Goal: Task Accomplishment & Management: Use online tool/utility

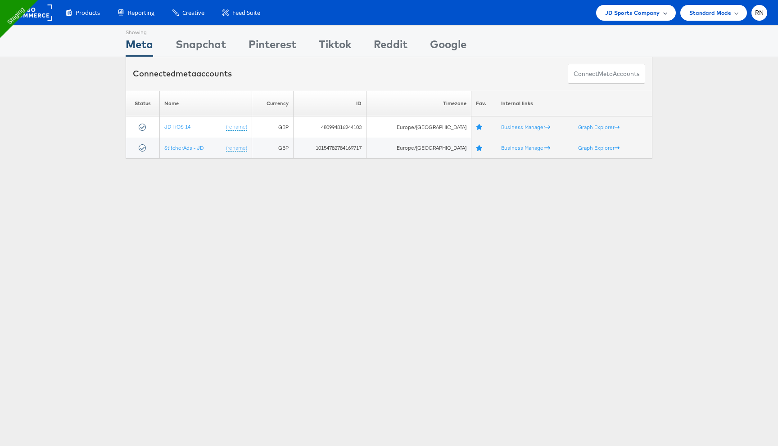
click at [616, 17] on span "JD Sports Company" at bounding box center [632, 12] width 55 height 9
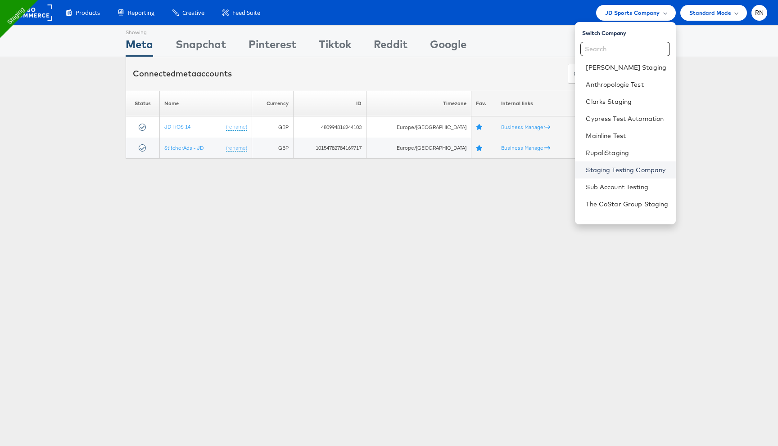
click at [598, 170] on link "Staging Testing Company" at bounding box center [626, 170] width 82 height 9
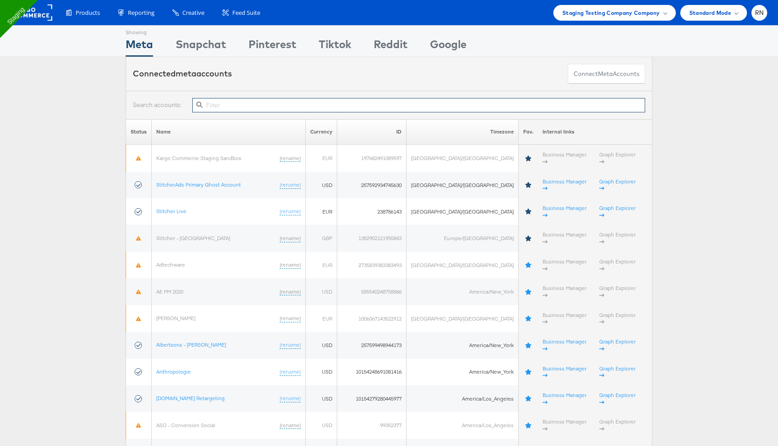
click at [250, 103] on input "text" at bounding box center [418, 105] width 453 height 14
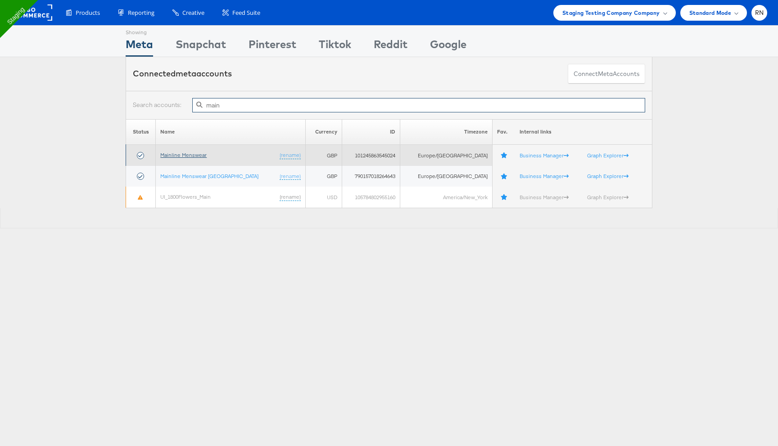
type input "main"
click at [191, 157] on link "Mainline Menswear" at bounding box center [183, 155] width 46 height 7
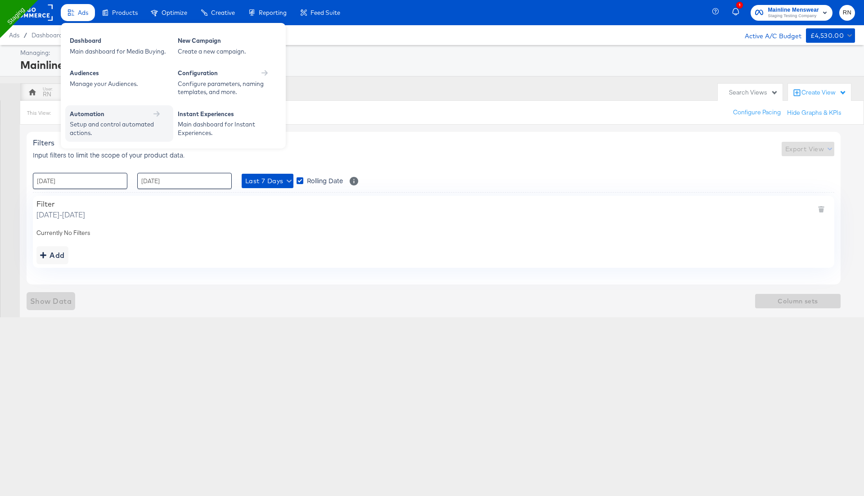
click at [145, 120] on div "Setup and control automated actions." at bounding box center [115, 128] width 90 height 17
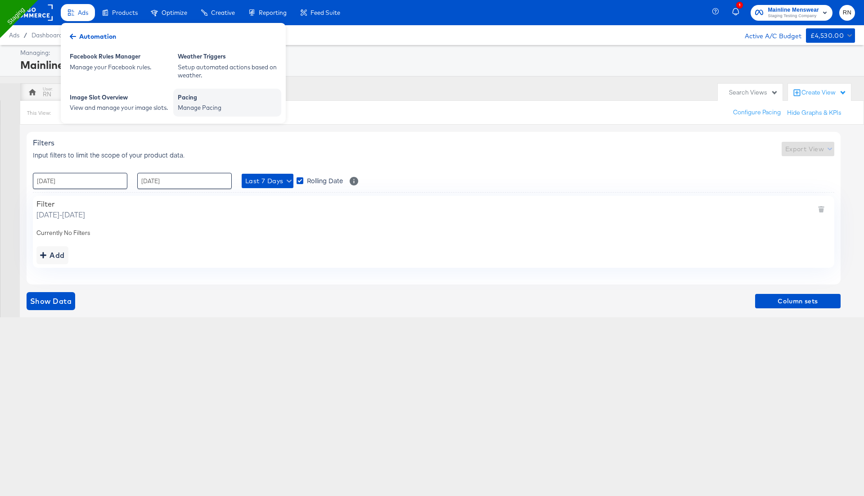
click at [199, 104] on div "Manage Pacing" at bounding box center [227, 107] width 99 height 9
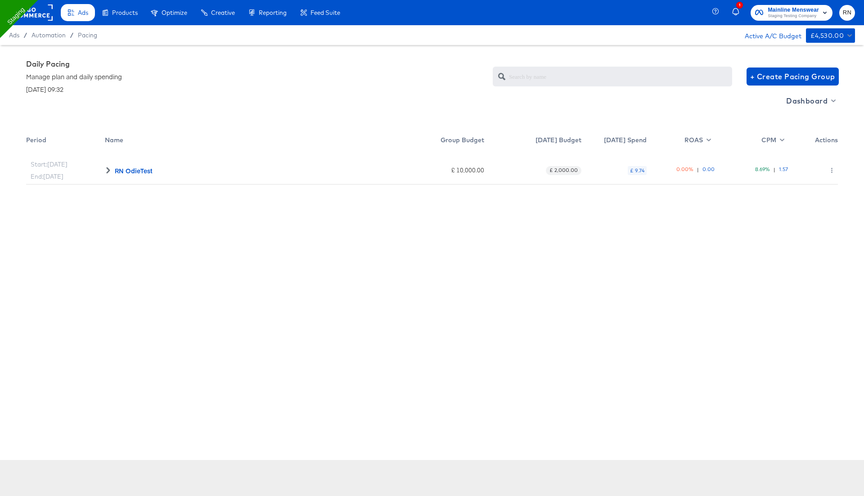
click at [107, 171] on icon at bounding box center [108, 170] width 6 height 6
click at [43, 12] on rect at bounding box center [31, 12] width 41 height 16
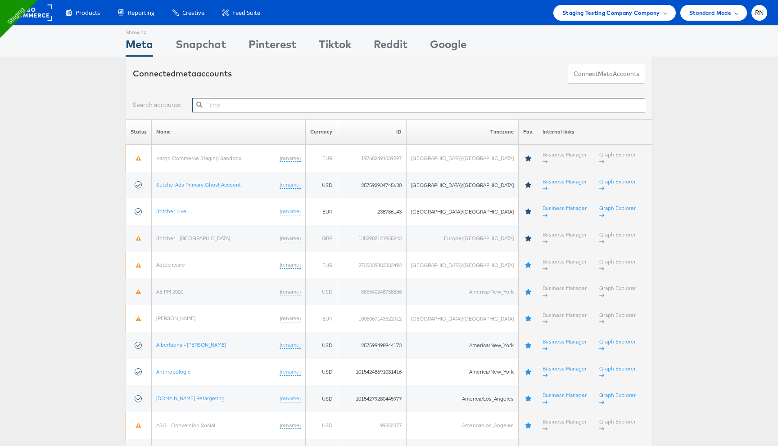
paste input "10155095301594717"
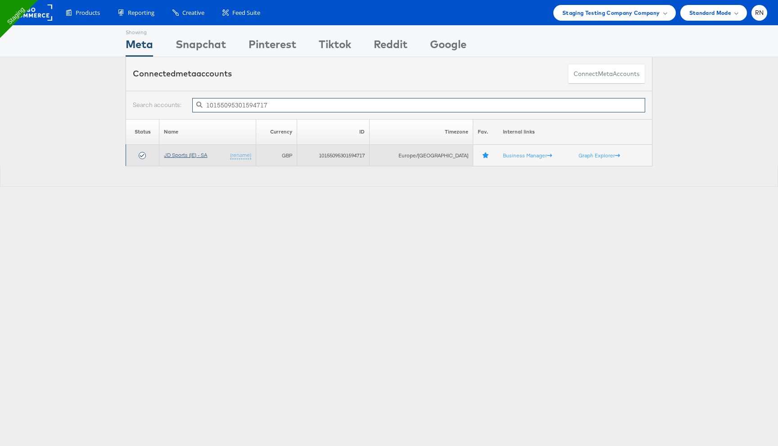
type input "10155095301594717"
click at [193, 157] on link "JD Sports (IE) - SA" at bounding box center [185, 155] width 43 height 7
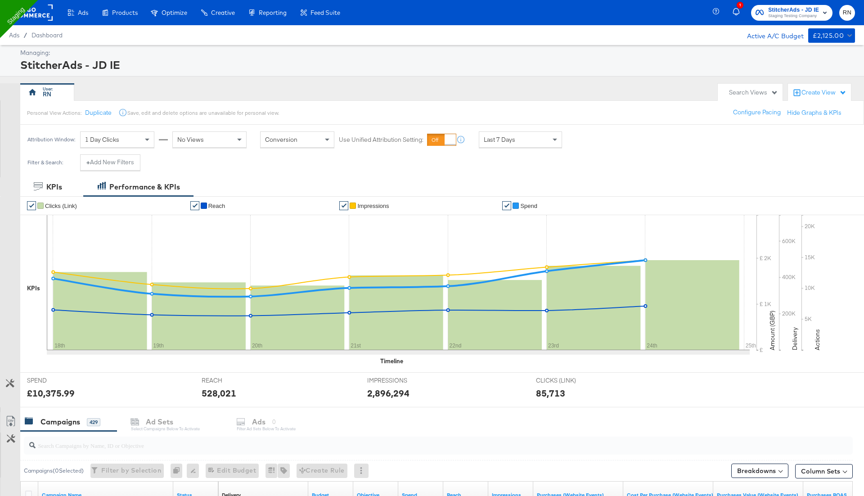
click at [814, 92] on div "Create View" at bounding box center [823, 92] width 45 height 9
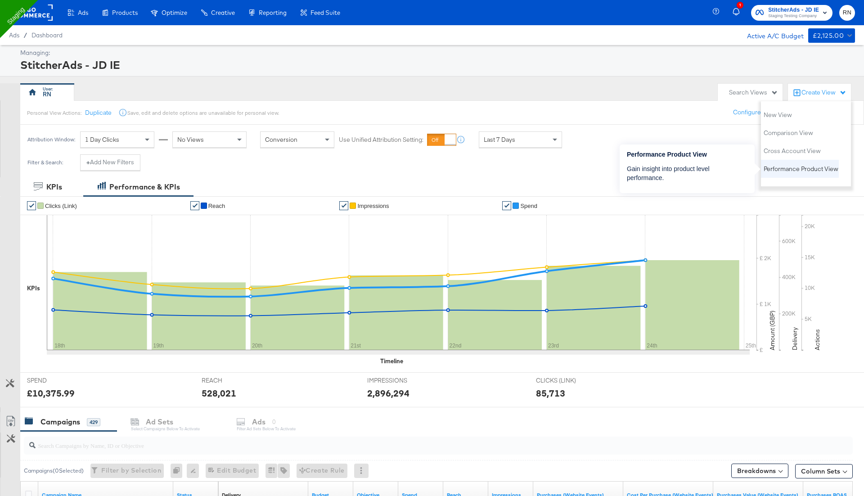
click at [782, 170] on span "Performance Product View" at bounding box center [801, 169] width 75 height 9
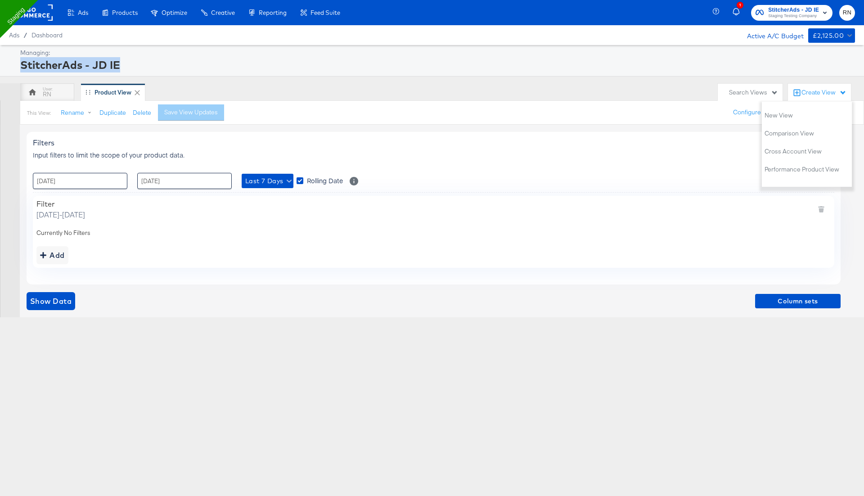
drag, startPoint x: 129, startPoint y: 63, endPoint x: 16, endPoint y: 60, distance: 113.4
click at [16, 60] on div "Managing: StitcherAds - JD IE" at bounding box center [432, 60] width 864 height 31
copy div "StitcherAds - JD IE"
click at [58, 94] on div "RN" at bounding box center [47, 92] width 54 height 18
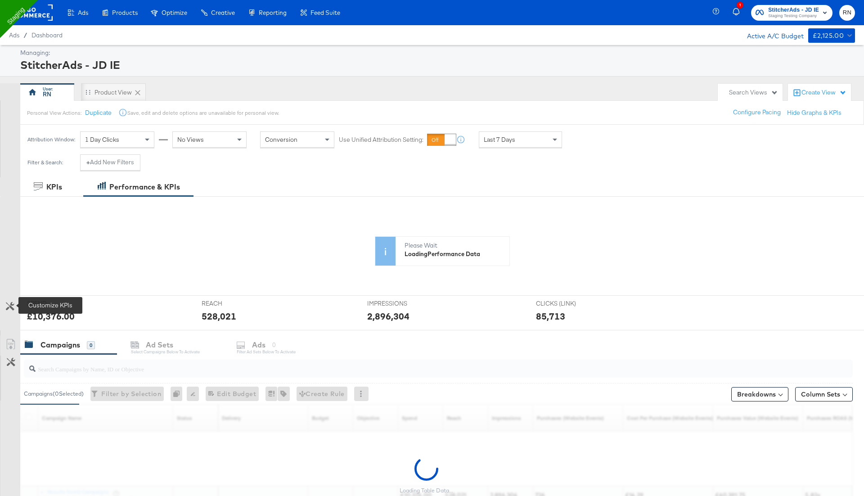
click at [8, 303] on icon at bounding box center [10, 306] width 9 height 9
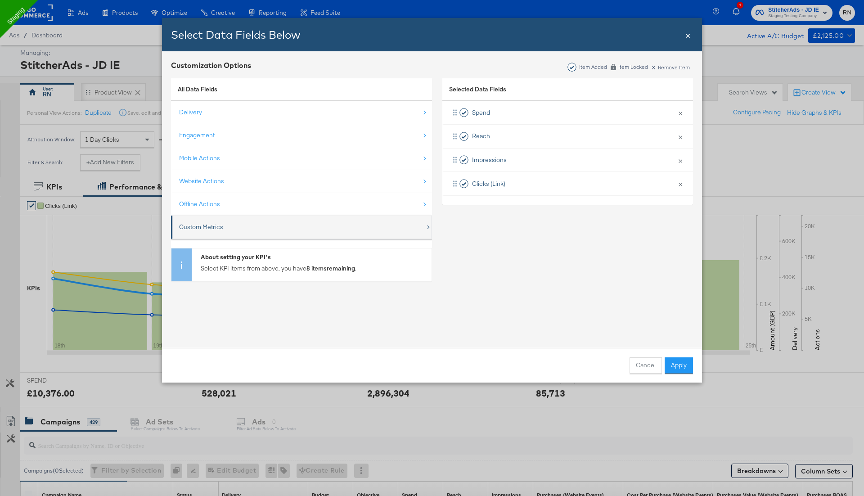
click at [274, 226] on div "Custom Metrics" at bounding box center [302, 227] width 246 height 18
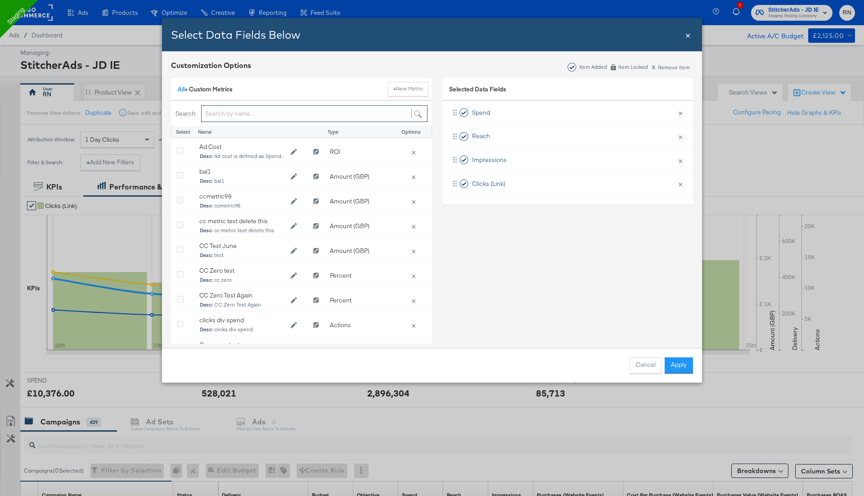
click at [268, 115] on input "Bulk Add Locations Modal" at bounding box center [314, 113] width 226 height 17
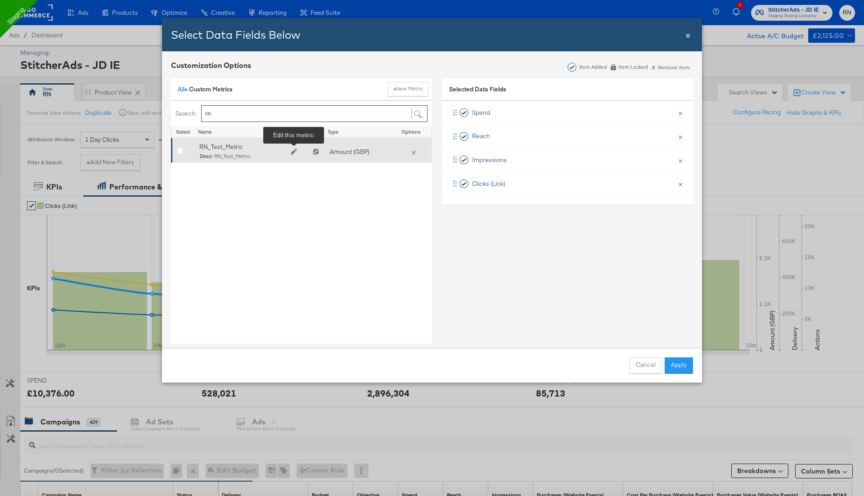
type input "rn"
click at [293, 151] on icon "Edit RN_Test_Metric" at bounding box center [294, 152] width 6 height 6
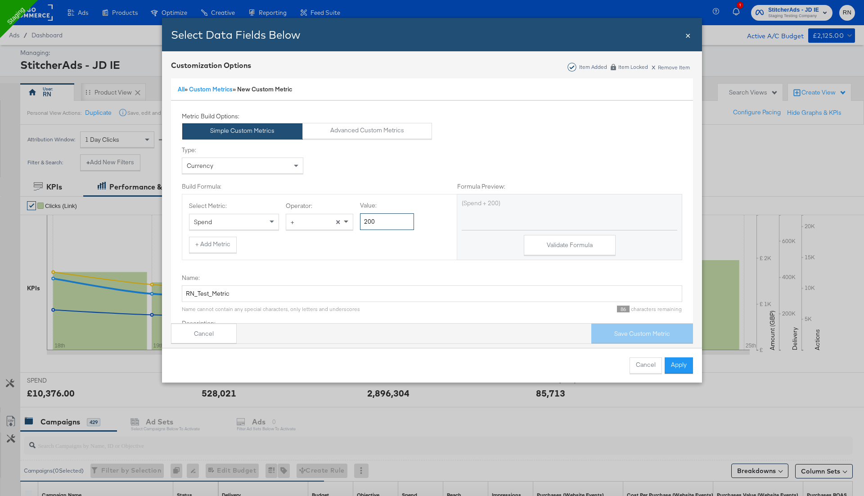
drag, startPoint x: 375, startPoint y: 220, endPoint x: 351, endPoint y: 219, distance: 23.4
click at [353, 220] on div "Select Metric: Spend Operator: + × Value: 200" at bounding box center [319, 215] width 261 height 28
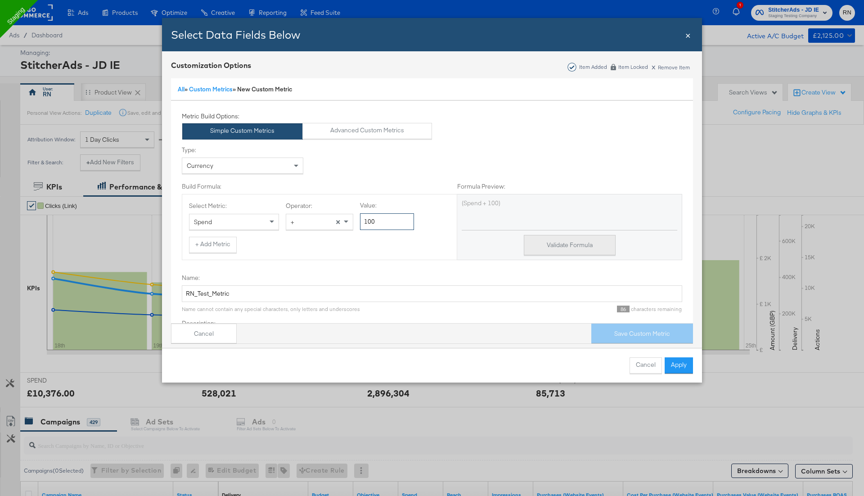
type input "100"
click at [593, 246] on button "Validate Formula" at bounding box center [570, 245] width 92 height 20
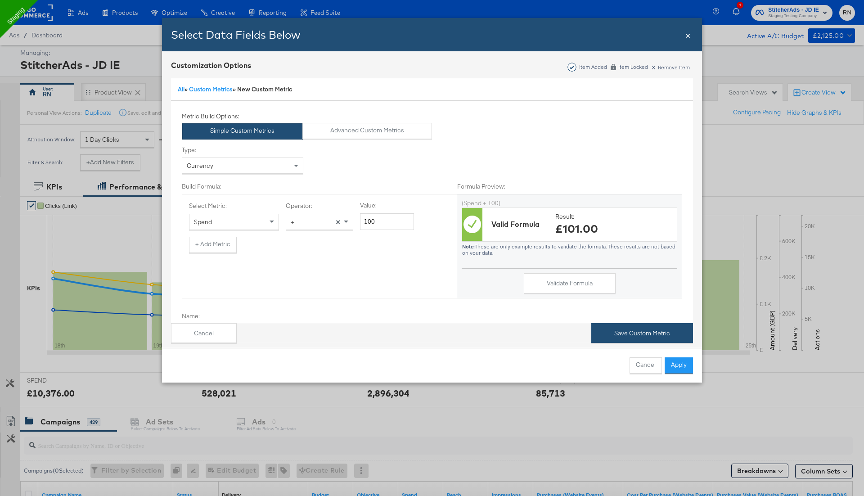
click at [639, 337] on button "Save Custom Metric" at bounding box center [642, 333] width 102 height 20
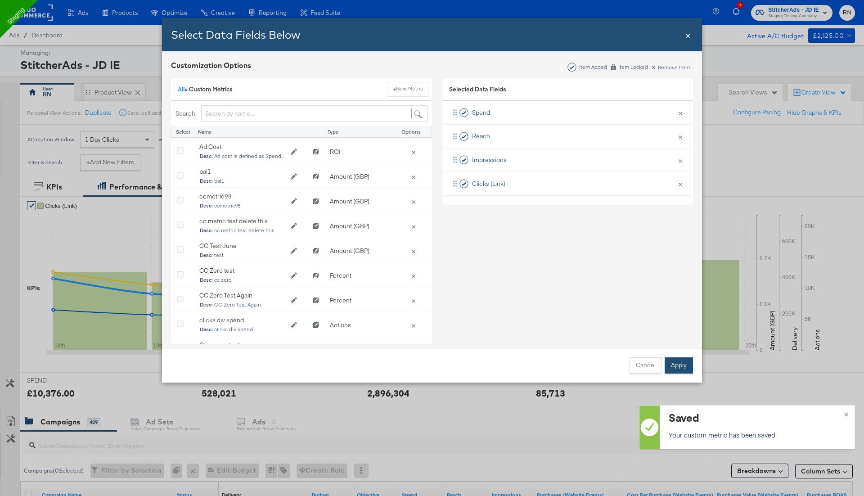
click at [684, 369] on button "Apply" at bounding box center [679, 365] width 28 height 16
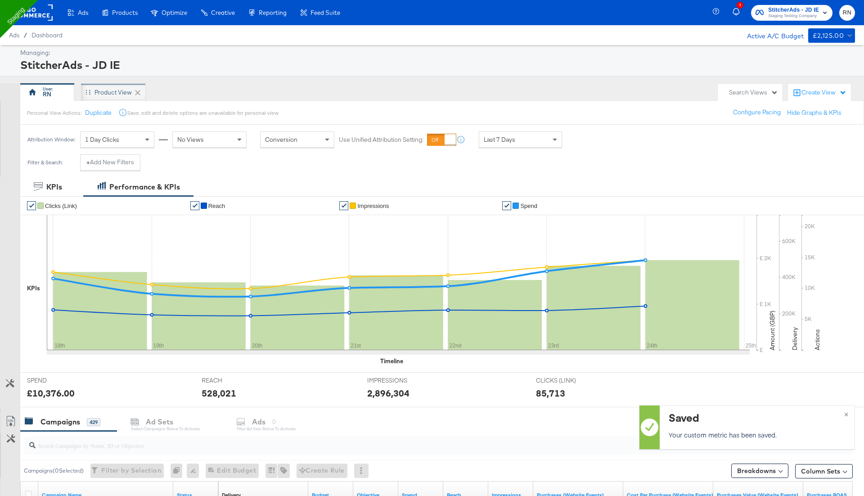
click at [117, 100] on div "Product View" at bounding box center [113, 92] width 65 height 18
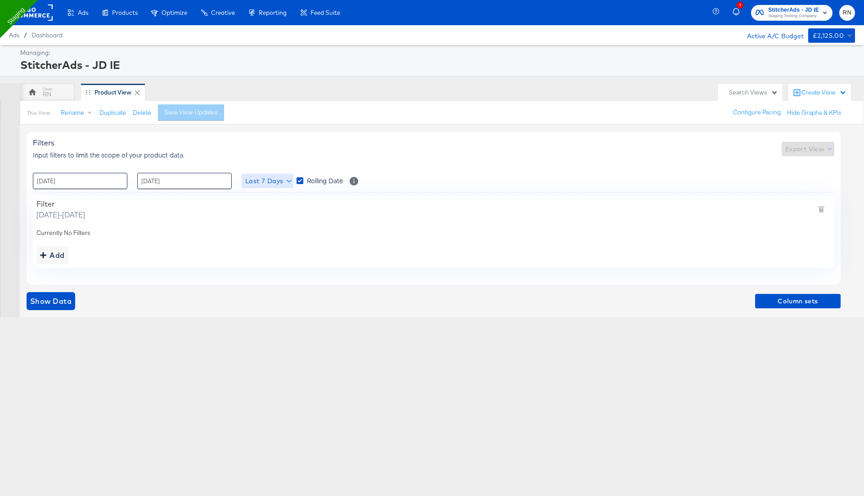
click at [277, 181] on span "Last 7 Days" at bounding box center [267, 180] width 45 height 11
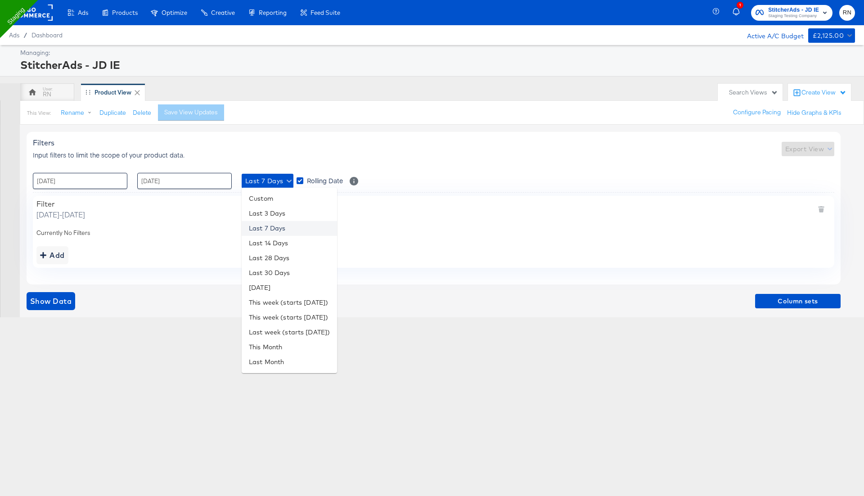
click at [281, 229] on li "Last 7 Days" at bounding box center [289, 228] width 95 height 15
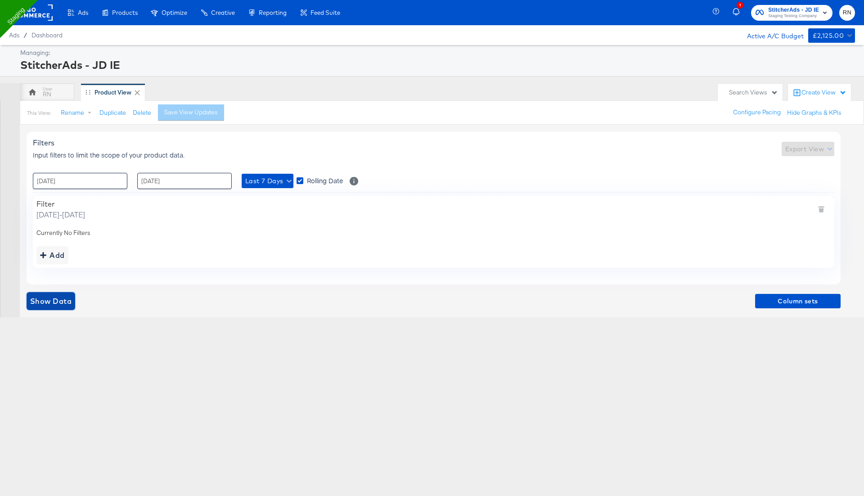
click at [62, 306] on span "Show Data" at bounding box center [50, 301] width 41 height 13
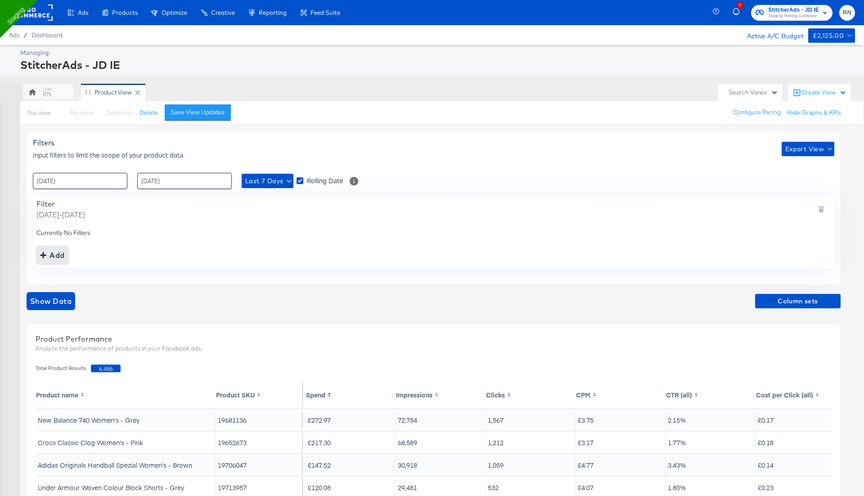
click at [55, 251] on div "Add" at bounding box center [52, 255] width 25 height 13
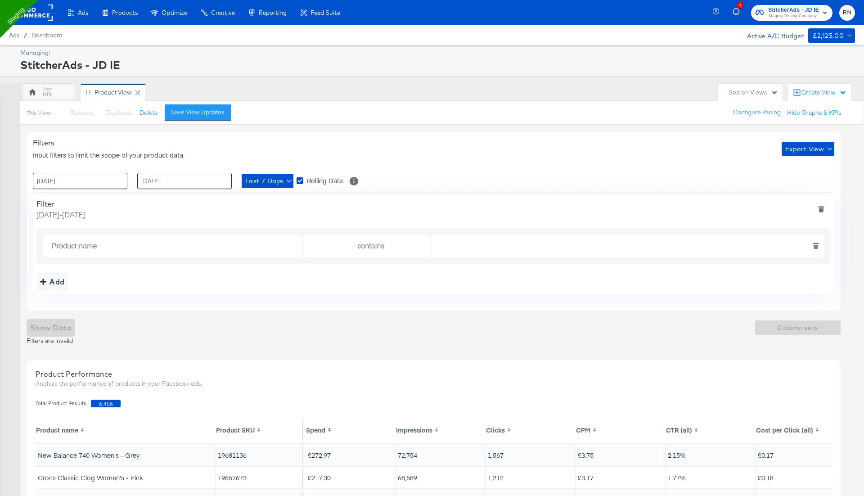
click at [160, 241] on input "Product name" at bounding box center [175, 246] width 254 height 18
click at [479, 297] on div "Filters Input filters to limit the scope of your product data. Export View : 18…" at bounding box center [434, 221] width 814 height 179
click at [819, 206] on icon "deletefilters" at bounding box center [821, 209] width 6 height 6
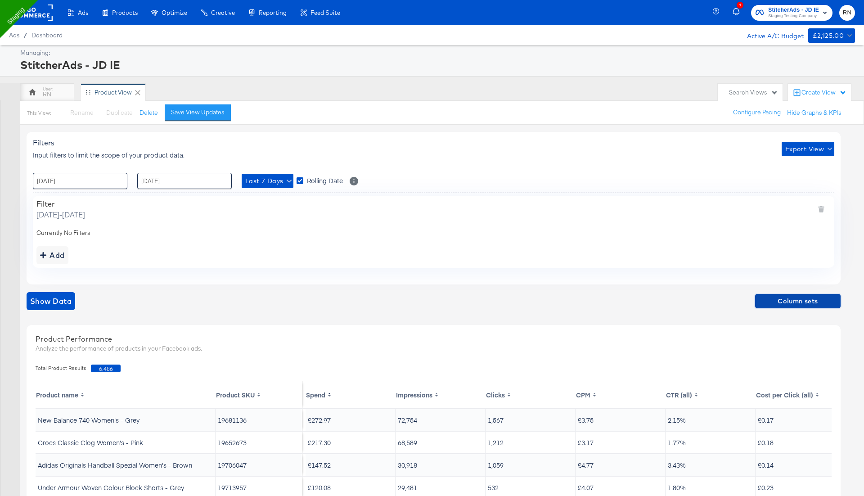
click at [784, 303] on span "Column sets" at bounding box center [798, 301] width 78 height 11
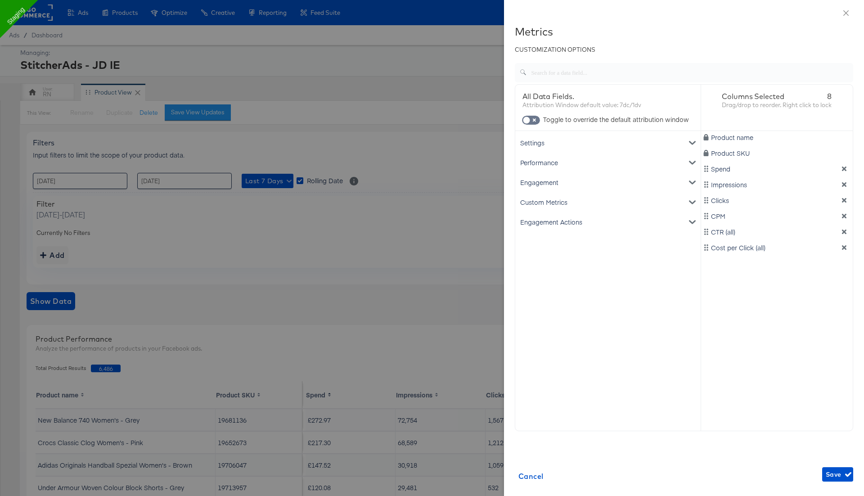
click at [558, 136] on div "Settings" at bounding box center [608, 143] width 182 height 20
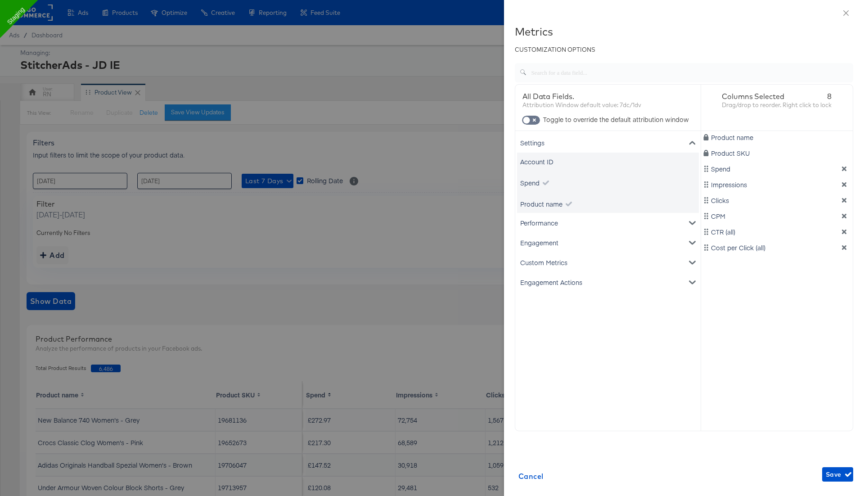
click at [558, 136] on div "Settings" at bounding box center [608, 143] width 182 height 20
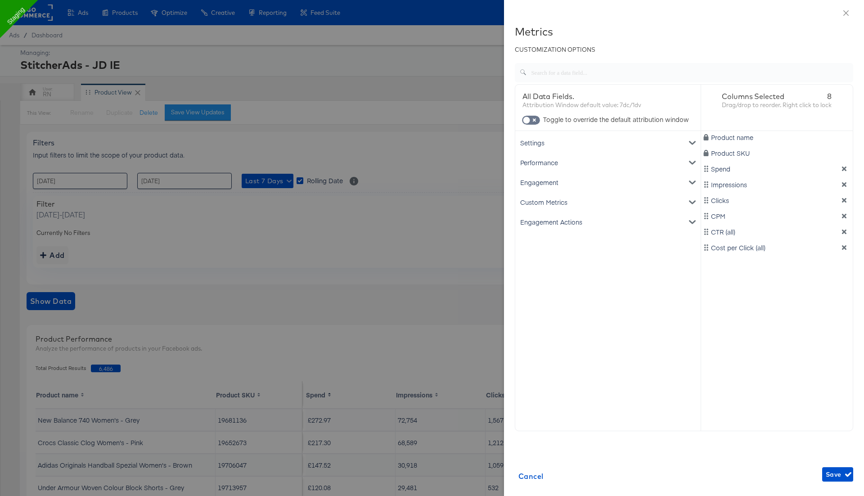
click at [552, 164] on div "Performance" at bounding box center [608, 163] width 182 height 20
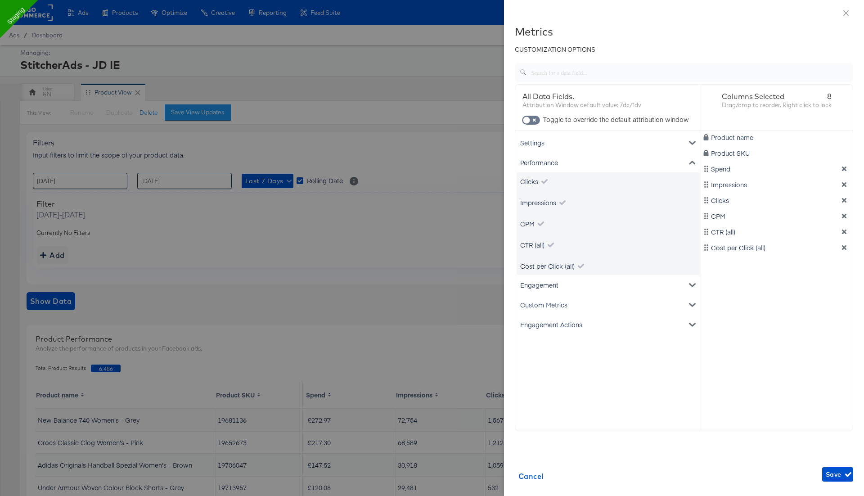
scroll to position [34, 0]
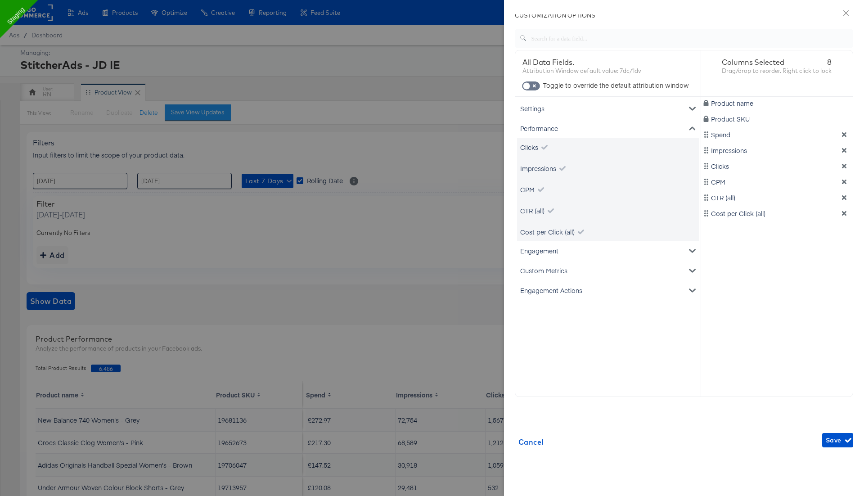
click at [573, 248] on div "Engagement" at bounding box center [608, 251] width 182 height 20
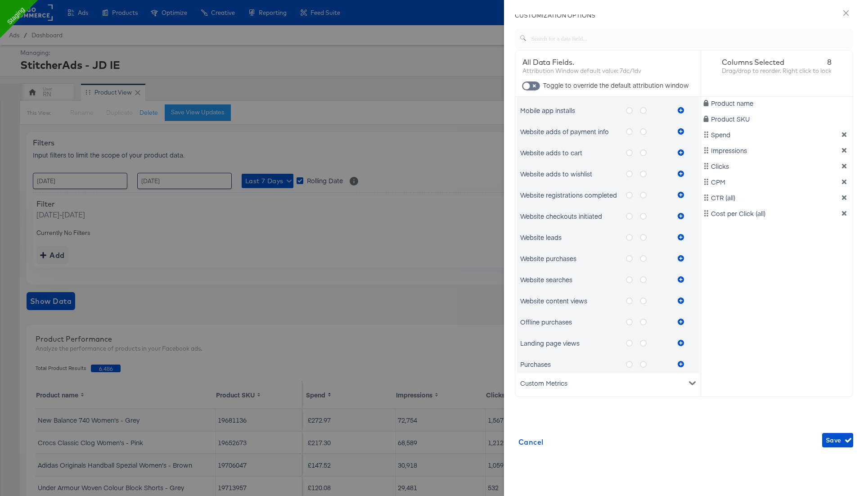
scroll to position [530, 0]
click at [557, 368] on div "Custom Metrics" at bounding box center [608, 363] width 182 height 20
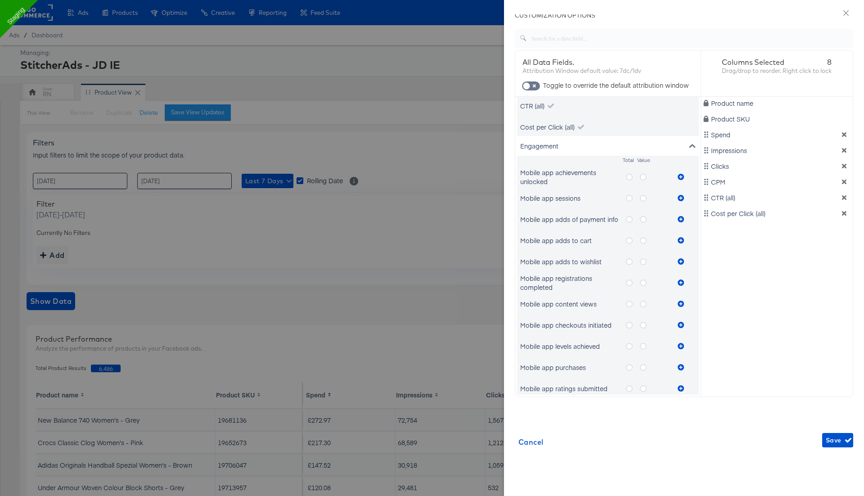
scroll to position [0, 0]
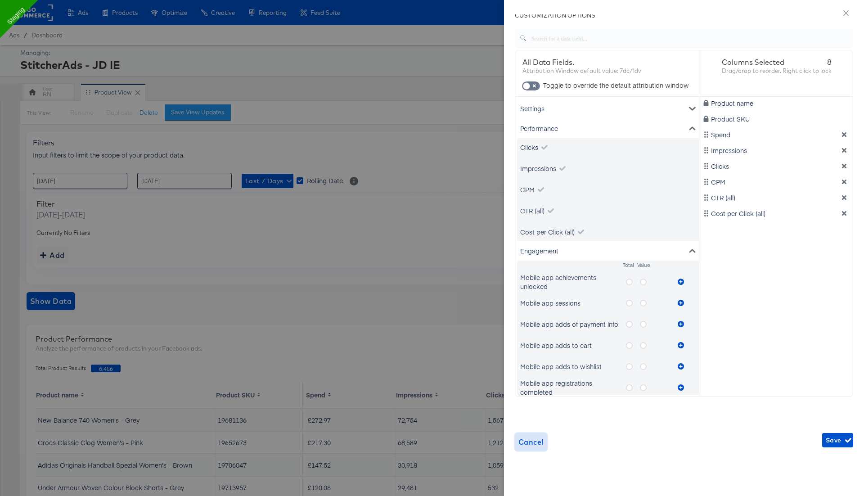
click at [532, 441] on span "Cancel" at bounding box center [530, 442] width 25 height 13
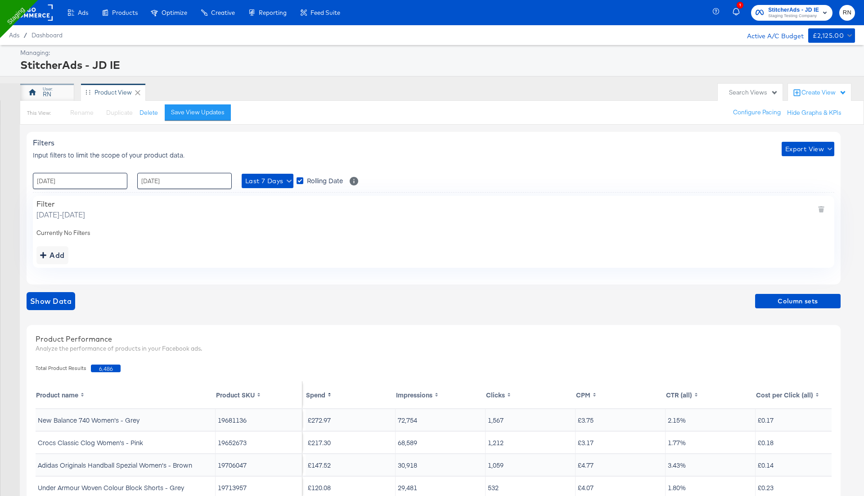
click at [45, 93] on div "RN" at bounding box center [47, 94] width 9 height 9
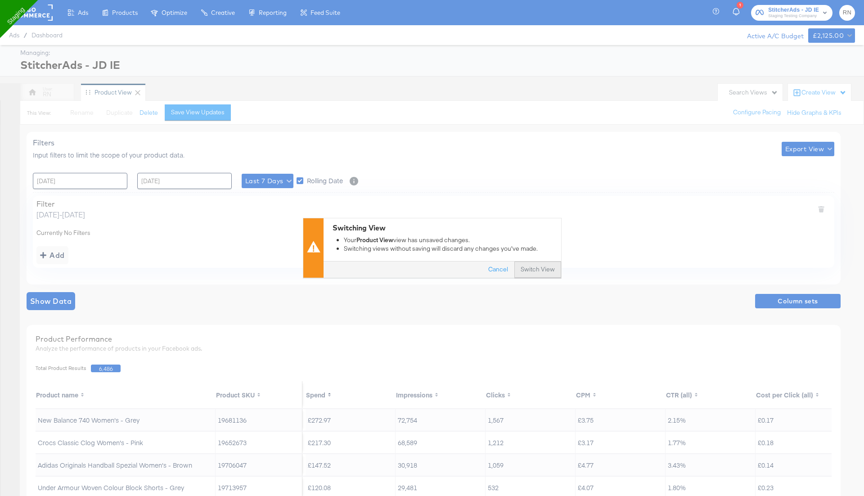
click at [541, 264] on button "Switch View" at bounding box center [537, 270] width 47 height 16
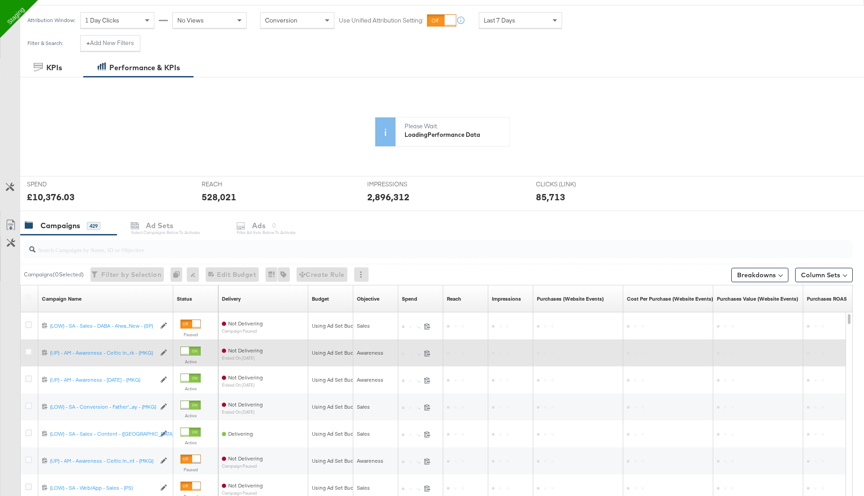
scroll to position [124, 0]
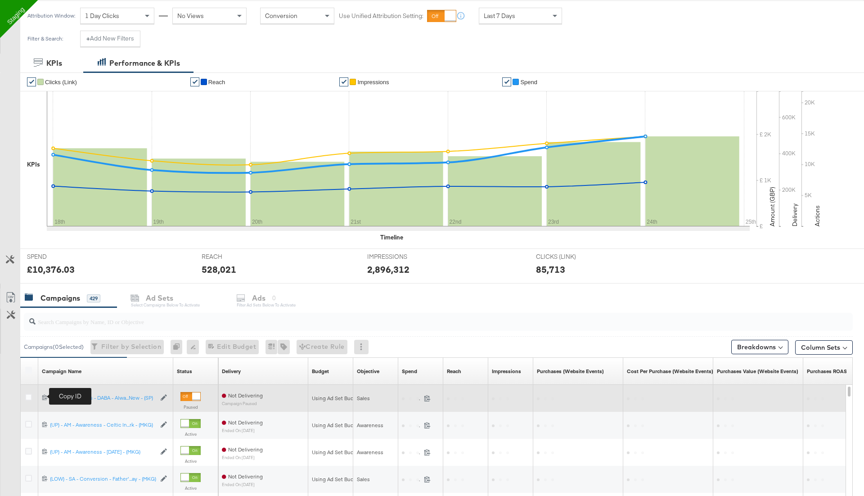
click at [44, 395] on icon at bounding box center [44, 397] width 5 height 5
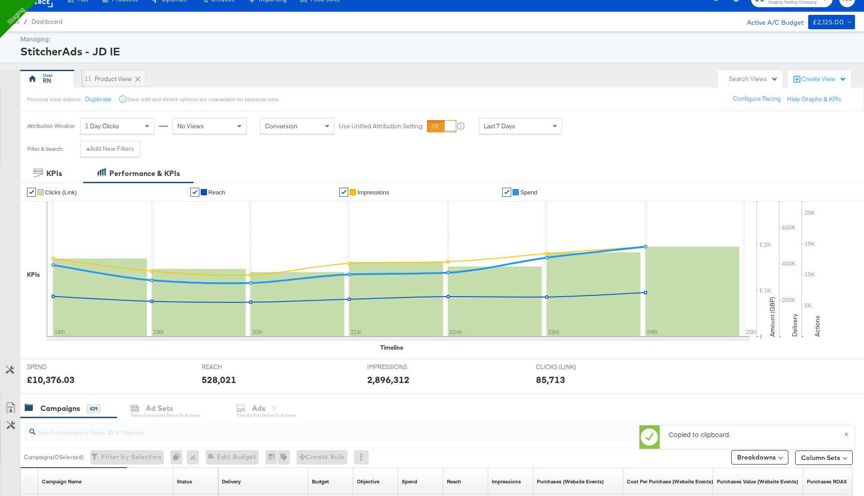
scroll to position [0, 0]
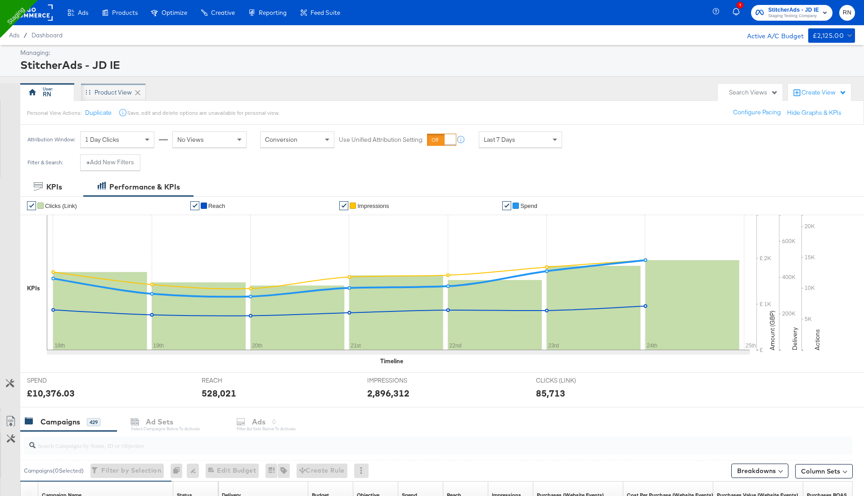
click at [108, 91] on div "Product View" at bounding box center [112, 92] width 37 height 9
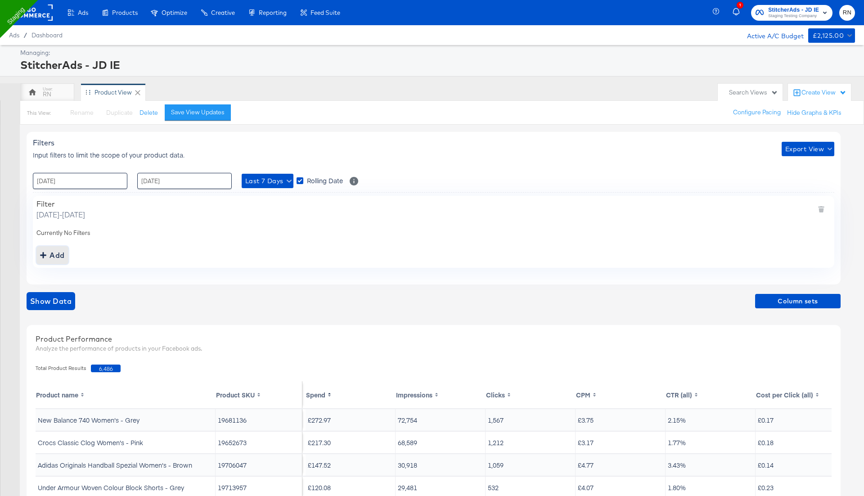
click at [57, 253] on div "Add" at bounding box center [52, 255] width 25 height 13
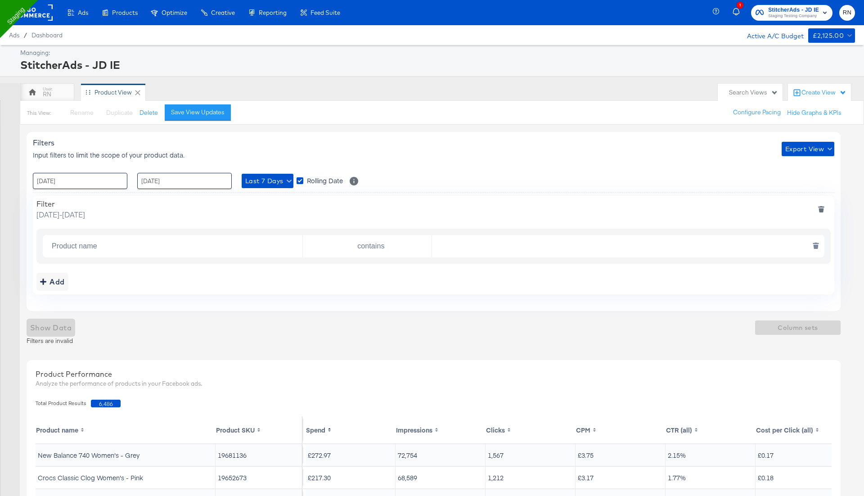
click at [138, 241] on input "Product name" at bounding box center [175, 246] width 254 height 18
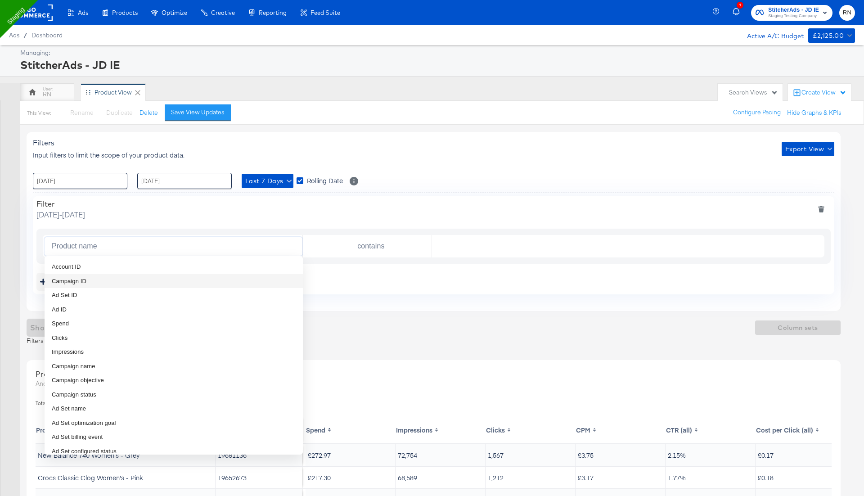
click at [121, 281] on li "Campaign ID" at bounding box center [174, 281] width 258 height 14
type input "Campaign ID"
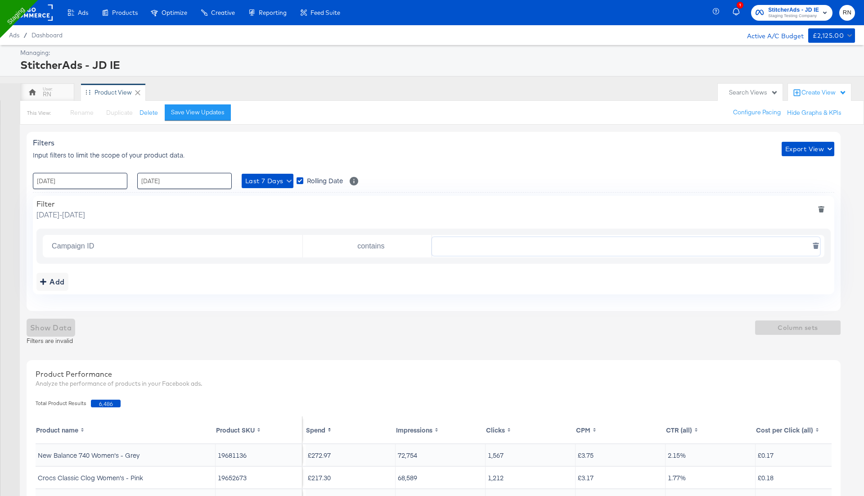
click at [450, 246] on input "text" at bounding box center [626, 246] width 388 height 18
paste input "120231978850360507"
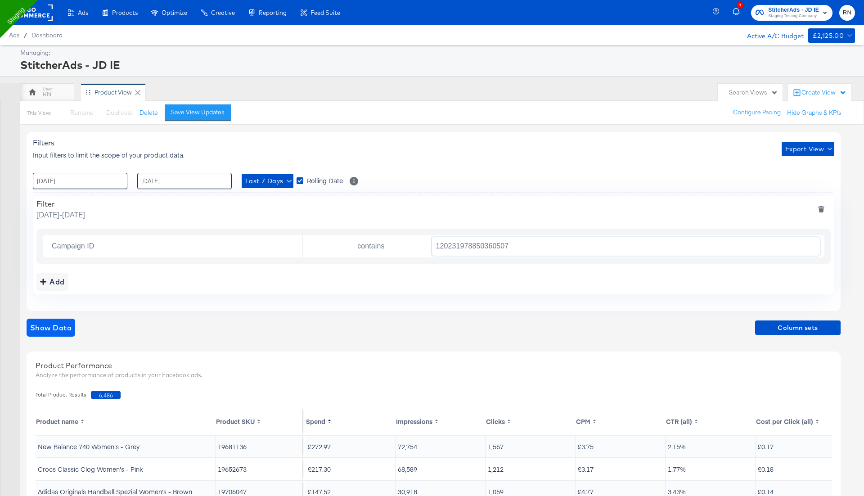
type input "120231978850360507"
click at [63, 328] on span "Show Data" at bounding box center [50, 327] width 41 height 13
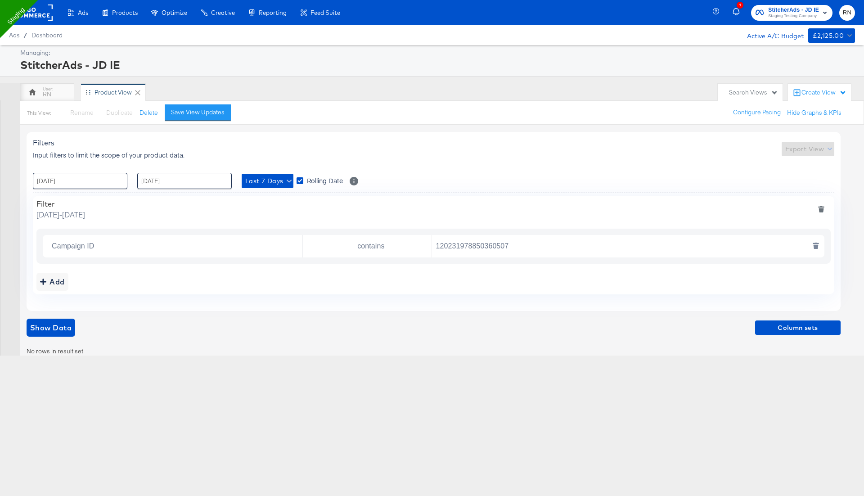
click at [461, 245] on input "120231978850360507" at bounding box center [626, 246] width 388 height 18
click at [211, 241] on input "Campaign ID" at bounding box center [175, 246] width 254 height 18
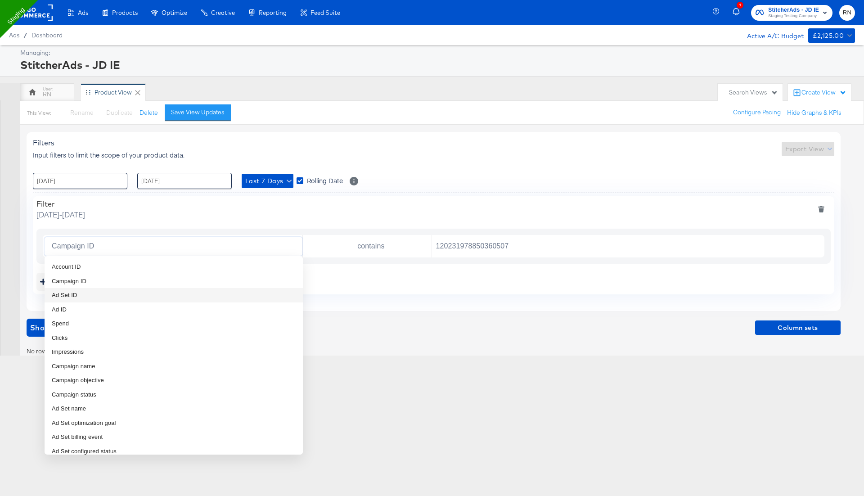
click at [394, 281] on div "Add" at bounding box center [433, 282] width 794 height 18
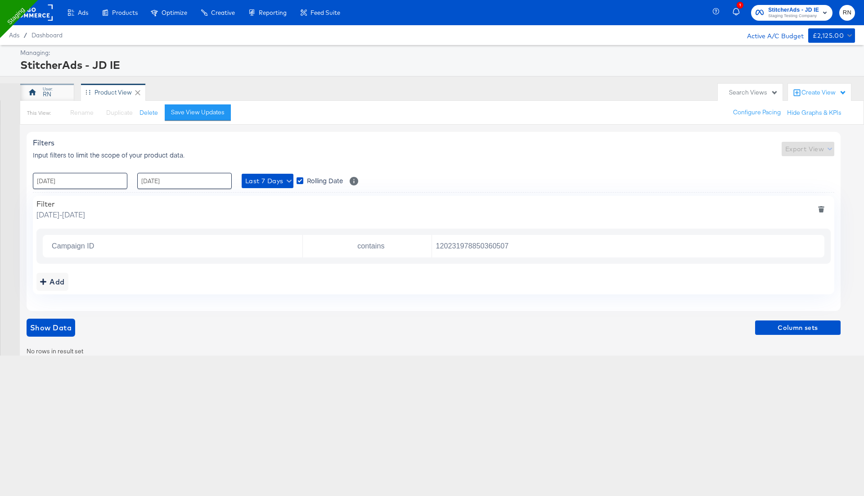
click at [56, 96] on div "RN" at bounding box center [47, 92] width 54 height 18
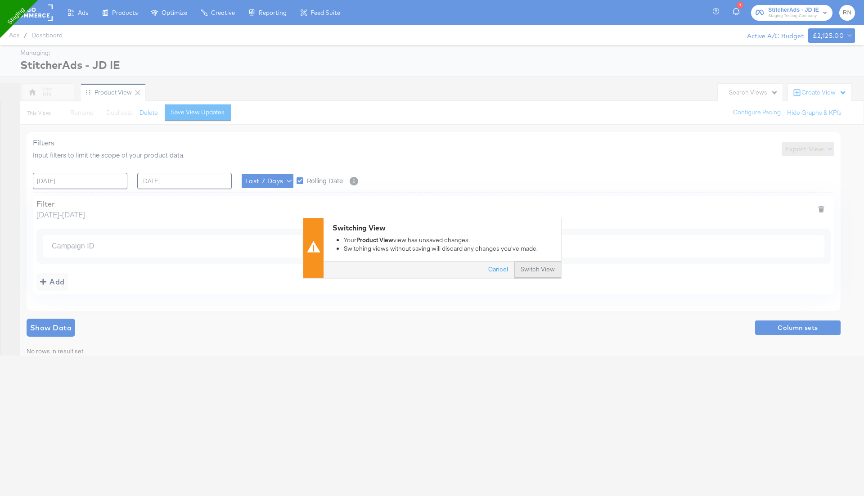
click at [549, 269] on button "Switch View" at bounding box center [537, 270] width 47 height 16
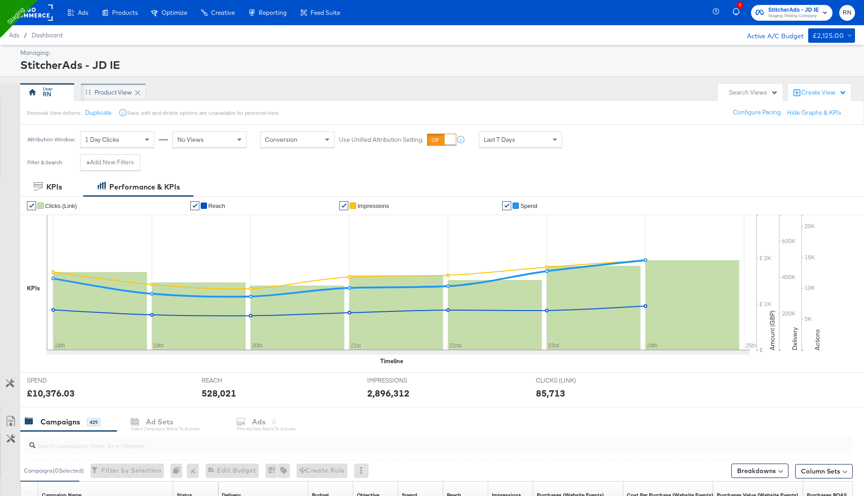
click at [114, 91] on div "Product View" at bounding box center [112, 92] width 37 height 9
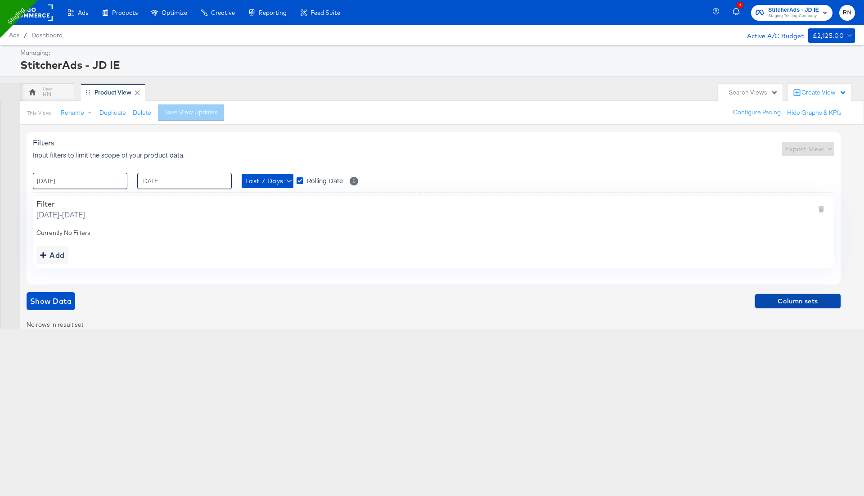
click at [814, 299] on span "Column sets" at bounding box center [798, 301] width 78 height 11
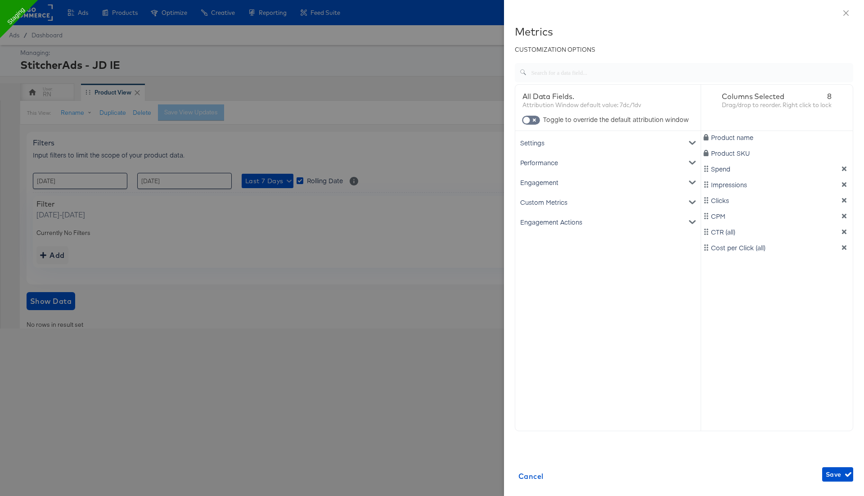
click at [549, 144] on div "Settings" at bounding box center [608, 143] width 182 height 20
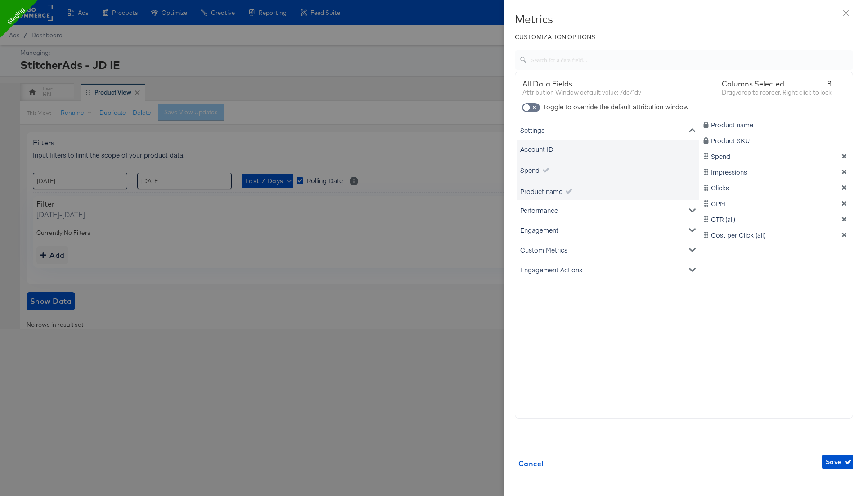
scroll to position [16, 0]
click at [548, 202] on div "Performance" at bounding box center [608, 207] width 182 height 20
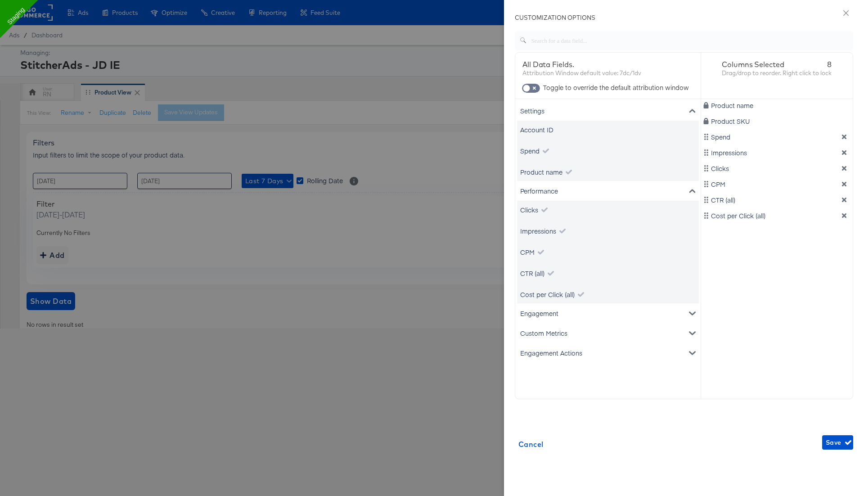
scroll to position [34, 0]
click at [543, 316] on div "Engagement" at bounding box center [608, 311] width 182 height 20
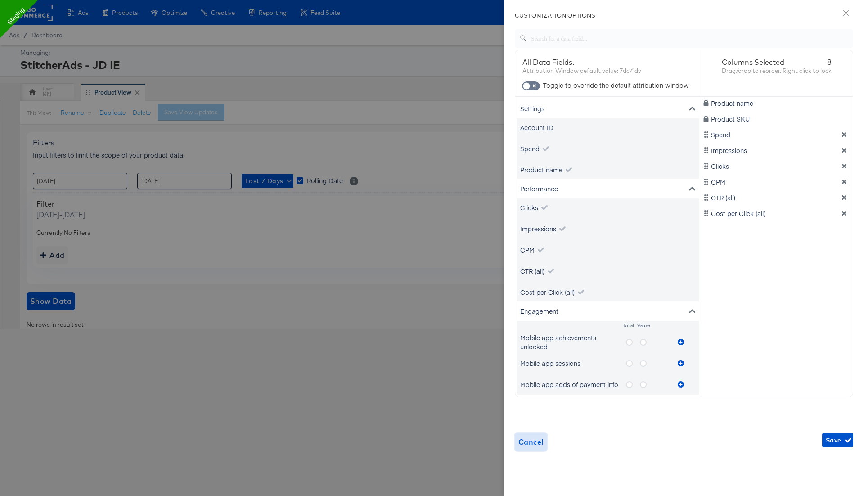
click at [536, 446] on span "Cancel" at bounding box center [530, 442] width 25 height 13
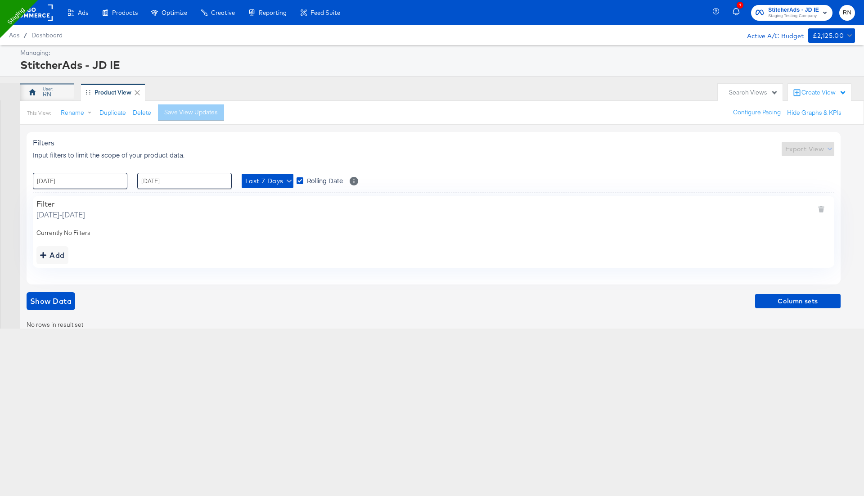
click at [54, 94] on div "RN" at bounding box center [47, 92] width 54 height 18
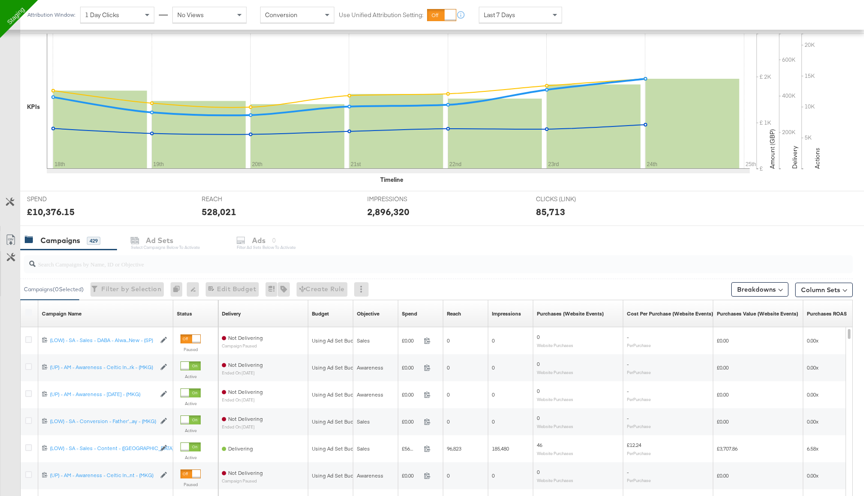
scroll to position [184, 0]
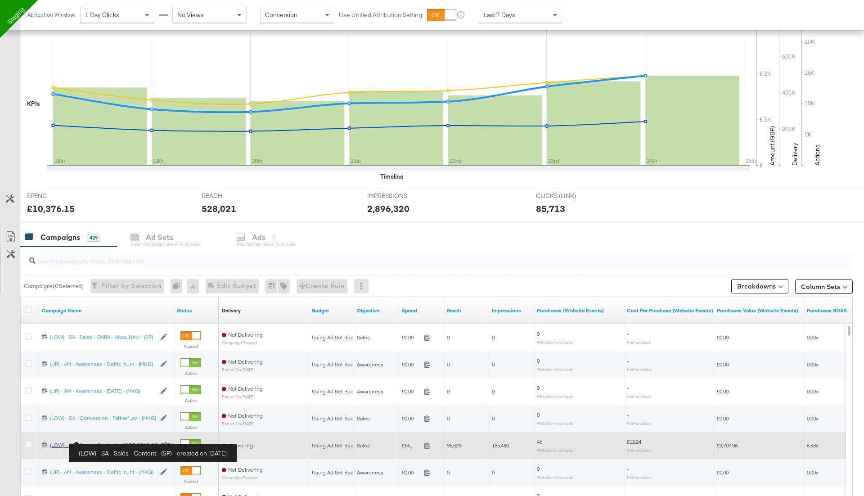
click at [63, 444] on div "(LOW) - SA - Sales - Content - (SP) (LOW) - SA - Sales - Content - (SP)" at bounding box center [103, 444] width 106 height 7
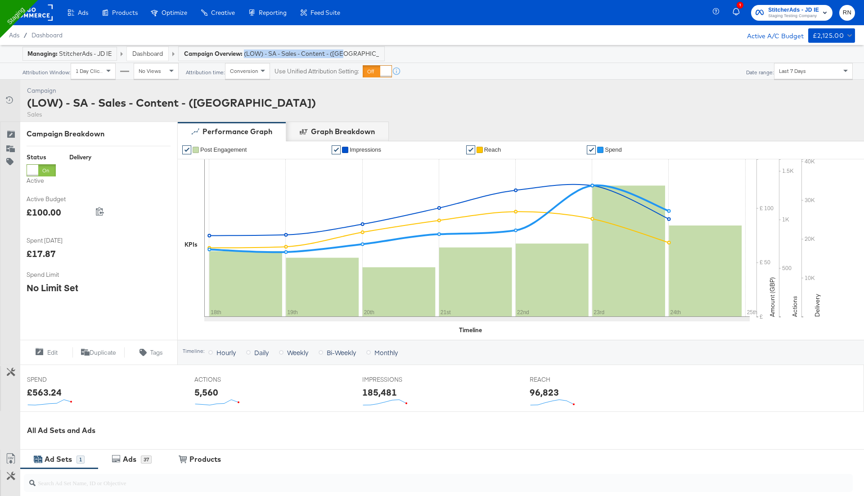
drag, startPoint x: 244, startPoint y: 53, endPoint x: 373, endPoint y: 53, distance: 128.2
click at [373, 53] on div "Managing: StitcherAds - JD IE Dashboard Campaign Overview: (LOW) - SA - Sales -…" at bounding box center [432, 54] width 864 height 18
copy span "(LOW) - SA - Sales - Content - (SP)"
click at [49, 36] on span "Dashboard" at bounding box center [46, 34] width 31 height 7
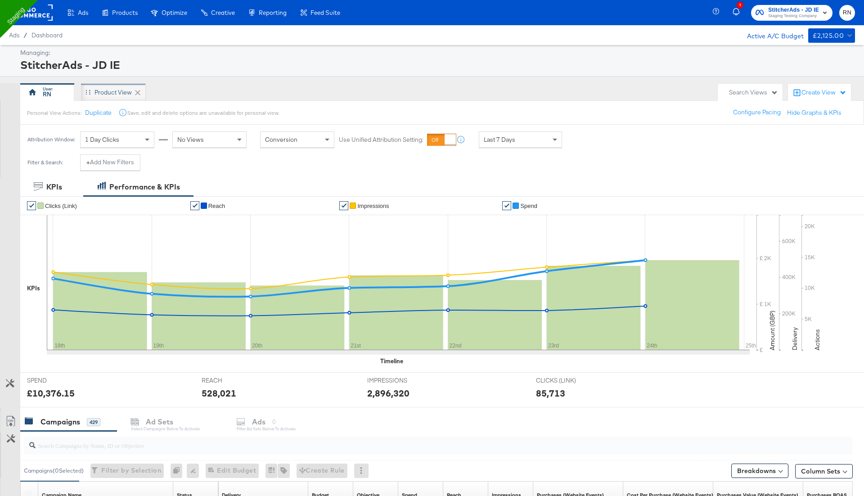
click at [110, 90] on div "Product View" at bounding box center [112, 92] width 37 height 9
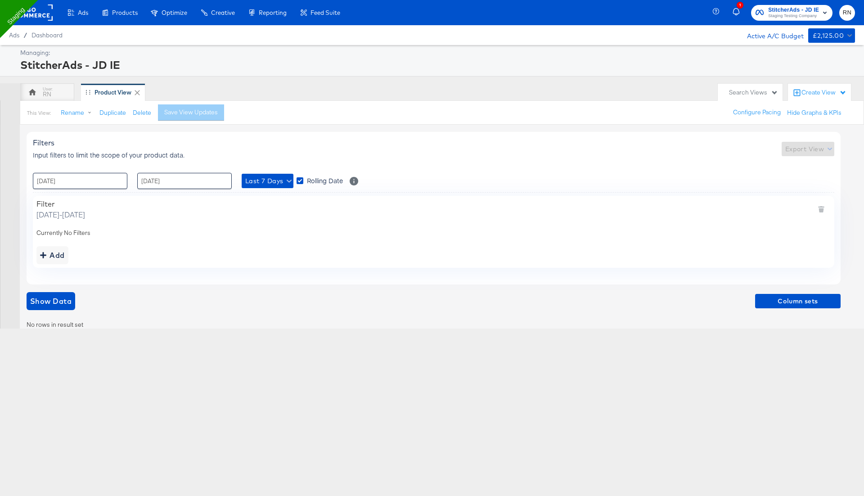
click at [57, 242] on div "Filter Thursday, September 18 2025 - Wednesday, September 24 2025 Currently No …" at bounding box center [433, 232] width 801 height 72
click at [57, 249] on div "Add" at bounding box center [52, 255] width 25 height 13
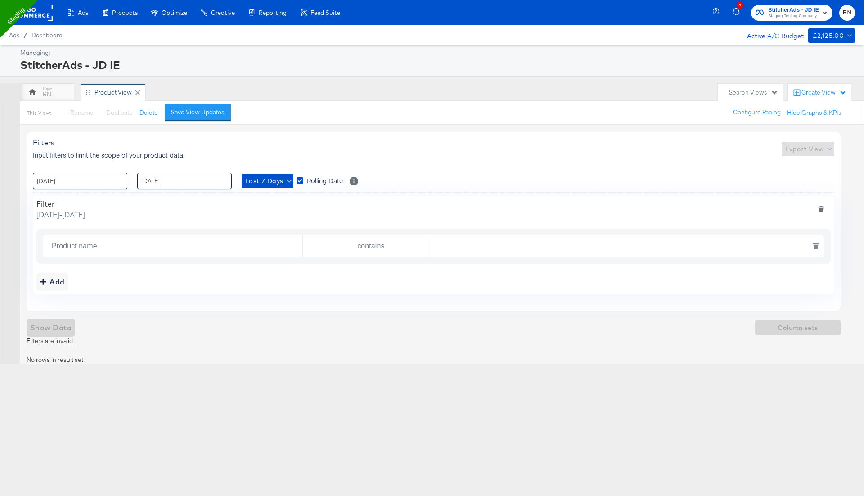
click at [117, 239] on input "Product name" at bounding box center [175, 246] width 254 height 18
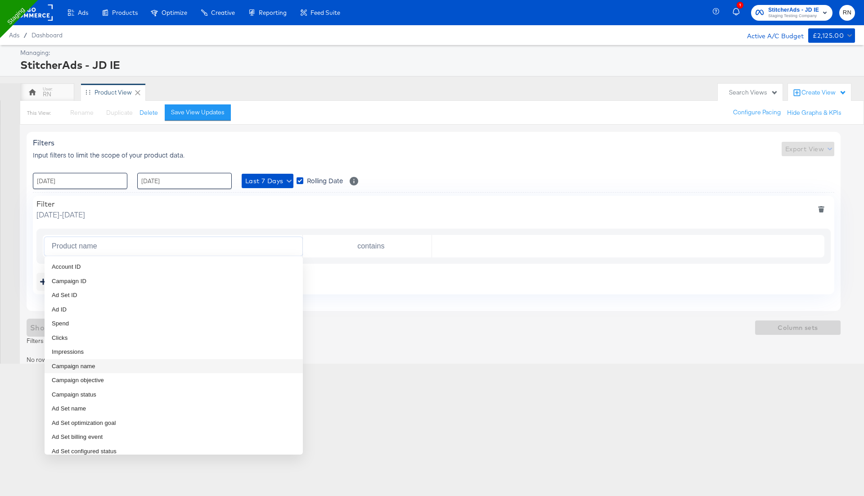
click at [94, 367] on span "Campaign name" at bounding box center [74, 366] width 44 height 9
type input "Campaign name"
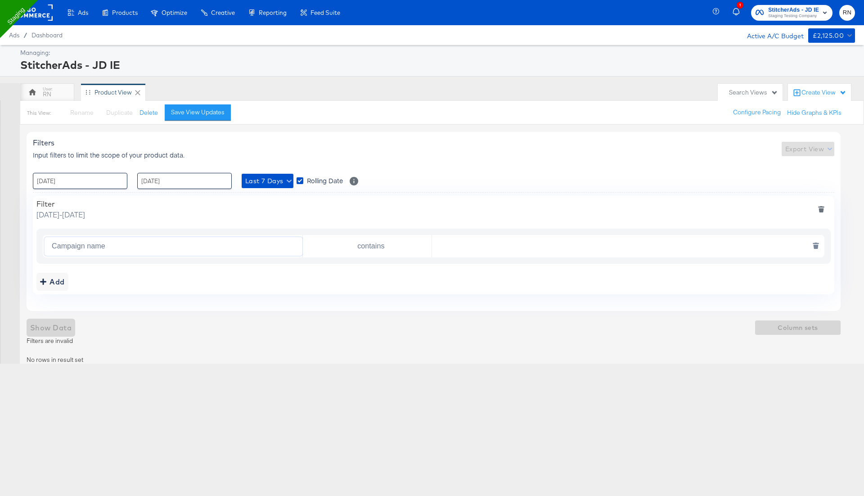
click at [452, 241] on input "text" at bounding box center [626, 246] width 388 height 18
paste input "(LOW) - SA - Sales - Content - (SP)"
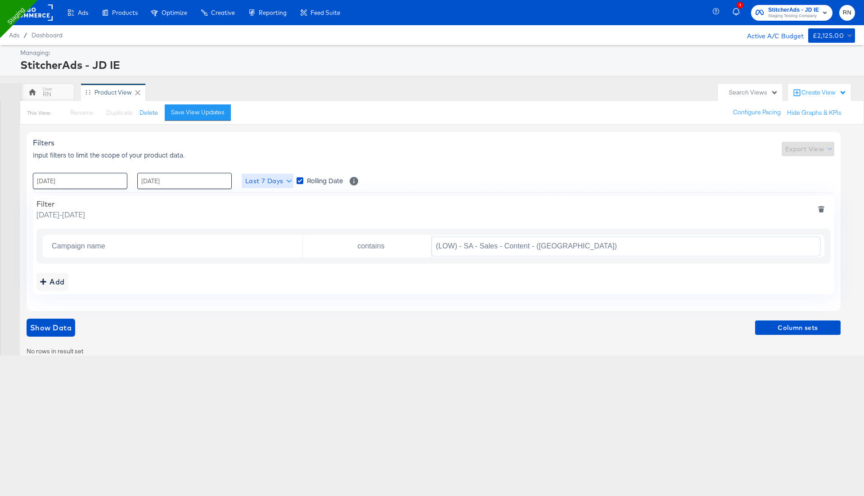
type input "(LOW) - SA - Sales - Content - (SP)"
click at [267, 180] on span "Last 7 Days" at bounding box center [267, 180] width 45 height 11
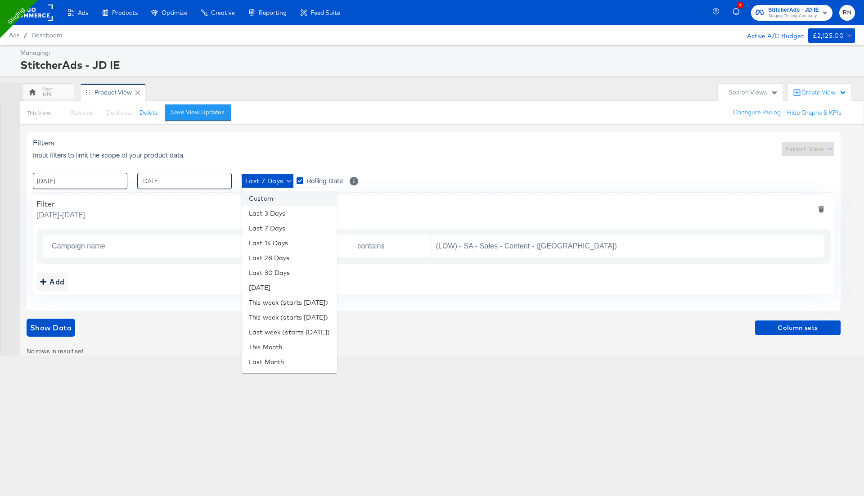
click at [280, 202] on li "Custom" at bounding box center [289, 198] width 95 height 15
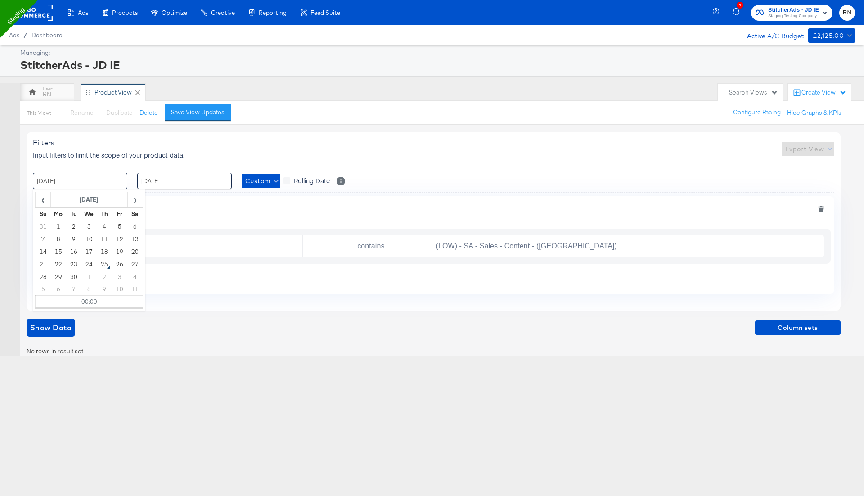
click at [86, 184] on input "[DATE]" at bounding box center [80, 181] width 94 height 16
click at [44, 197] on span "‹" at bounding box center [43, 199] width 14 height 13
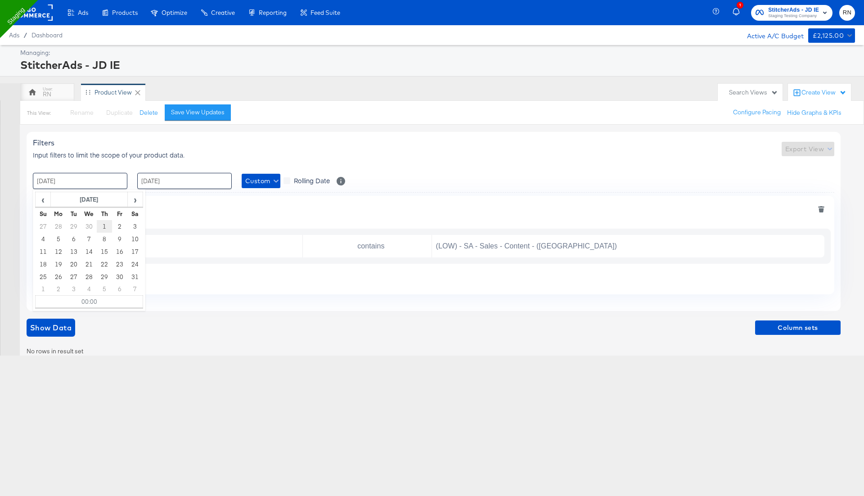
click at [106, 222] on td "1" at bounding box center [104, 226] width 15 height 13
type input "01 / May / 2025 00:00"
click at [193, 180] on input "[DATE]" at bounding box center [184, 181] width 94 height 16
click at [208, 263] on td "25" at bounding box center [208, 264] width 15 height 13
click at [151, 202] on span "‹" at bounding box center [147, 199] width 14 height 13
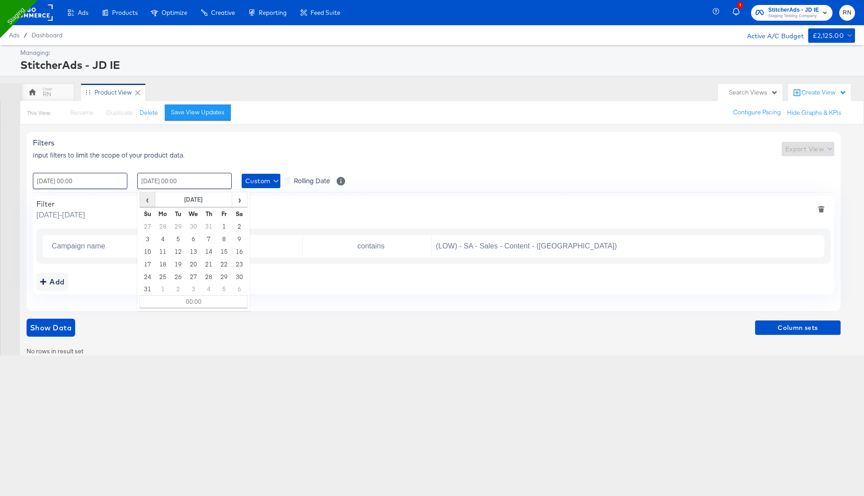
click at [151, 202] on span "‹" at bounding box center [147, 199] width 14 height 13
click at [211, 267] on td "22" at bounding box center [208, 264] width 15 height 13
type input "22 / May / 2025 00:00"
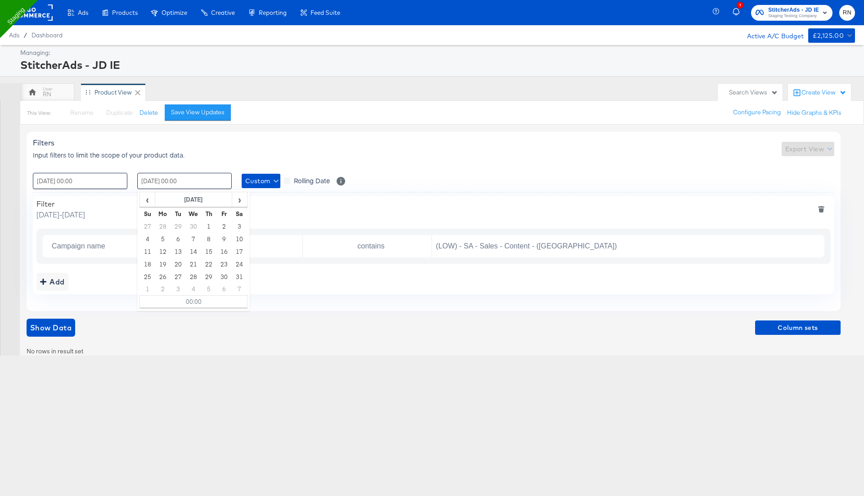
click at [308, 212] on div "Filter Thursday, May 1 2025 - Thursday, May 22 2025" at bounding box center [433, 209] width 794 height 20
click at [64, 326] on span "Show Data" at bounding box center [50, 327] width 41 height 13
click at [259, 187] on button "Custom" at bounding box center [261, 181] width 39 height 14
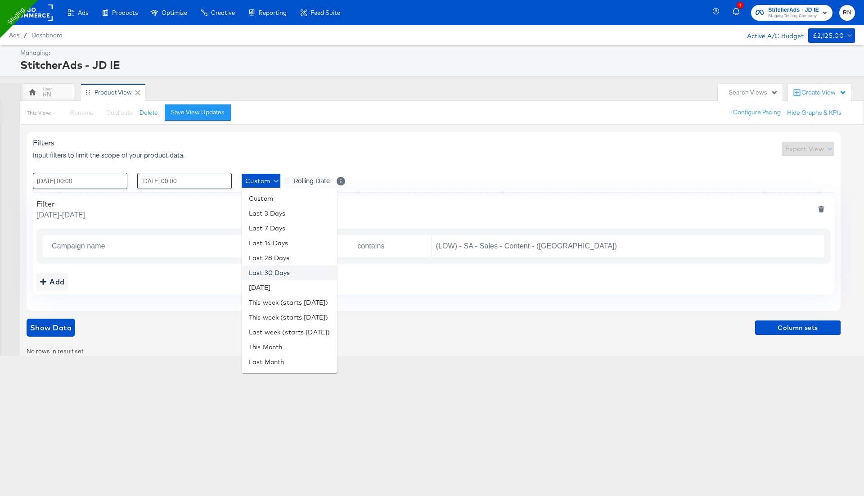
click at [271, 269] on li "Last 30 Days" at bounding box center [289, 272] width 95 height 15
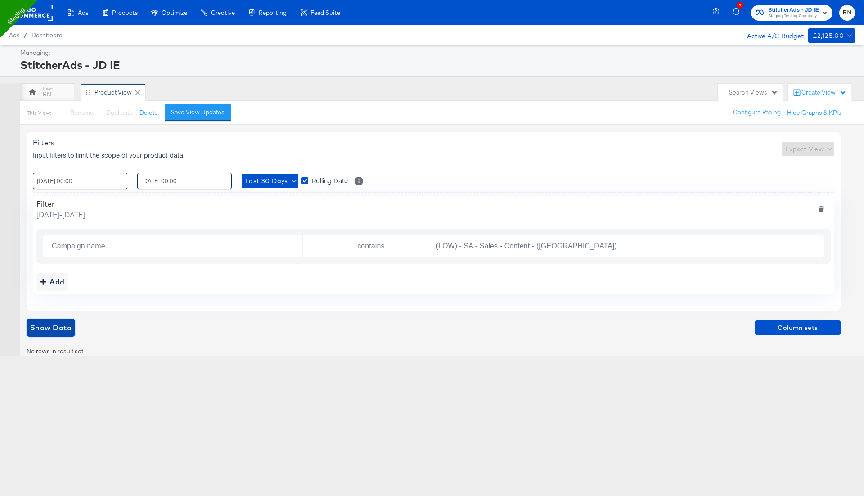
click at [57, 325] on span "Show Data" at bounding box center [50, 327] width 41 height 13
click at [822, 203] on button "deletefilters" at bounding box center [821, 209] width 19 height 20
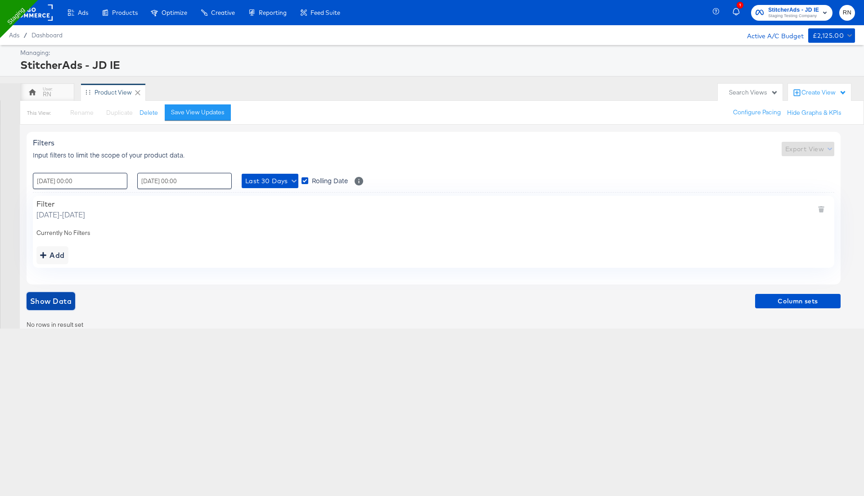
click at [53, 295] on span "Show Data" at bounding box center [50, 301] width 41 height 13
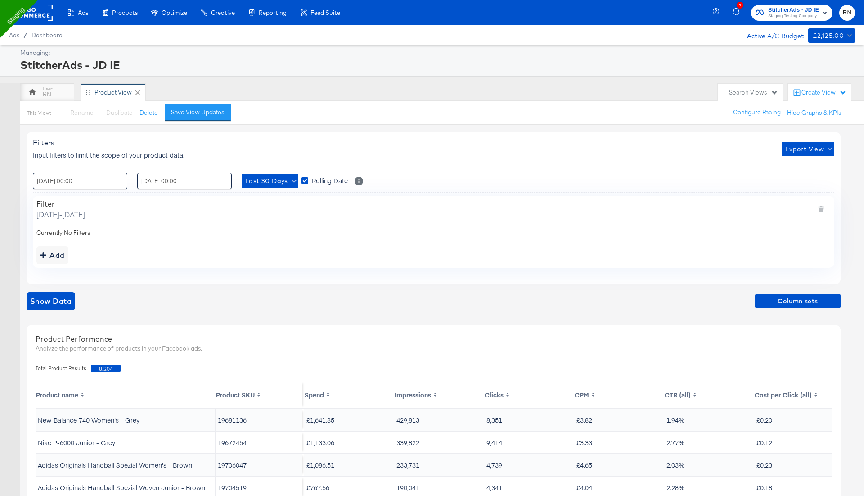
scroll to position [166, 0]
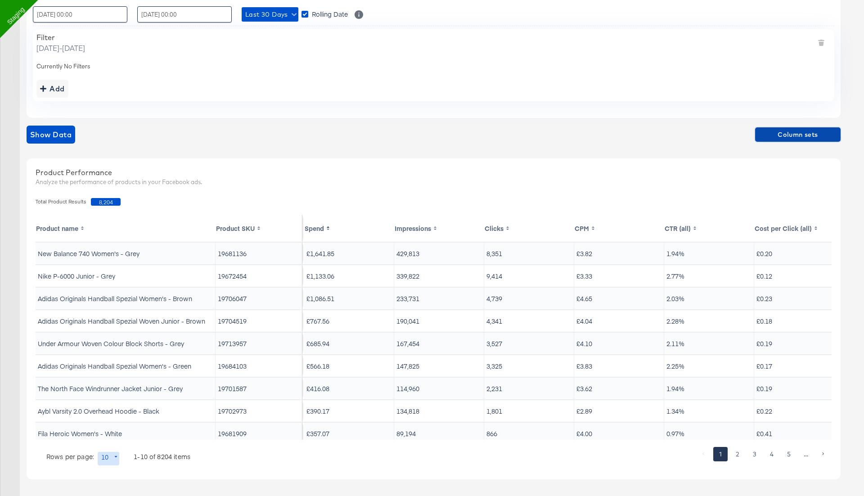
click at [801, 132] on span "Column sets" at bounding box center [798, 134] width 78 height 11
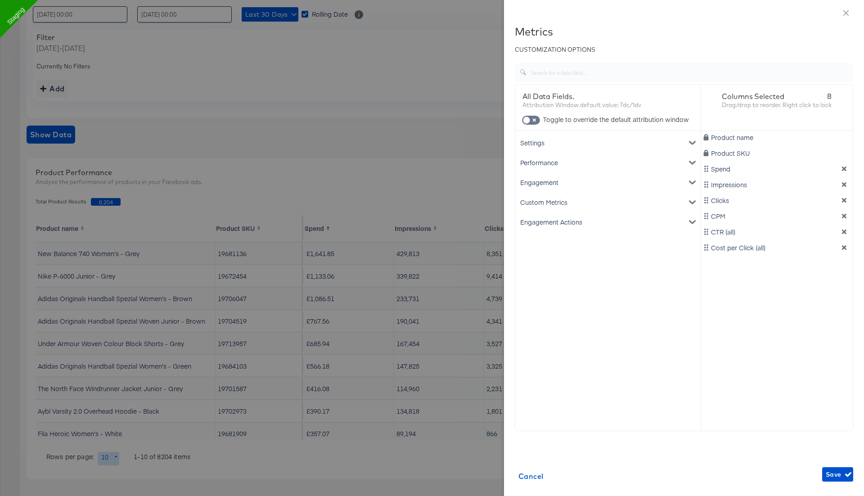
click at [573, 144] on div "Settings" at bounding box center [608, 143] width 182 height 20
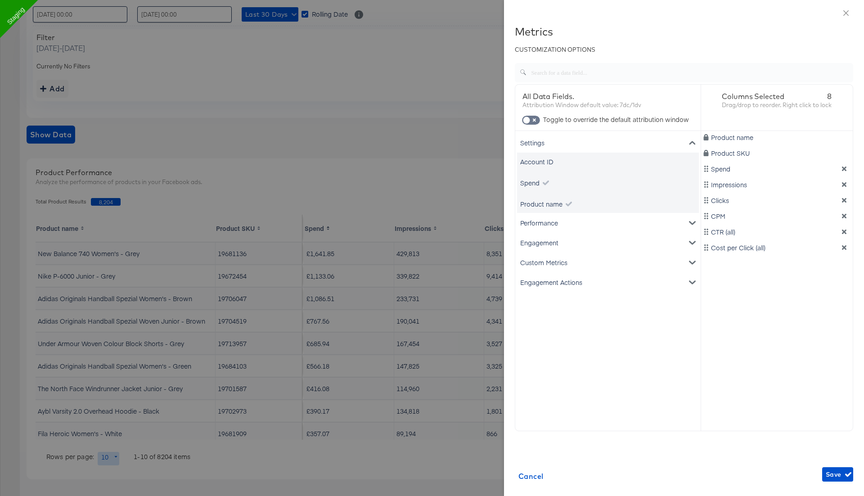
click at [562, 160] on div "Account ID" at bounding box center [608, 162] width 182 height 18
click at [547, 145] on div "Settings" at bounding box center [608, 143] width 182 height 20
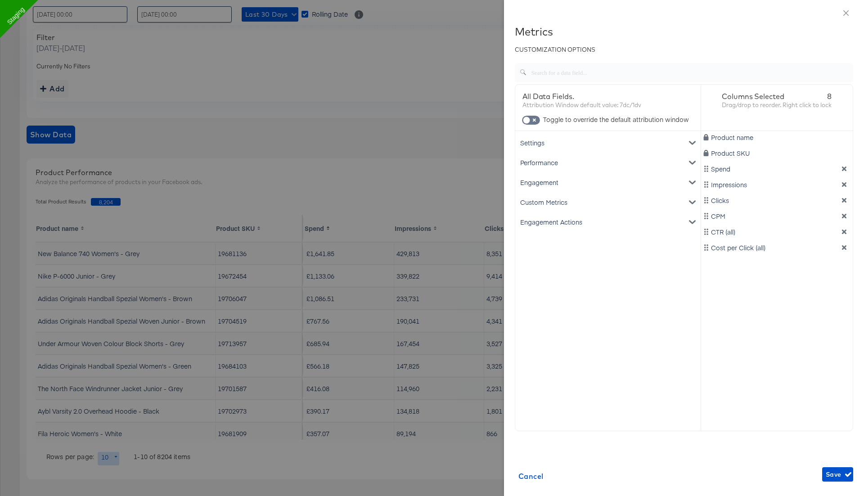
click at [545, 167] on div "Performance" at bounding box center [608, 163] width 182 height 20
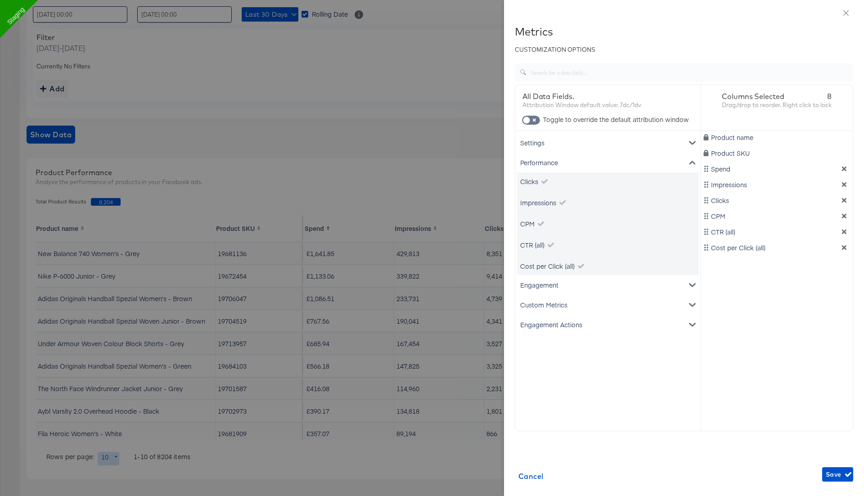
click at [545, 167] on div "Performance" at bounding box center [608, 163] width 182 height 20
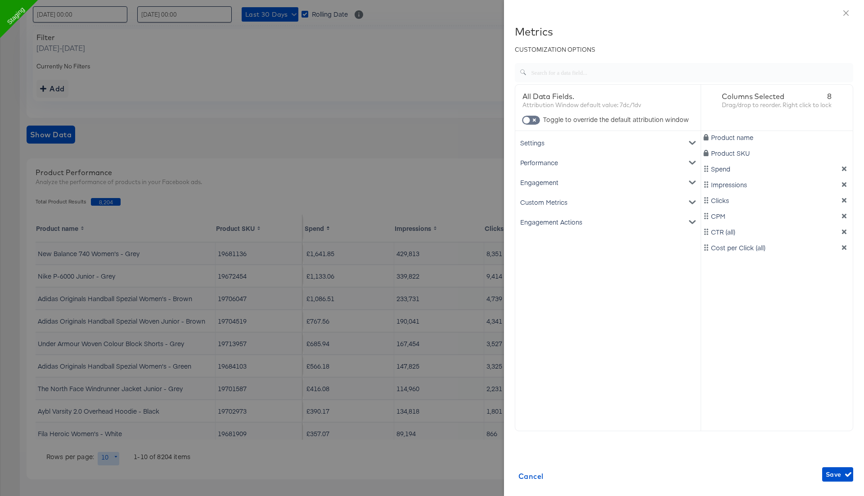
click at [544, 197] on div "Custom Metrics" at bounding box center [608, 202] width 182 height 20
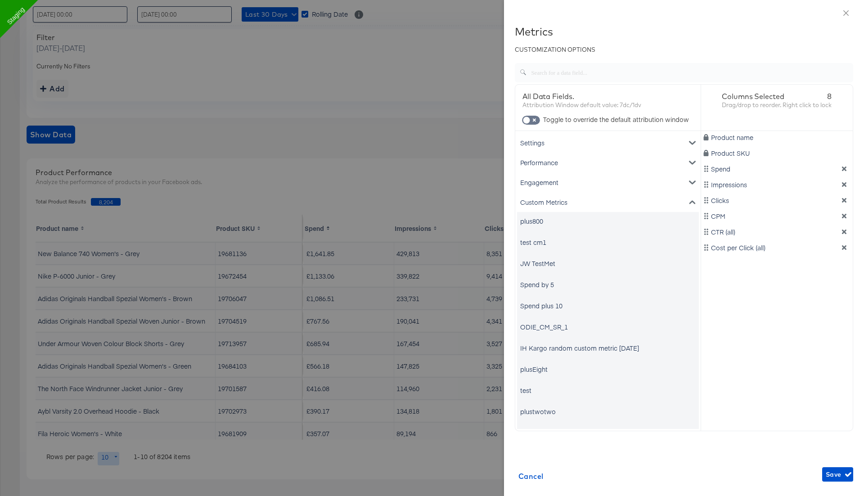
click at [545, 205] on div "Custom Metrics" at bounding box center [608, 202] width 182 height 20
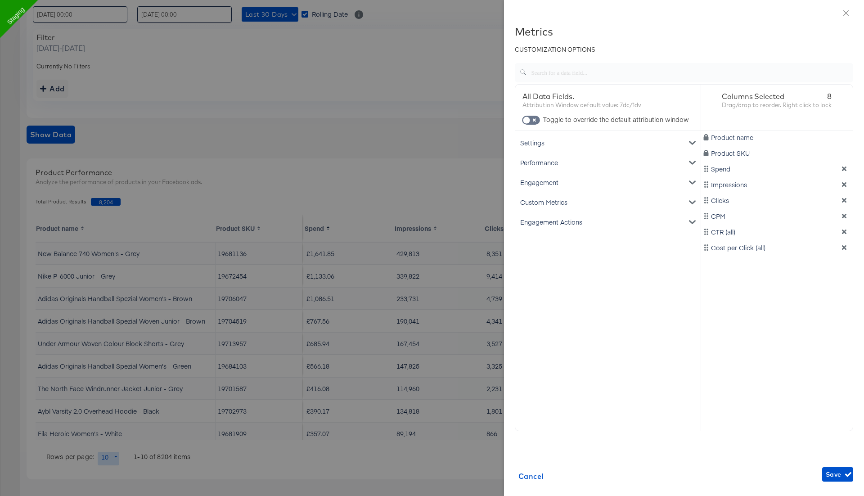
click at [546, 203] on div "Custom Metrics" at bounding box center [608, 202] width 182 height 20
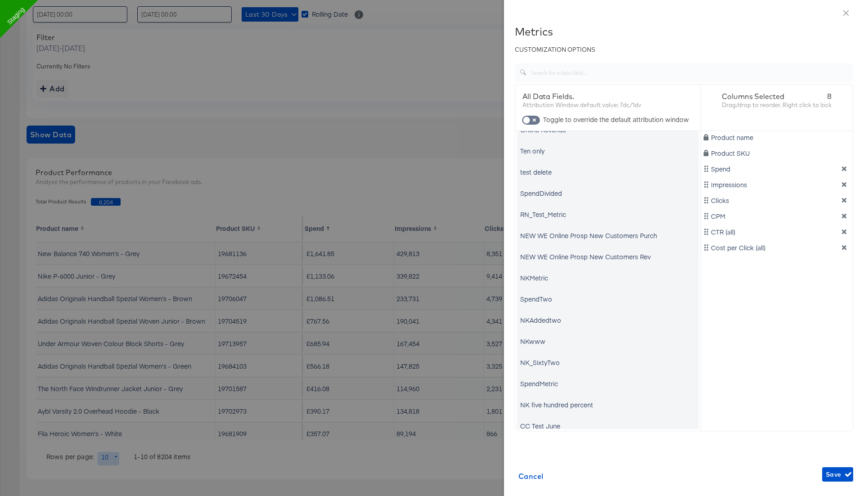
scroll to position [326, 0]
click at [548, 212] on div "RN_Test_Metric" at bounding box center [543, 212] width 46 height 9
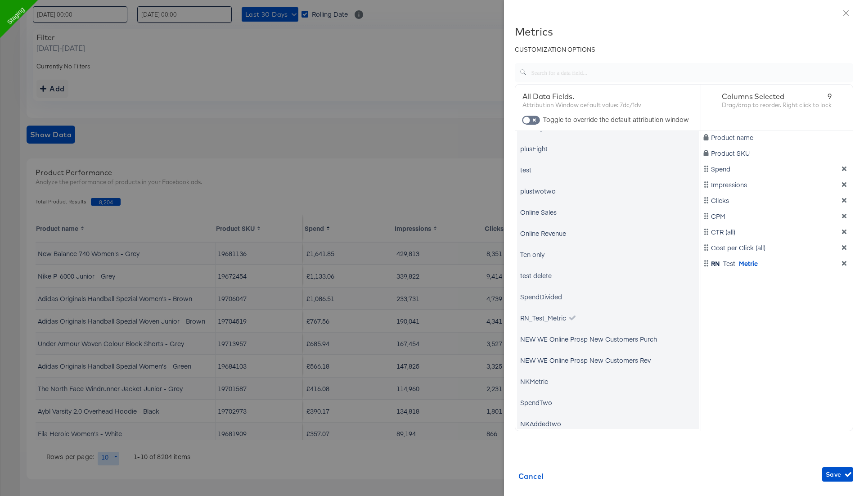
scroll to position [0, 0]
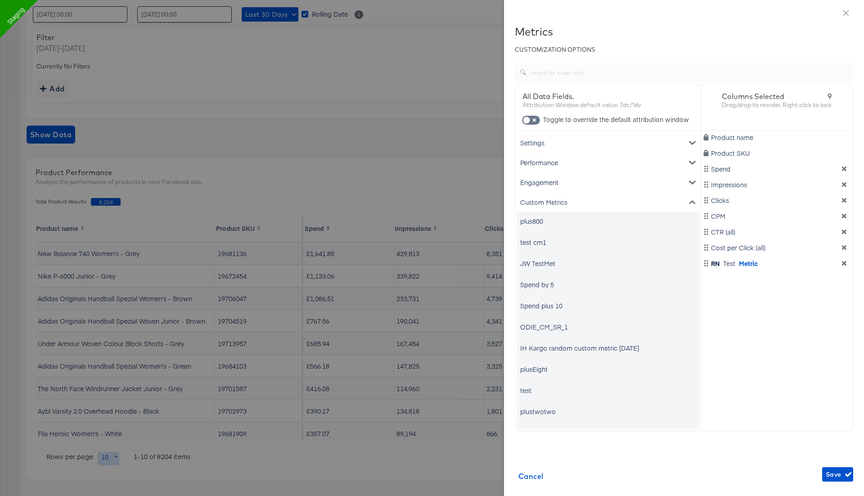
click at [554, 200] on div "Custom Metrics" at bounding box center [608, 202] width 182 height 20
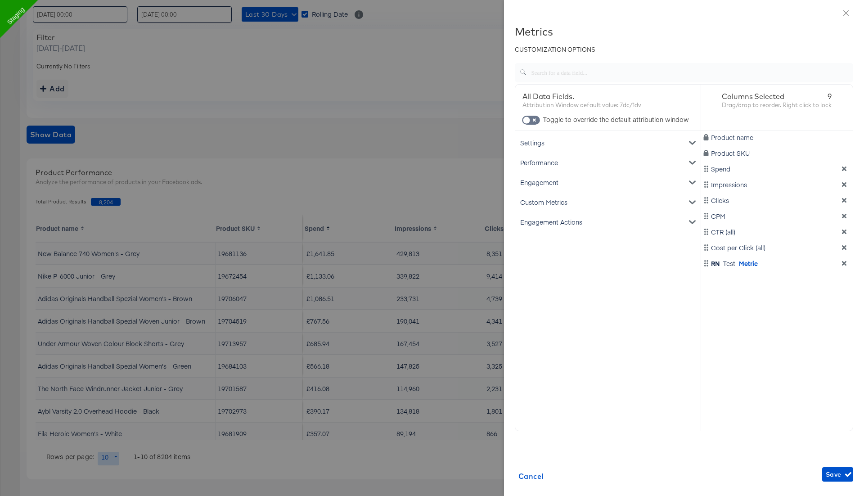
click at [533, 116] on span at bounding box center [531, 120] width 18 height 9
click at [534, 124] on input "checkbox" at bounding box center [526, 122] width 27 height 9
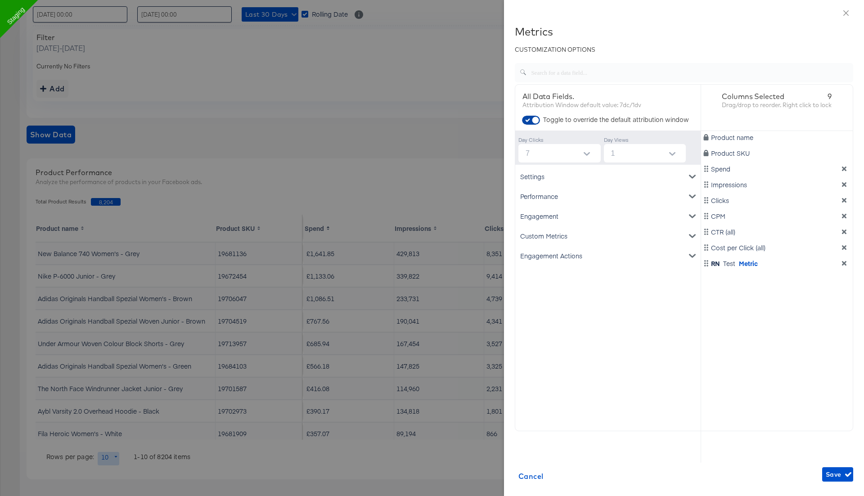
click at [534, 124] on input "checkbox" at bounding box center [535, 122] width 27 height 9
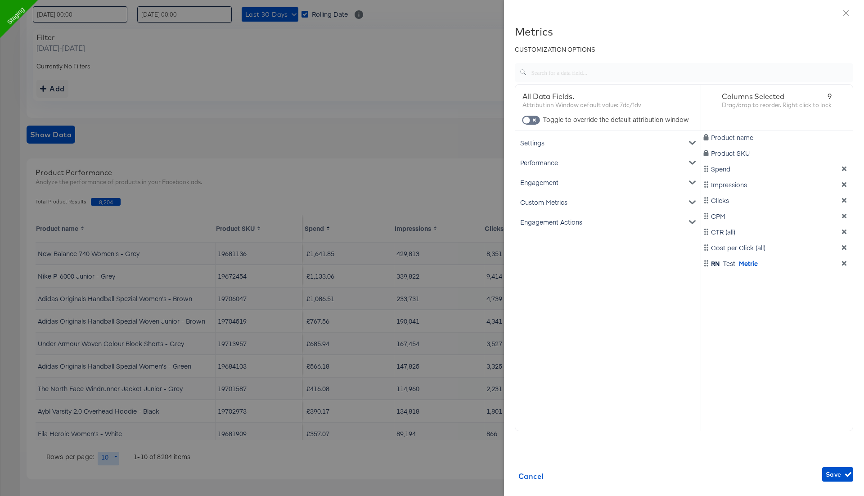
click at [541, 185] on div "Engagement" at bounding box center [608, 182] width 182 height 20
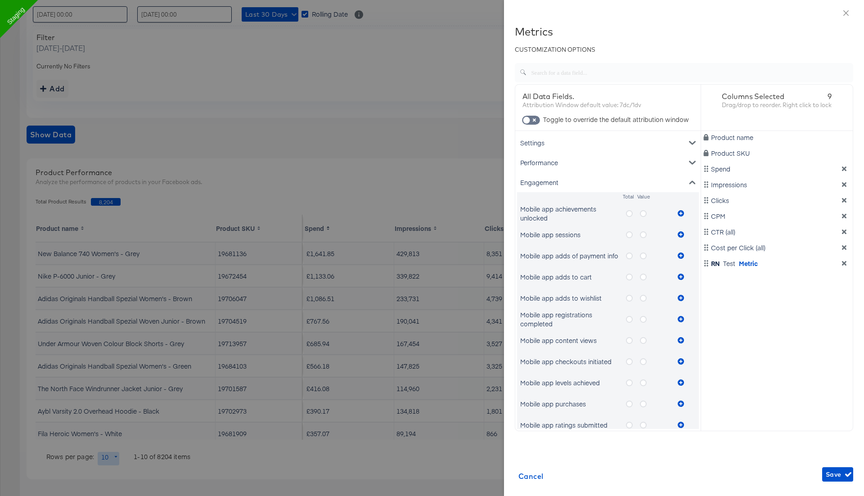
click at [630, 235] on icon "metrics-list" at bounding box center [629, 234] width 7 height 7
click at [0, 0] on input "metrics-list" at bounding box center [0, 0] width 0 height 0
click at [682, 234] on icon "metrics-list" at bounding box center [681, 234] width 6 height 6
click at [643, 234] on icon "metrics-list" at bounding box center [643, 234] width 7 height 7
click at [0, 0] on input "metrics-list" at bounding box center [0, 0] width 0 height 0
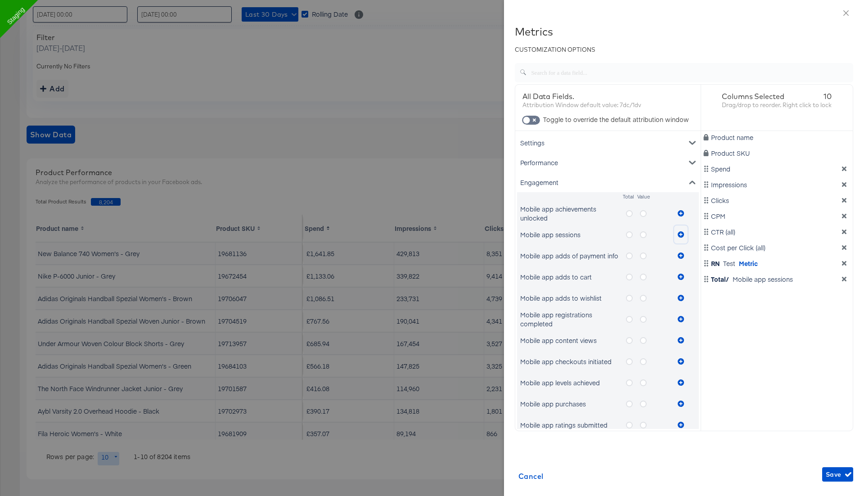
click at [681, 234] on icon "metrics-list" at bounding box center [681, 234] width 6 height 6
click at [538, 118] on input "checkbox" at bounding box center [526, 122] width 27 height 9
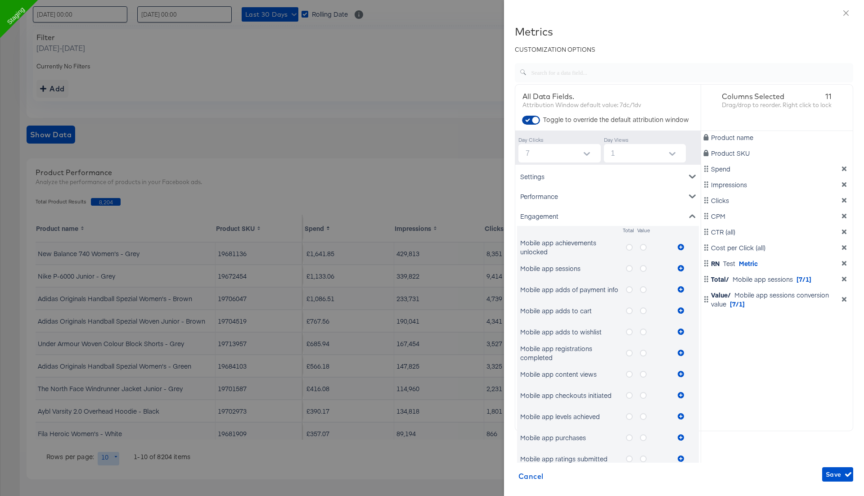
click at [538, 118] on input "checkbox" at bounding box center [535, 122] width 27 height 9
checkbox input "false"
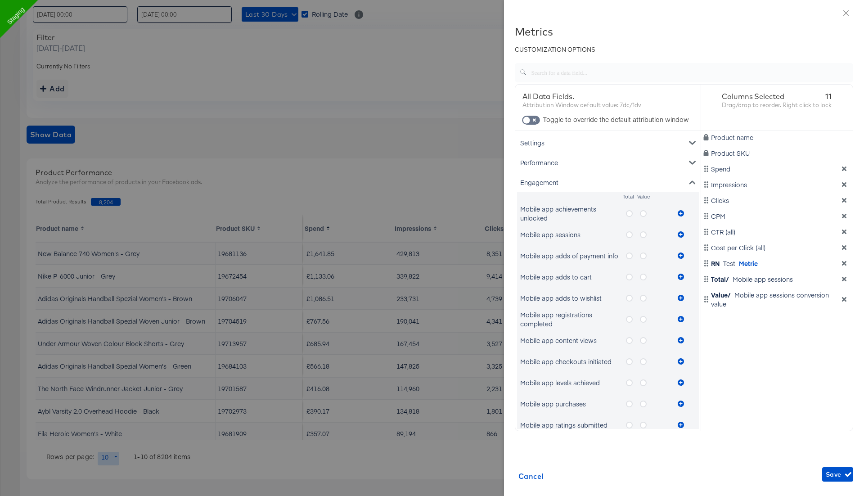
click at [691, 179] on icon "metrics-list" at bounding box center [692, 182] width 6 height 6
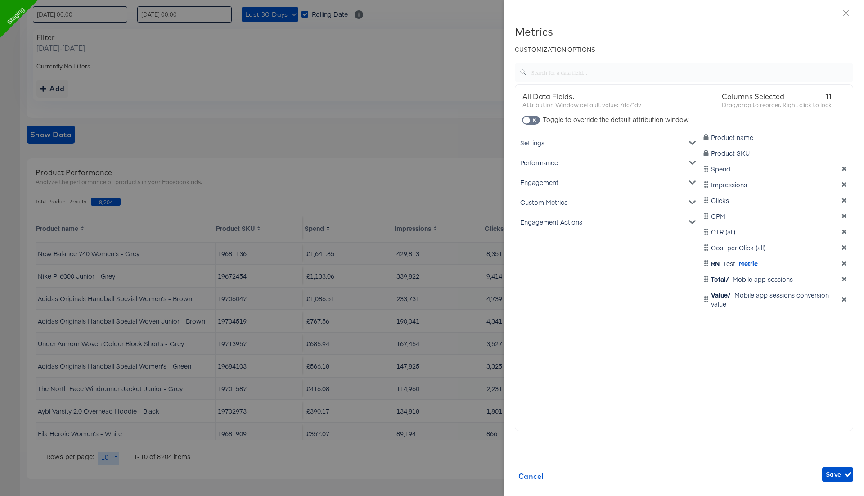
click at [647, 221] on div "Engagement Actions" at bounding box center [608, 222] width 182 height 20
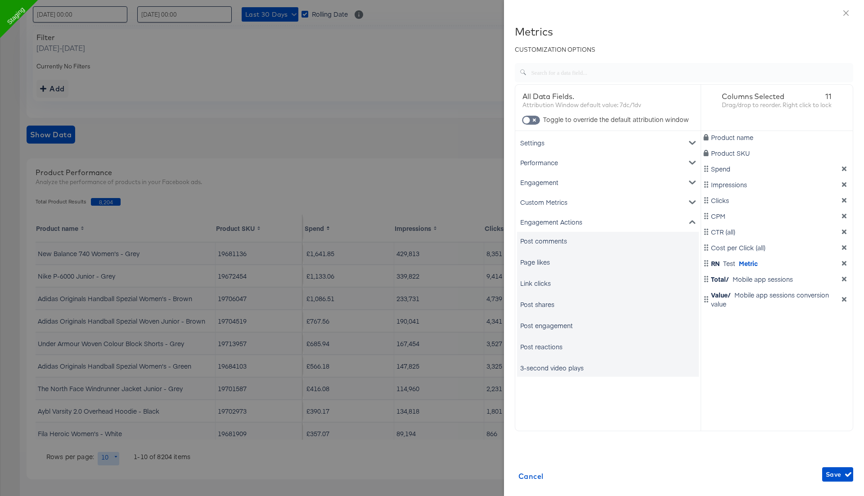
click at [552, 240] on div "Post comments" at bounding box center [543, 240] width 47 height 9
click at [545, 257] on div "Page likes" at bounding box center [535, 261] width 30 height 9
click at [545, 285] on div "Link clicks" at bounding box center [535, 283] width 31 height 9
click at [545, 309] on div "Post shares" at bounding box center [608, 304] width 182 height 18
click at [549, 324] on div "Post engagement" at bounding box center [546, 325] width 53 height 9
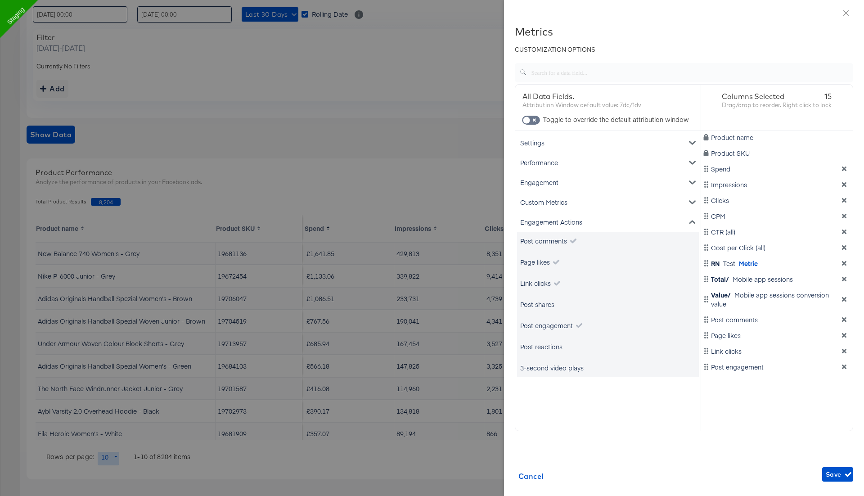
click at [549, 345] on div "Post reactions" at bounding box center [541, 346] width 42 height 9
click at [547, 303] on div "Post shares" at bounding box center [537, 304] width 34 height 9
click at [562, 364] on div "3-second video plays" at bounding box center [551, 367] width 63 height 9
click at [830, 473] on span "Save" at bounding box center [838, 474] width 24 height 11
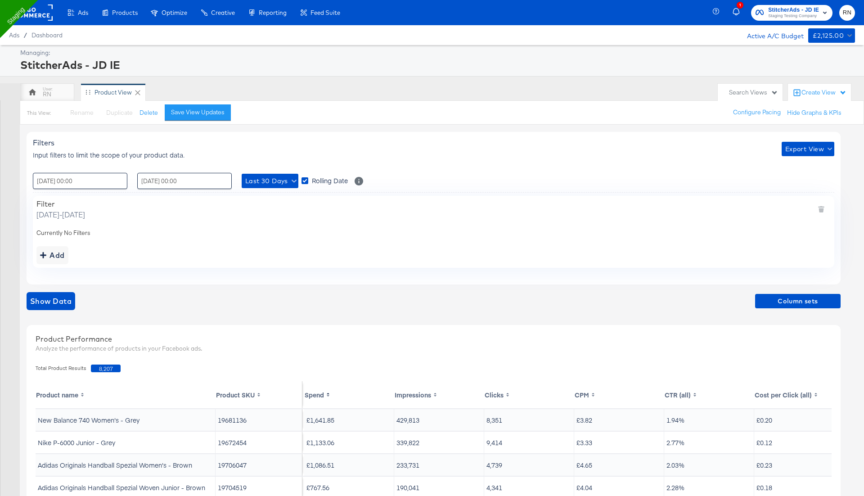
scroll to position [27, 1]
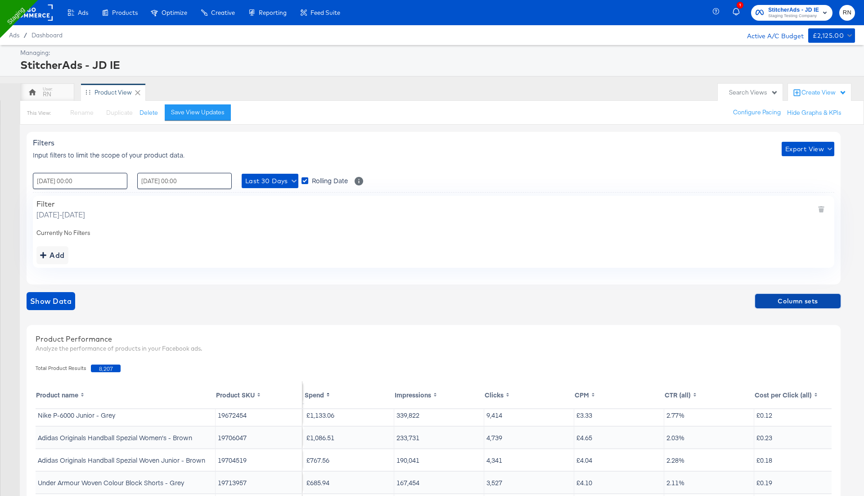
click at [810, 301] on span "Column sets" at bounding box center [798, 301] width 78 height 11
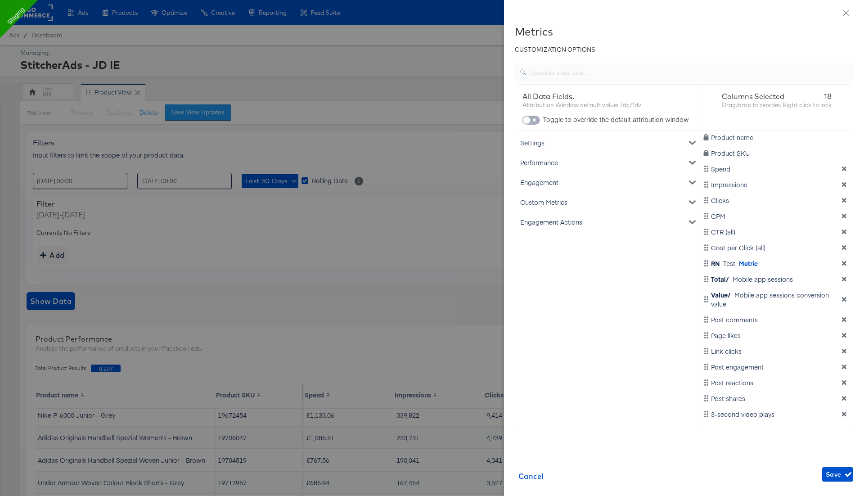
click at [533, 121] on input "checkbox" at bounding box center [526, 122] width 27 height 9
checkbox input "true"
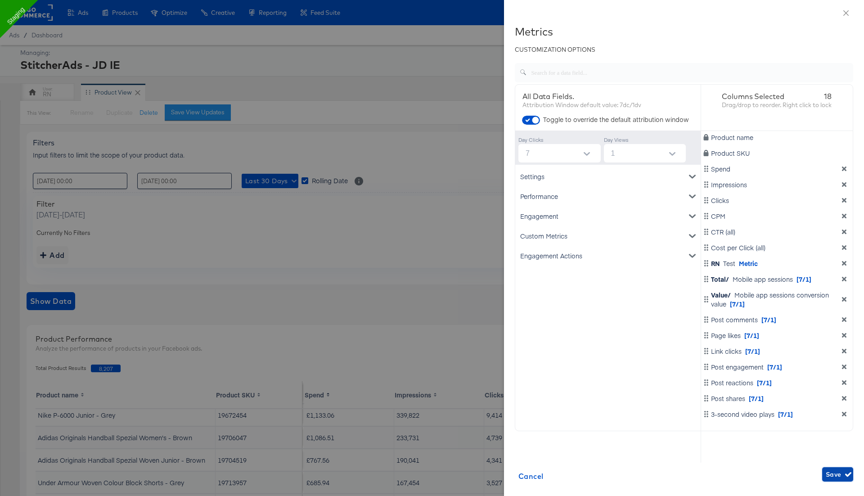
click at [839, 472] on span "Save" at bounding box center [838, 474] width 24 height 11
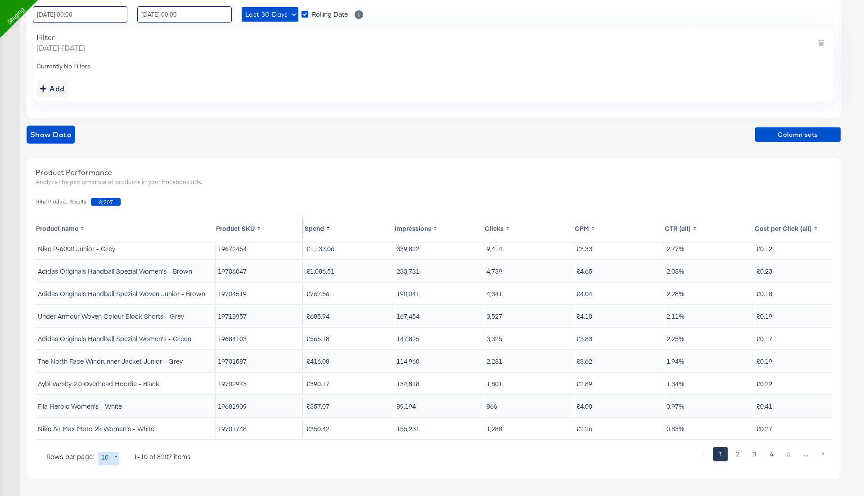
scroll to position [0, 1]
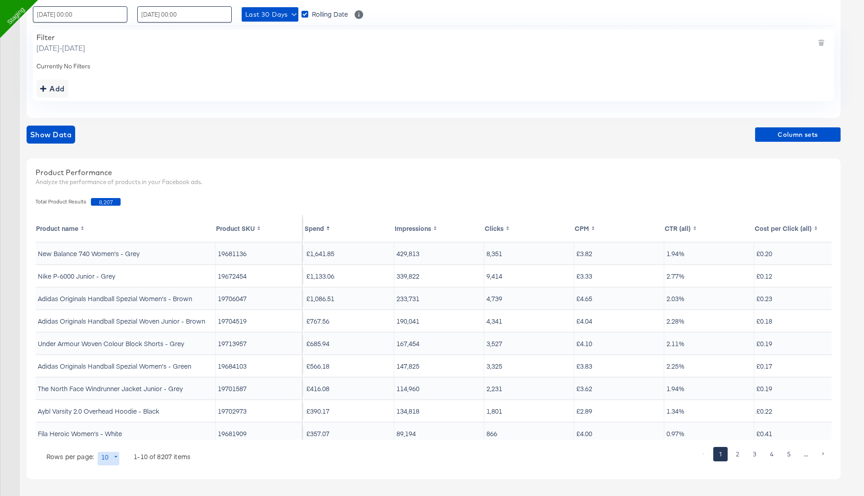
click at [230, 275] on td "19672454" at bounding box center [259, 276] width 87 height 22
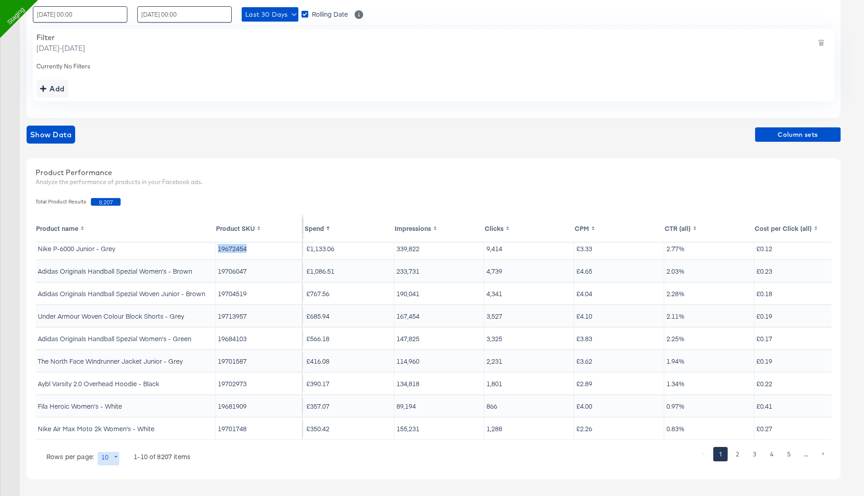
click at [108, 314] on td "Under Armour Woven Colour Block Shorts - Grey" at bounding box center [126, 316] width 180 height 22
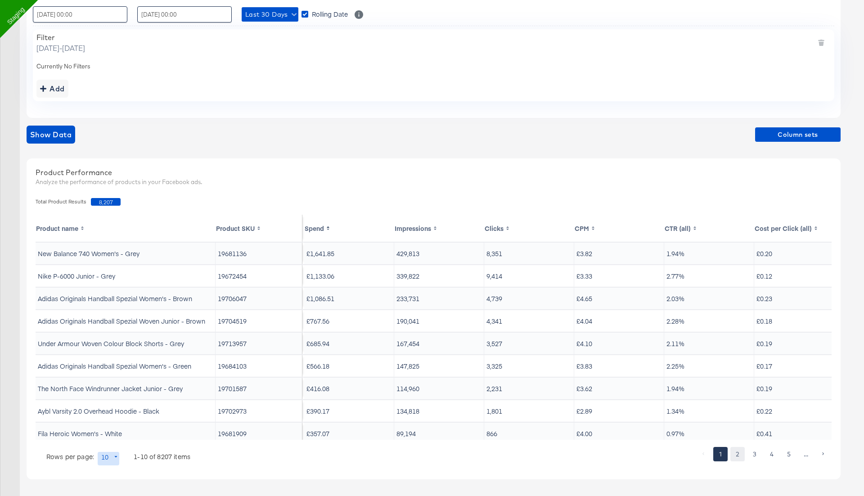
click at [737, 455] on button "2" at bounding box center [737, 454] width 14 height 14
click at [721, 454] on button "1" at bounding box center [720, 454] width 14 height 14
click at [238, 278] on td "19672454" at bounding box center [259, 276] width 87 height 22
copy td "19672454"
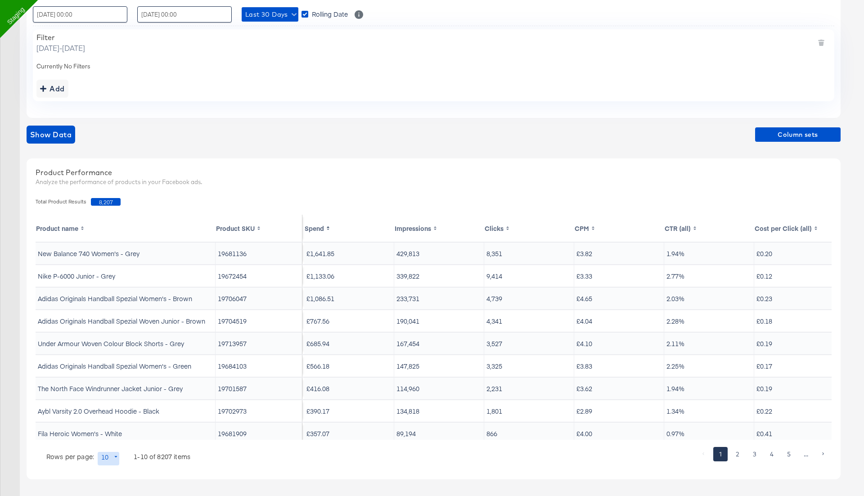
click at [234, 253] on td "19681136" at bounding box center [259, 254] width 87 height 22
copy td "19681136"
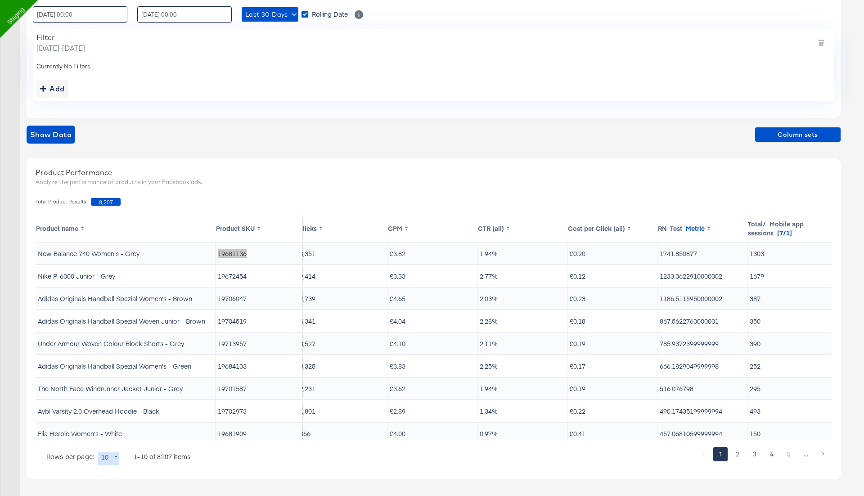
scroll to position [0, 0]
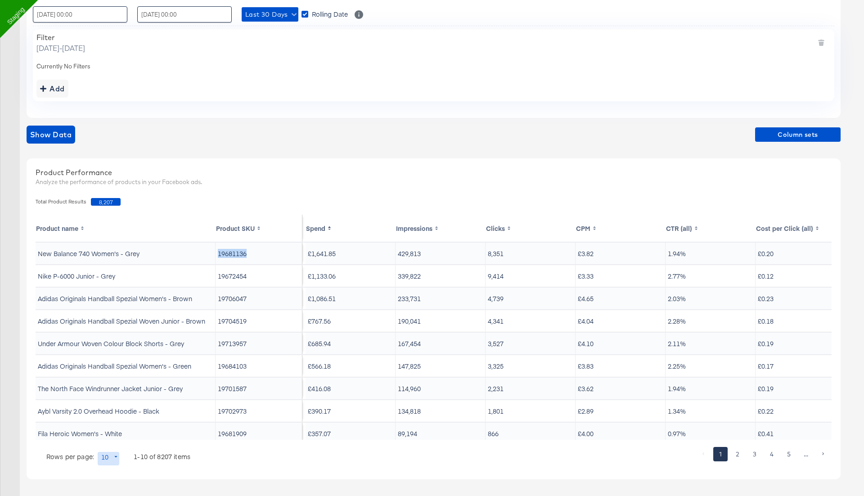
click at [234, 275] on td "19672454" at bounding box center [259, 276] width 87 height 22
copy td "19672454"
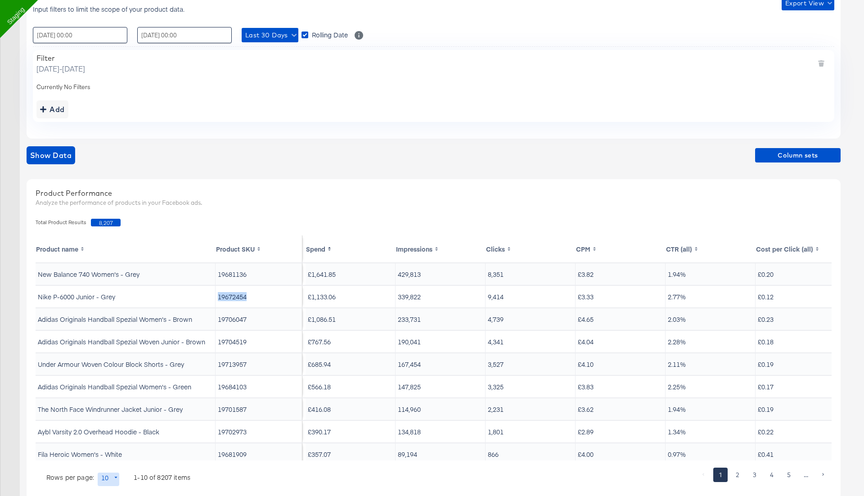
scroll to position [134, 0]
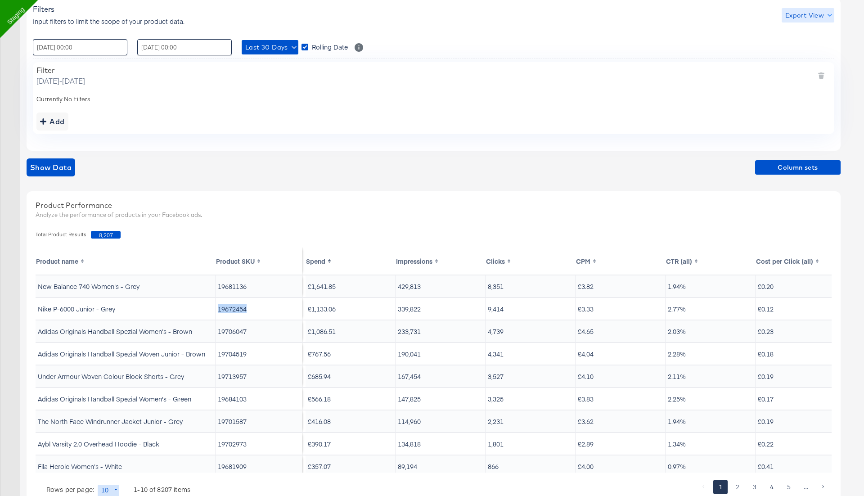
click at [805, 16] on span "Export View" at bounding box center [807, 15] width 45 height 11
click at [801, 53] on div at bounding box center [805, 56] width 35 height 9
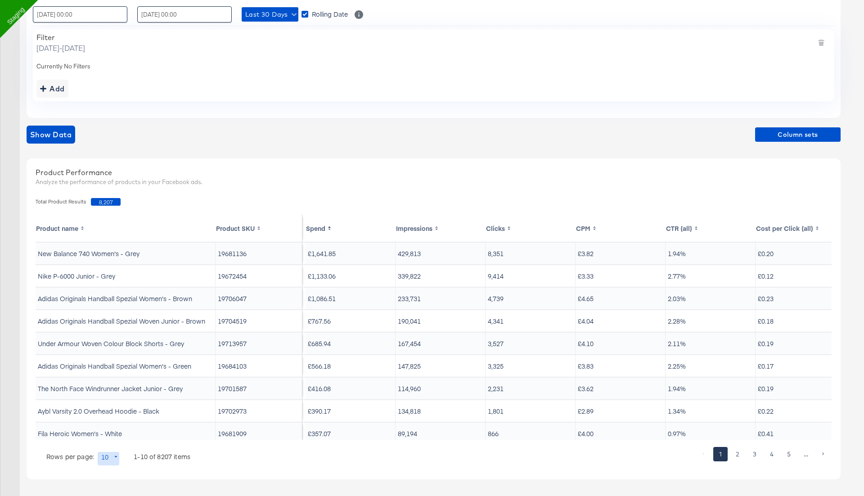
click at [240, 300] on td "19706047" at bounding box center [259, 299] width 87 height 22
copy td "19706047"
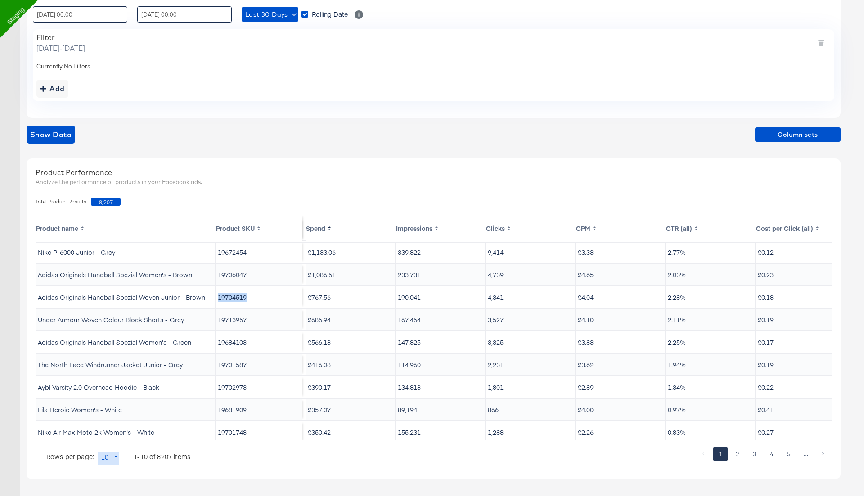
scroll to position [27, 0]
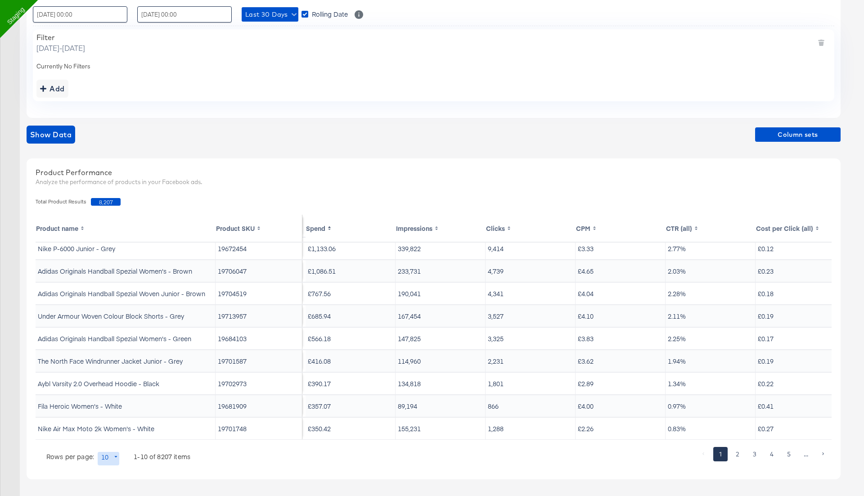
click at [230, 429] on td "19701748" at bounding box center [259, 429] width 87 height 22
copy td "19701748"
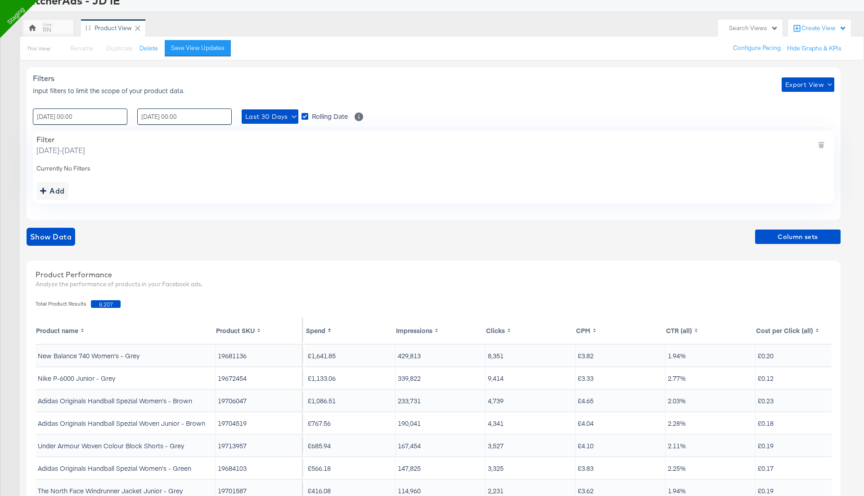
scroll to position [0, 0]
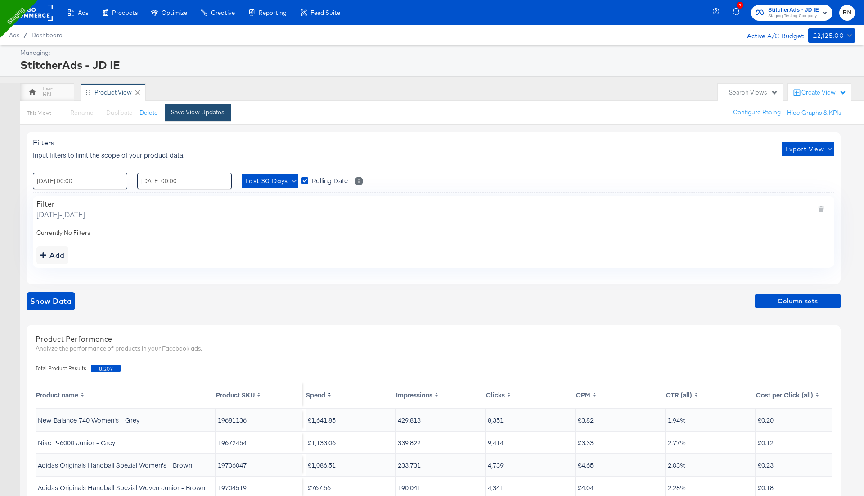
click at [208, 112] on div "Save View Updates" at bounding box center [198, 112] width 54 height 9
click at [54, 88] on div "RN" at bounding box center [47, 92] width 54 height 18
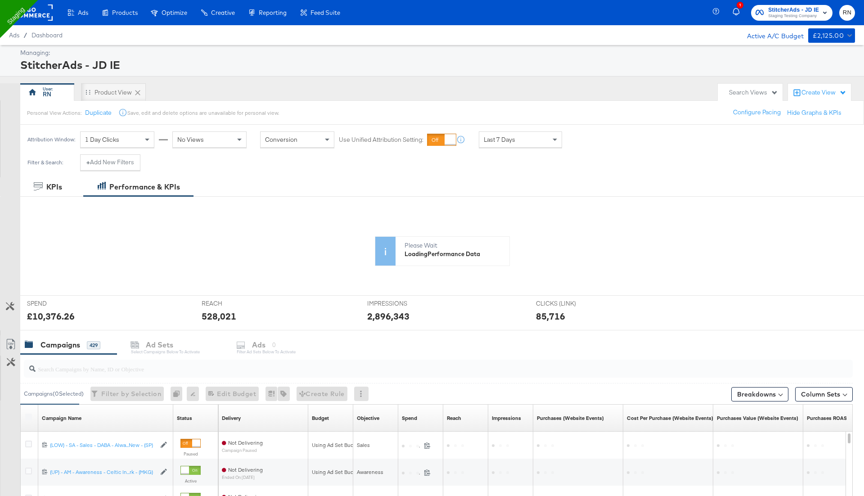
click at [47, 17] on rect at bounding box center [31, 12] width 41 height 16
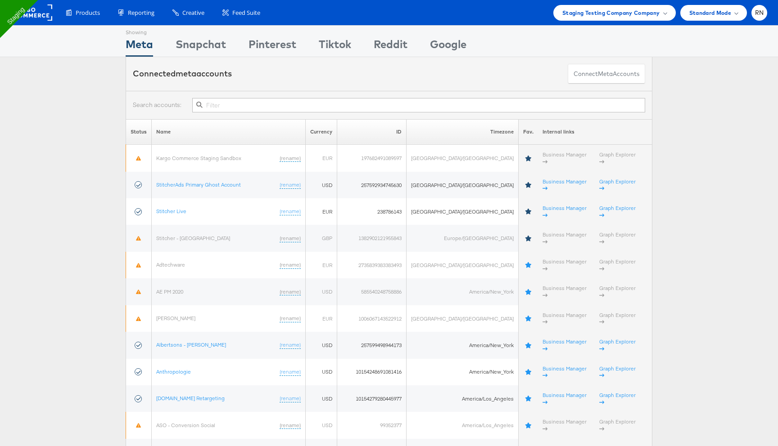
click at [226, 105] on input "text" at bounding box center [418, 105] width 453 height 14
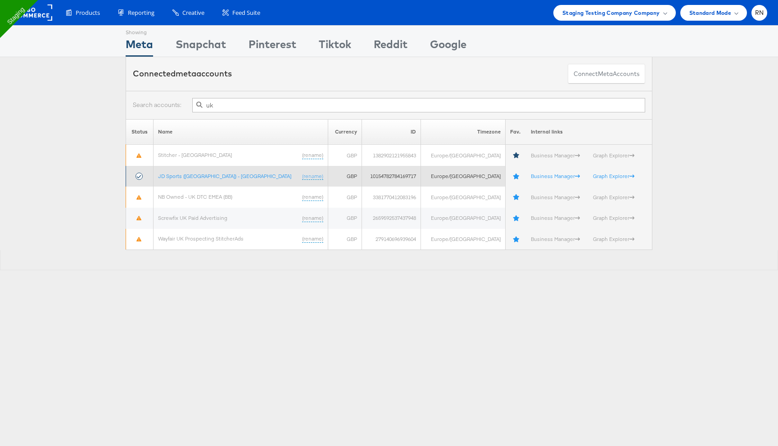
type input "uk"
click at [200, 170] on td "JD Sports (UK) - SA (rename)" at bounding box center [240, 176] width 175 height 21
click at [200, 173] on link "JD Sports ([GEOGRAPHIC_DATA]) - [GEOGRAPHIC_DATA]" at bounding box center [224, 176] width 133 height 7
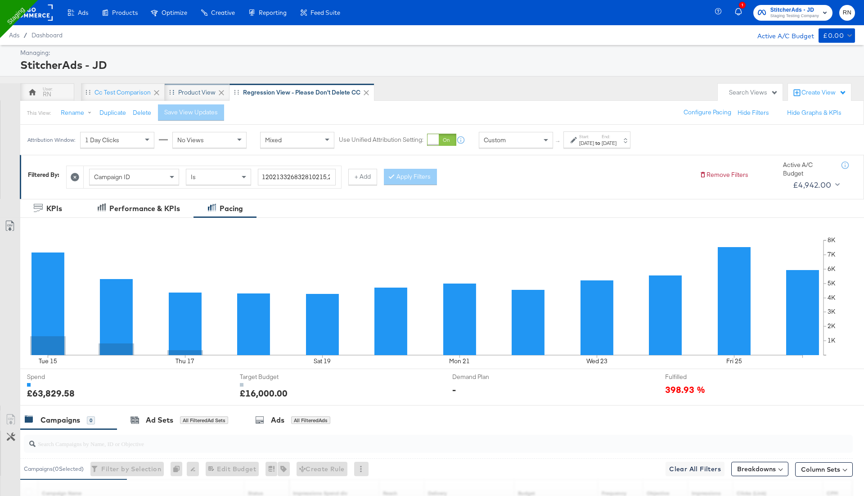
click at [190, 88] on div "Product View" at bounding box center [196, 92] width 37 height 9
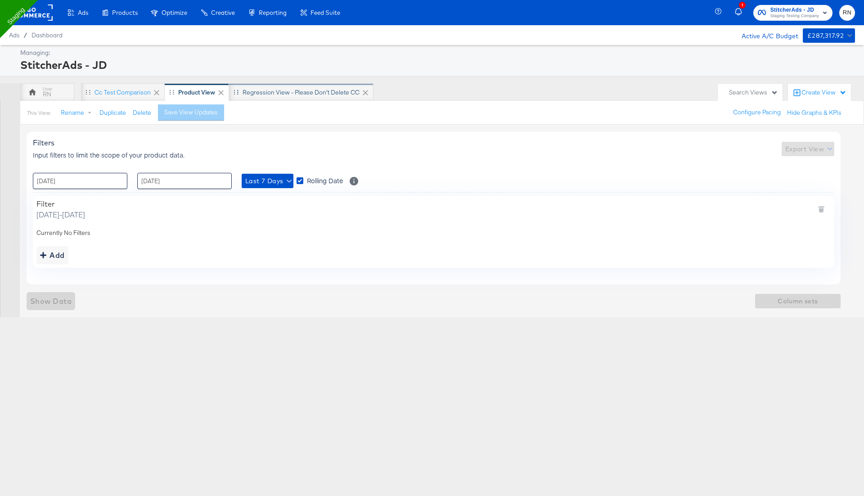
click at [307, 90] on div "Regression View - Please don't Delete CC" at bounding box center [301, 92] width 117 height 9
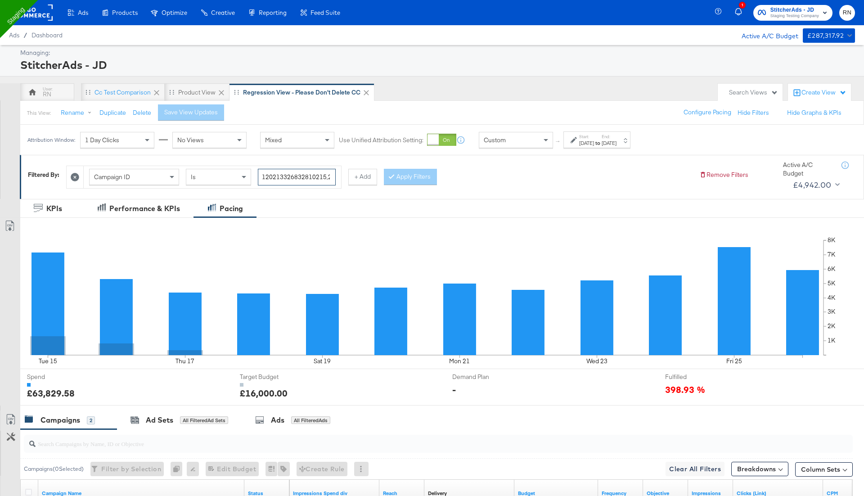
click at [297, 177] on input "120213326832810215,23856830837230214" at bounding box center [297, 177] width 78 height 17
click at [190, 93] on div "Product View" at bounding box center [196, 92] width 37 height 9
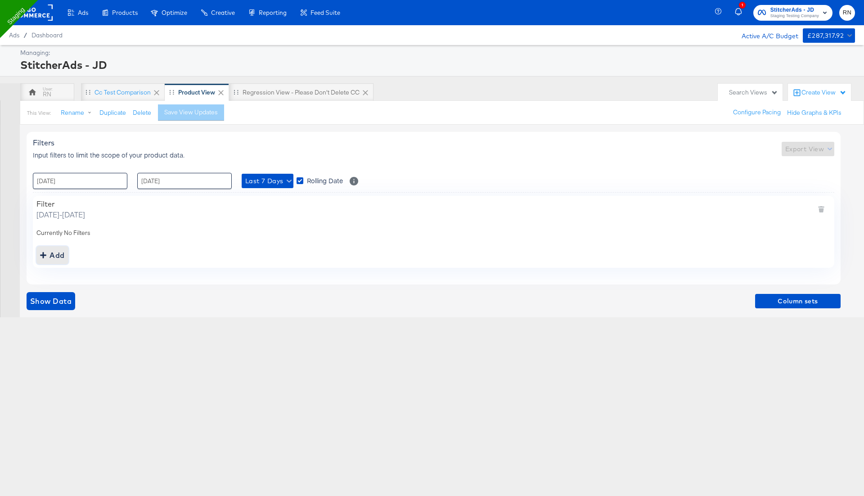
click at [58, 254] on div "Add" at bounding box center [52, 255] width 25 height 13
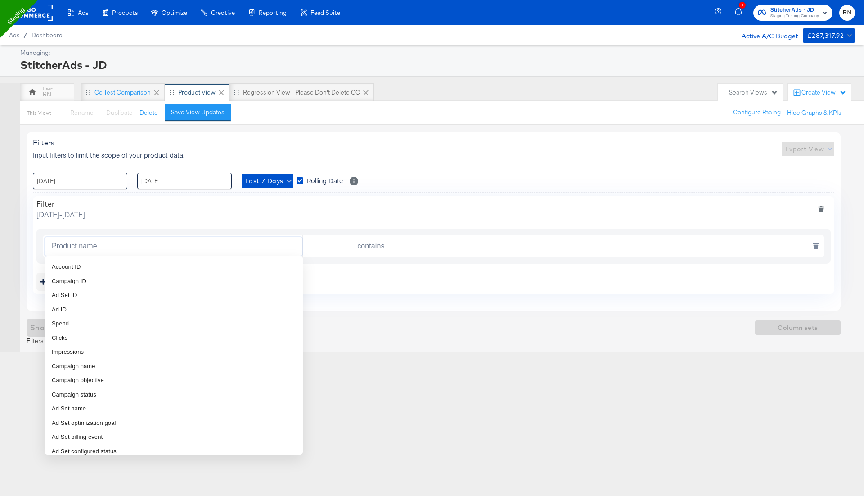
click at [109, 238] on input "Product name" at bounding box center [175, 246] width 254 height 18
click at [82, 365] on span "Campaign name" at bounding box center [74, 366] width 44 height 9
type input "Campaign name"
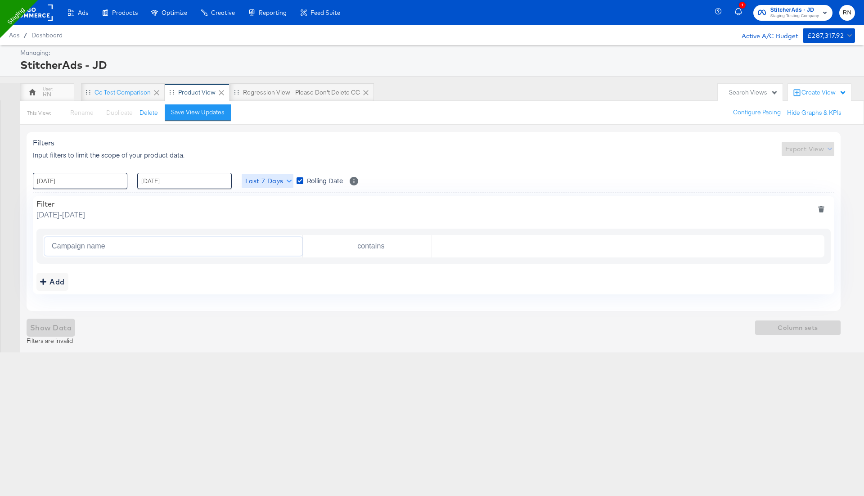
click at [258, 180] on span "Last 7 Days" at bounding box center [267, 180] width 45 height 11
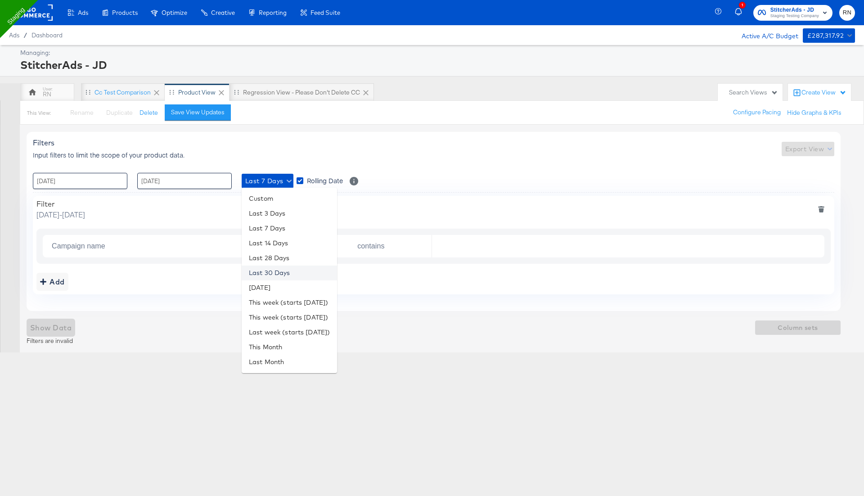
click at [275, 276] on li "Last 30 Days" at bounding box center [289, 272] width 95 height 15
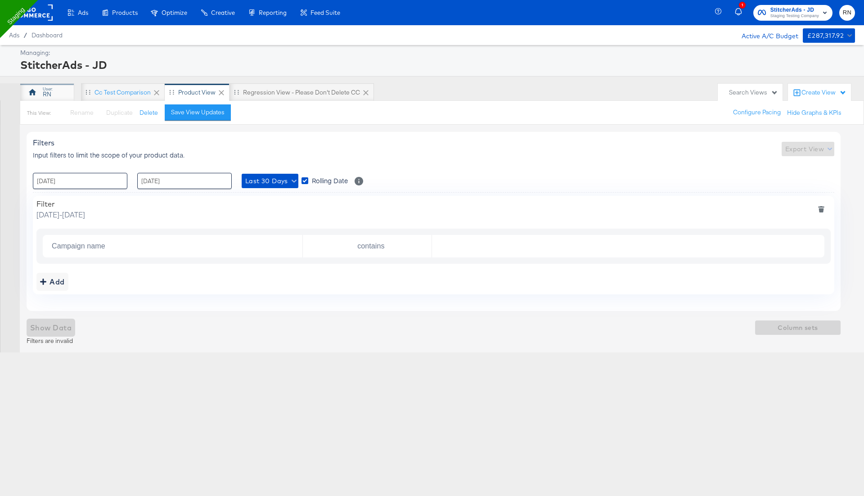
click at [45, 96] on div "RN" at bounding box center [47, 94] width 9 height 9
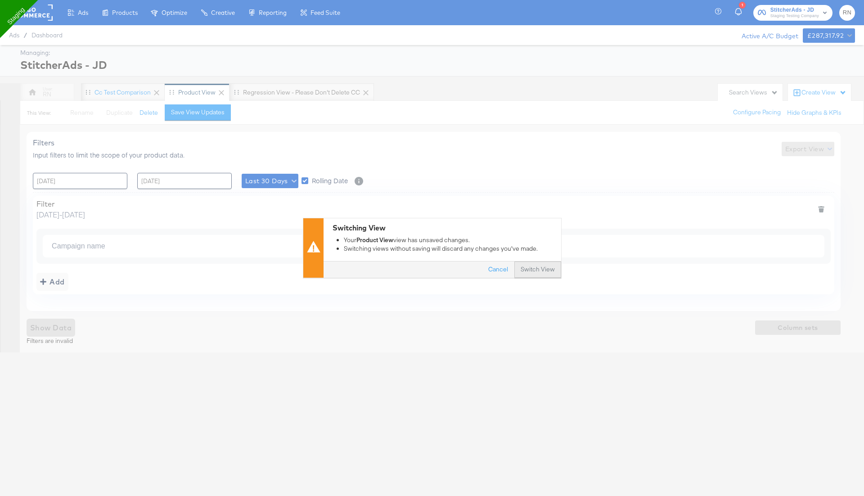
click at [539, 262] on button "Switch View" at bounding box center [537, 270] width 47 height 16
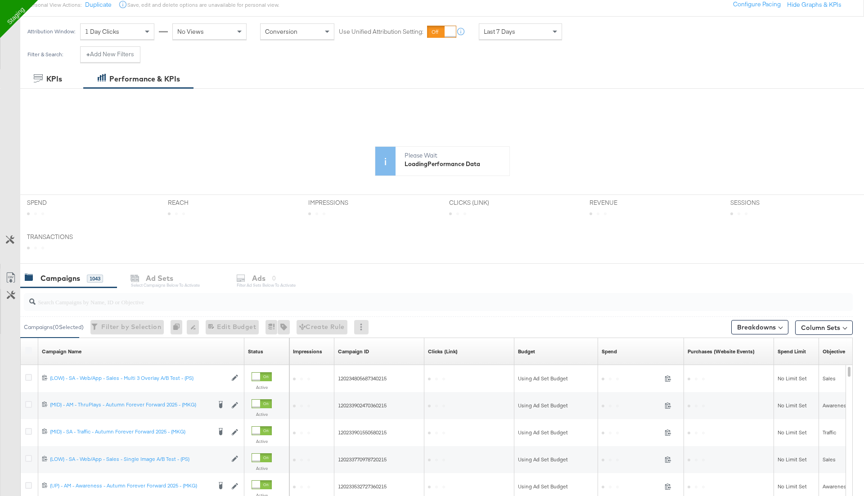
scroll to position [132, 0]
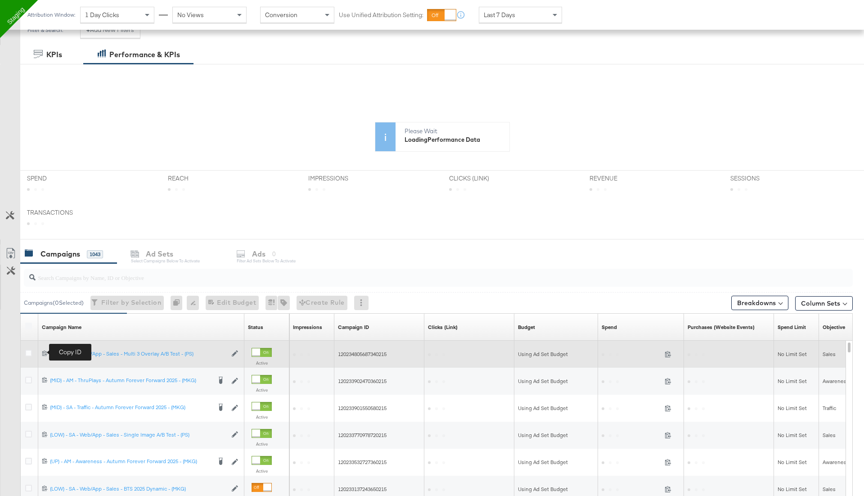
click at [45, 350] on icon at bounding box center [45, 353] width 6 height 6
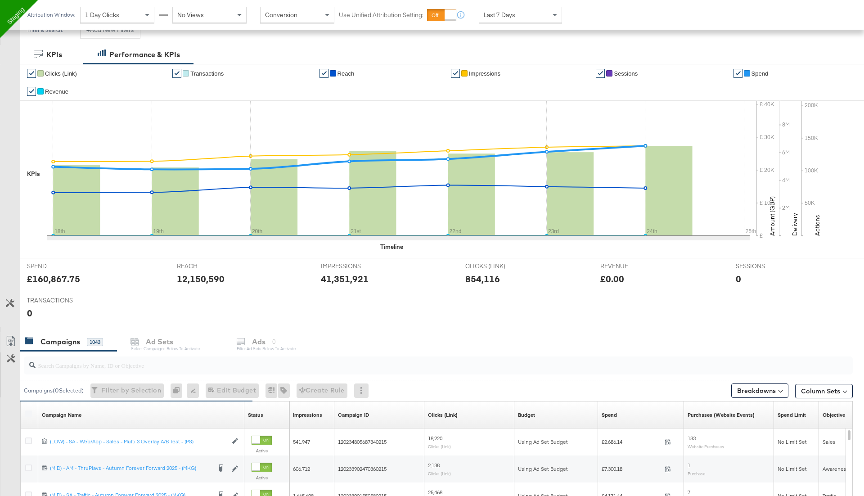
scroll to position [0, 0]
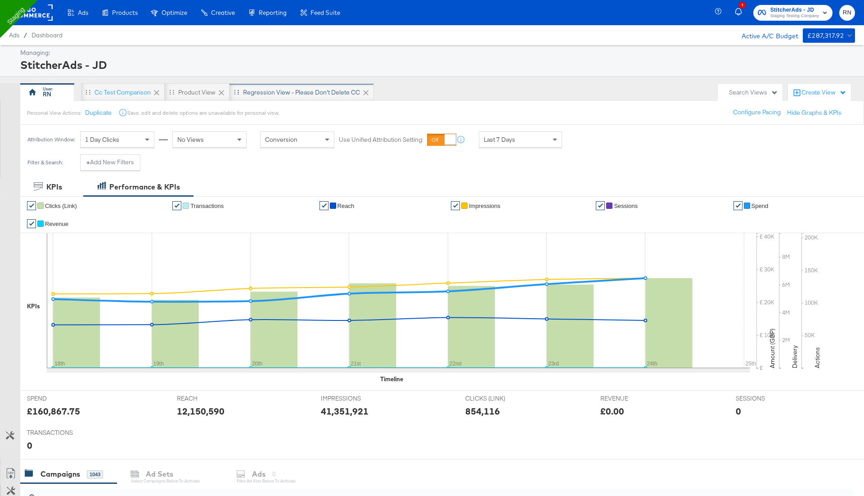
click at [282, 90] on div "Regression View - Please don't Delete CC" at bounding box center [301, 92] width 117 height 9
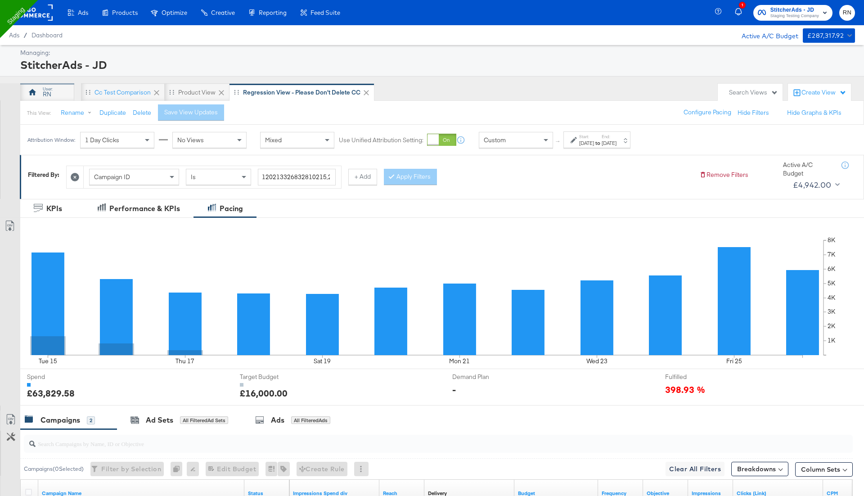
click at [56, 94] on div "RN" at bounding box center [47, 92] width 54 height 18
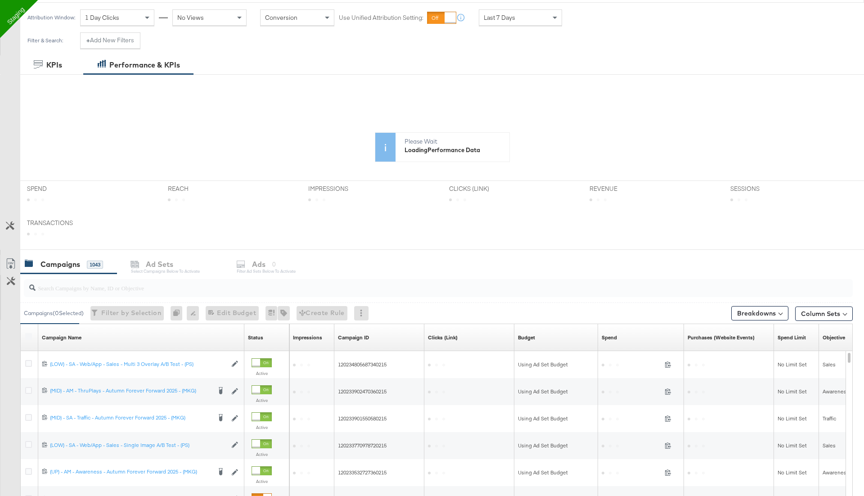
scroll to position [122, 0]
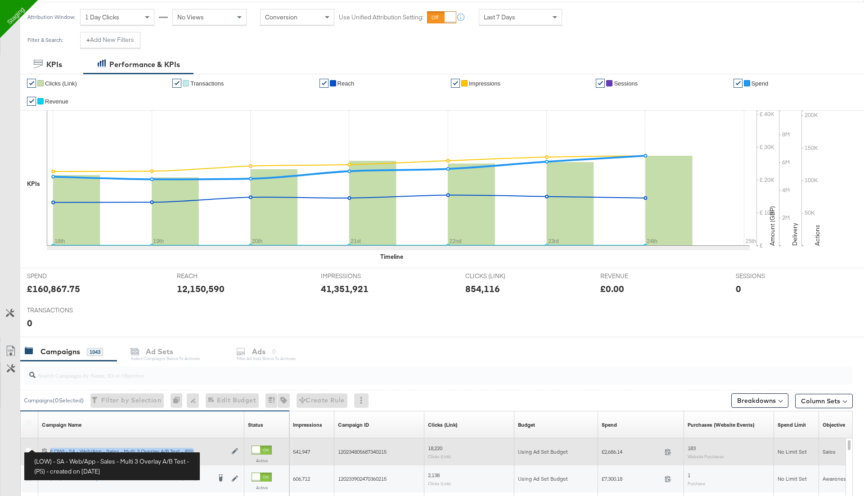
click at [58, 448] on div "(LOW) - SA - Web/App - Sales - Multi 3 Overlay A/B Test - (PS) (LOW) - SA - Web…" at bounding box center [138, 451] width 177 height 7
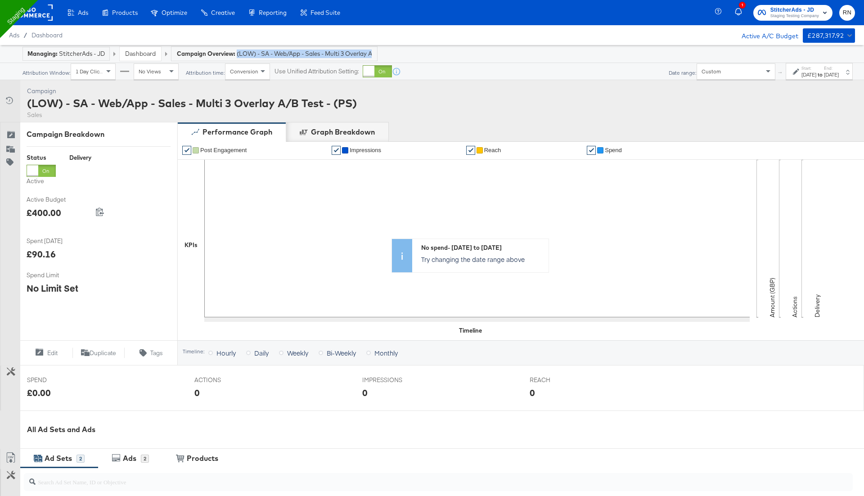
drag, startPoint x: 237, startPoint y: 54, endPoint x: 380, endPoint y: 53, distance: 142.7
click at [382, 53] on div "Managing: StitcherAds - JD Dashboard Campaign Overview: (LOW) - SA - Web/App - …" at bounding box center [432, 54] width 864 height 18
copy span "(LOW) - SA - Web/App - Sales - Multi 3 Overlay A/B Test - (PS)"
click at [45, 31] on span "Dashboard" at bounding box center [46, 34] width 31 height 7
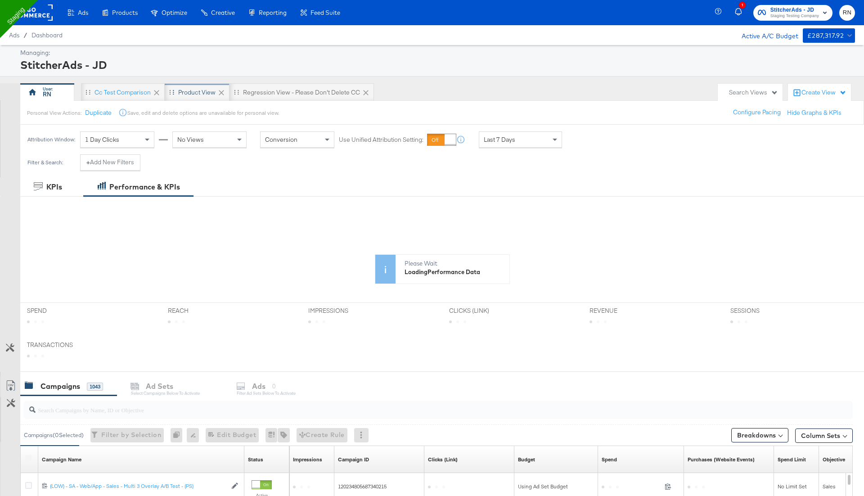
click at [198, 90] on div "Product View" at bounding box center [196, 92] width 37 height 9
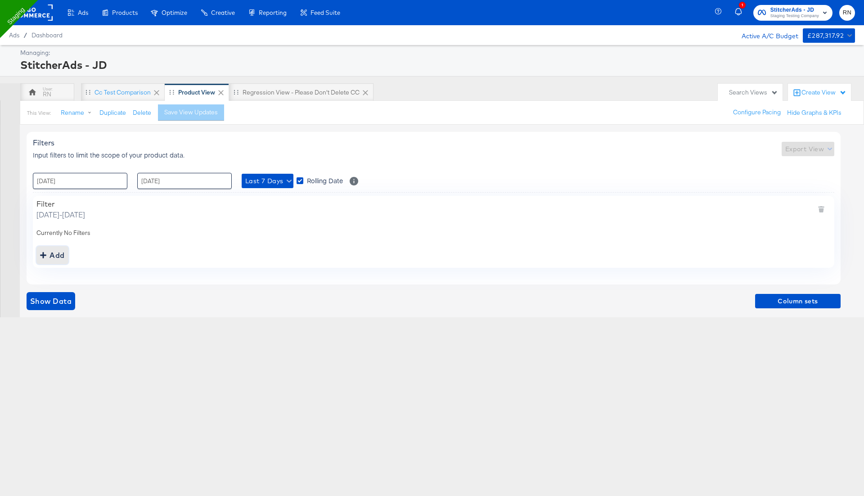
click at [52, 250] on div "Add" at bounding box center [52, 255] width 25 height 13
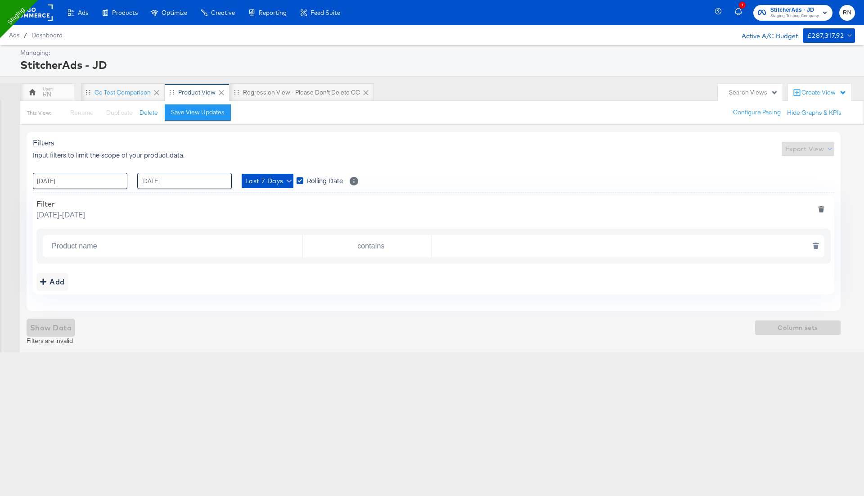
click at [101, 246] on input "Product name" at bounding box center [175, 246] width 254 height 18
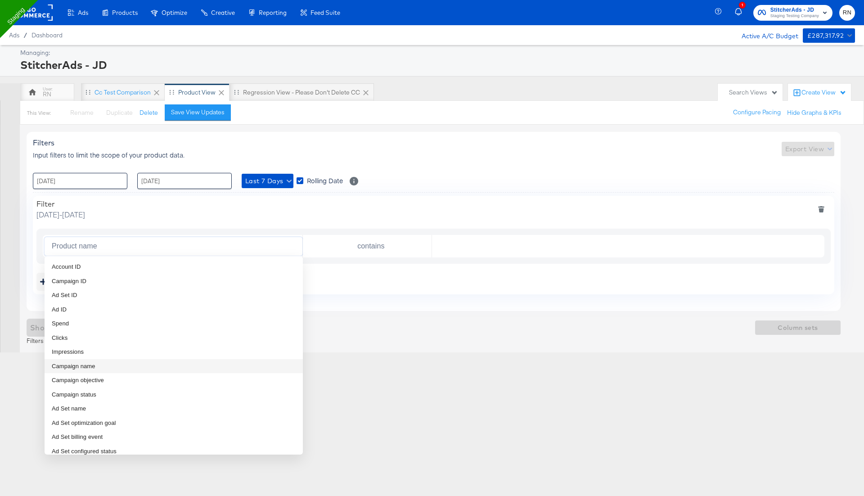
click at [93, 362] on span "Campaign name" at bounding box center [74, 366] width 44 height 9
type input "Campaign name"
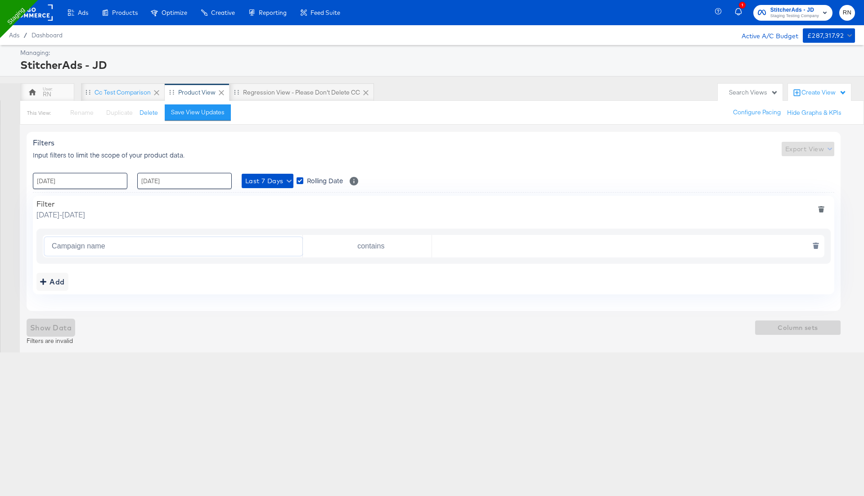
click at [467, 246] on input "text" at bounding box center [626, 246] width 388 height 18
paste input "(LOW) - SA - Web/App - Sales - Multi 3 Overlay A/B Test - (PS)"
type input "(LOW) - SA - Web/App - Sales - Multi 3 Overlay A/B Test - (PS)"
click at [62, 329] on span "Show Data" at bounding box center [50, 327] width 41 height 13
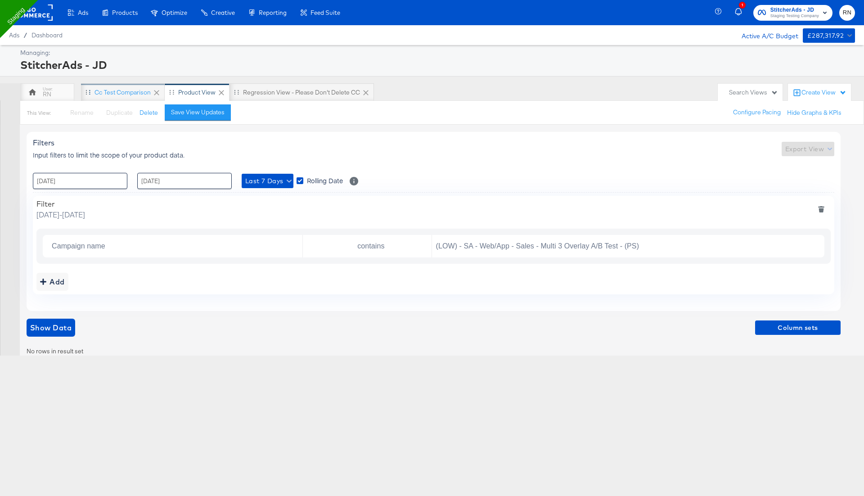
click at [126, 90] on div "cc test comparison" at bounding box center [122, 92] width 56 height 9
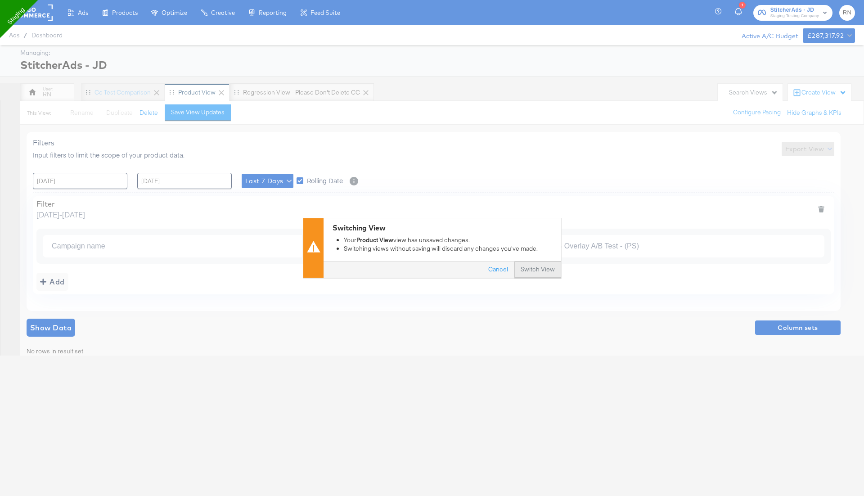
click at [545, 271] on button "Switch View" at bounding box center [537, 270] width 47 height 16
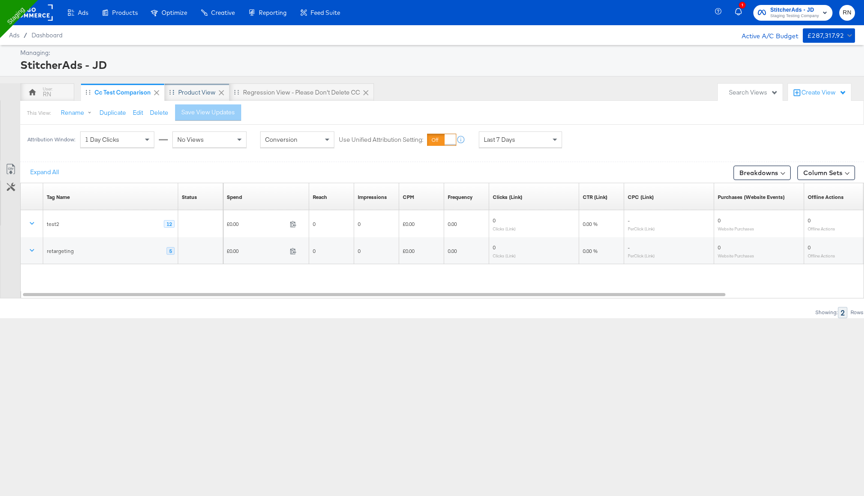
click at [191, 94] on div "Product View" at bounding box center [196, 92] width 37 height 9
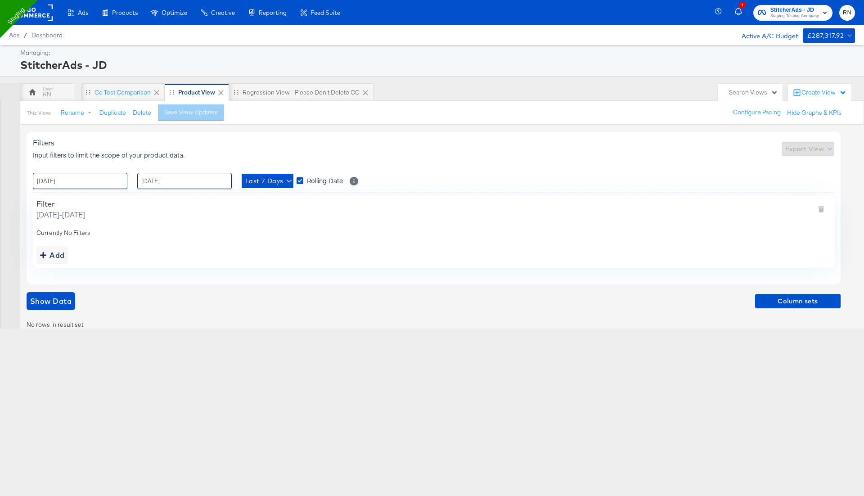
click at [47, 13] on rect at bounding box center [31, 12] width 41 height 16
click at [37, 19] on rect at bounding box center [31, 12] width 41 height 16
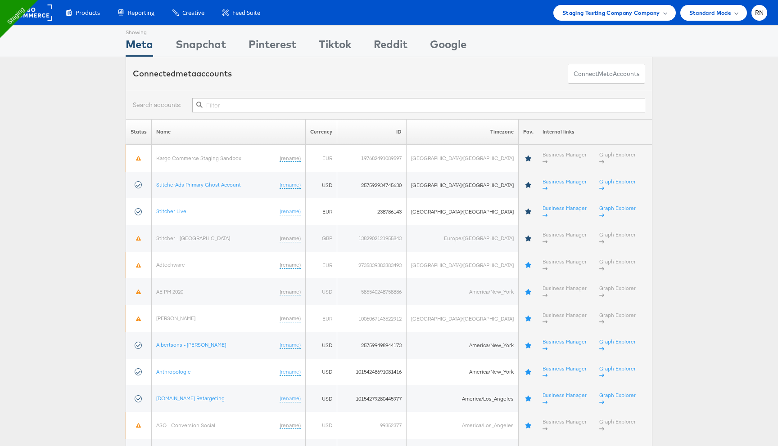
click at [243, 103] on input "text" at bounding box center [418, 105] width 453 height 14
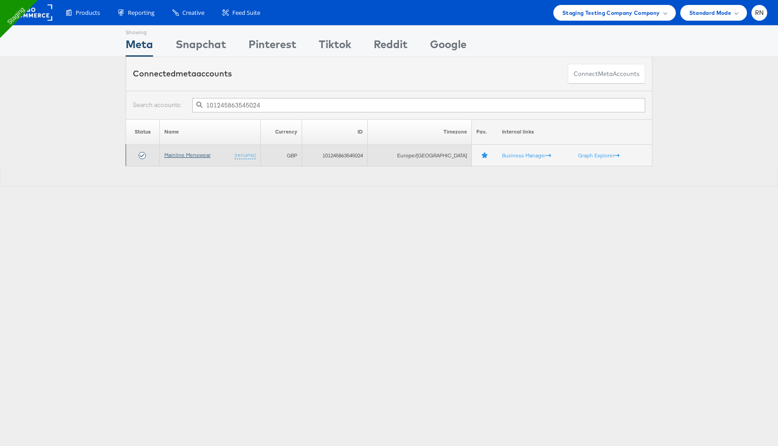
type input "101245863545024"
click at [205, 153] on link "Mainline Menswear" at bounding box center [187, 155] width 46 height 7
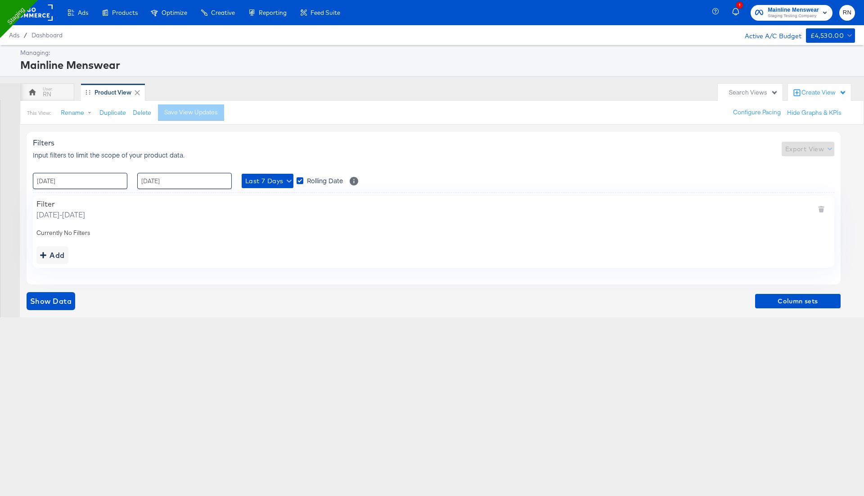
click at [814, 94] on div "Create View" at bounding box center [823, 92] width 45 height 9
click at [785, 118] on span "New View" at bounding box center [779, 115] width 28 height 9
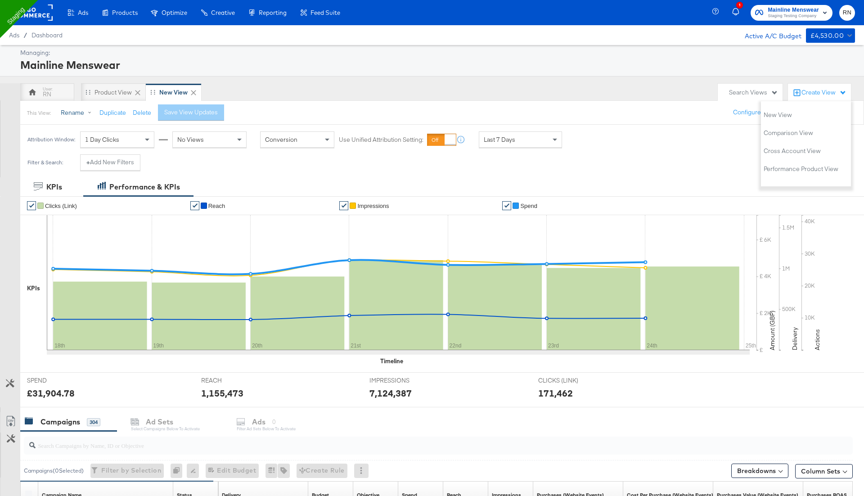
click at [74, 107] on button "Rename" at bounding box center [77, 113] width 47 height 16
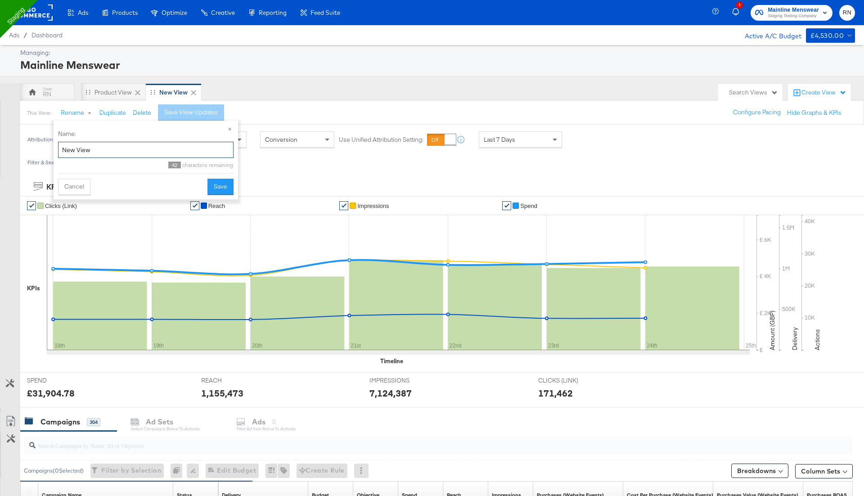
drag, startPoint x: 121, startPoint y: 152, endPoint x: 65, endPoint y: 151, distance: 56.3
click at [65, 151] on input "New View" at bounding box center [145, 150] width 175 height 17
click at [106, 150] on input "New View" at bounding box center [145, 150] width 175 height 17
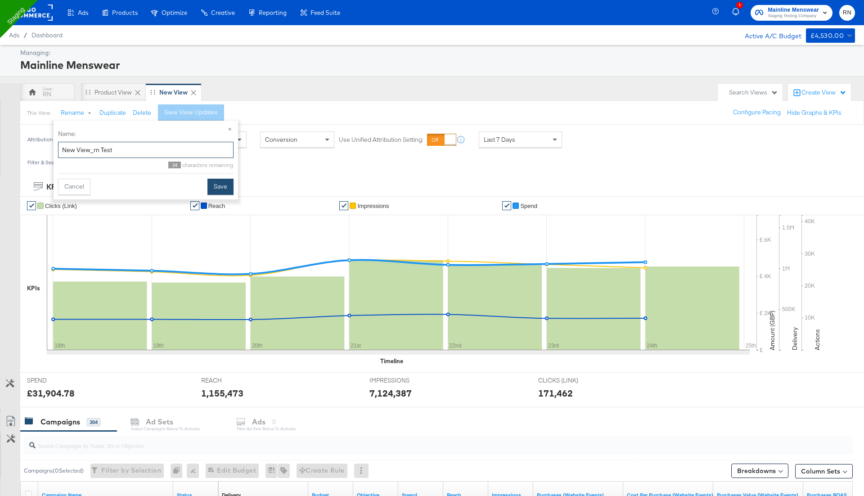
type input "New View_rn Test"
click at [219, 189] on button "Save" at bounding box center [220, 187] width 26 height 16
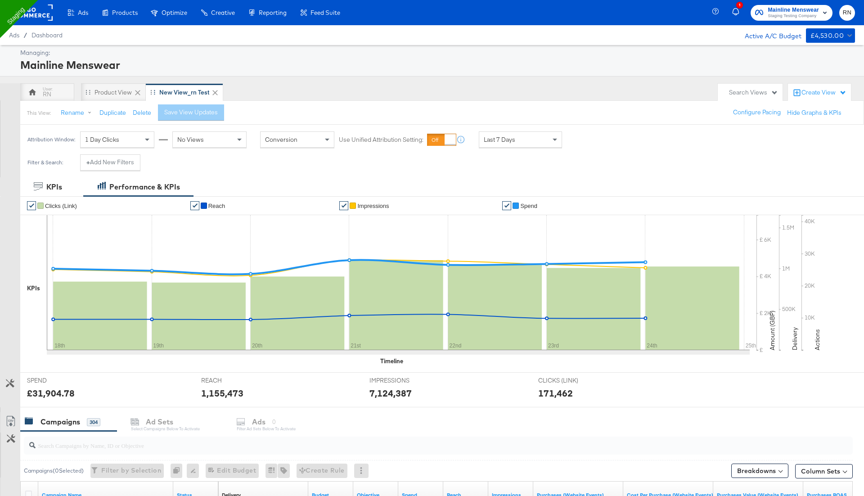
click at [177, 92] on div "New View_rn Test" at bounding box center [184, 92] width 50 height 9
click at [211, 93] on icon at bounding box center [215, 92] width 9 height 9
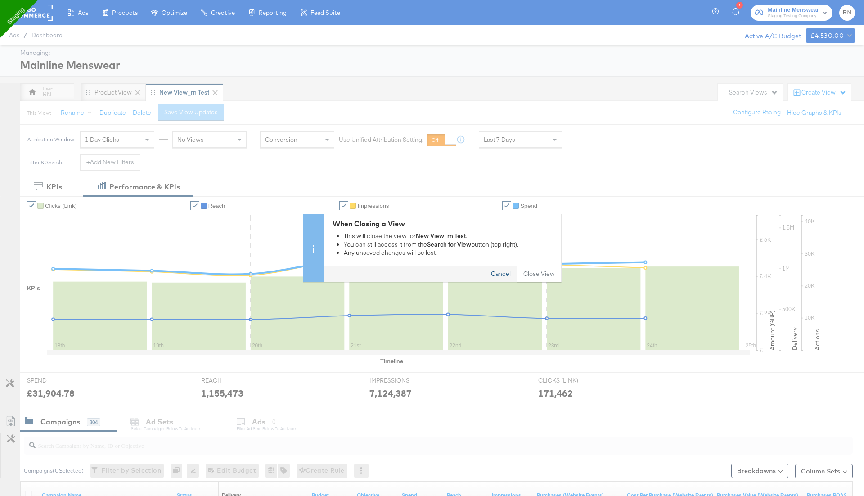
click at [503, 274] on button "Cancel" at bounding box center [501, 274] width 32 height 16
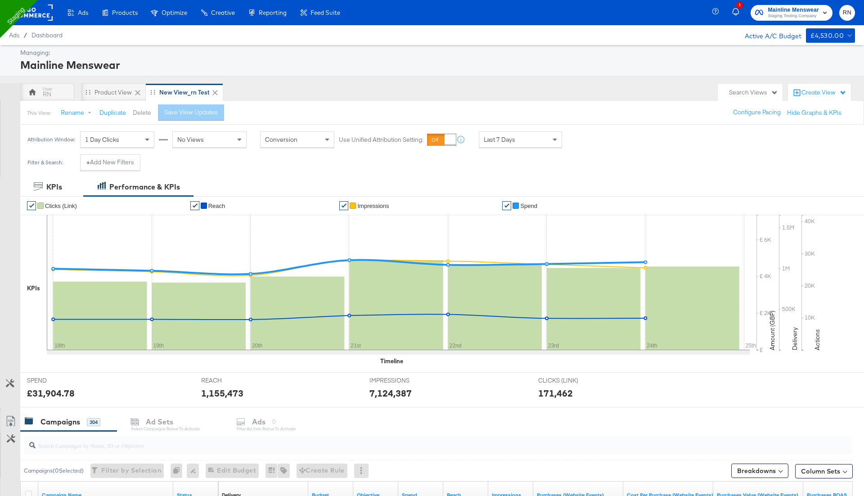
click at [138, 110] on button "Delete" at bounding box center [142, 112] width 18 height 9
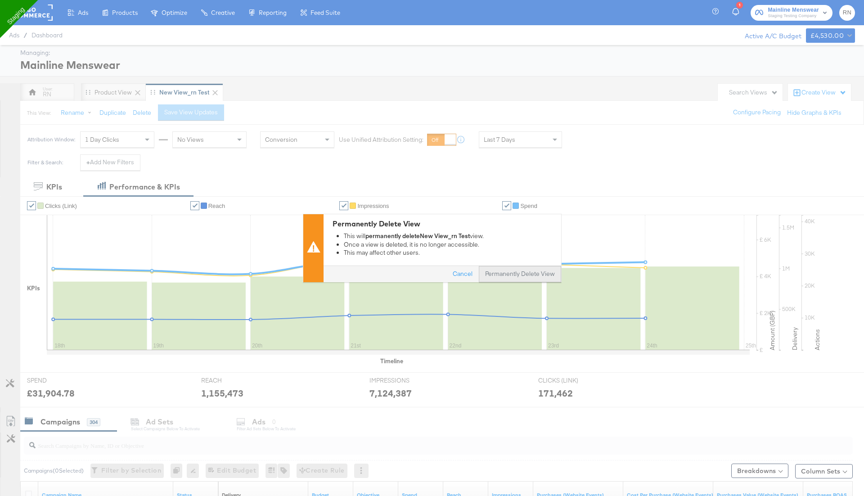
click at [531, 270] on button "Permanently Delete View" at bounding box center [520, 274] width 82 height 16
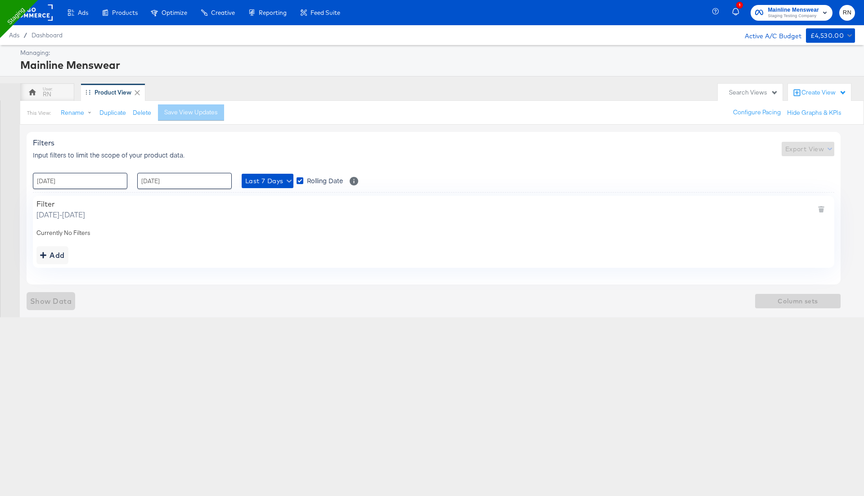
click at [116, 91] on div "Product View" at bounding box center [112, 92] width 37 height 9
click at [798, 297] on span "Column sets" at bounding box center [798, 301] width 78 height 11
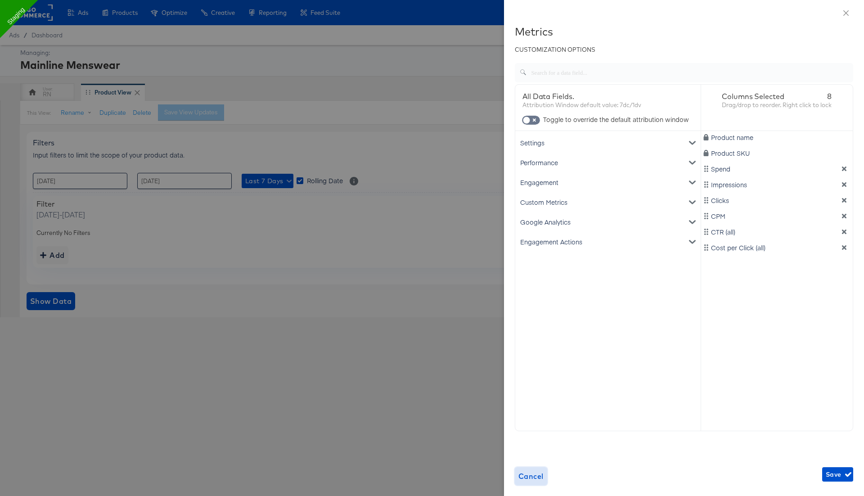
click at [533, 478] on span "Cancel" at bounding box center [530, 476] width 25 height 13
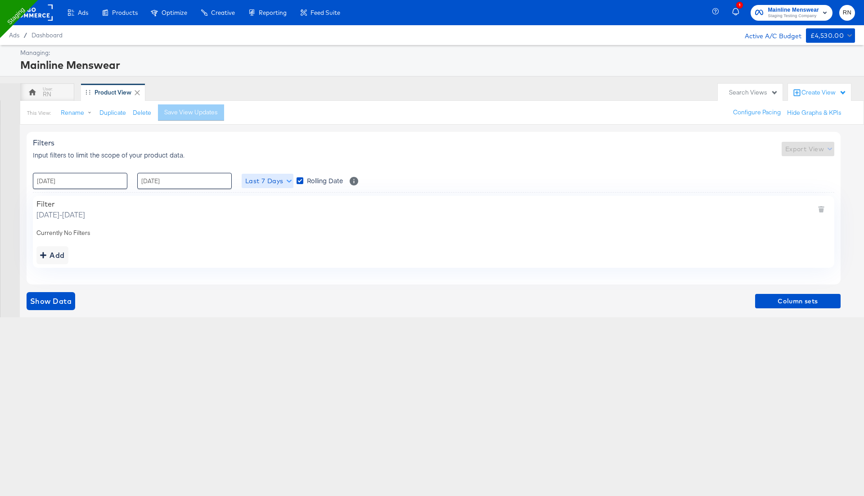
click at [278, 184] on span "Last 7 Days" at bounding box center [267, 180] width 45 height 11
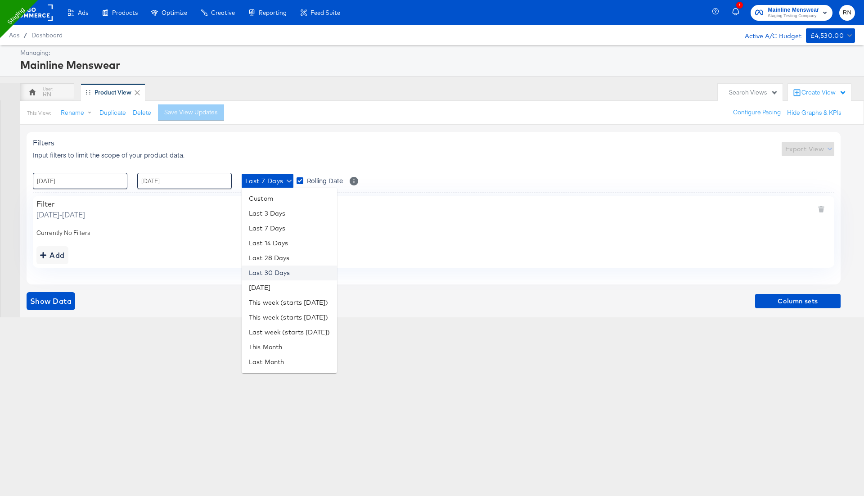
click at [283, 274] on li "Last 30 Days" at bounding box center [289, 272] width 95 height 15
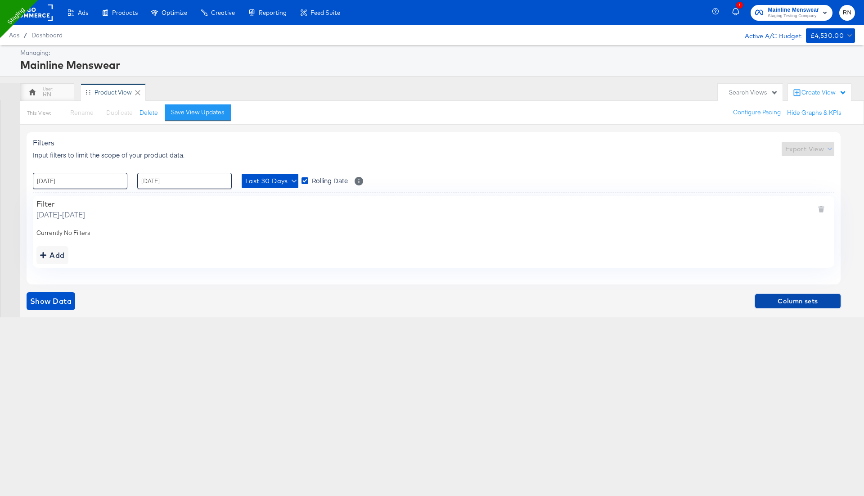
click at [774, 297] on span "Column sets" at bounding box center [798, 301] width 78 height 11
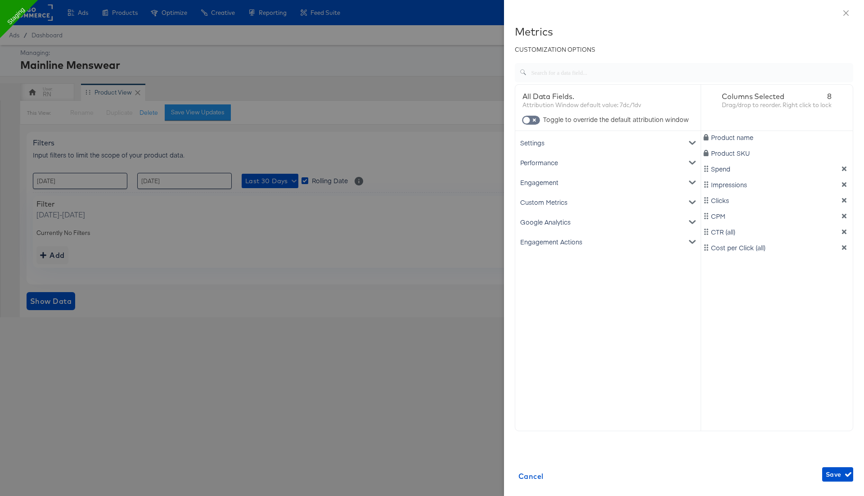
click at [602, 140] on div "Settings" at bounding box center [608, 143] width 182 height 20
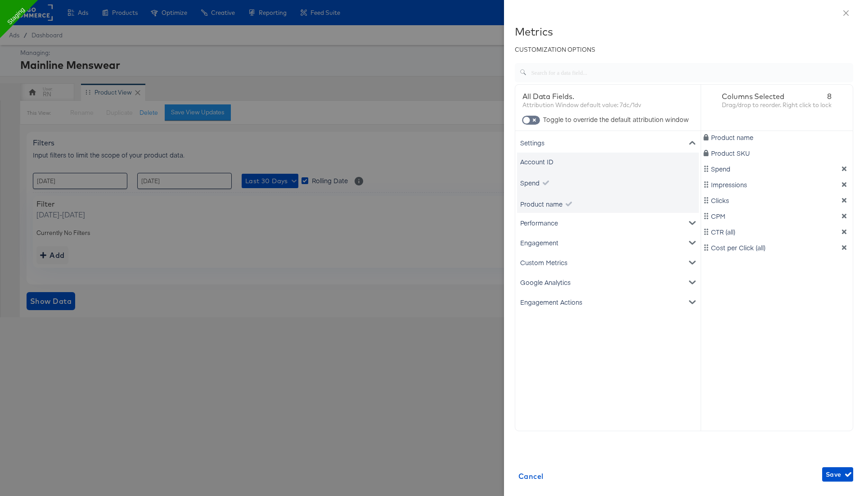
click at [602, 140] on div "Settings" at bounding box center [608, 143] width 182 height 20
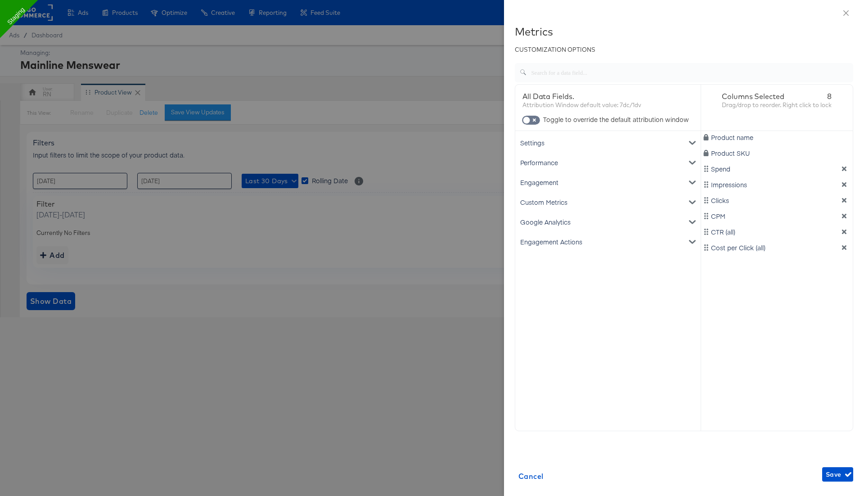
click at [590, 159] on div "Performance" at bounding box center [608, 163] width 182 height 20
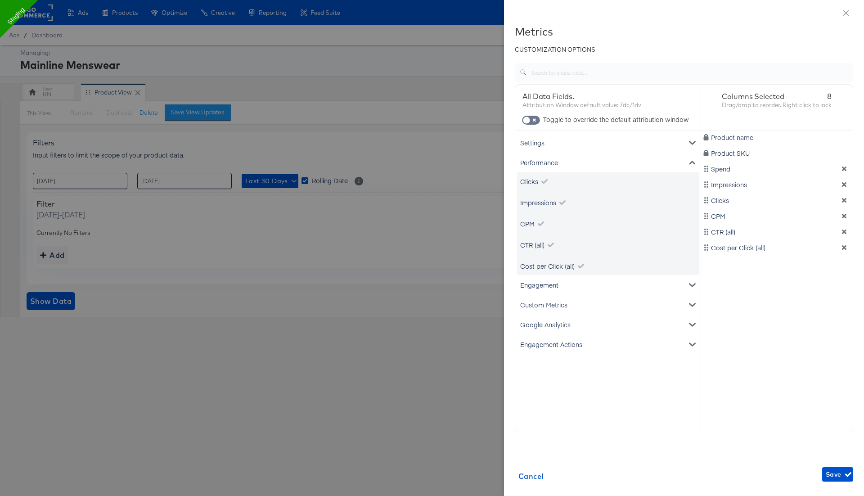
click at [590, 159] on div "Performance" at bounding box center [608, 163] width 182 height 20
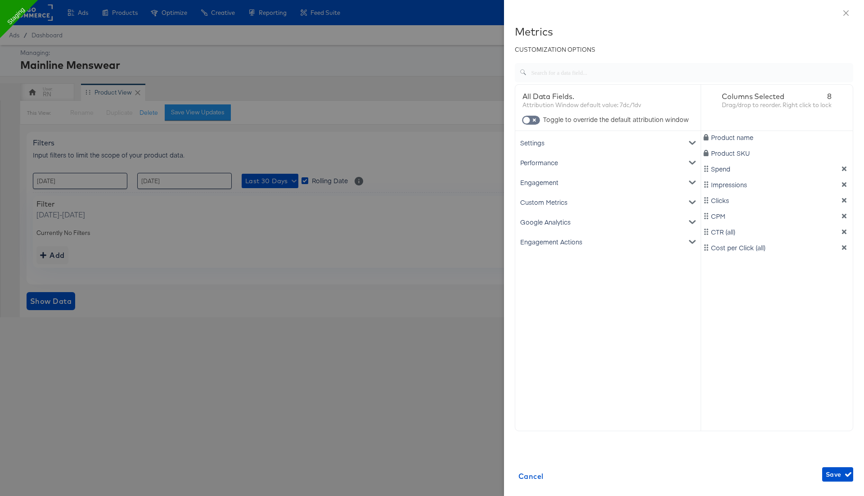
click at [590, 159] on div "Performance" at bounding box center [608, 163] width 182 height 20
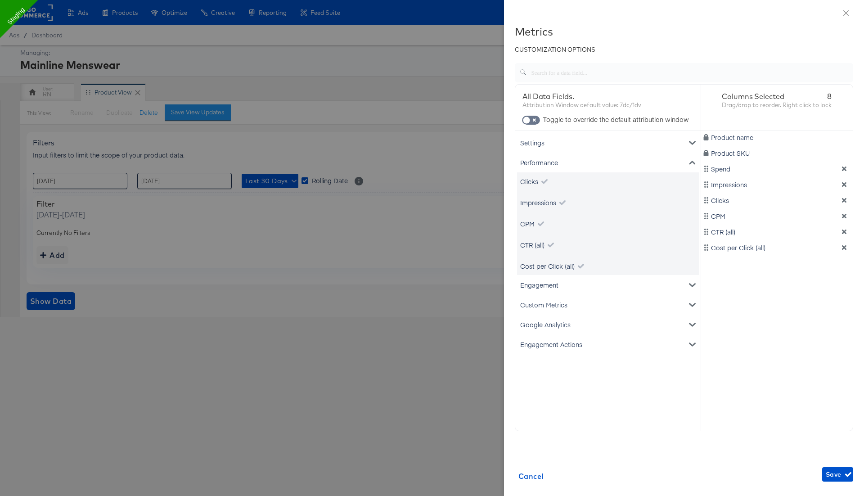
click at [590, 159] on div "Performance" at bounding box center [608, 163] width 182 height 20
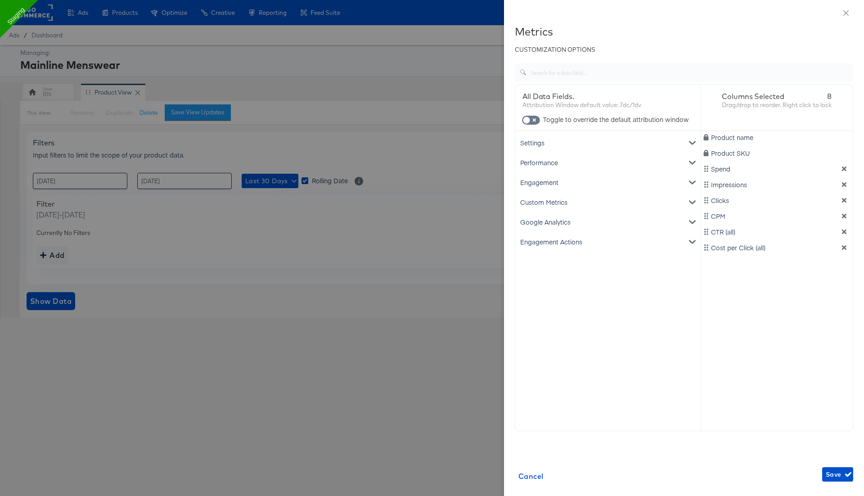
click at [576, 200] on div "Custom Metrics" at bounding box center [608, 202] width 182 height 20
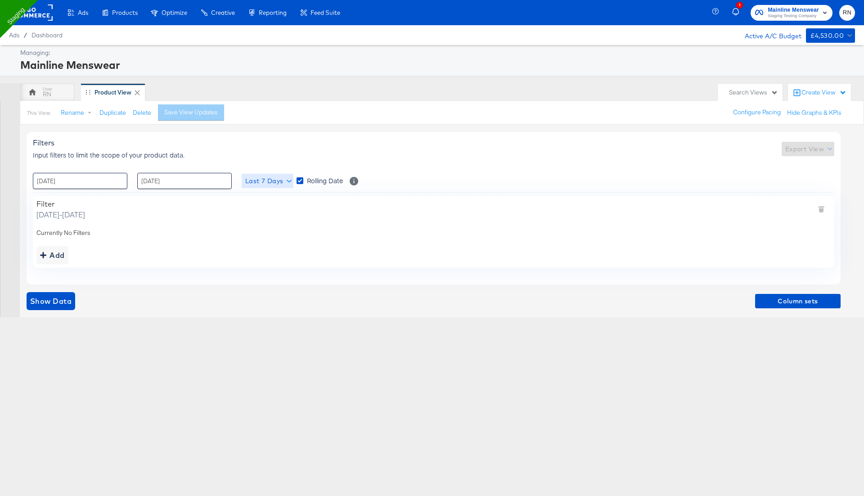
click at [270, 179] on span "Last 7 Days" at bounding box center [267, 180] width 45 height 11
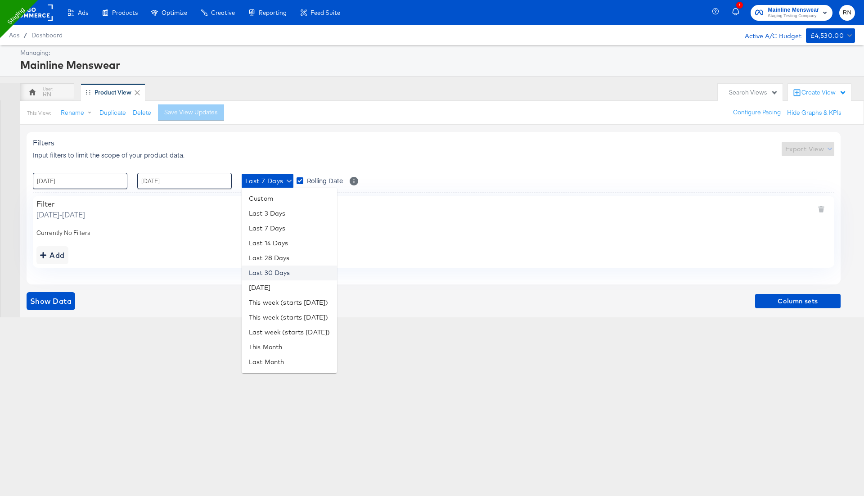
click at [295, 272] on li "Last 30 Days" at bounding box center [289, 272] width 95 height 15
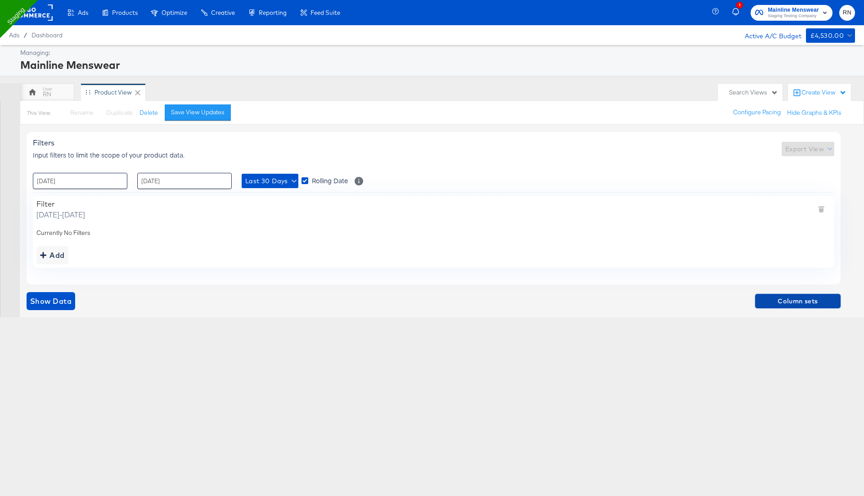
click at [804, 298] on span "Column sets" at bounding box center [798, 301] width 78 height 11
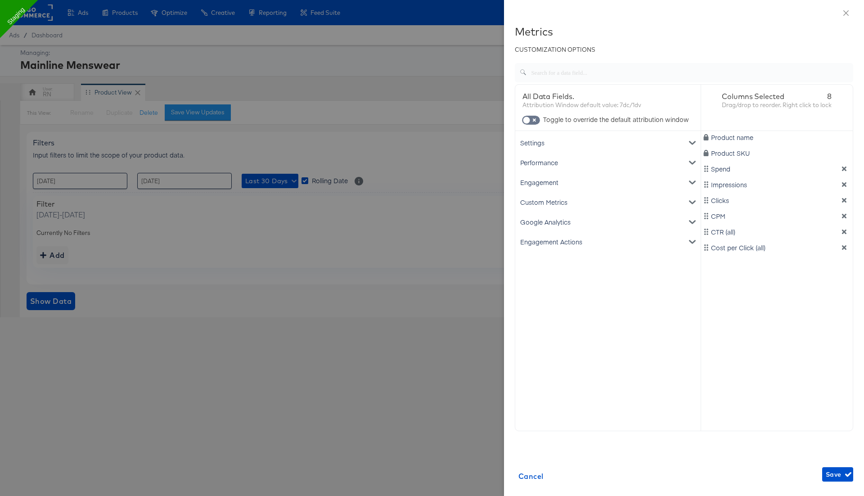
click at [584, 146] on div "Settings" at bounding box center [608, 143] width 182 height 20
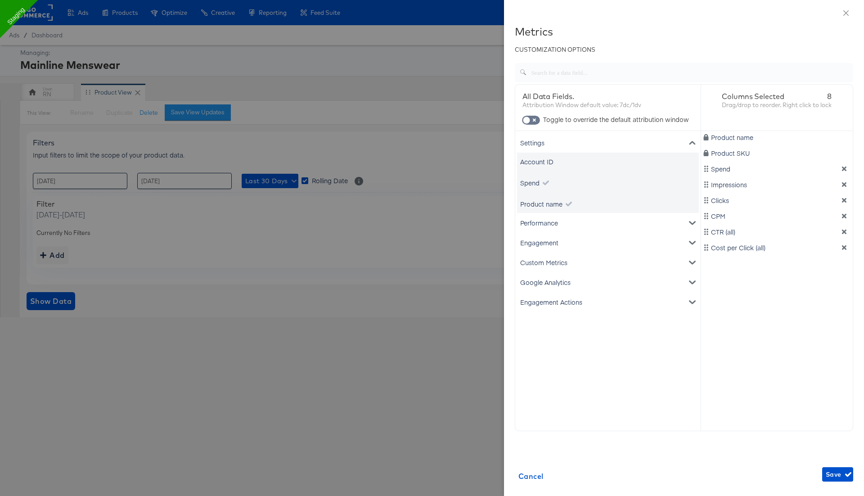
click at [561, 220] on div "Performance" at bounding box center [608, 223] width 182 height 20
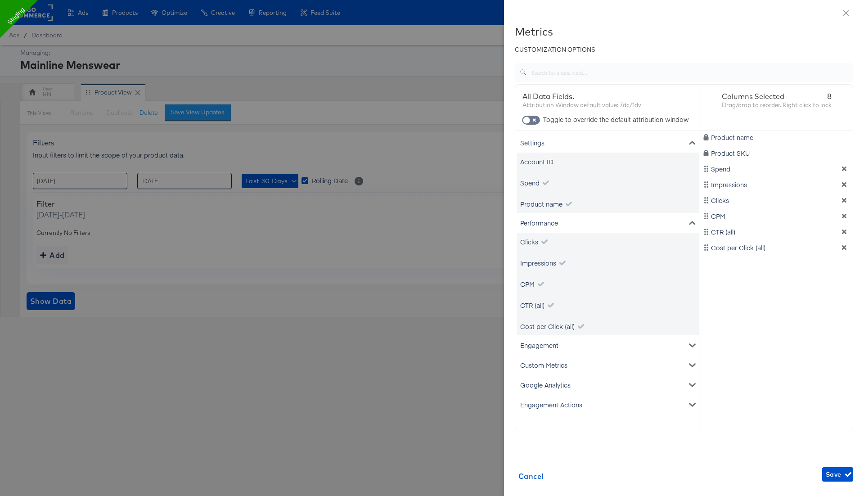
scroll to position [34, 0]
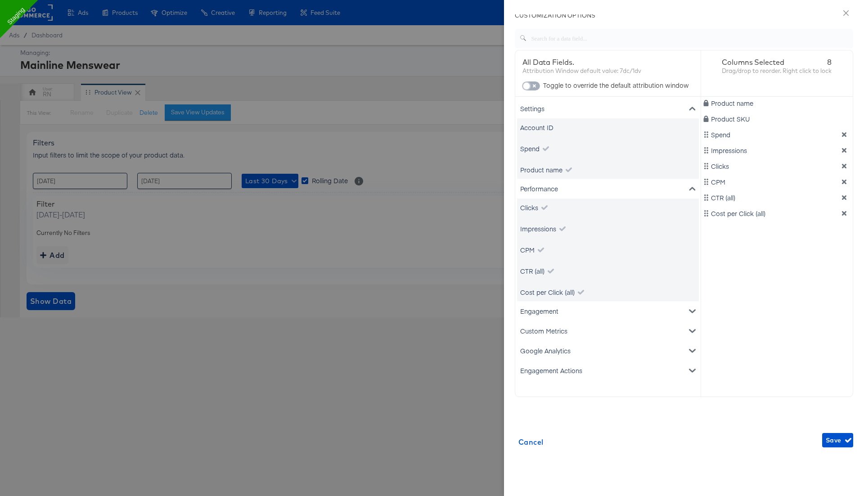
click at [535, 84] on input "checkbox" at bounding box center [526, 88] width 27 height 9
checkbox input "true"
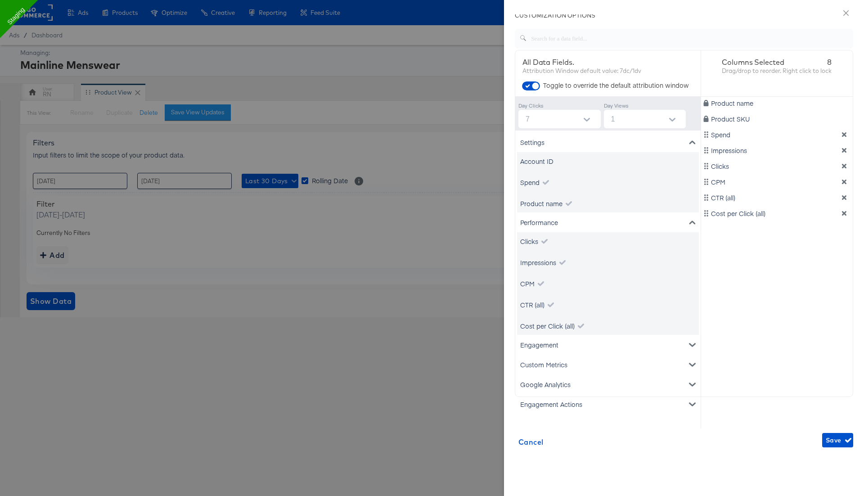
click at [549, 342] on div "Engagement" at bounding box center [608, 345] width 182 height 20
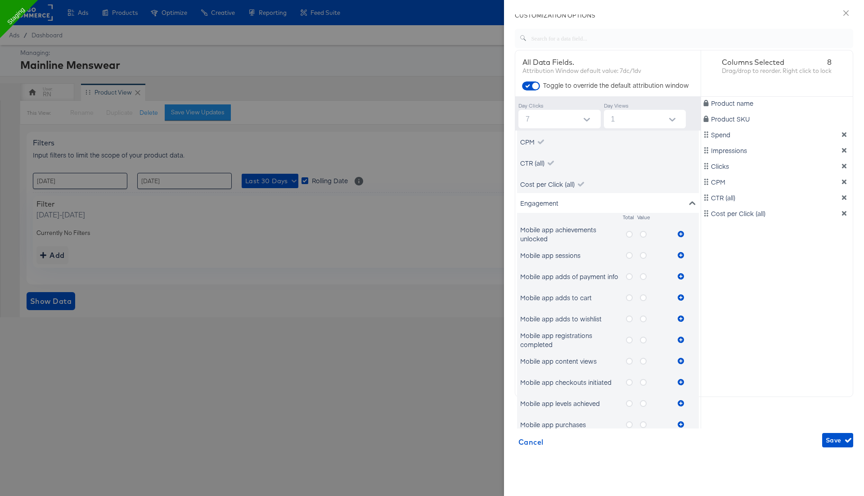
scroll to position [141, 0]
click at [630, 236] on icon "metrics-list" at bounding box center [629, 235] width 7 height 7
click at [0, 0] on input "metrics-list" at bounding box center [0, 0] width 0 height 0
click at [645, 236] on icon "metrics-list" at bounding box center [643, 235] width 7 height 7
click at [0, 0] on input "metrics-list" at bounding box center [0, 0] width 0 height 0
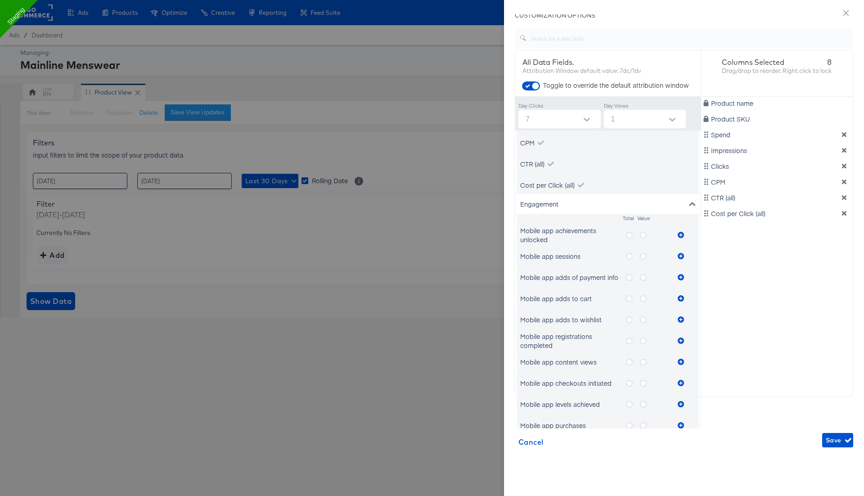
click at [631, 233] on icon "metrics-list" at bounding box center [629, 235] width 7 height 7
click at [0, 0] on input "metrics-list" at bounding box center [0, 0] width 0 height 0
click at [684, 234] on button "metrics-list" at bounding box center [680, 235] width 13 height 18
click at [642, 236] on icon "metrics-list" at bounding box center [643, 235] width 7 height 7
click at [0, 0] on input "metrics-list" at bounding box center [0, 0] width 0 height 0
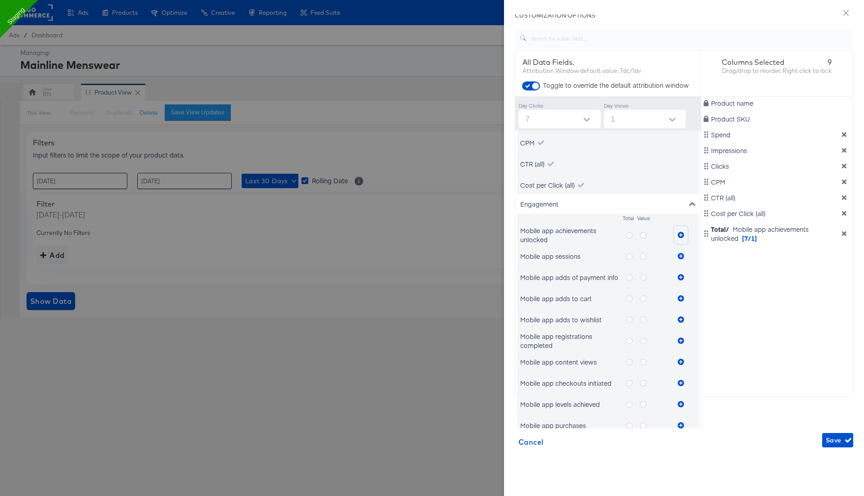
click at [680, 237] on icon "metrics-list" at bounding box center [681, 235] width 6 height 6
click at [631, 256] on icon "metrics-list" at bounding box center [629, 256] width 7 height 7
click at [0, 0] on input "metrics-list" at bounding box center [0, 0] width 0 height 0
click at [683, 256] on icon "metrics-list" at bounding box center [681, 256] width 6 height 6
click at [641, 256] on icon "metrics-list" at bounding box center [643, 256] width 7 height 7
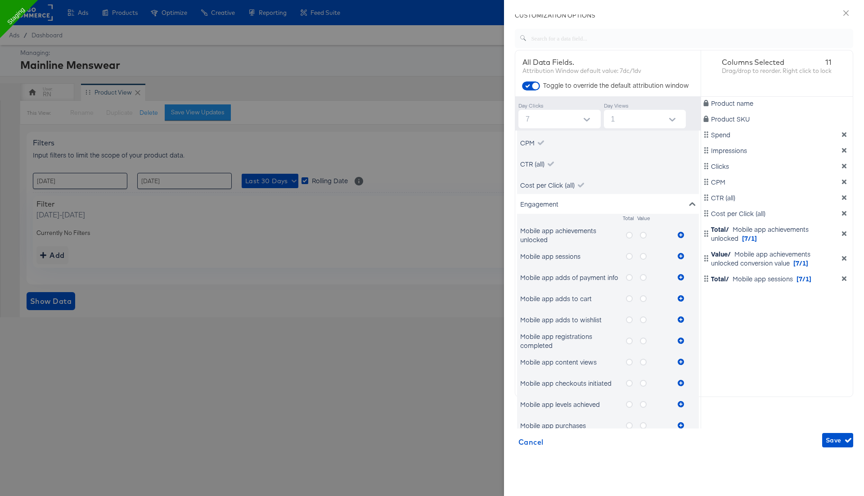
click at [0, 0] on input "metrics-list" at bounding box center [0, 0] width 0 height 0
click at [679, 255] on icon "metrics-list" at bounding box center [681, 256] width 6 height 6
click at [627, 276] on icon "metrics-list" at bounding box center [629, 277] width 7 height 7
click at [0, 0] on input "metrics-list" at bounding box center [0, 0] width 0 height 0
click at [678, 277] on icon "metrics-list" at bounding box center [681, 277] width 6 height 6
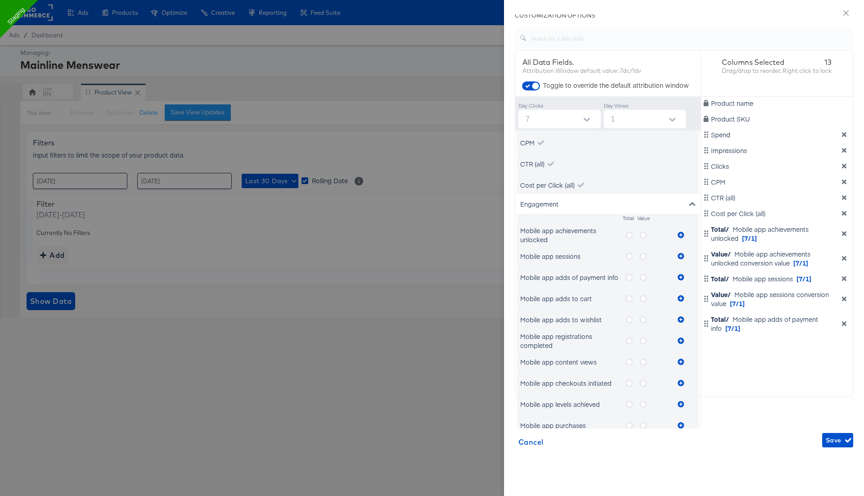
click at [644, 276] on icon "metrics-list" at bounding box center [643, 277] width 7 height 7
click at [0, 0] on input "metrics-list" at bounding box center [0, 0] width 0 height 0
click at [679, 275] on icon "metrics-list" at bounding box center [681, 277] width 6 height 6
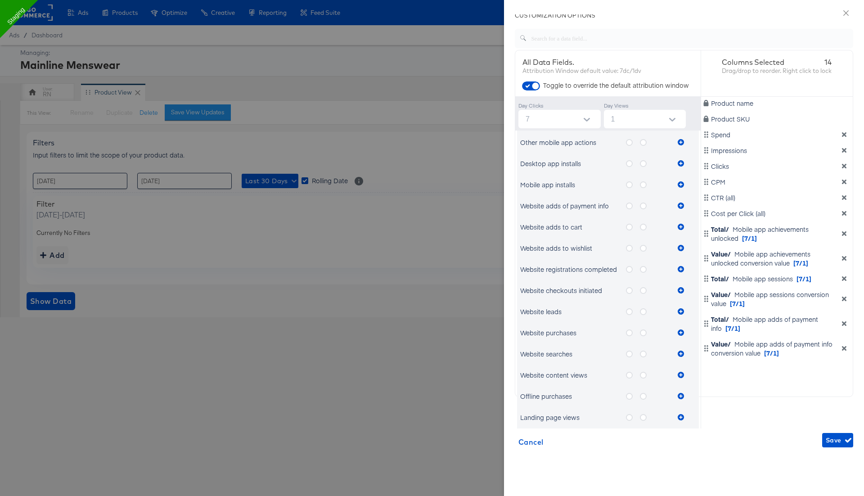
scroll to position [610, 0]
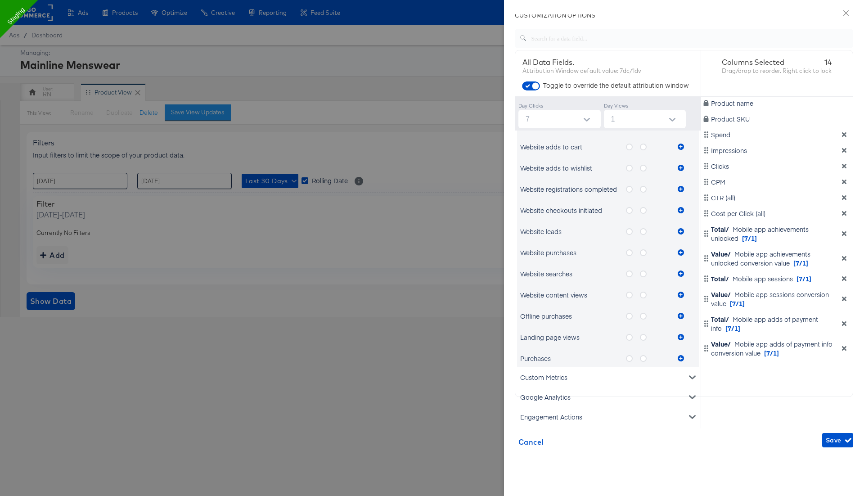
click at [629, 315] on icon "metrics-list" at bounding box center [629, 316] width 7 height 7
click at [0, 0] on input "metrics-list" at bounding box center [0, 0] width 0 height 0
click at [681, 311] on button "metrics-list" at bounding box center [680, 316] width 13 height 18
click at [644, 313] on icon "metrics-list" at bounding box center [643, 316] width 7 height 7
click at [0, 0] on input "metrics-list" at bounding box center [0, 0] width 0 height 0
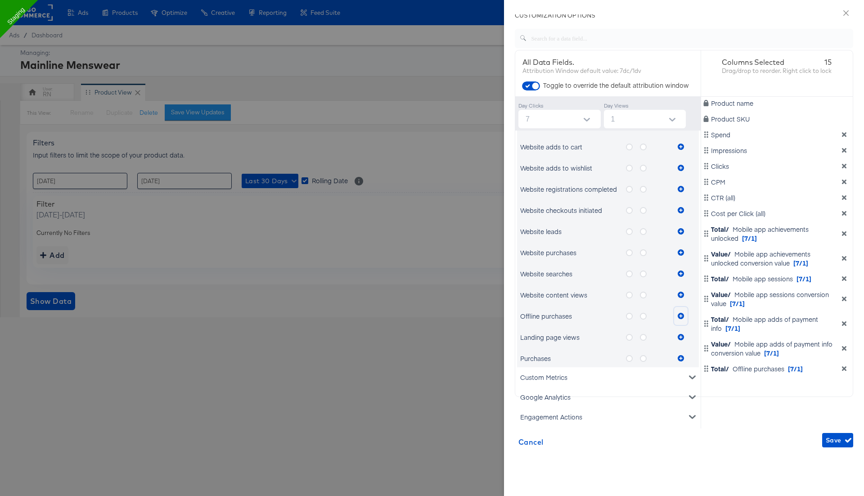
click at [683, 315] on icon "metrics-list" at bounding box center [681, 316] width 6 height 6
click at [629, 335] on icon "metrics-list" at bounding box center [629, 337] width 7 height 7
click at [0, 0] on input "metrics-list" at bounding box center [0, 0] width 0 height 0
click at [683, 335] on icon "metrics-list" at bounding box center [681, 337] width 6 height 6
click at [644, 335] on icon "metrics-list" at bounding box center [643, 337] width 7 height 7
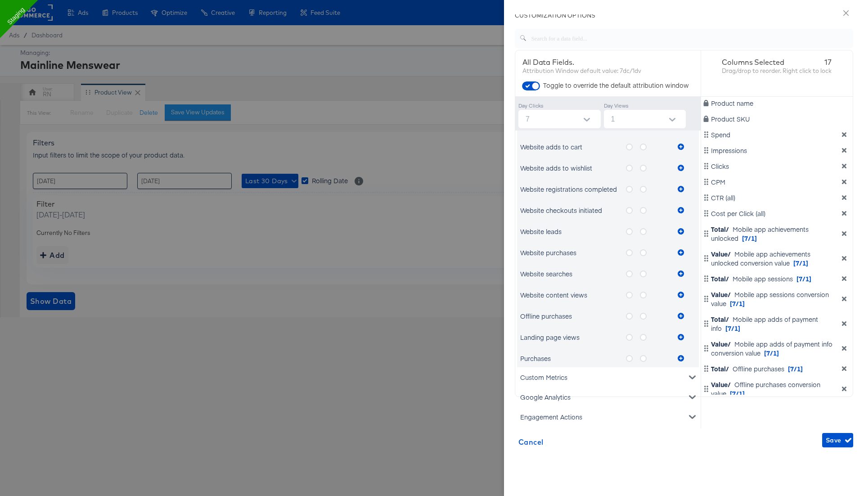
click at [0, 0] on input "metrics-list" at bounding box center [0, 0] width 0 height 0
click at [679, 335] on icon "metrics-list" at bounding box center [681, 337] width 6 height 6
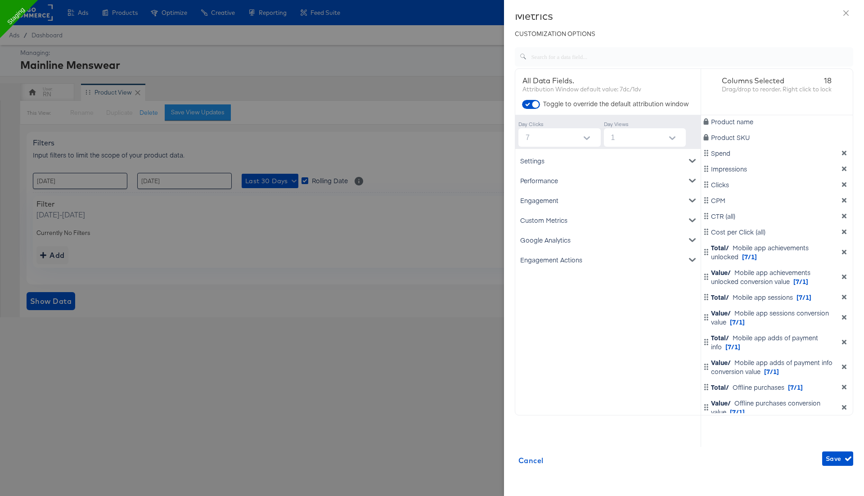
scroll to position [0, 0]
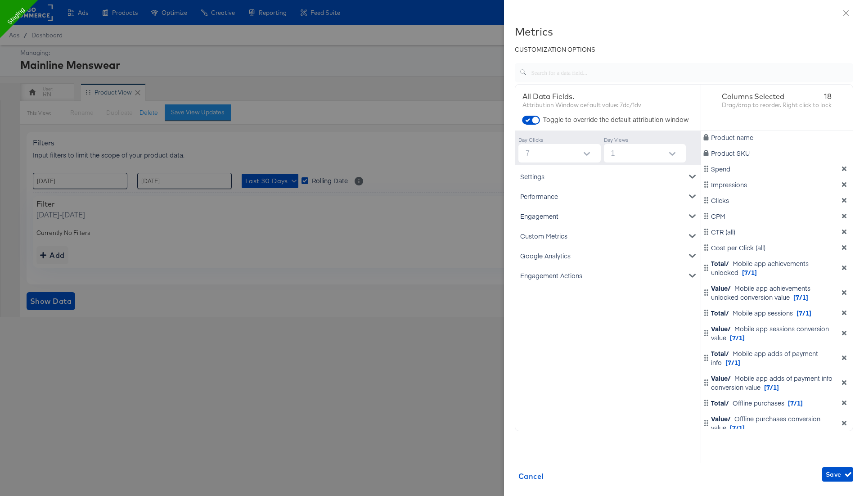
click at [563, 212] on div "Engagement" at bounding box center [608, 216] width 182 height 20
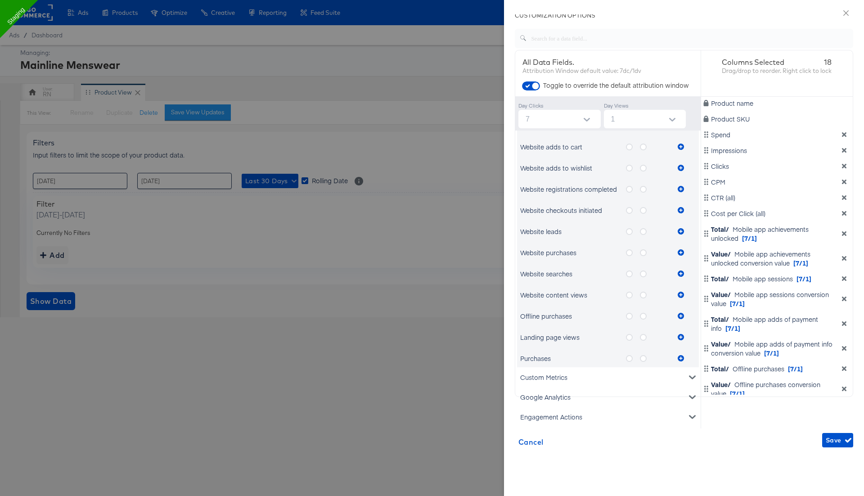
scroll to position [36, 0]
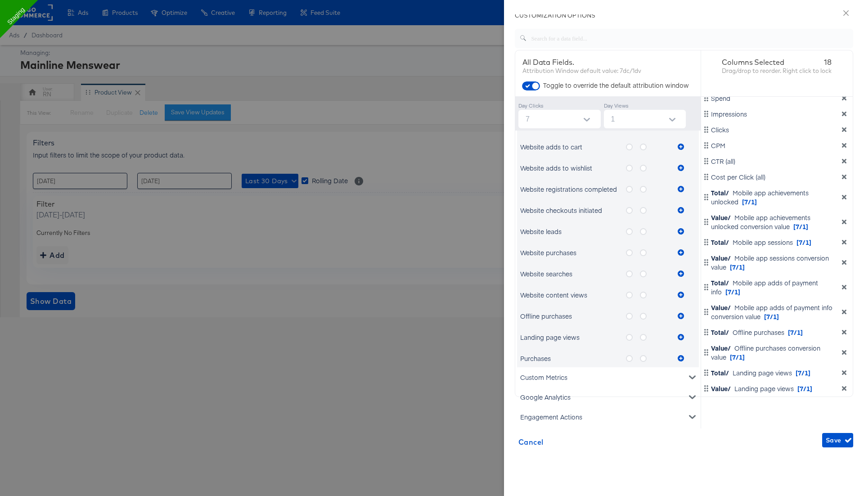
click at [631, 357] on icon "metrics-list" at bounding box center [629, 358] width 7 height 7
click at [0, 0] on input "metrics-list" at bounding box center [0, 0] width 0 height 0
click at [681, 357] on icon "metrics-list" at bounding box center [681, 358] width 6 height 6
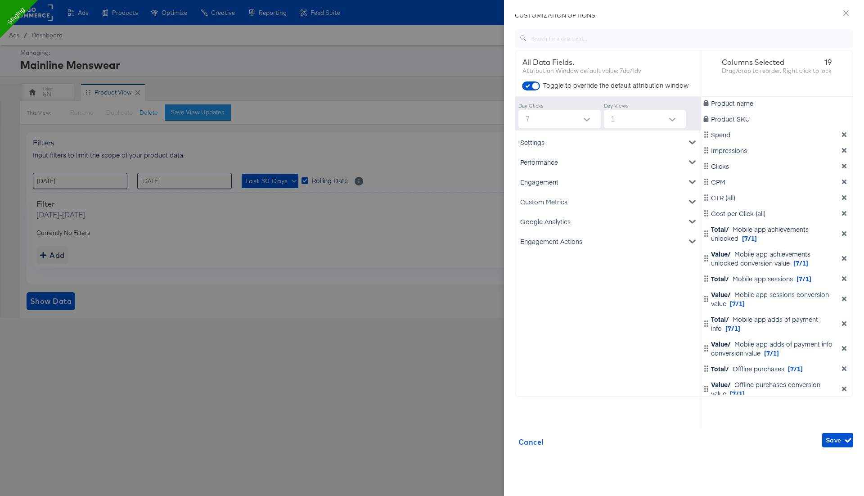
scroll to position [52, 0]
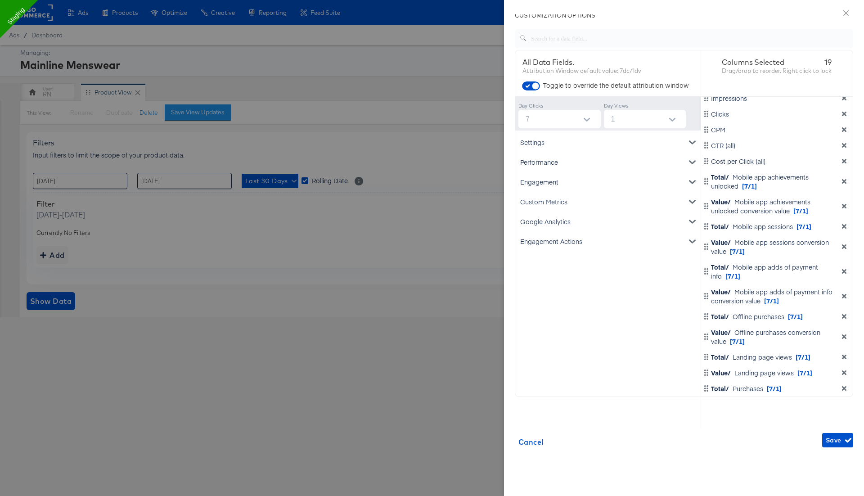
click at [576, 203] on div "Custom Metrics" at bounding box center [608, 202] width 182 height 20
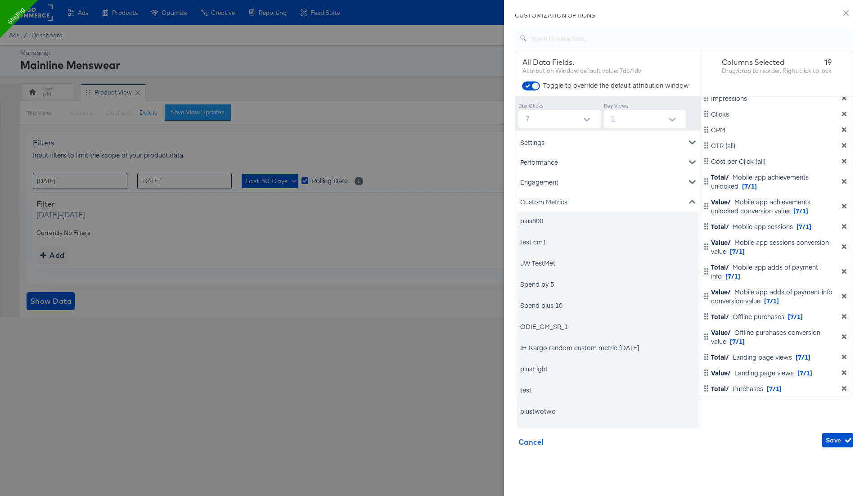
click at [576, 203] on div "Custom Metrics" at bounding box center [608, 202] width 182 height 20
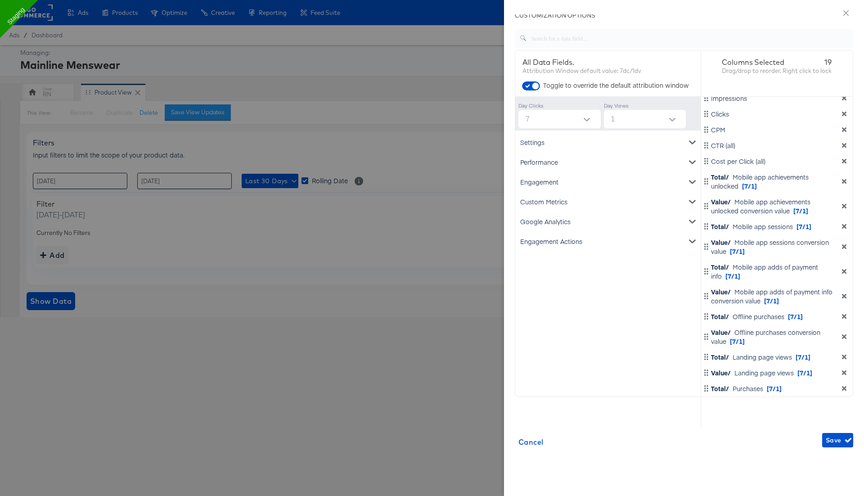
click at [576, 221] on div "Google Analytics" at bounding box center [608, 221] width 182 height 20
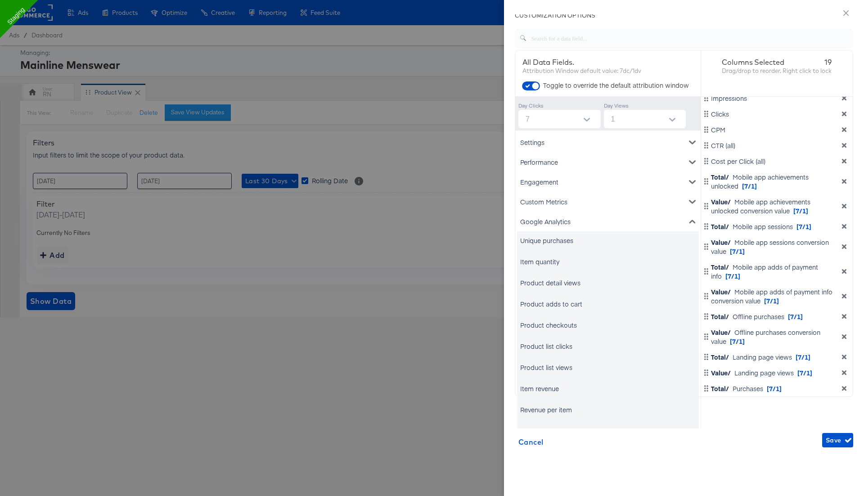
click at [576, 221] on div "Google Analytics" at bounding box center [608, 221] width 182 height 20
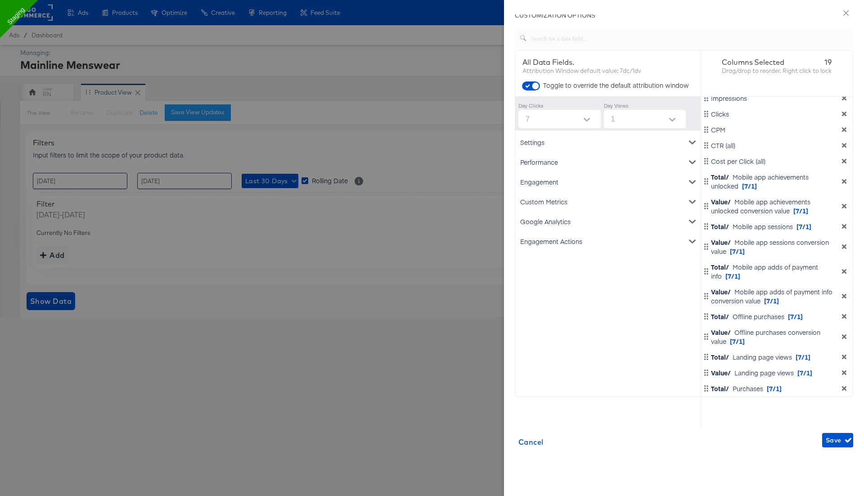
click at [577, 238] on div "Engagement Actions" at bounding box center [608, 241] width 182 height 20
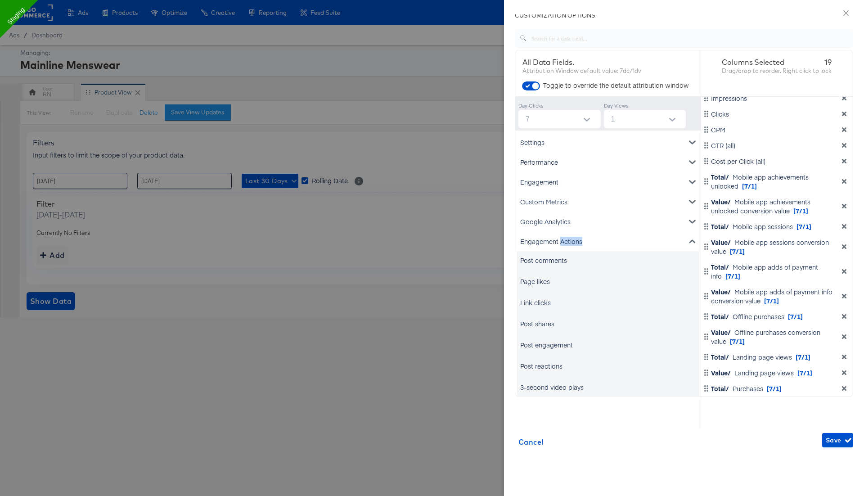
click at [577, 238] on div "Engagement Actions" at bounding box center [608, 241] width 182 height 20
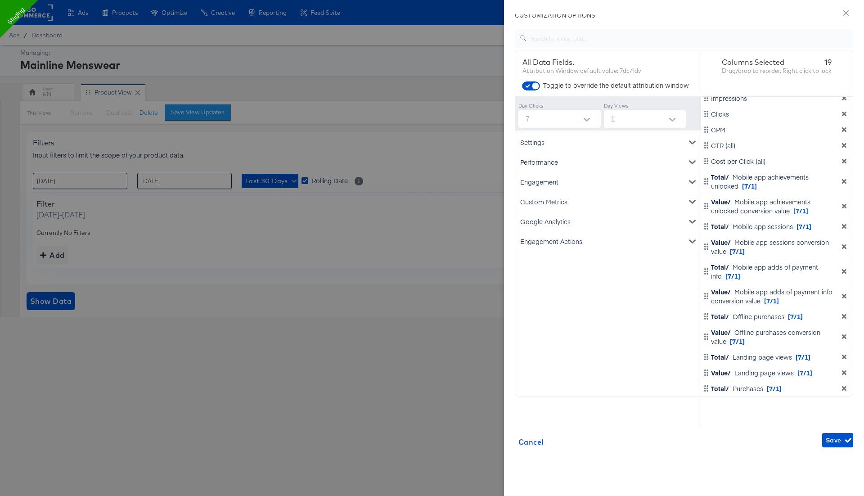
click at [571, 204] on div "Custom Metrics" at bounding box center [608, 202] width 182 height 20
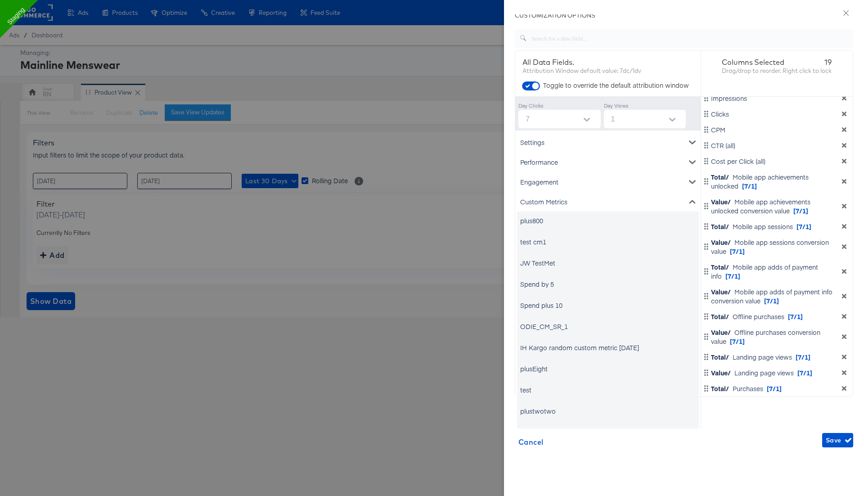
click at [571, 204] on div "Custom Metrics" at bounding box center [608, 202] width 182 height 20
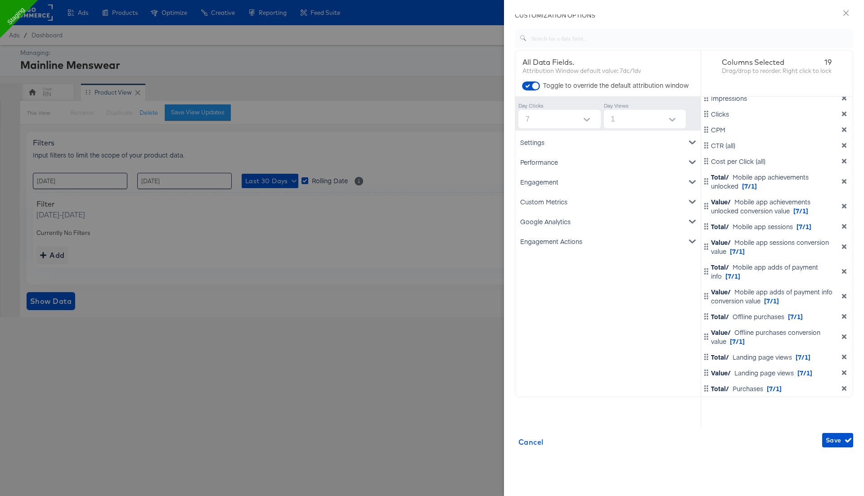
click at [570, 186] on div "Engagement" at bounding box center [608, 182] width 182 height 20
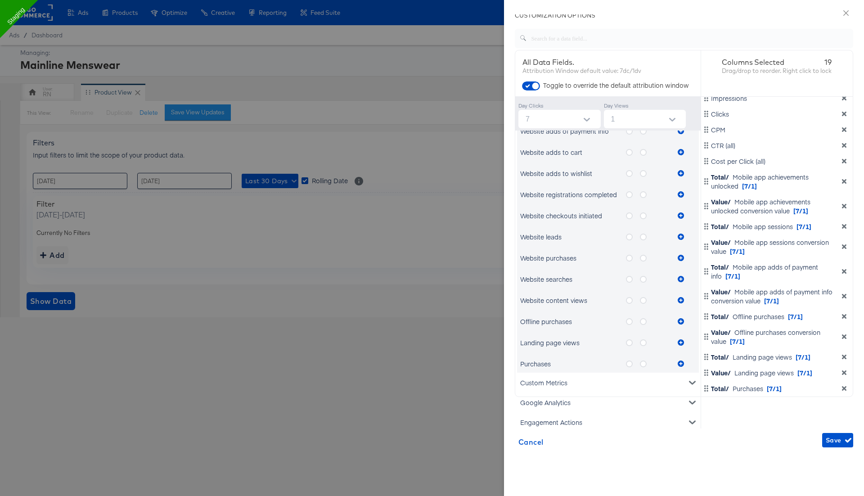
scroll to position [447, 0]
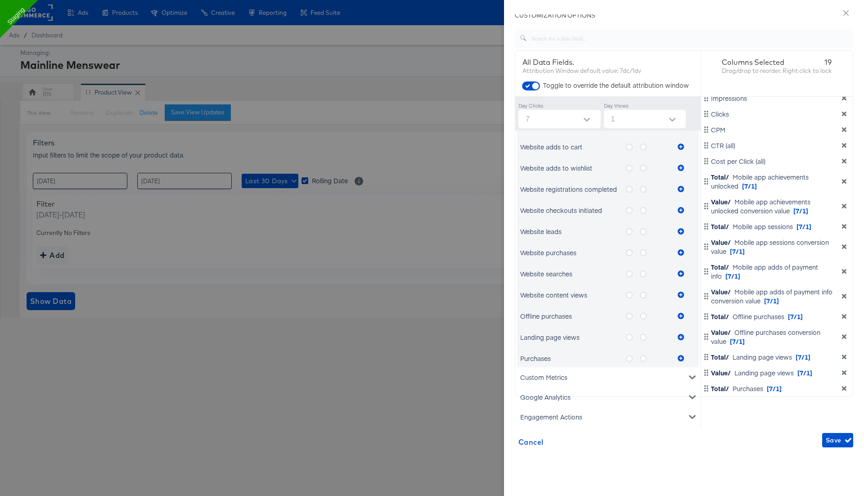
click at [644, 358] on icon "metrics-list" at bounding box center [643, 358] width 7 height 7
click at [0, 0] on input "metrics-list" at bounding box center [0, 0] width 0 height 0
click at [680, 356] on icon "metrics-list" at bounding box center [681, 358] width 6 height 6
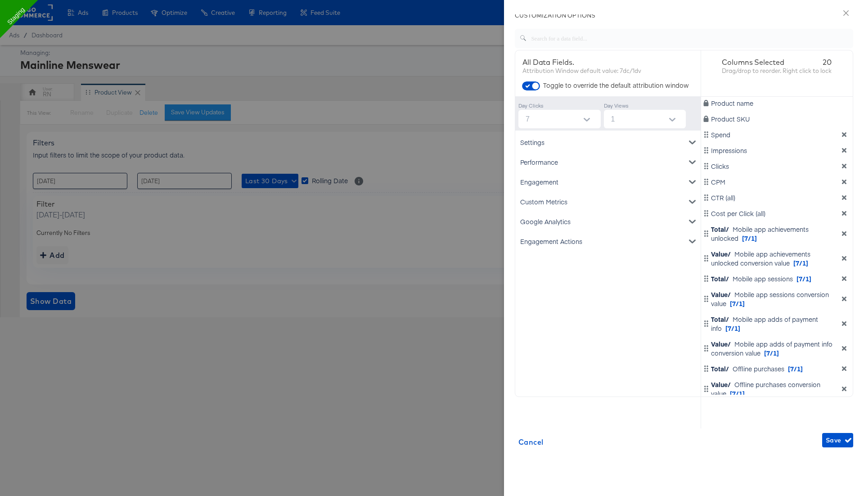
scroll to position [77, 0]
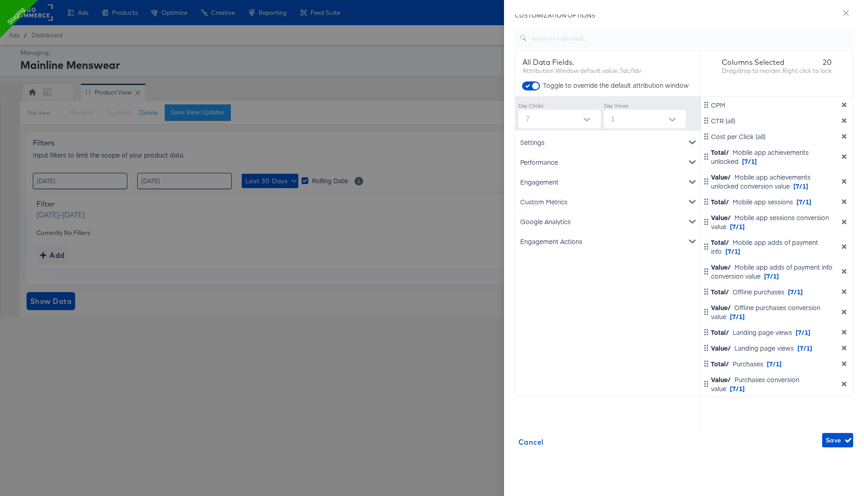
click at [600, 241] on div "Engagement Actions" at bounding box center [608, 241] width 182 height 20
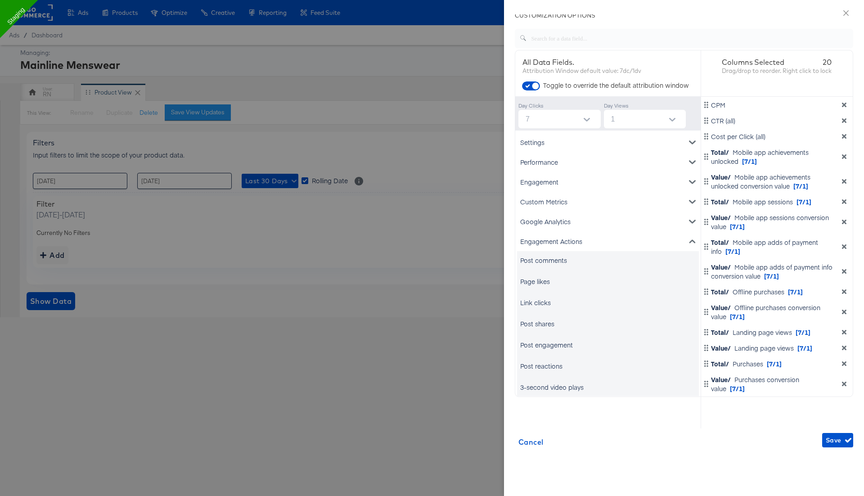
click at [561, 256] on div "Post comments" at bounding box center [543, 260] width 47 height 9
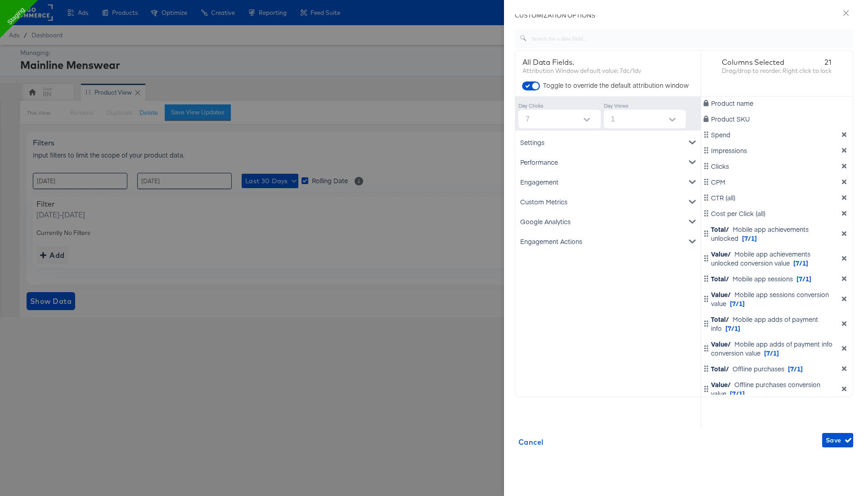
click at [586, 243] on div "Engagement Actions" at bounding box center [608, 241] width 182 height 20
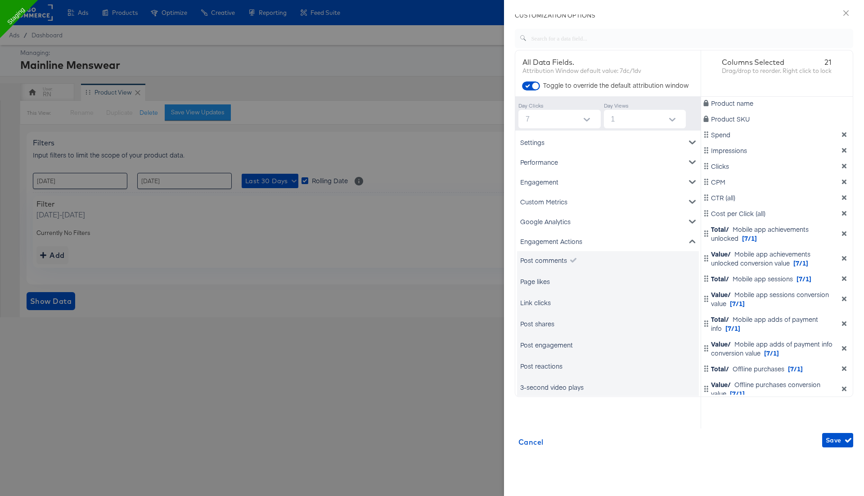
click at [542, 283] on div "Page likes" at bounding box center [535, 281] width 30 height 9
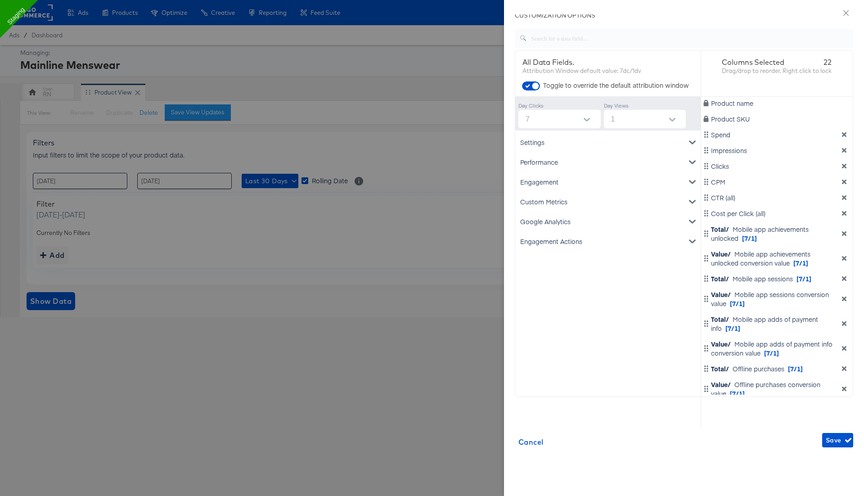
click at [556, 241] on div "Engagement Actions" at bounding box center [608, 241] width 182 height 20
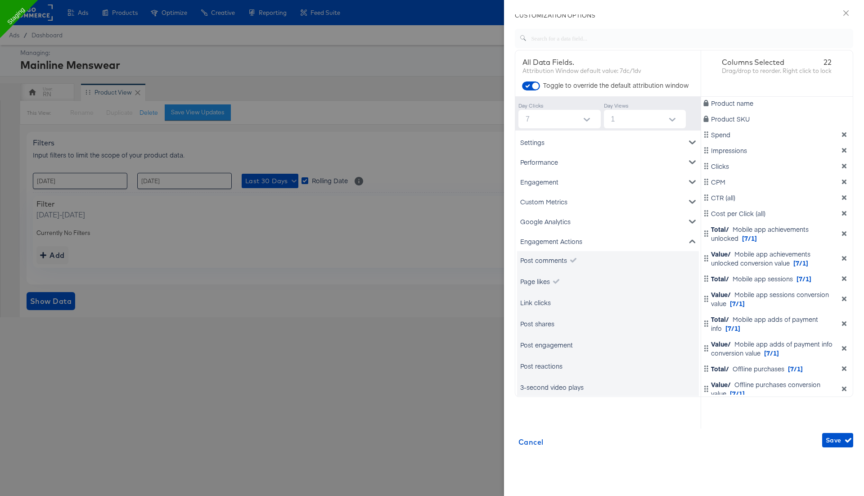
click at [538, 301] on div "Link clicks" at bounding box center [535, 302] width 31 height 9
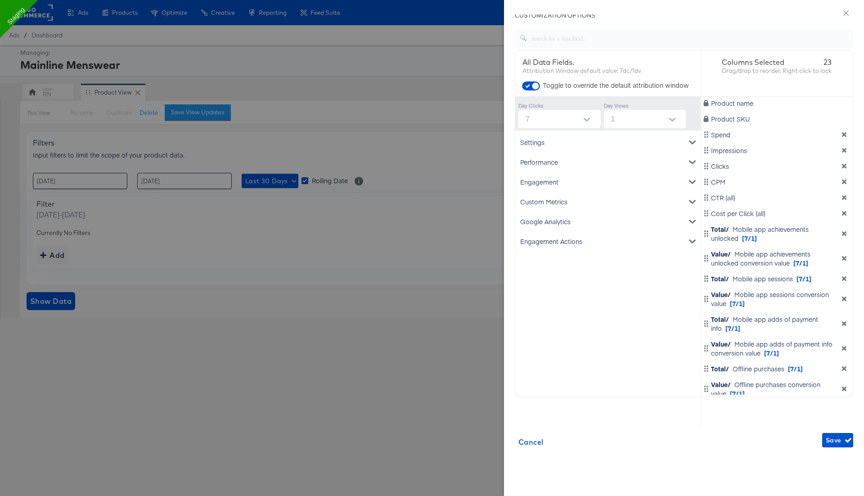
click at [554, 239] on div "Engagement Actions" at bounding box center [608, 241] width 182 height 20
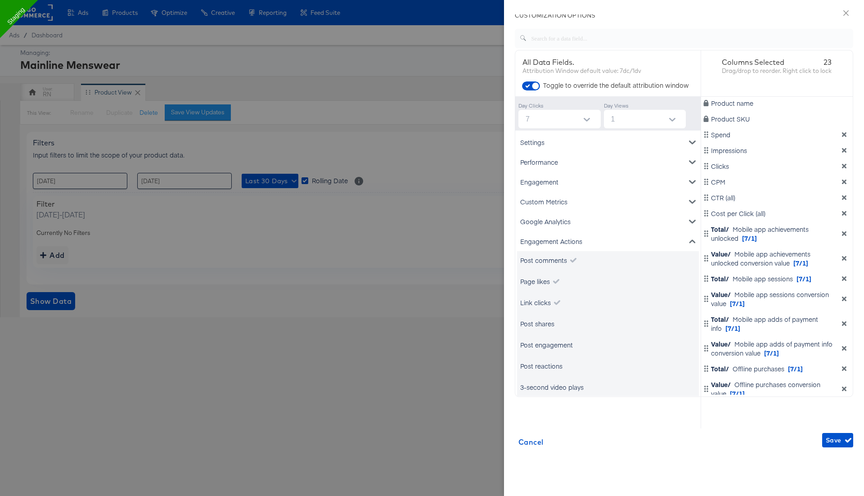
click at [547, 327] on div "Post shares" at bounding box center [537, 323] width 34 height 9
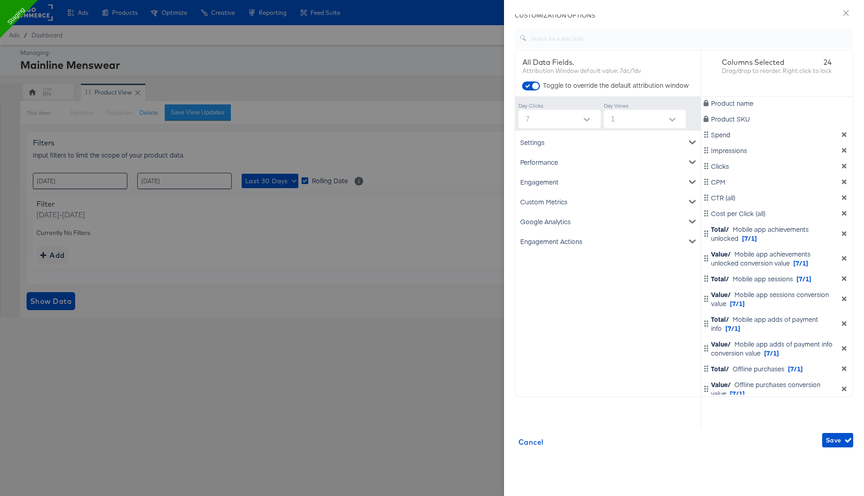
click at [574, 242] on div "Engagement Actions" at bounding box center [608, 241] width 182 height 20
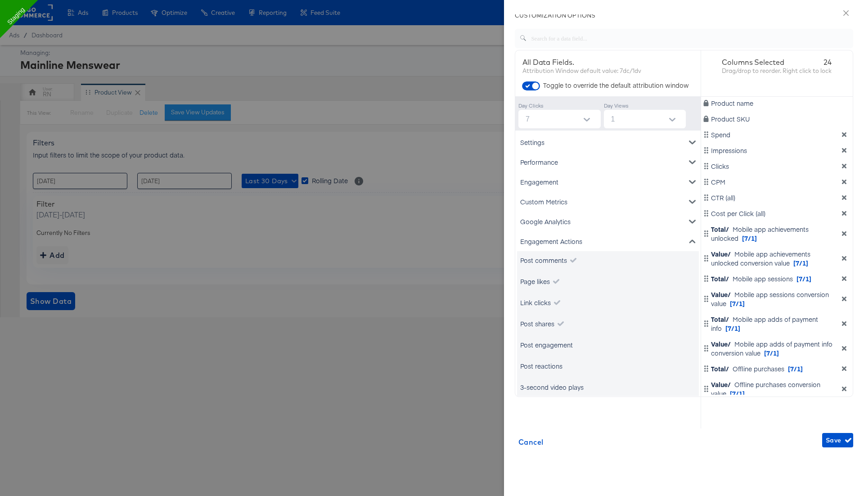
click at [553, 340] on div "Post engagement" at bounding box center [546, 344] width 53 height 9
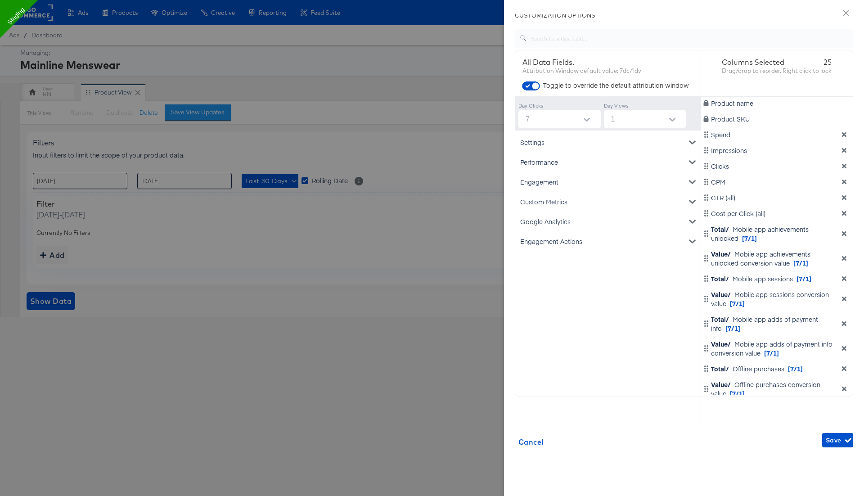
click at [572, 228] on div "Google Analytics" at bounding box center [608, 221] width 182 height 20
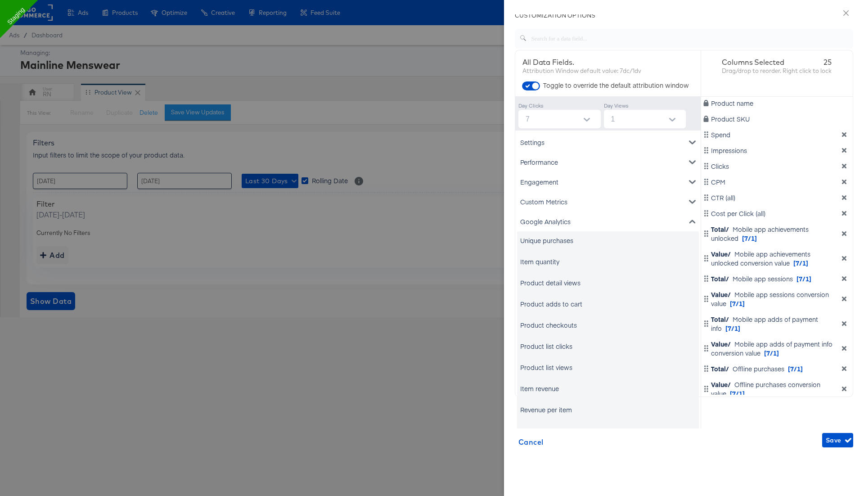
click at [567, 216] on div "Google Analytics" at bounding box center [608, 221] width 182 height 20
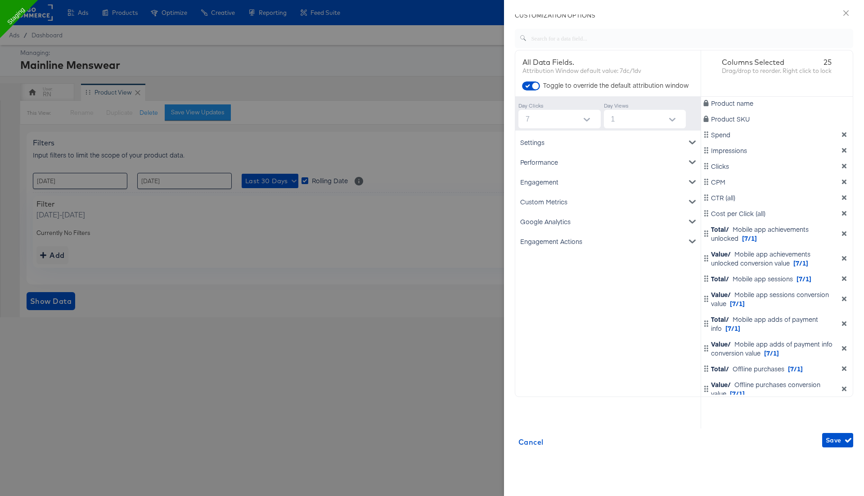
click at [564, 249] on div "Engagement Actions" at bounding box center [608, 241] width 182 height 20
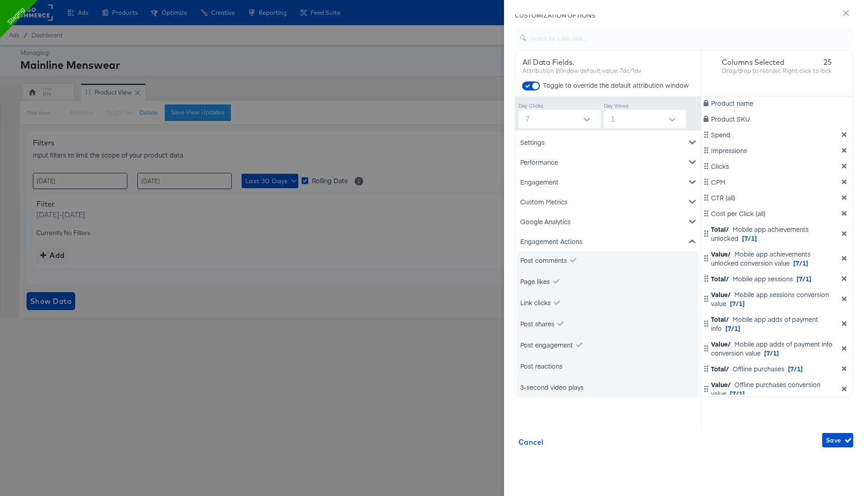
click at [549, 363] on div "Post reactions" at bounding box center [541, 365] width 42 height 9
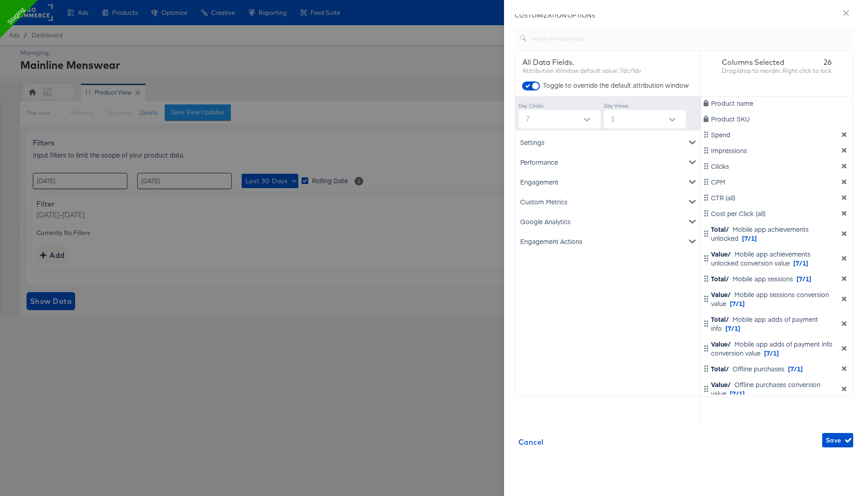
click at [575, 243] on div "Engagement Actions" at bounding box center [608, 241] width 182 height 20
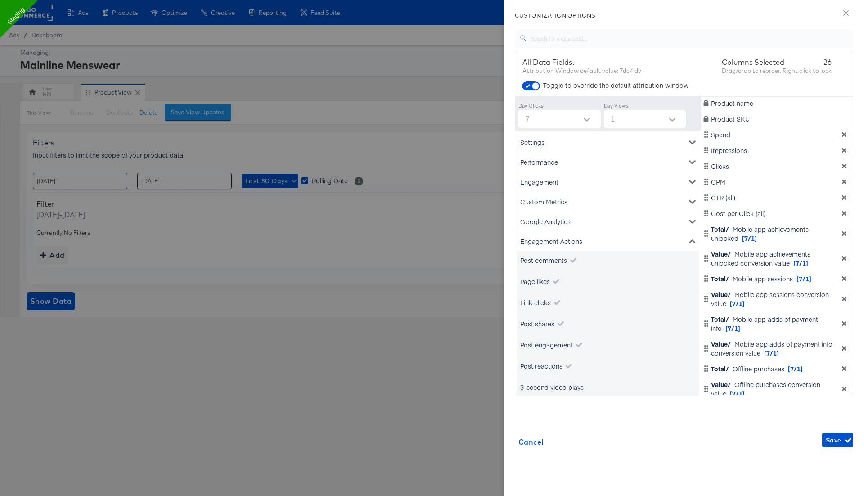
click at [568, 382] on div "3-second video plays" at bounding box center [551, 386] width 63 height 9
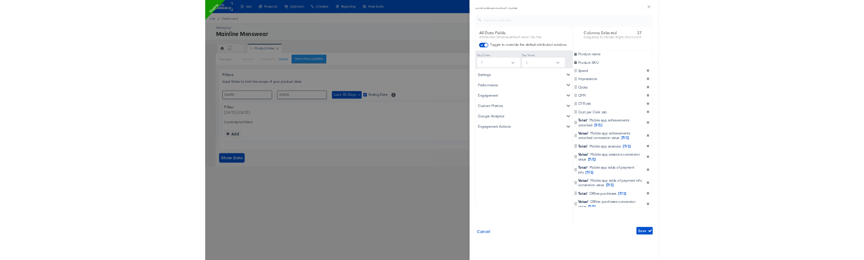
scroll to position [187, 0]
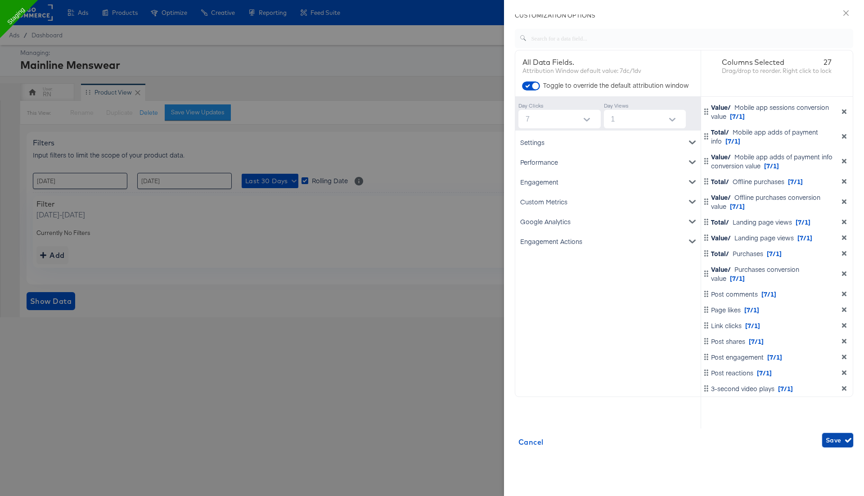
click at [837, 437] on span "Save" at bounding box center [838, 440] width 24 height 11
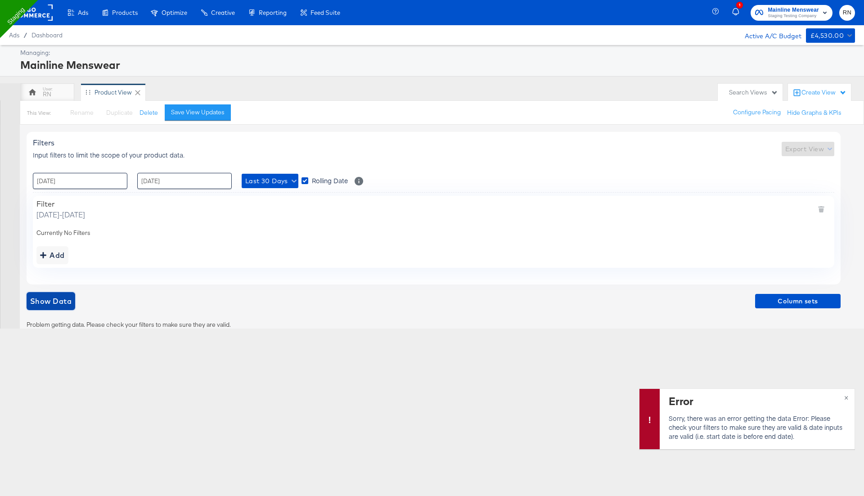
click at [48, 304] on span "Show Data" at bounding box center [50, 301] width 41 height 13
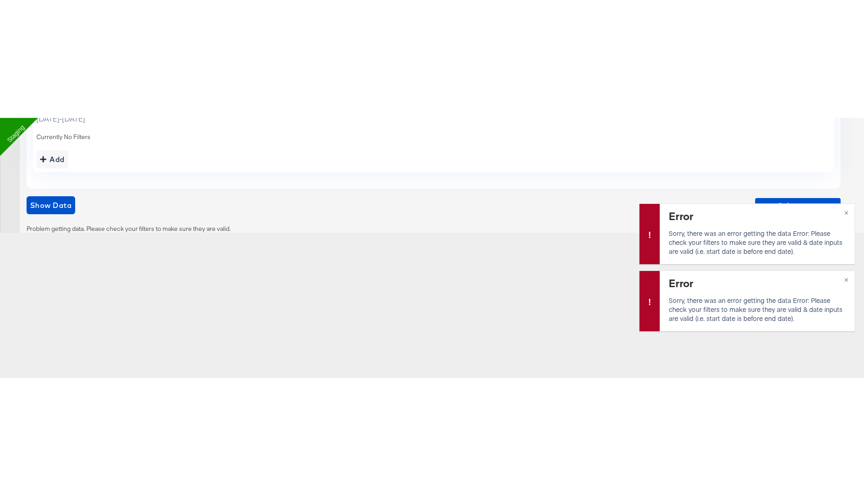
scroll to position [0, 0]
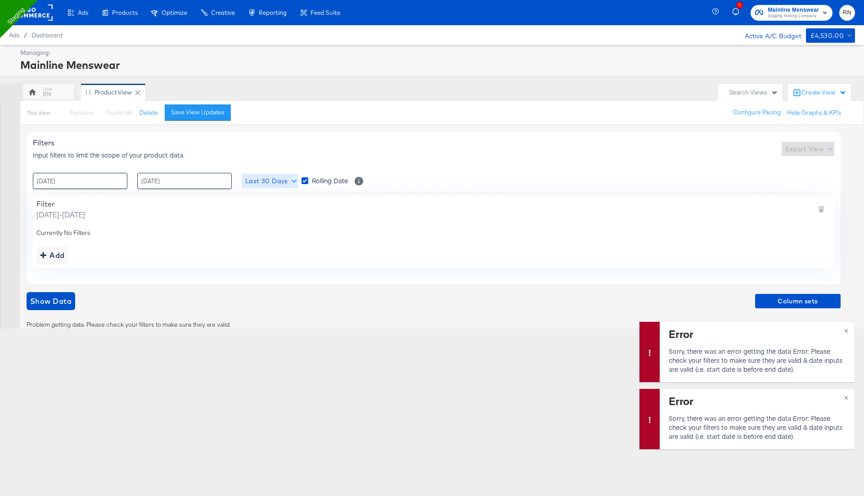
click at [282, 179] on span "Last 30 Days" at bounding box center [269, 180] width 49 height 11
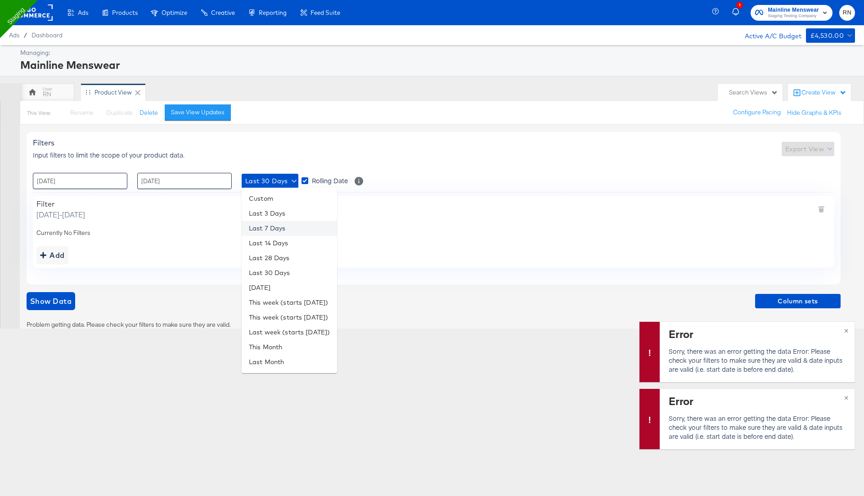
click at [281, 232] on li "Last 7 Days" at bounding box center [289, 228] width 95 height 15
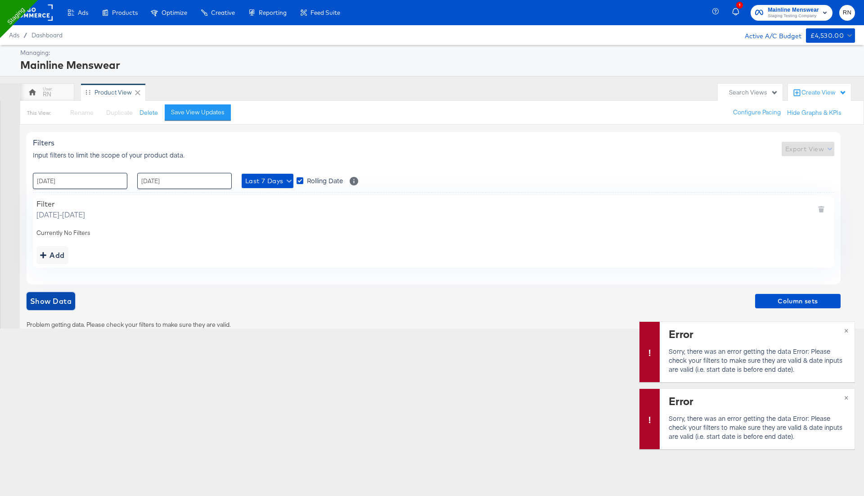
click at [51, 302] on span "Show Data" at bounding box center [50, 301] width 41 height 13
click at [846, 327] on button "×" at bounding box center [846, 330] width 17 height 16
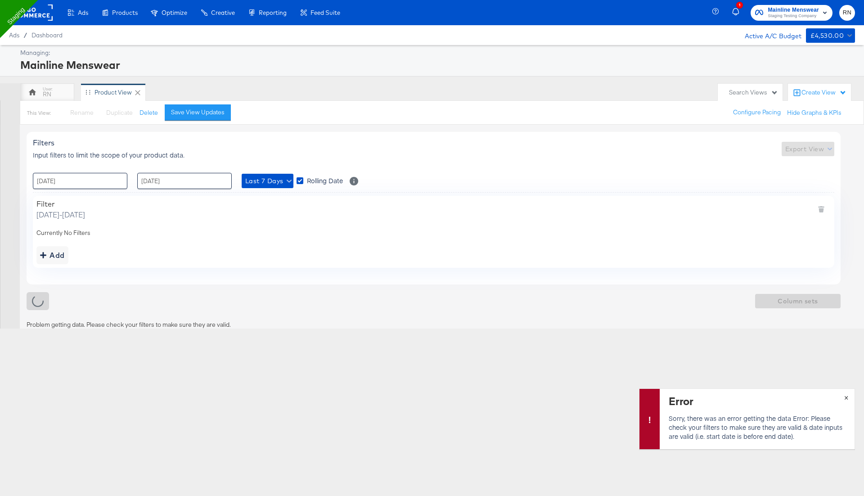
click at [847, 396] on button "×" at bounding box center [846, 397] width 17 height 16
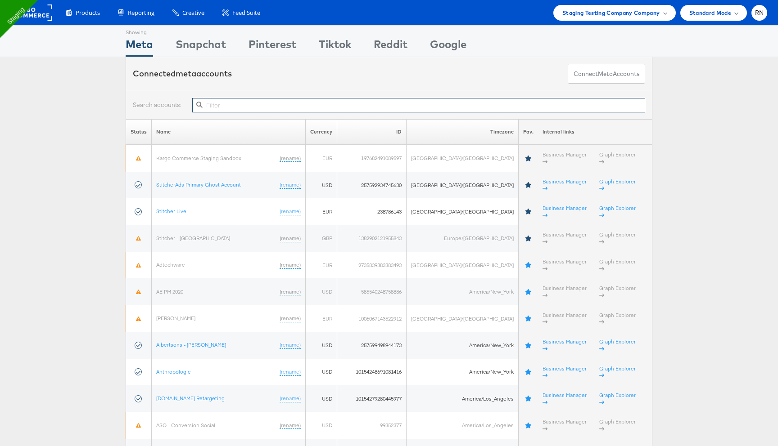
paste input "10154279280445977"
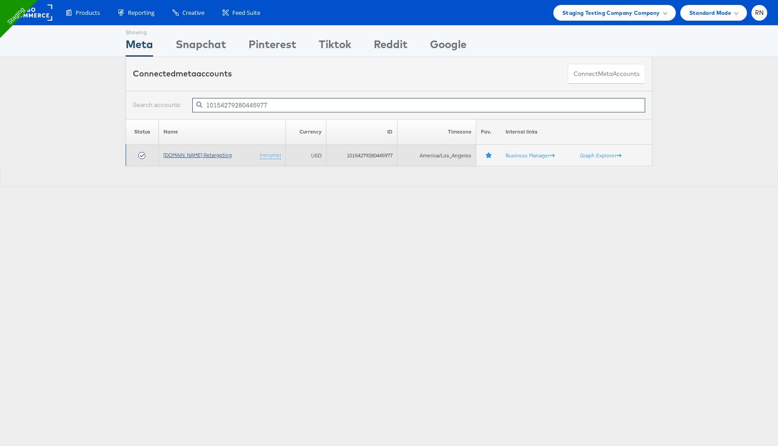
type input "10154279280445977"
click at [206, 153] on link "[DOMAIN_NAME] Retargeting" at bounding box center [197, 155] width 68 height 7
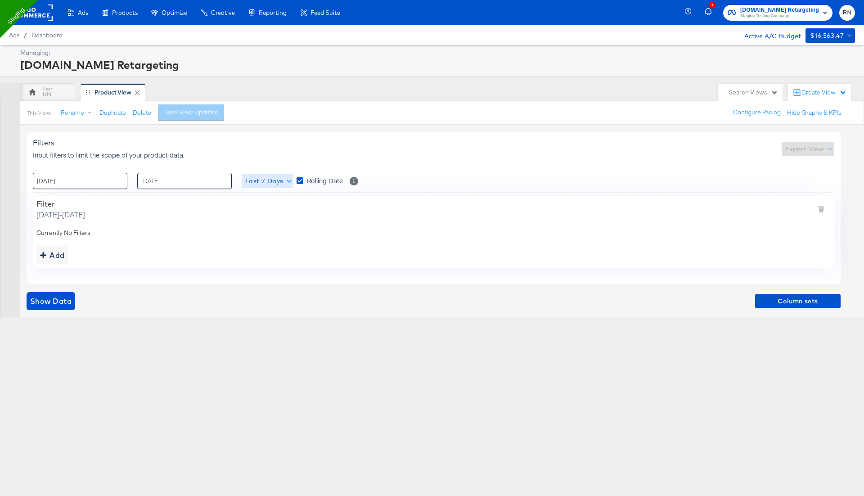
click at [271, 180] on span "Last 7 Days" at bounding box center [267, 180] width 45 height 11
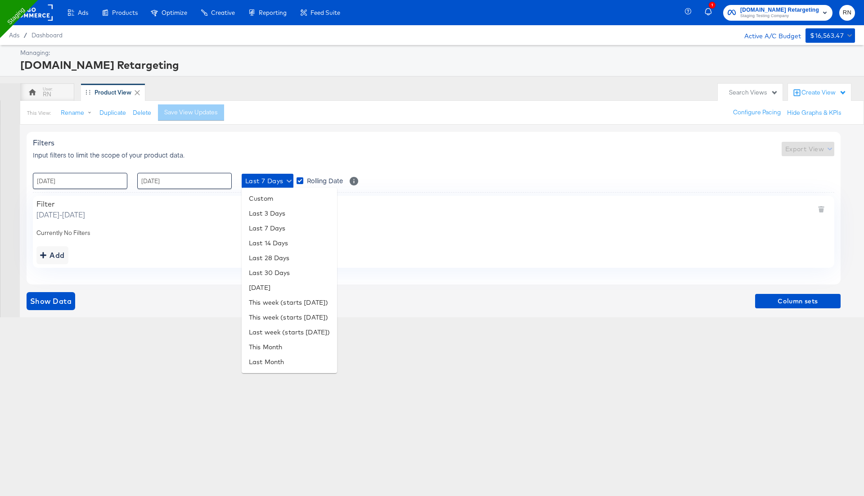
click at [64, 303] on div at bounding box center [432, 248] width 864 height 496
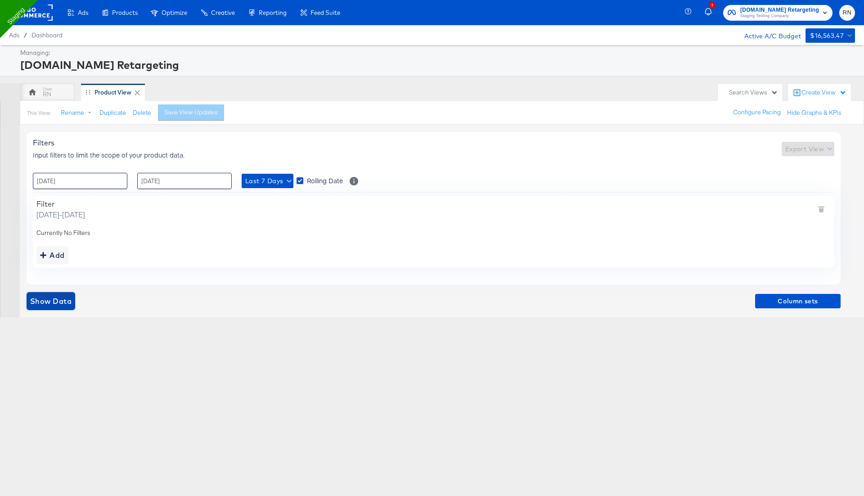
click at [64, 302] on span "Show Data" at bounding box center [50, 301] width 41 height 13
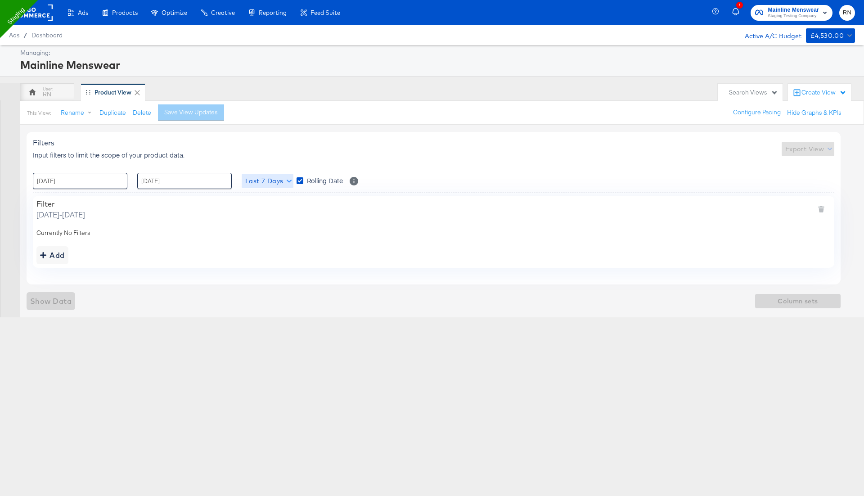
click at [269, 181] on span "Last 7 Days" at bounding box center [267, 180] width 45 height 11
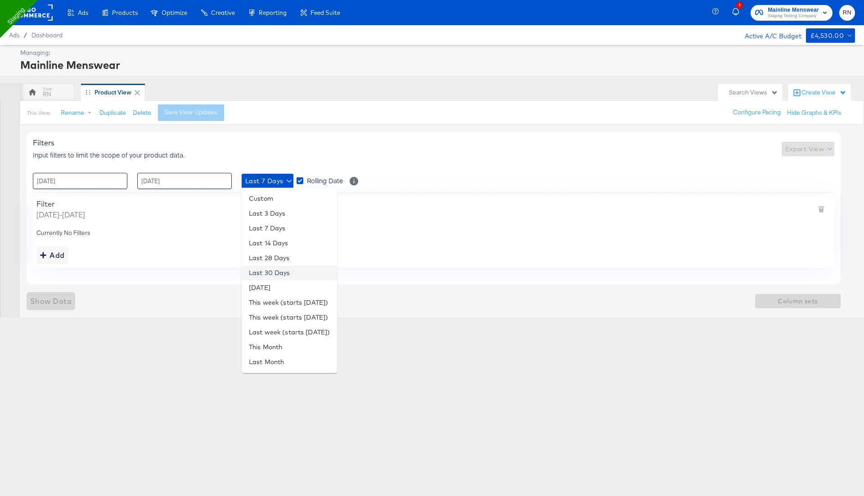
click at [284, 270] on li "Last 30 Days" at bounding box center [289, 272] width 95 height 15
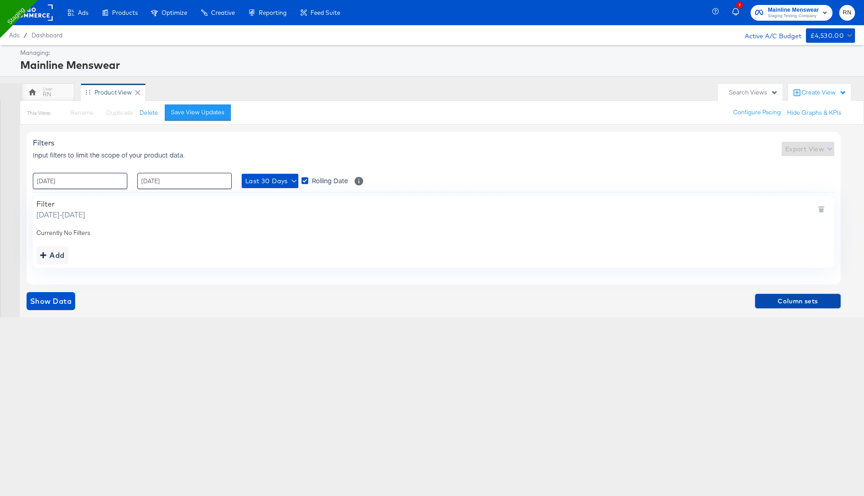
click at [776, 302] on span "Column sets" at bounding box center [798, 301] width 78 height 11
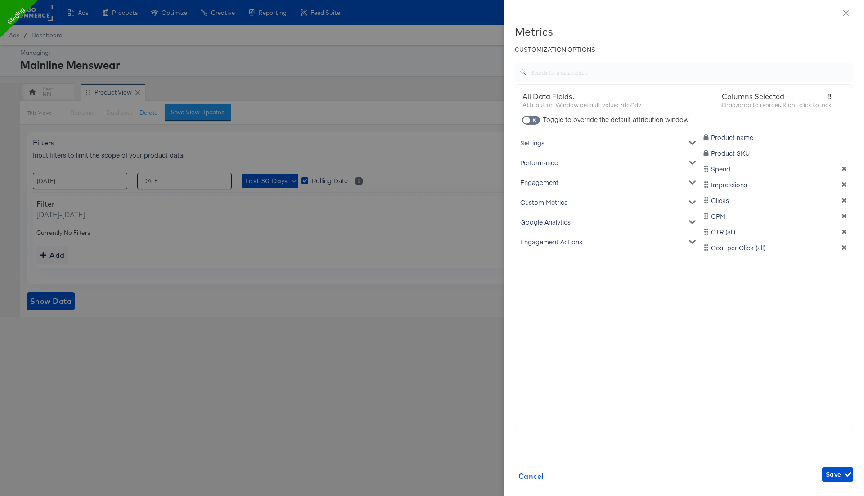
click at [388, 295] on div at bounding box center [432, 248] width 864 height 496
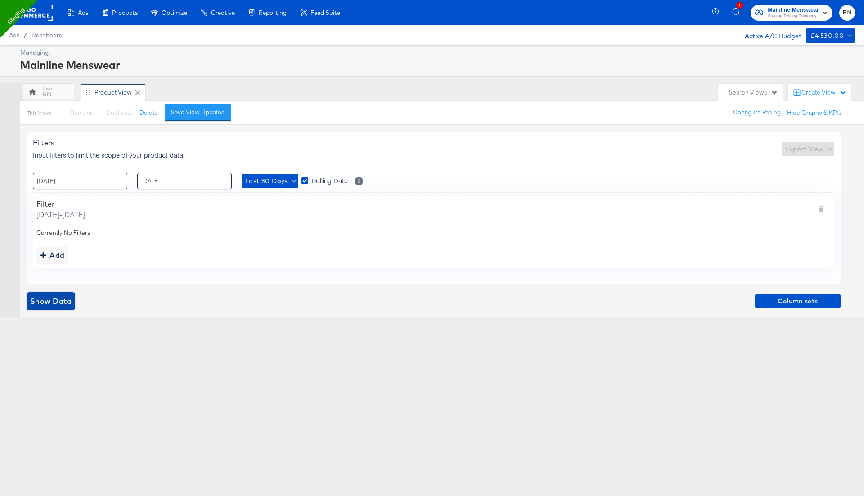
click at [56, 300] on span "Show Data" at bounding box center [50, 301] width 41 height 13
click at [56, 300] on div "Column sets" at bounding box center [434, 301] width 814 height 18
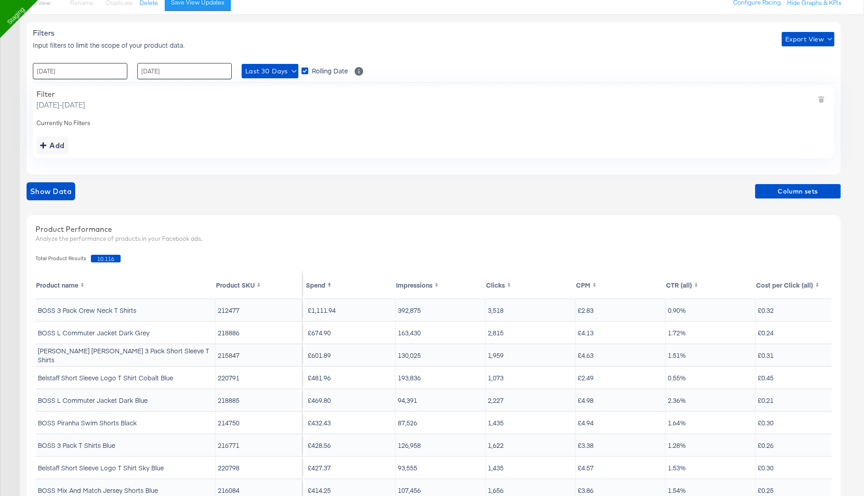
scroll to position [163, 0]
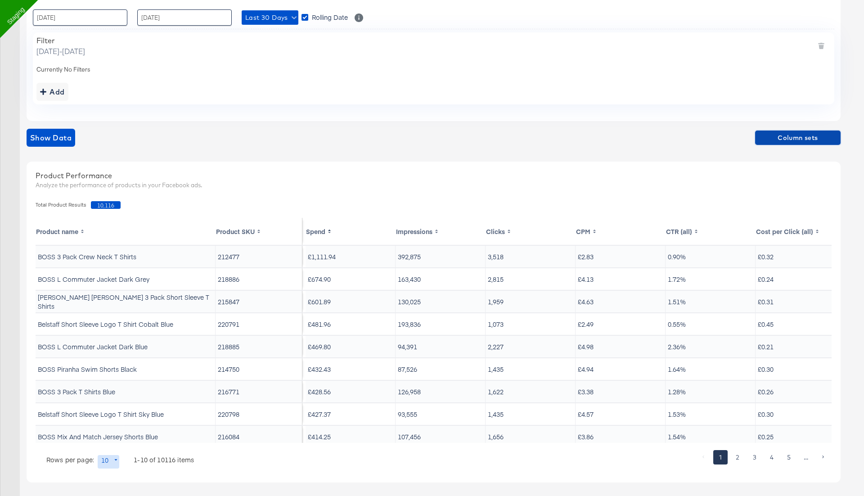
click at [781, 130] on button "Column sets" at bounding box center [797, 137] width 85 height 14
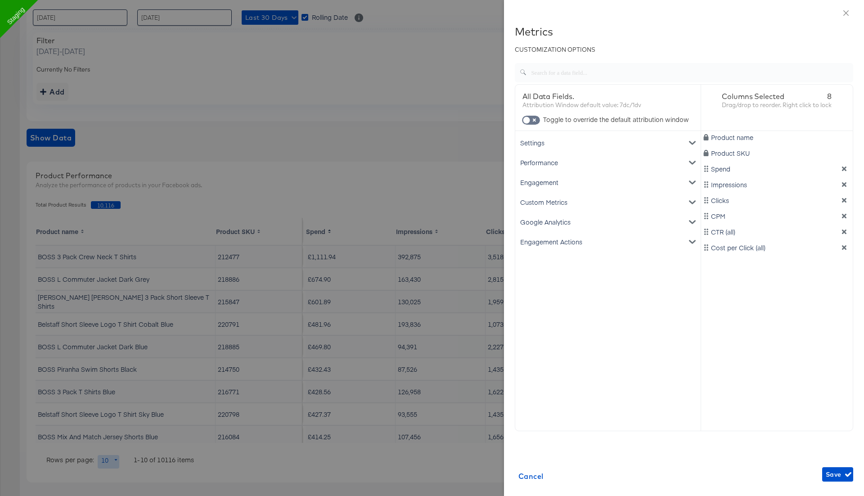
click at [471, 146] on div at bounding box center [432, 248] width 864 height 496
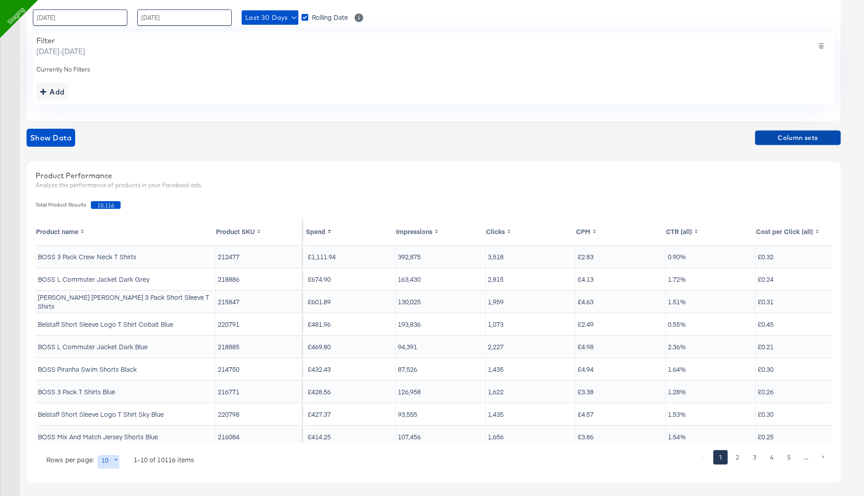
scroll to position [27, 0]
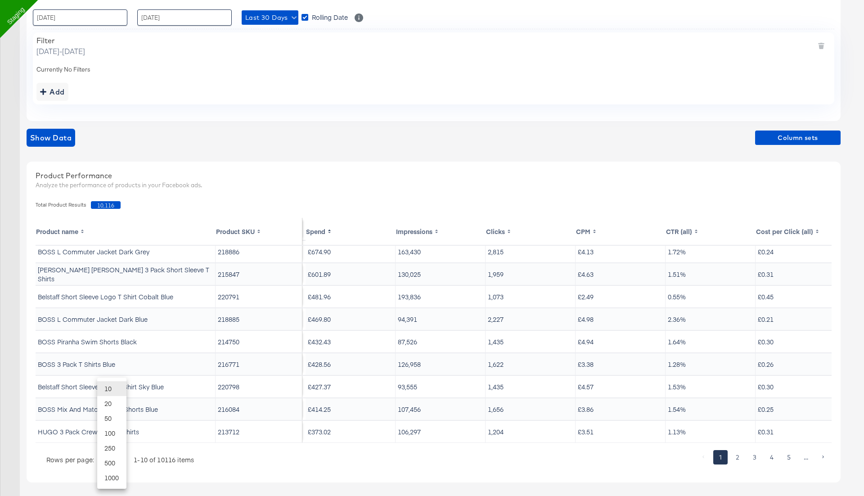
click at [106, 459] on body "Ads Ads Dashboard Main dashboard for Media Buying. New Campaign Create a new ca…" at bounding box center [432, 169] width 864 height 664
click at [108, 468] on li "500" at bounding box center [111, 462] width 29 height 15
type input "500"
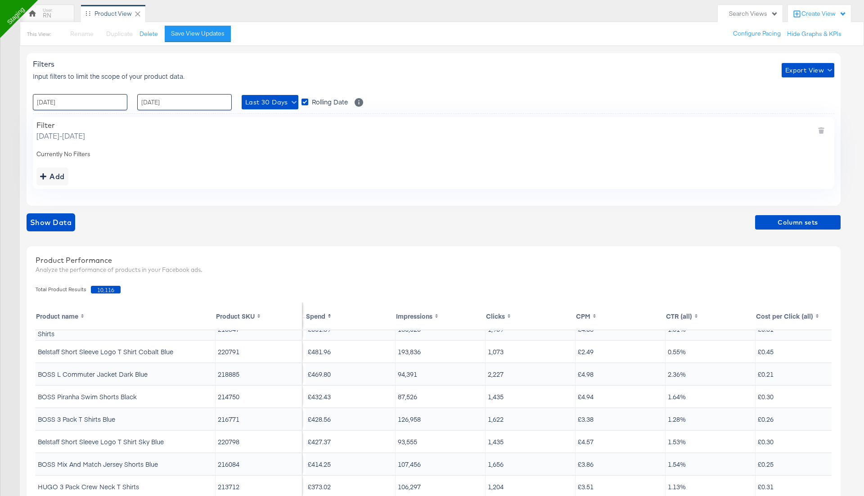
scroll to position [0, 0]
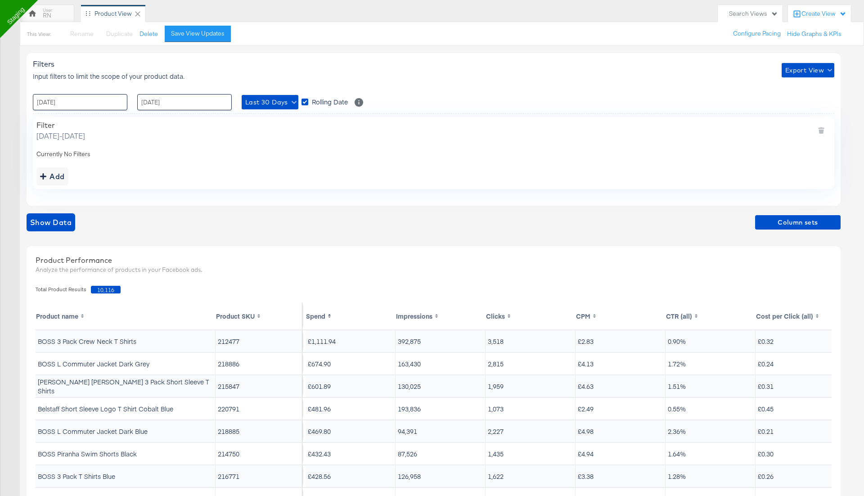
drag, startPoint x: 138, startPoint y: 340, endPoint x: 37, endPoint y: 344, distance: 101.3
click at [37, 344] on td "BOSS 3 Pack Crew Neck T Shirts" at bounding box center [126, 341] width 180 height 22
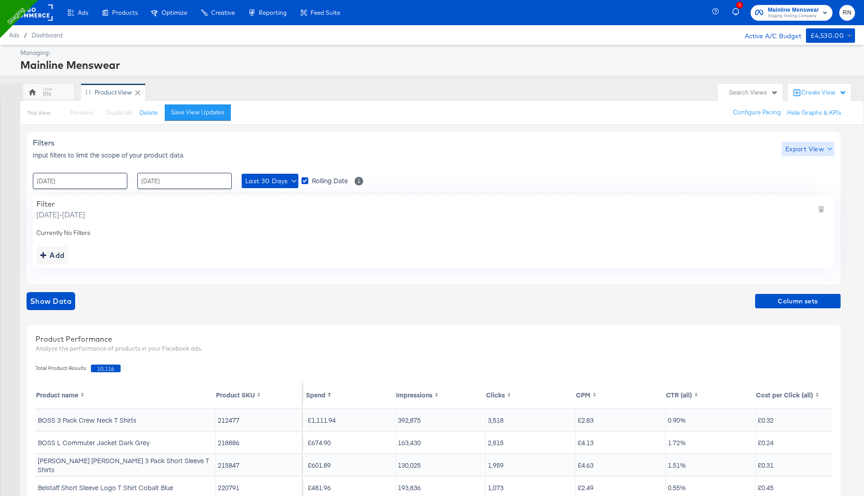
click at [805, 152] on span "Export View" at bounding box center [807, 149] width 45 height 11
click at [799, 188] on div at bounding box center [805, 190] width 35 height 9
click at [41, 16] on rect at bounding box center [31, 12] width 41 height 16
click at [38, 14] on rect at bounding box center [31, 12] width 41 height 16
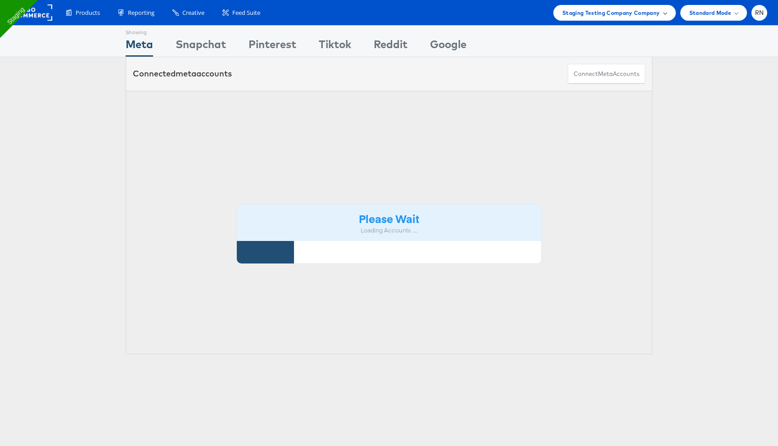
click at [615, 11] on span "Staging Testing Company Company" at bounding box center [611, 12] width 98 height 9
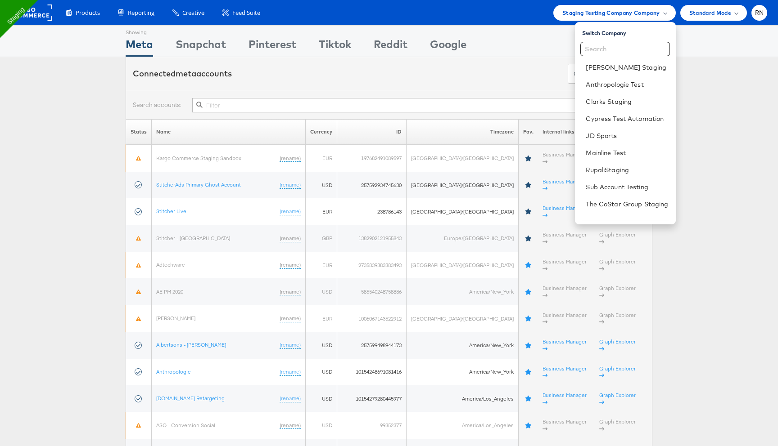
click at [355, 102] on input "text" at bounding box center [418, 105] width 453 height 14
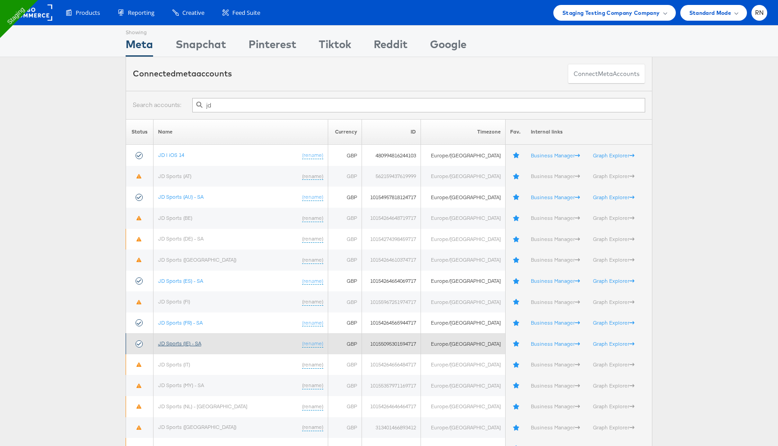
type input "jd"
click at [194, 342] on link "JD Sports (IE) - SA" at bounding box center [179, 343] width 43 height 7
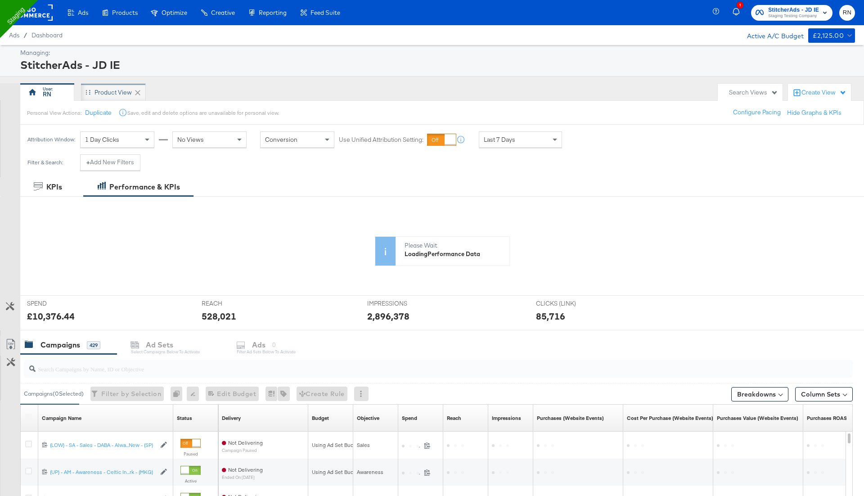
click at [118, 95] on div "Product View" at bounding box center [112, 92] width 37 height 9
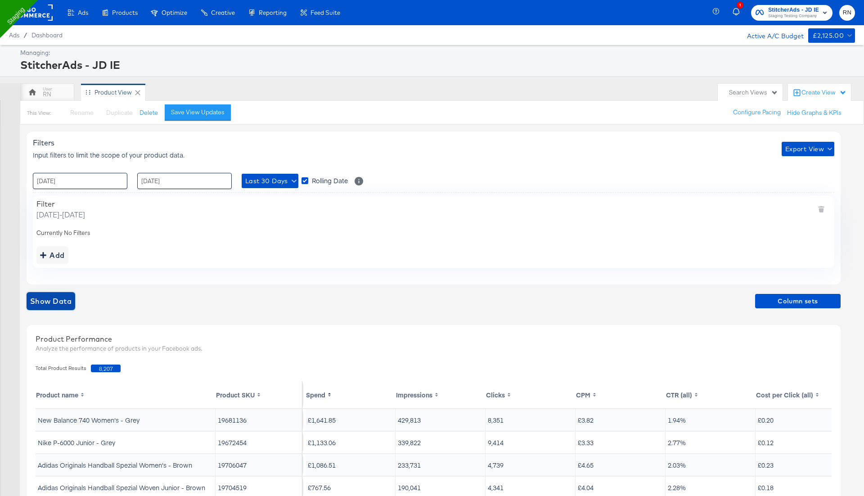
click at [57, 299] on span "Show Data" at bounding box center [50, 301] width 41 height 13
click at [54, 254] on div "Add" at bounding box center [52, 255] width 25 height 13
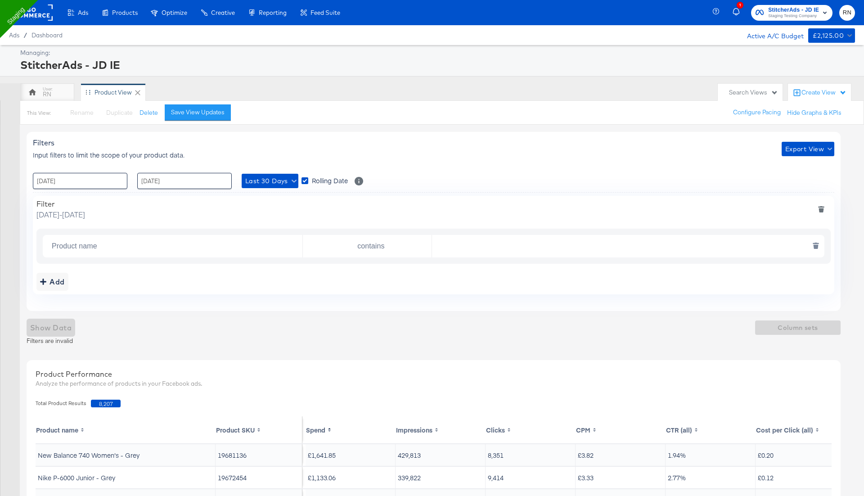
click at [157, 243] on input "Product name" at bounding box center [175, 246] width 254 height 18
click at [198, 270] on li "Product SKU" at bounding box center [174, 267] width 258 height 14
type input "Product SKU"
click at [345, 249] on input "contains" at bounding box center [368, 246] width 125 height 18
click at [342, 297] on div "in (Comma Separated)" at bounding box center [340, 295] width 60 height 9
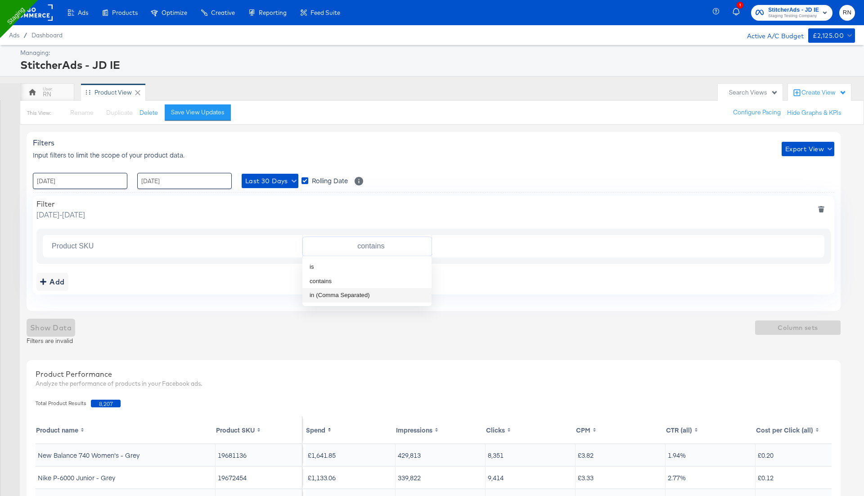
type input "in"
click at [482, 240] on input "text" at bounding box center [626, 246] width 388 height 18
paste input "19711860"
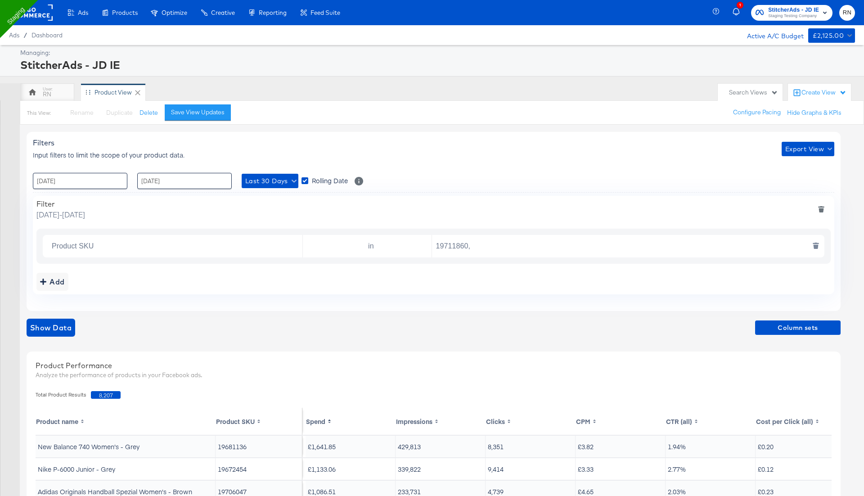
click at [488, 250] on input "19711860," at bounding box center [626, 246] width 388 height 18
paste input "19690992"
type input "19711860,19690992"
click at [61, 327] on span "Show Data" at bounding box center [50, 327] width 41 height 13
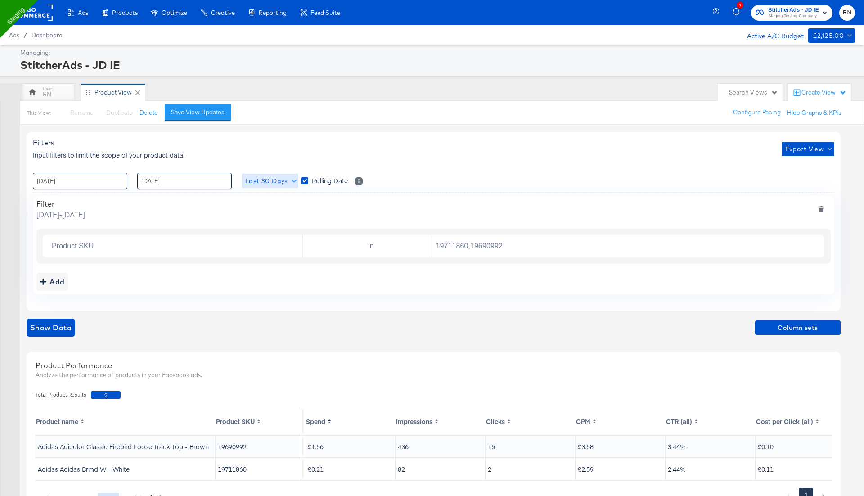
click at [283, 183] on span "Last 30 Days" at bounding box center [269, 180] width 49 height 11
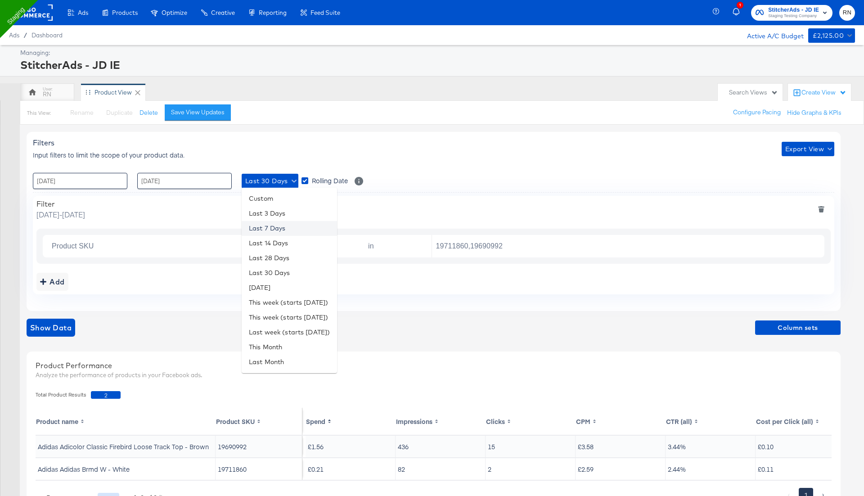
click at [289, 233] on li "Last 7 Days" at bounding box center [289, 228] width 95 height 15
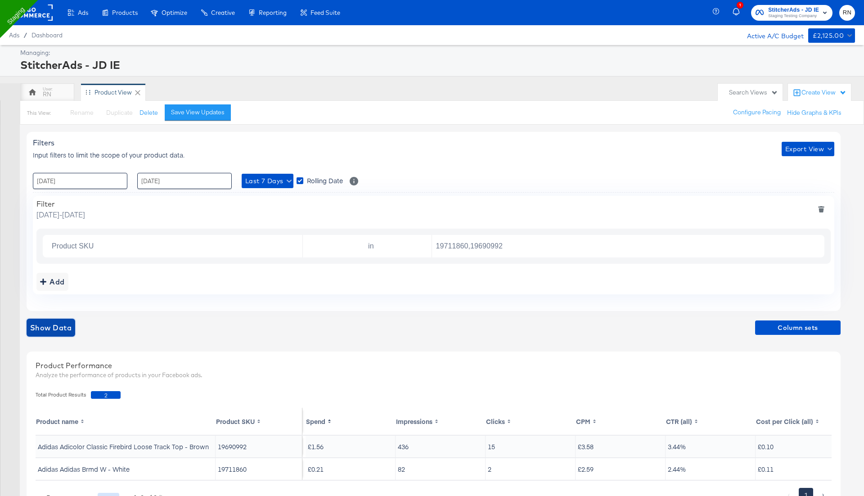
click at [60, 327] on span "Show Data" at bounding box center [50, 327] width 41 height 13
click at [37, 18] on rect at bounding box center [31, 12] width 41 height 16
click at [39, 13] on rect at bounding box center [31, 12] width 41 height 16
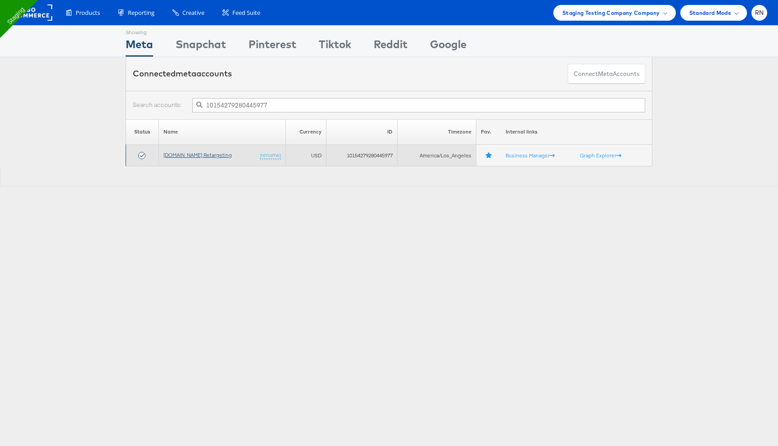
type input "10154279280445977"
click at [213, 155] on link "[DOMAIN_NAME] Retargeting" at bounding box center [197, 155] width 68 height 7
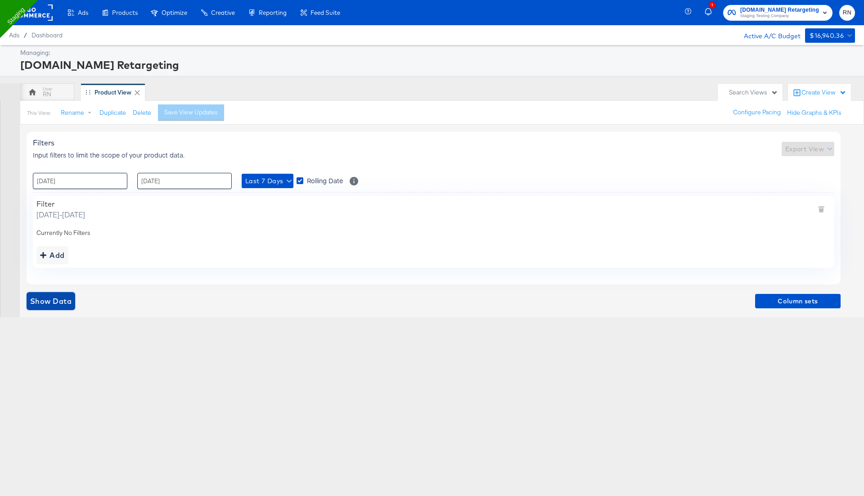
click at [61, 299] on span "Show Data" at bounding box center [50, 301] width 41 height 13
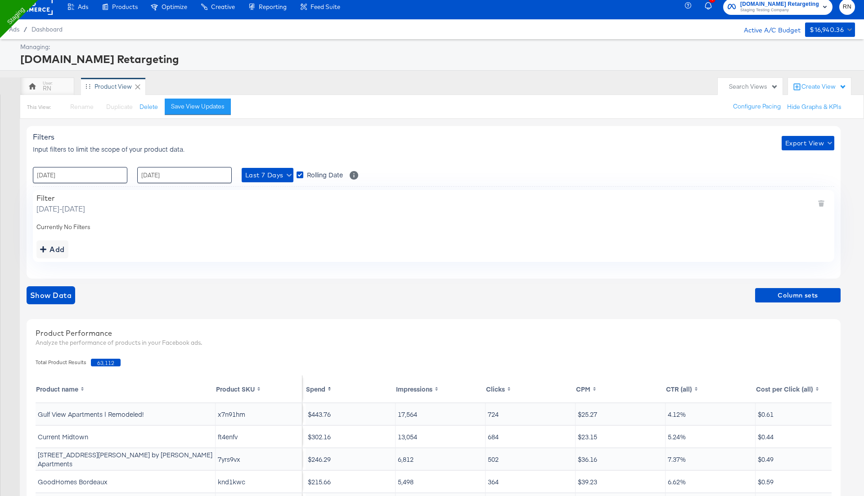
scroll to position [3, 0]
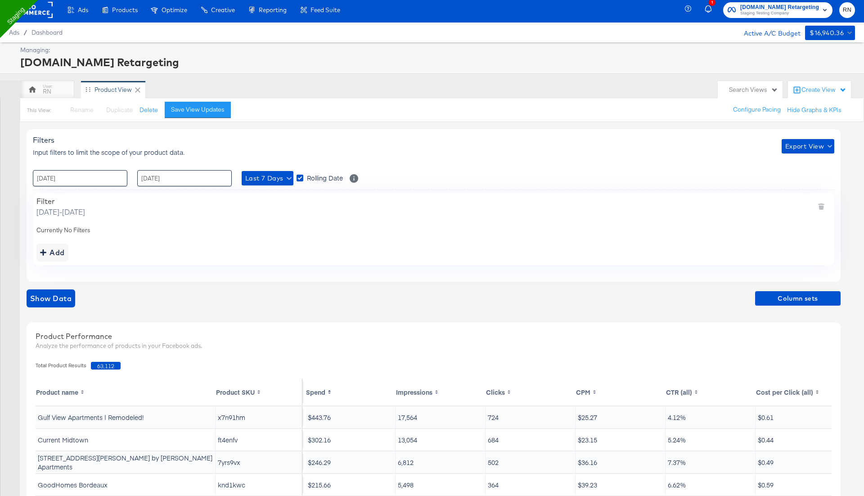
drag, startPoint x: 177, startPoint y: 61, endPoint x: 21, endPoint y: 61, distance: 156.6
click at [21, 61] on div "[DOMAIN_NAME] Retargeting" at bounding box center [436, 61] width 832 height 15
copy div "[DOMAIN_NAME] Retargeting"
click at [234, 419] on td "x7n91hm" at bounding box center [259, 417] width 87 height 22
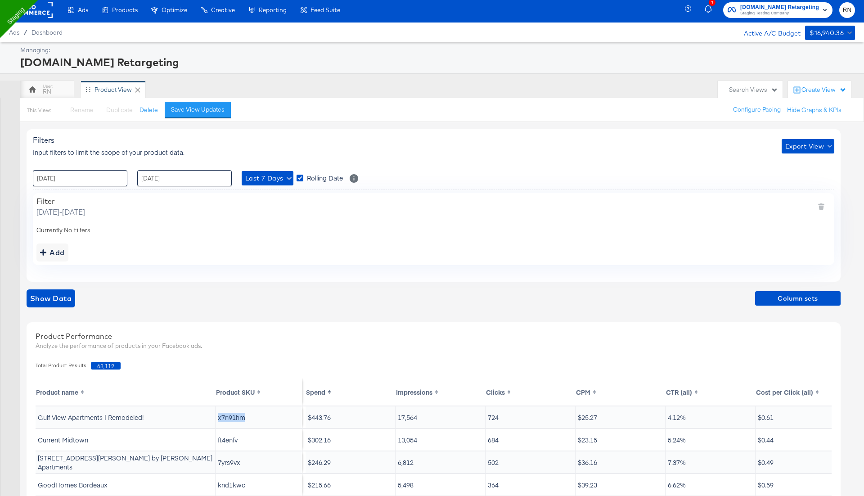
copy td "x7n91hm"
click at [795, 295] on span "Column sets" at bounding box center [798, 298] width 78 height 11
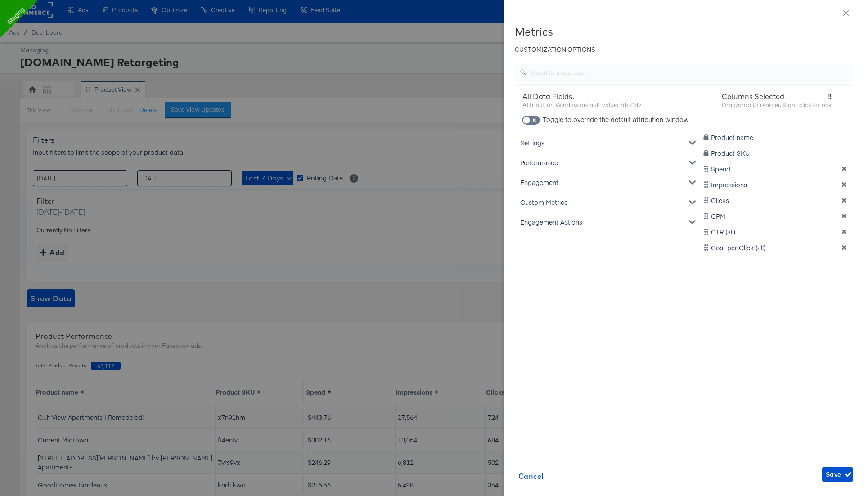
click at [604, 143] on div "Settings" at bounding box center [608, 143] width 182 height 20
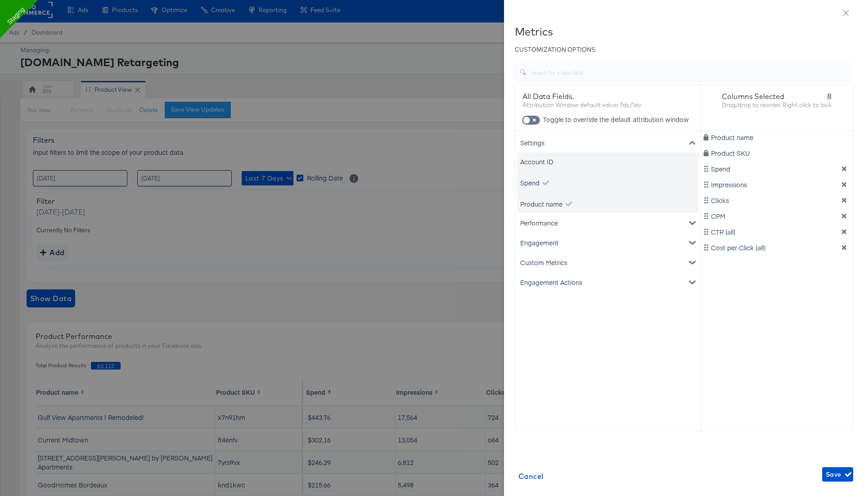
click at [577, 221] on div "Performance" at bounding box center [608, 223] width 182 height 20
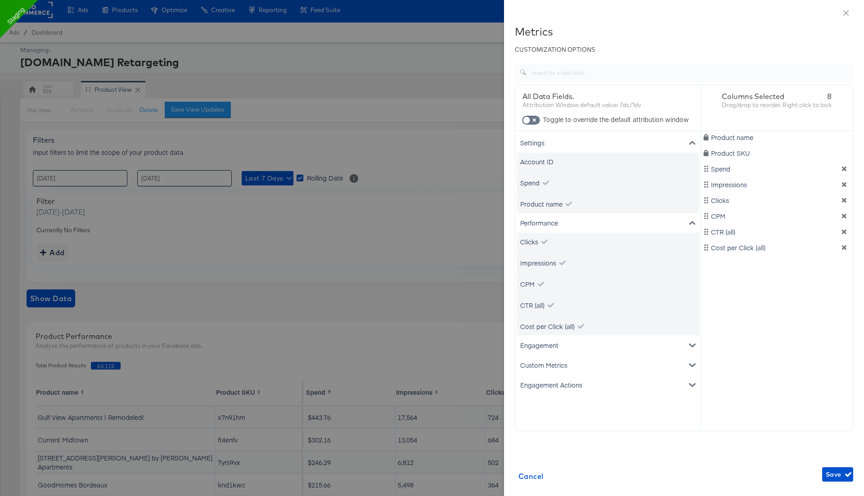
click at [564, 343] on div "Engagement" at bounding box center [608, 345] width 182 height 20
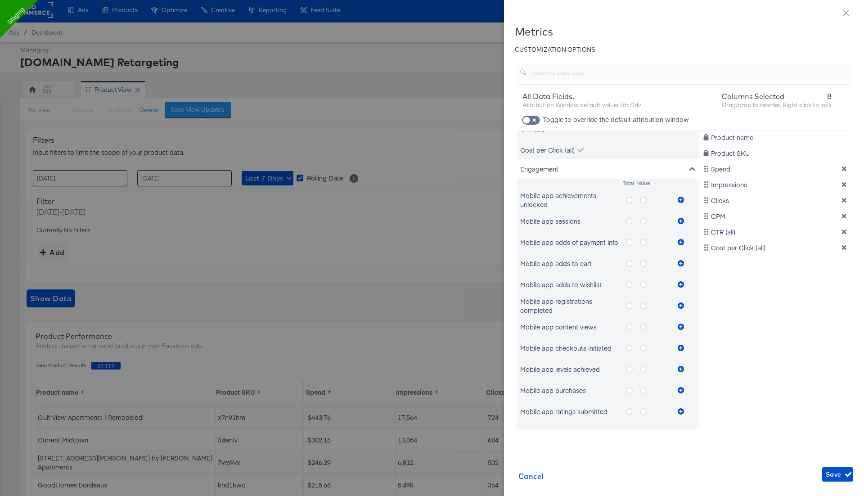
scroll to position [175, 0]
click at [627, 222] on icon "metrics-list" at bounding box center [629, 223] width 7 height 7
click at [0, 0] on input "metrics-list" at bounding box center [0, 0] width 0 height 0
click at [680, 222] on icon "metrics-list" at bounding box center [681, 223] width 6 height 6
click at [643, 220] on icon "metrics-list" at bounding box center [643, 223] width 7 height 7
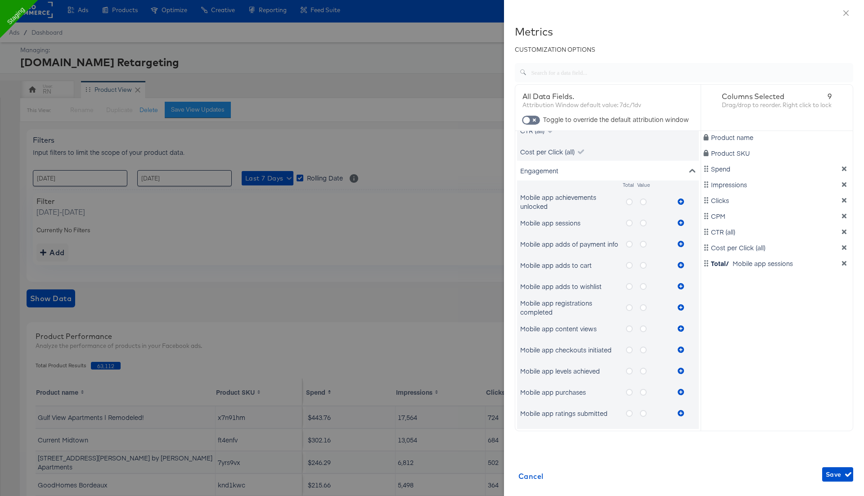
click at [0, 0] on input "metrics-list" at bounding box center [0, 0] width 0 height 0
click at [683, 220] on icon "metrics-list" at bounding box center [681, 223] width 6 height 6
click at [533, 120] on input "checkbox" at bounding box center [526, 122] width 27 height 9
checkbox input "true"
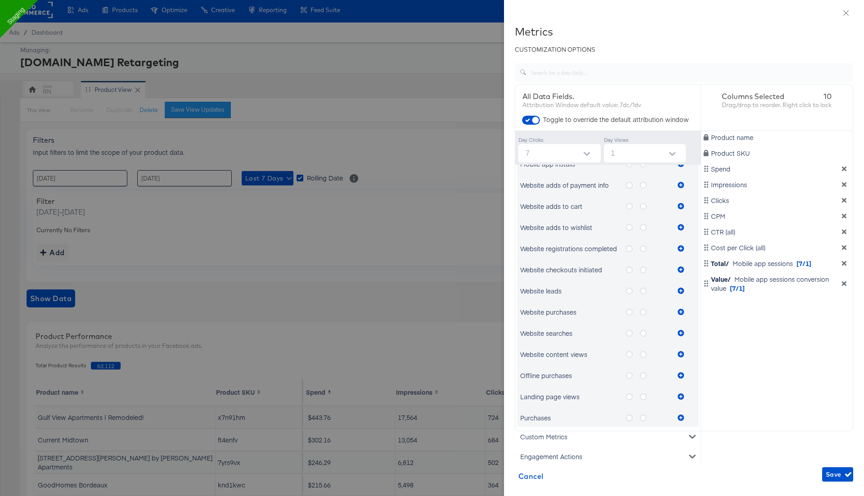
scroll to position [586, 0]
click at [631, 393] on icon "metrics-list" at bounding box center [629, 394] width 7 height 7
click at [0, 0] on input "metrics-list" at bounding box center [0, 0] width 0 height 0
click at [680, 396] on icon "metrics-list" at bounding box center [681, 394] width 6 height 6
click at [647, 396] on label "metrics-list" at bounding box center [647, 394] width 14 height 11
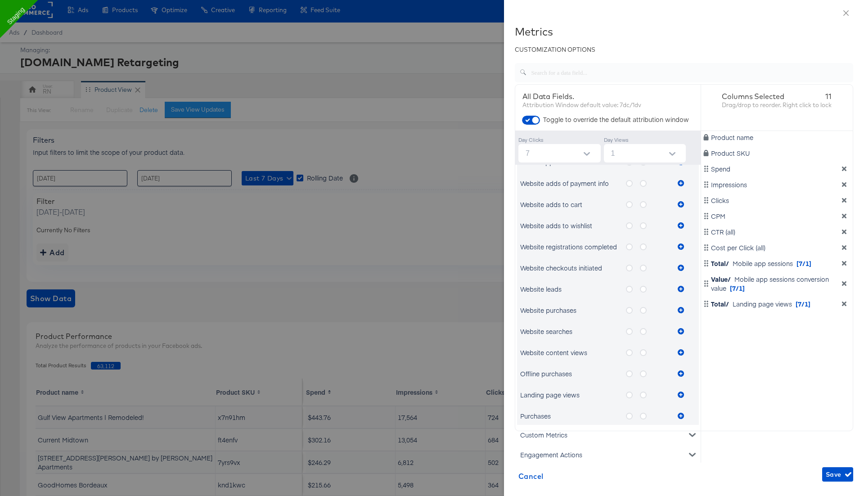
click at [0, 0] on input "metrics-list" at bounding box center [0, 0] width 0 height 0
click at [680, 393] on icon "metrics-list" at bounding box center [681, 394] width 6 height 6
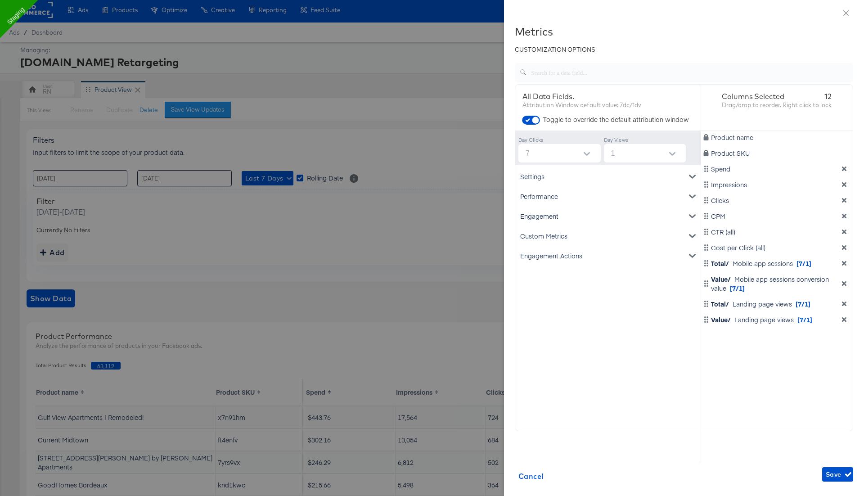
click at [605, 213] on div "Engagement" at bounding box center [608, 216] width 182 height 20
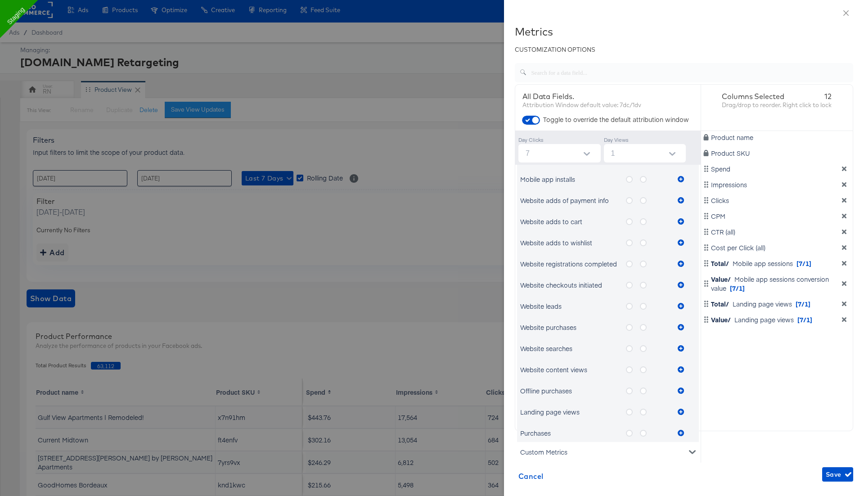
scroll to position [427, 0]
click at [629, 409] on icon "metrics-list" at bounding box center [629, 412] width 7 height 7
click at [0, 0] on input "metrics-list" at bounding box center [0, 0] width 0 height 0
click at [682, 410] on icon "metrics-list" at bounding box center [681, 412] width 6 height 6
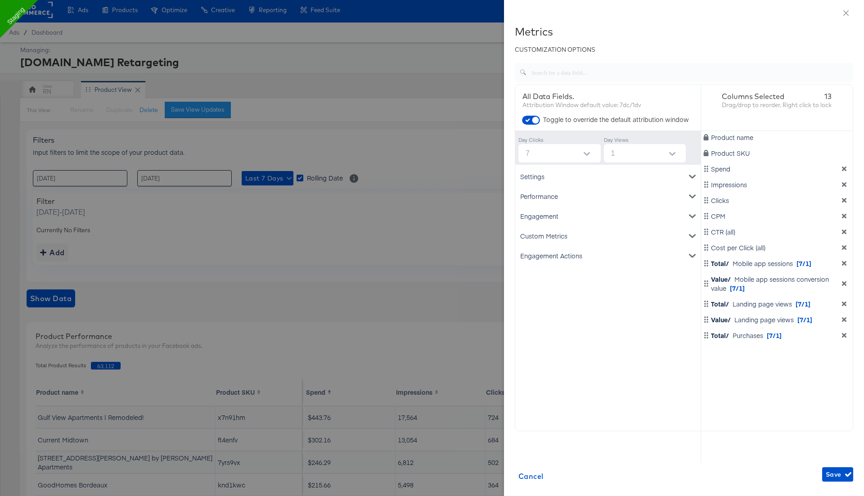
click at [637, 241] on div "Custom Metrics" at bounding box center [608, 236] width 182 height 20
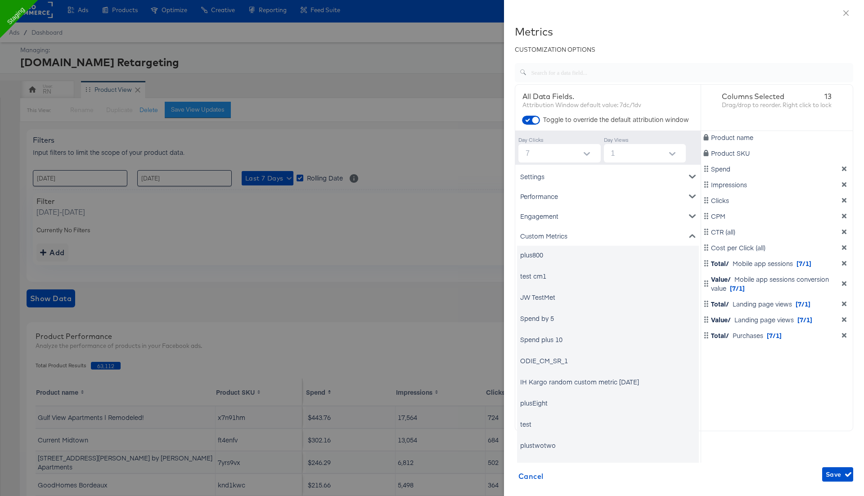
click at [632, 218] on div "Engagement" at bounding box center [608, 216] width 182 height 20
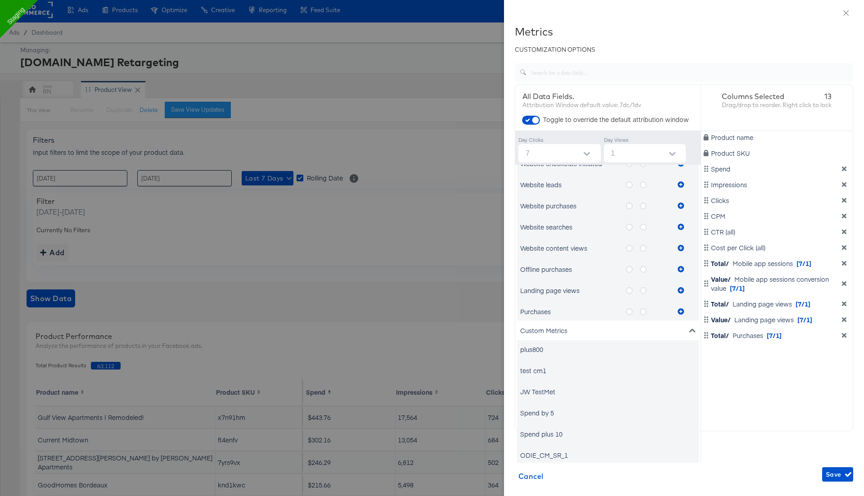
scroll to position [487, 0]
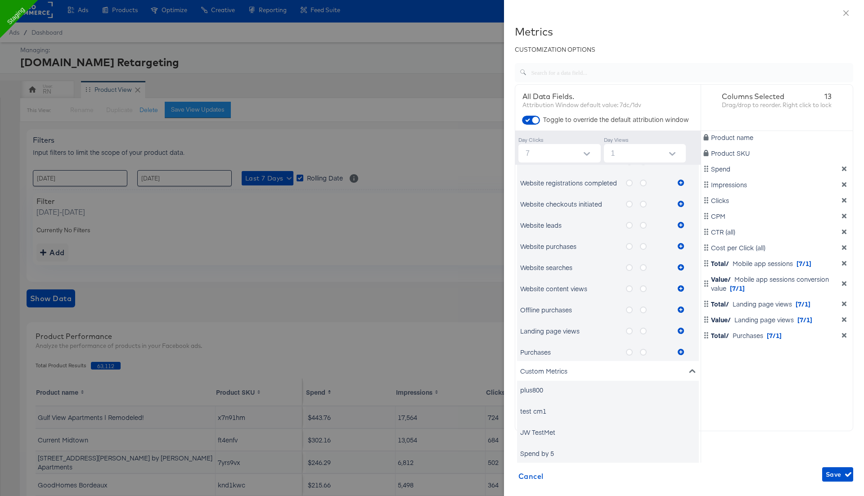
click at [643, 350] on icon "metrics-list" at bounding box center [643, 352] width 7 height 7
click at [0, 0] on input "metrics-list" at bounding box center [0, 0] width 0 height 0
click at [682, 349] on icon "metrics-list" at bounding box center [681, 352] width 6 height 6
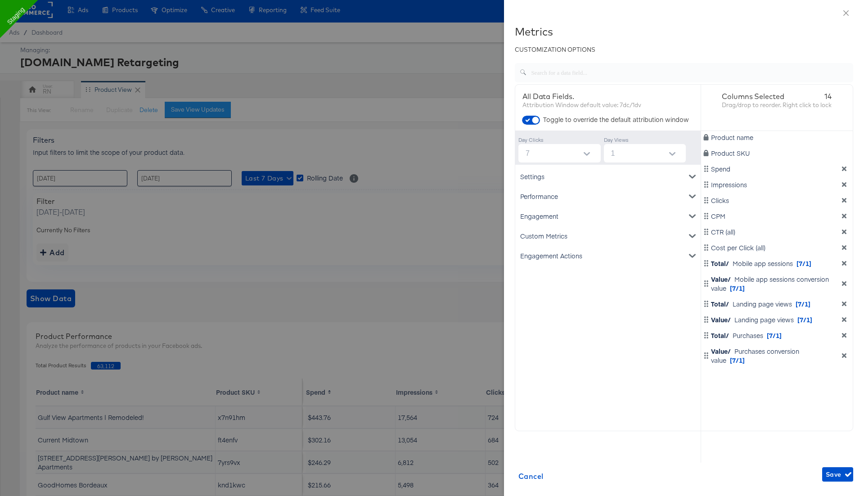
click at [619, 254] on div "Engagement Actions" at bounding box center [608, 256] width 182 height 20
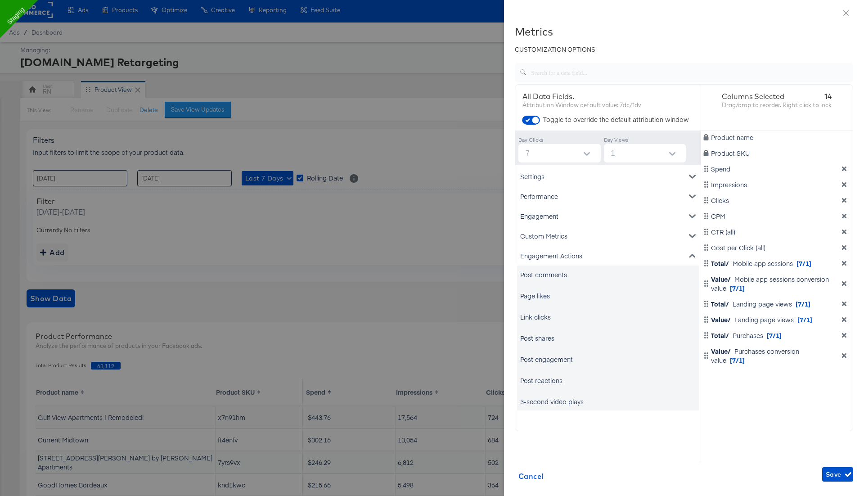
click at [560, 276] on div "Post comments" at bounding box center [543, 274] width 47 height 9
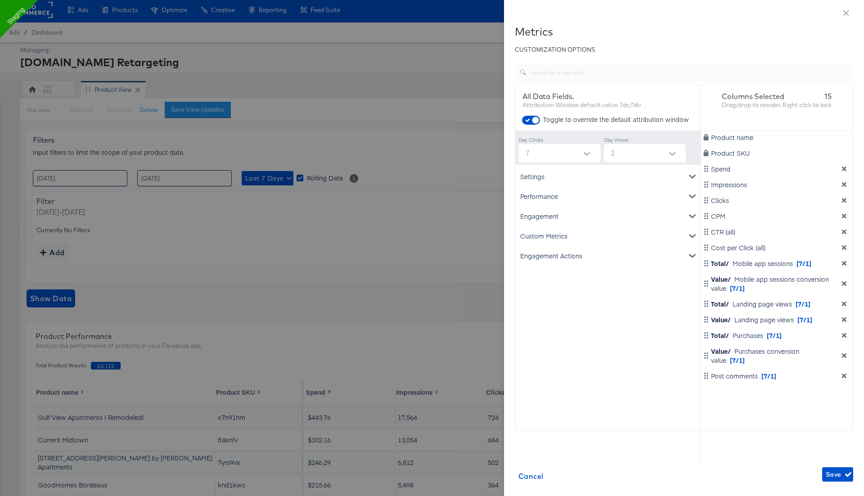
click at [566, 255] on div "Engagement Actions" at bounding box center [608, 256] width 182 height 20
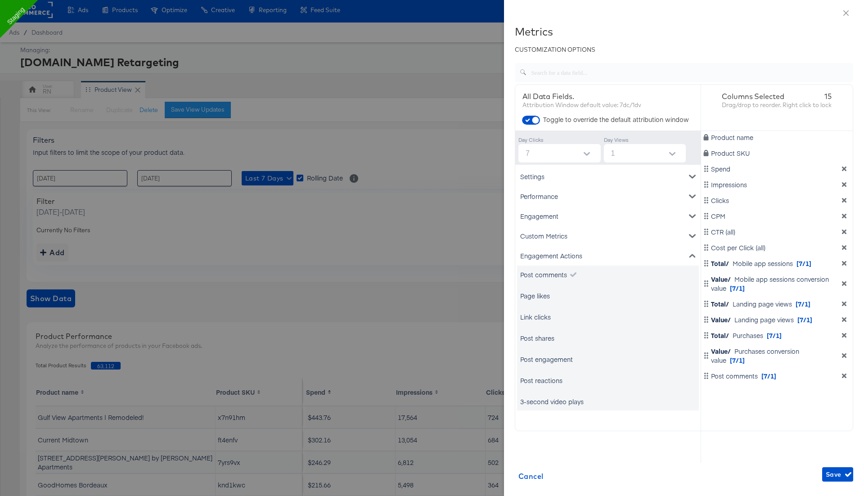
click at [552, 297] on div "Page likes" at bounding box center [608, 296] width 182 height 18
click at [543, 295] on div "Page likes" at bounding box center [535, 295] width 30 height 9
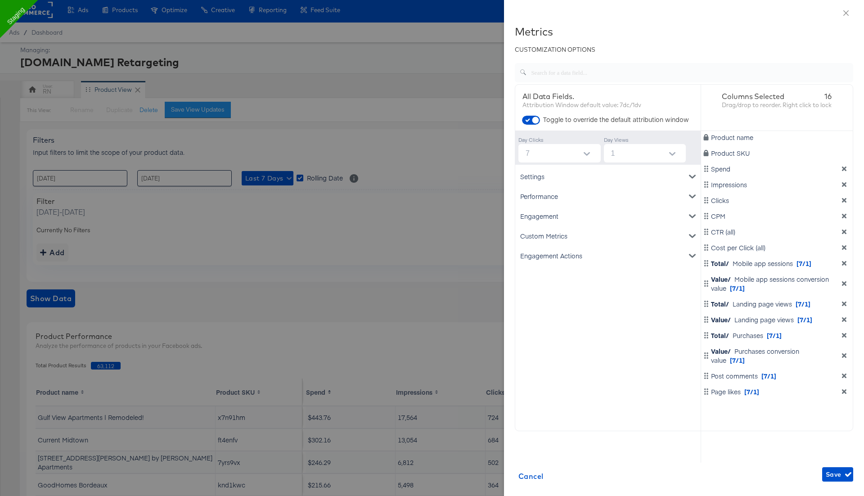
click at [554, 255] on div "Engagement Actions" at bounding box center [608, 256] width 182 height 20
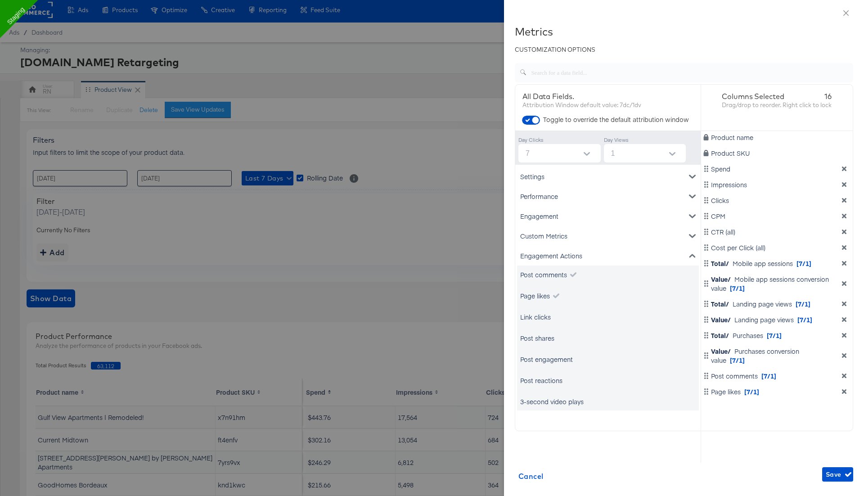
click at [547, 314] on div "Link clicks" at bounding box center [535, 316] width 31 height 9
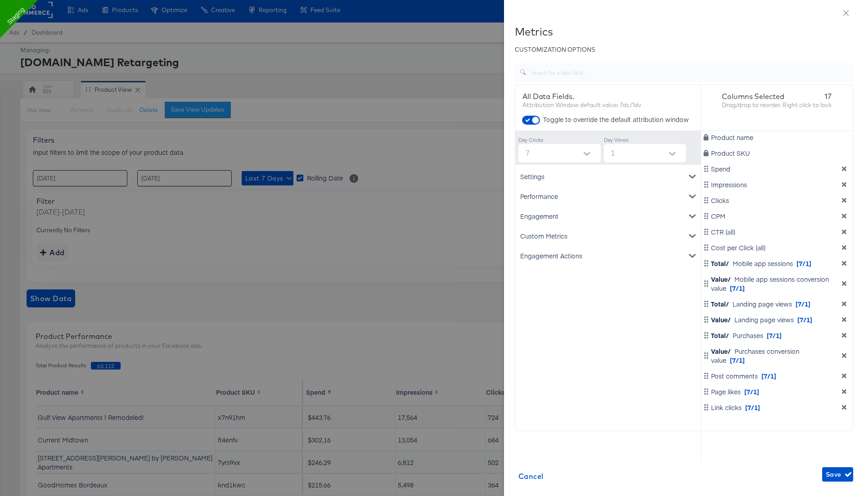
click at [558, 257] on div "Engagement Actions" at bounding box center [608, 256] width 182 height 20
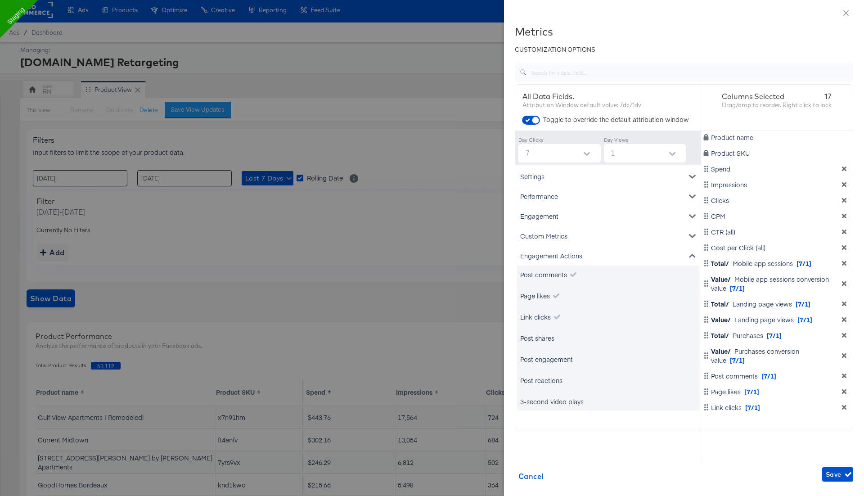
click at [544, 333] on div "Post shares" at bounding box center [537, 337] width 34 height 9
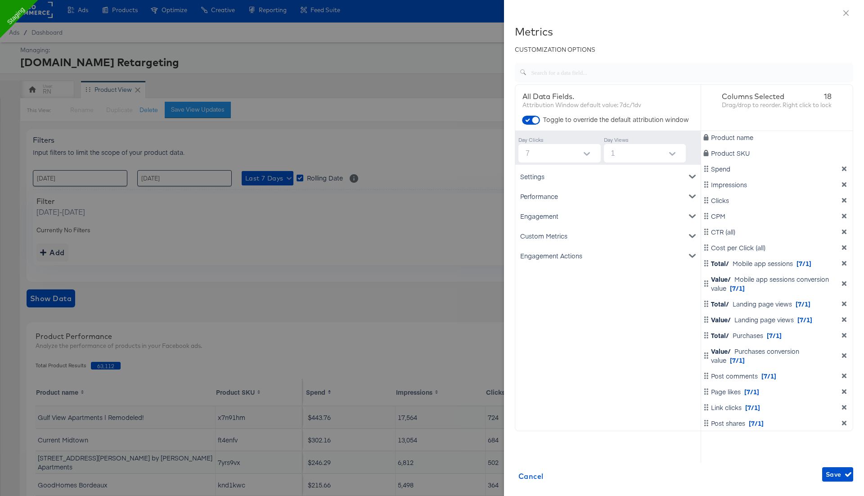
scroll to position [0, 0]
click at [594, 256] on div "Engagement Actions" at bounding box center [608, 256] width 182 height 20
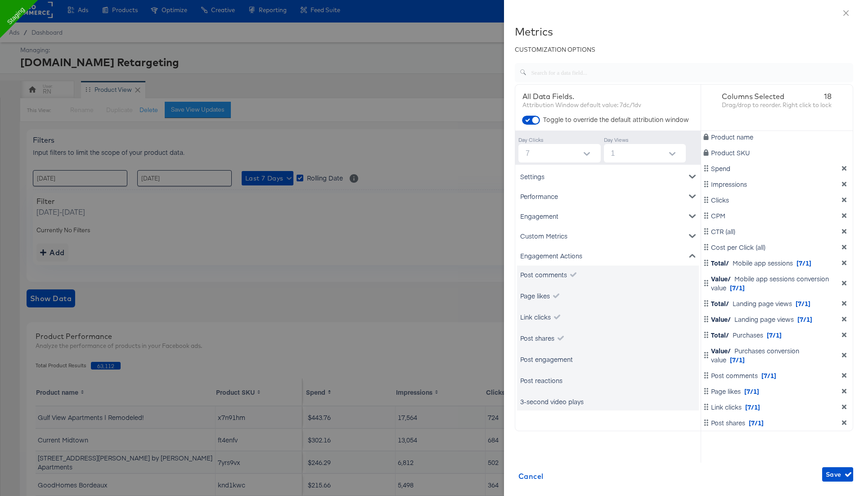
scroll to position [34, 0]
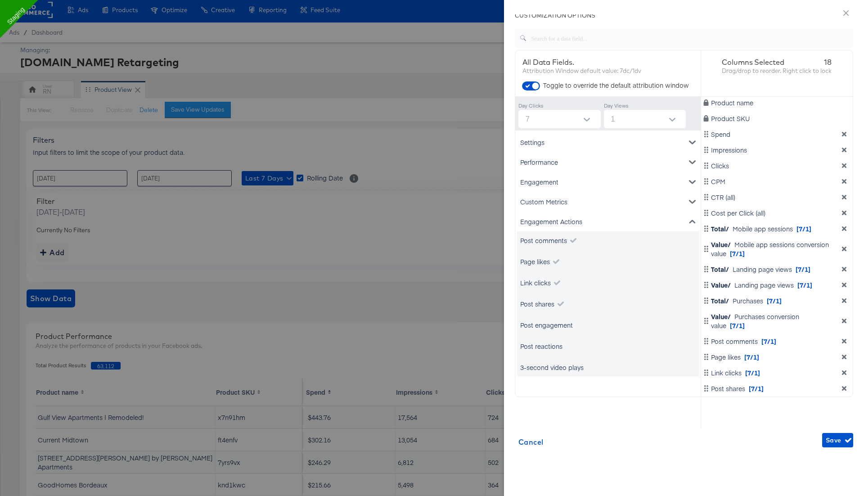
click at [565, 324] on div "Post engagement" at bounding box center [546, 324] width 53 height 9
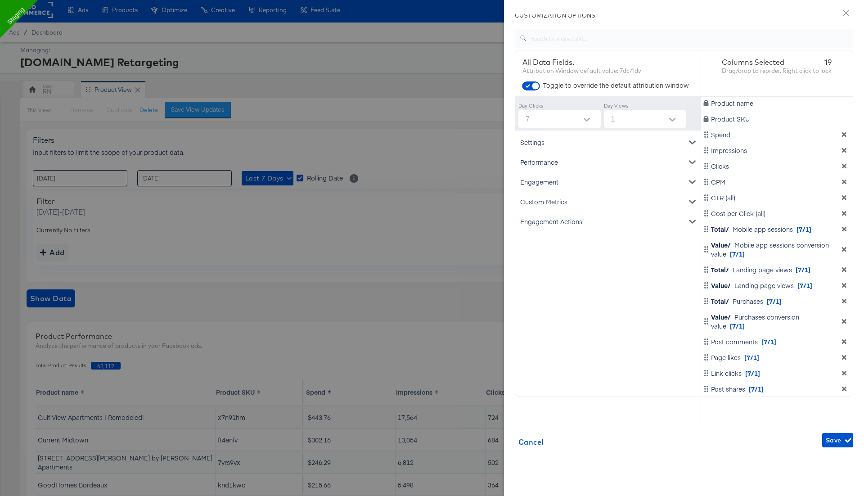
click at [581, 223] on div "Engagement Actions" at bounding box center [608, 221] width 182 height 20
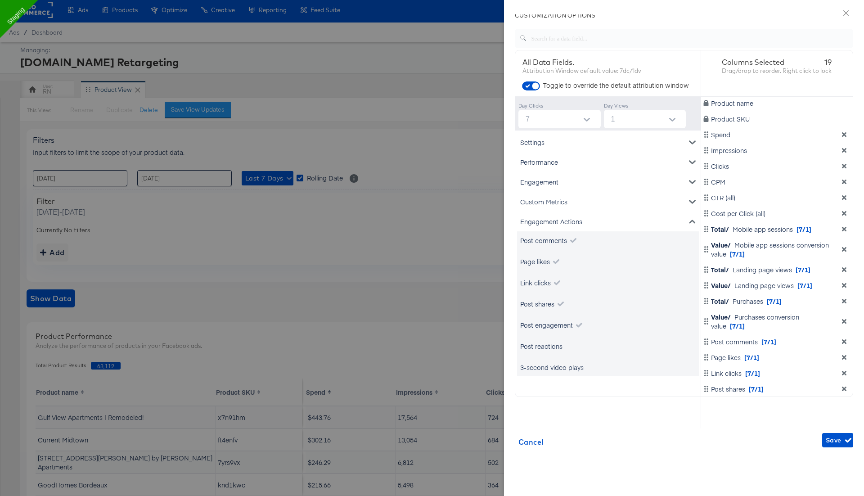
click at [553, 346] on div "Post reactions" at bounding box center [541, 346] width 42 height 9
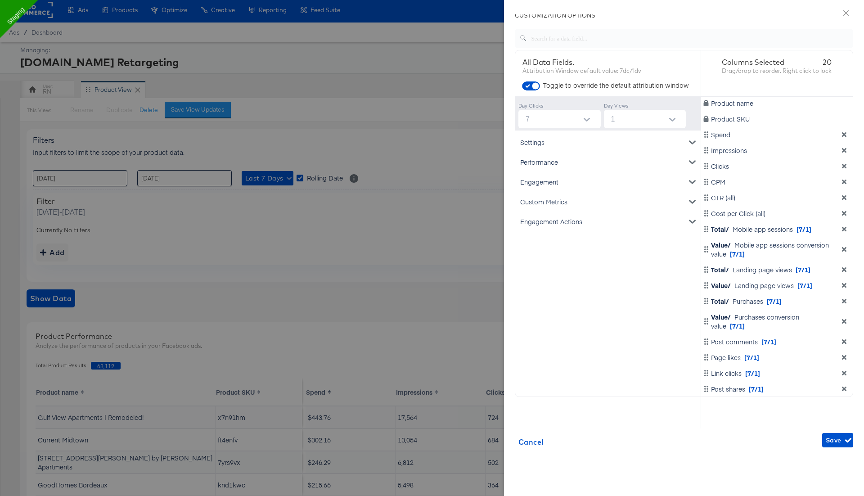
click at [568, 225] on div "Engagement Actions" at bounding box center [608, 221] width 182 height 20
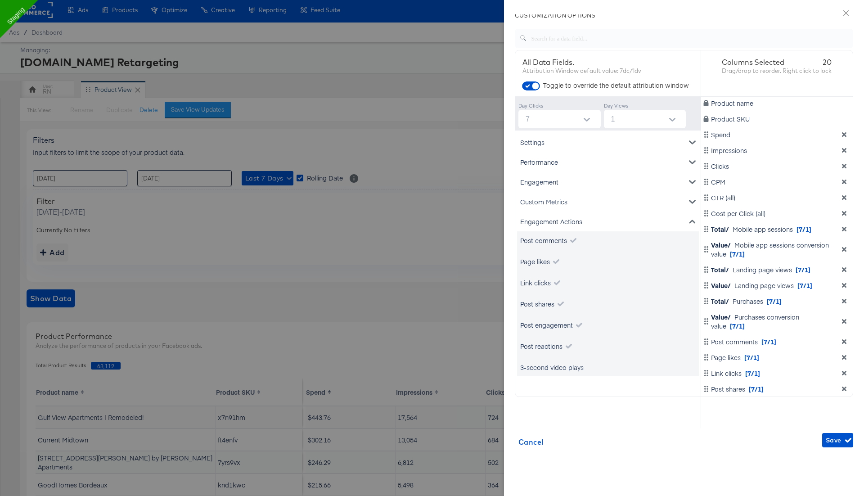
click at [562, 366] on div "3-second video plays" at bounding box center [551, 367] width 63 height 9
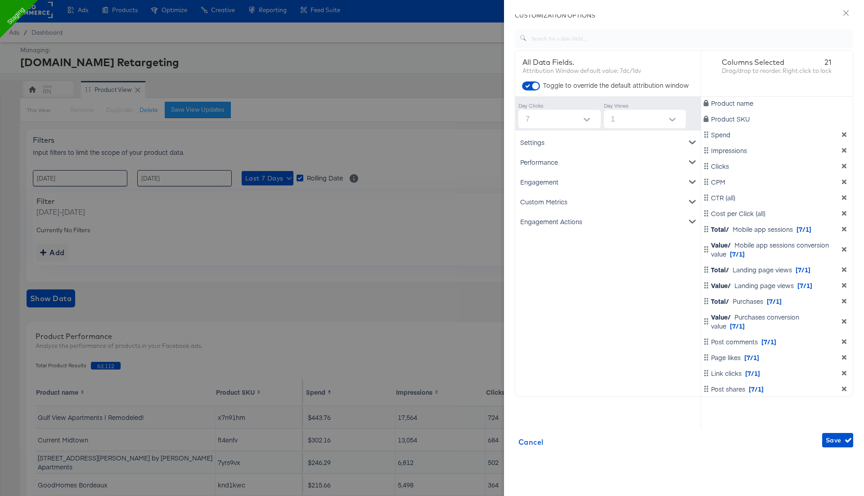
click at [563, 222] on div "Engagement Actions" at bounding box center [608, 221] width 182 height 20
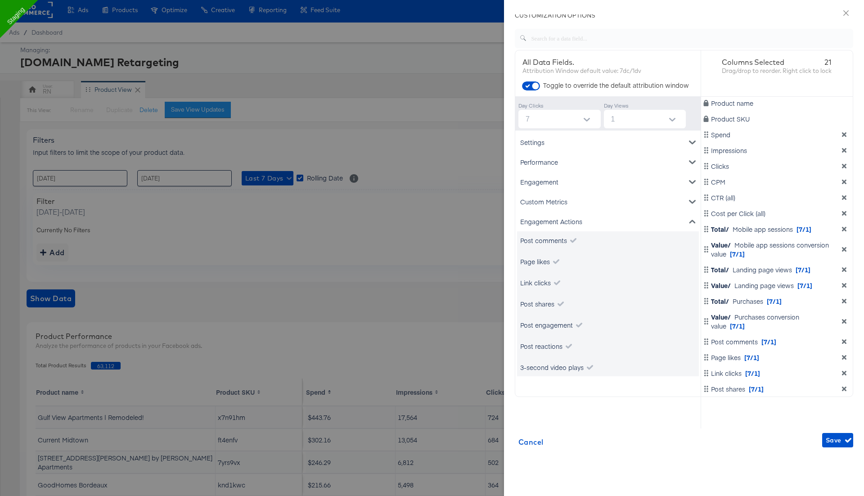
click at [540, 261] on div "Page likes" at bounding box center [535, 261] width 30 height 9
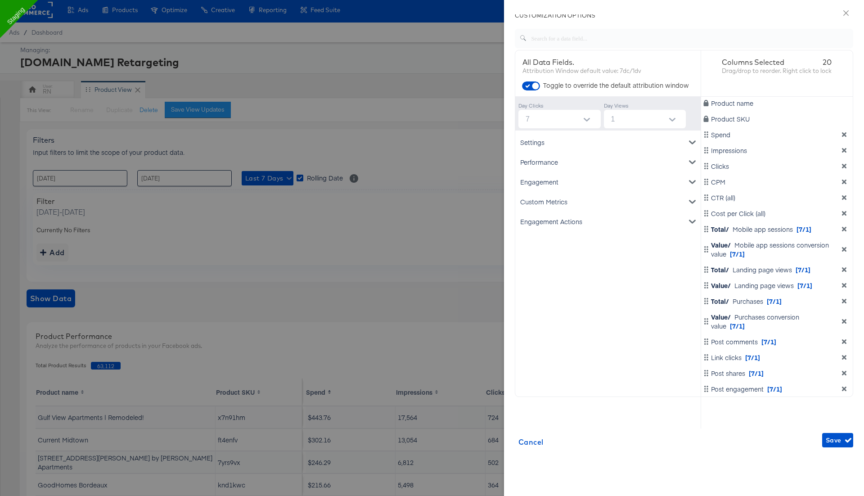
click at [556, 222] on div "Engagement Actions" at bounding box center [608, 221] width 182 height 20
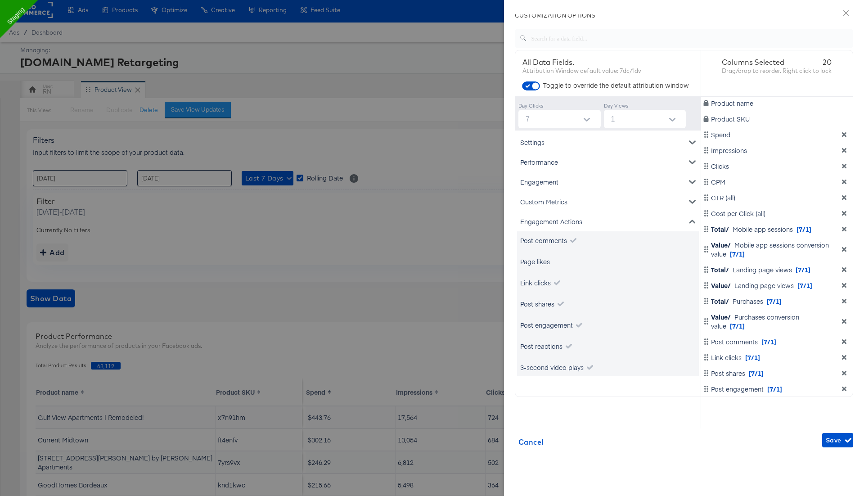
click at [544, 263] on div "Page likes" at bounding box center [535, 261] width 30 height 9
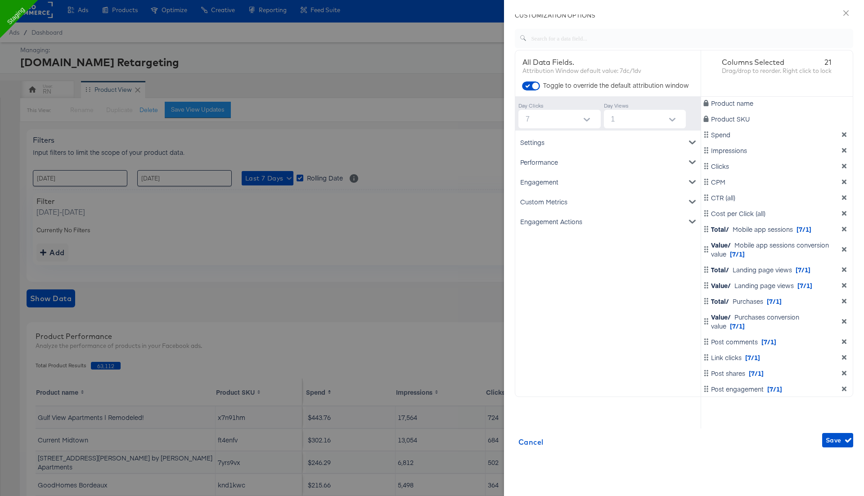
click at [558, 220] on div "Engagement Actions" at bounding box center [608, 221] width 182 height 20
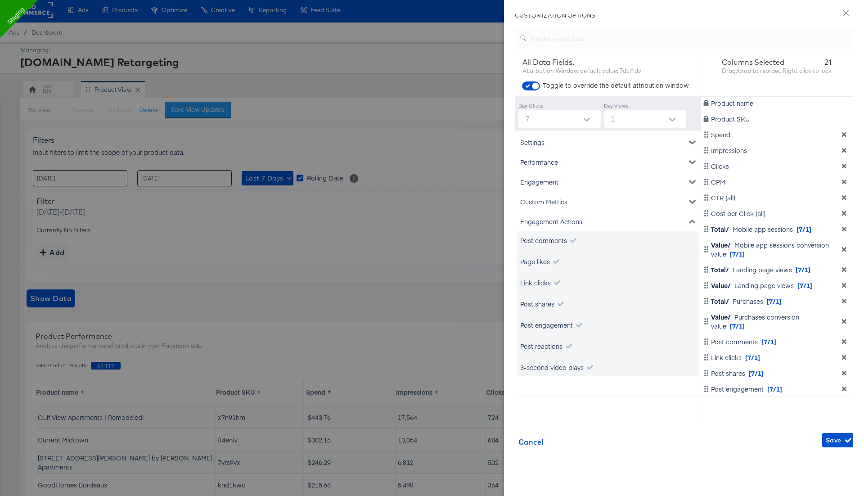
click at [544, 283] on div "Link clicks" at bounding box center [535, 282] width 31 height 9
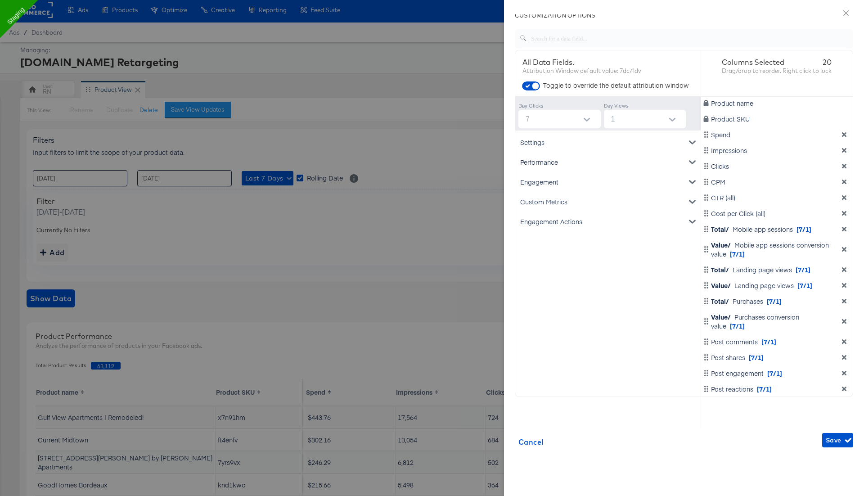
click at [559, 223] on div "Engagement Actions" at bounding box center [608, 221] width 182 height 20
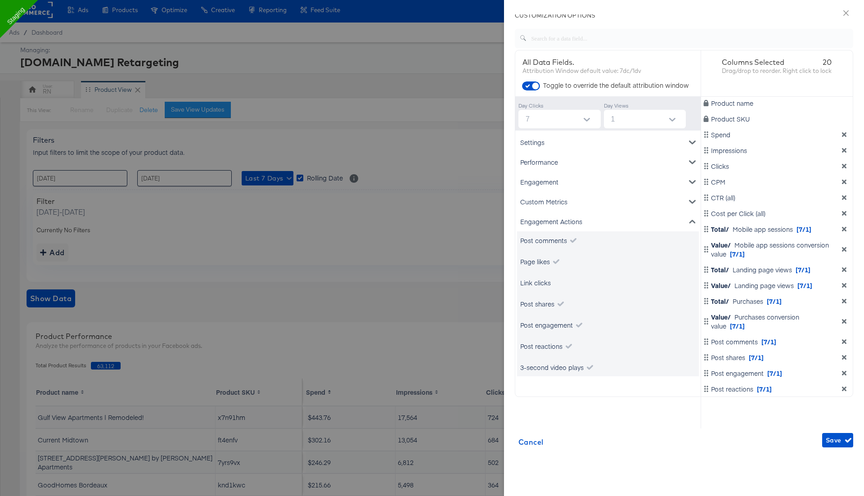
click at [541, 281] on div "Link clicks" at bounding box center [535, 282] width 31 height 9
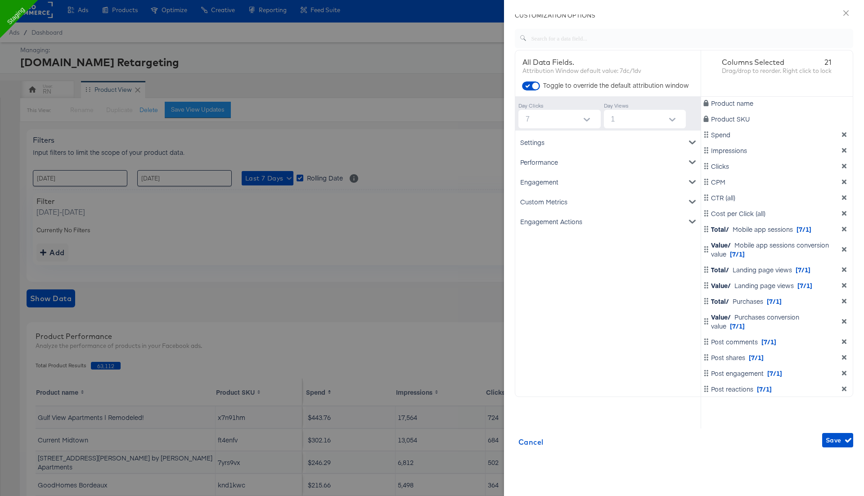
scroll to position [0, 0]
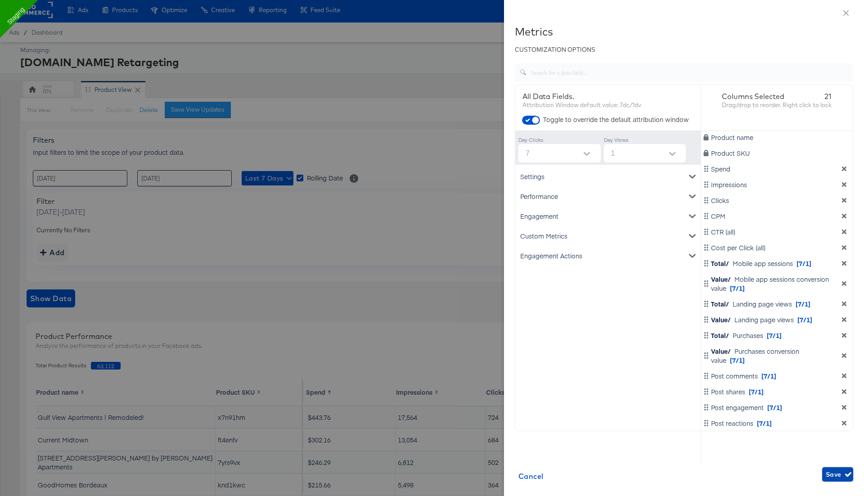
click at [837, 471] on span "Save" at bounding box center [838, 474] width 24 height 11
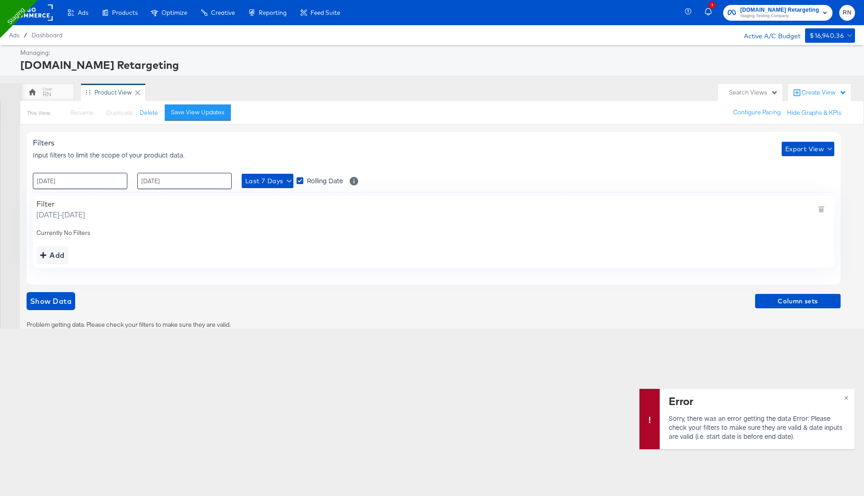
drag, startPoint x: 186, startPoint y: 68, endPoint x: 21, endPoint y: 68, distance: 164.7
click at [21, 68] on div "Apartments.com Retargeting" at bounding box center [436, 64] width 832 height 15
copy div "Apartments.com Retargeting"
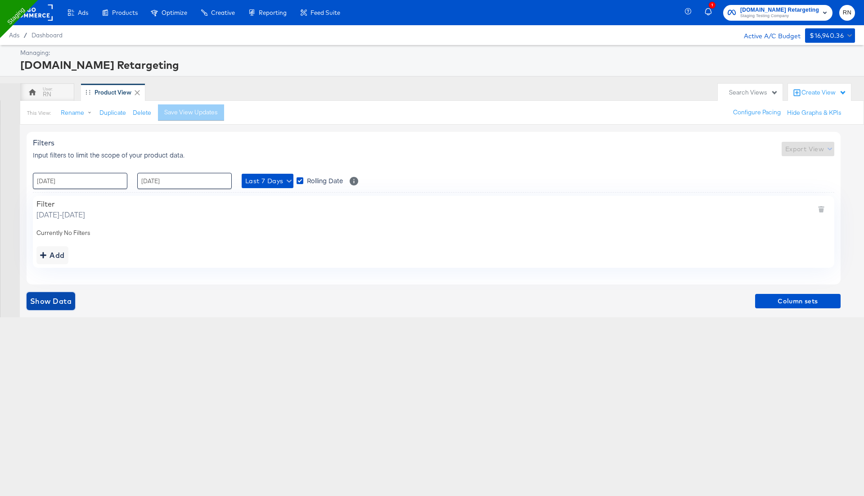
click at [62, 298] on span "Show Data" at bounding box center [50, 301] width 41 height 13
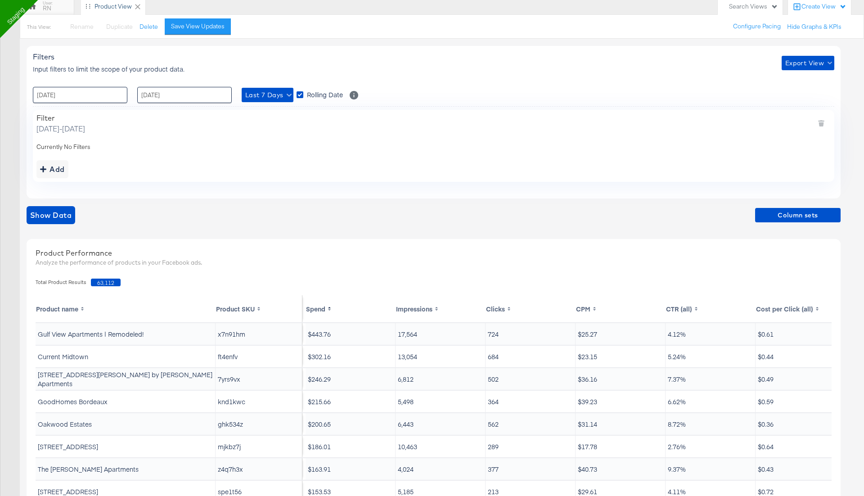
scroll to position [91, 0]
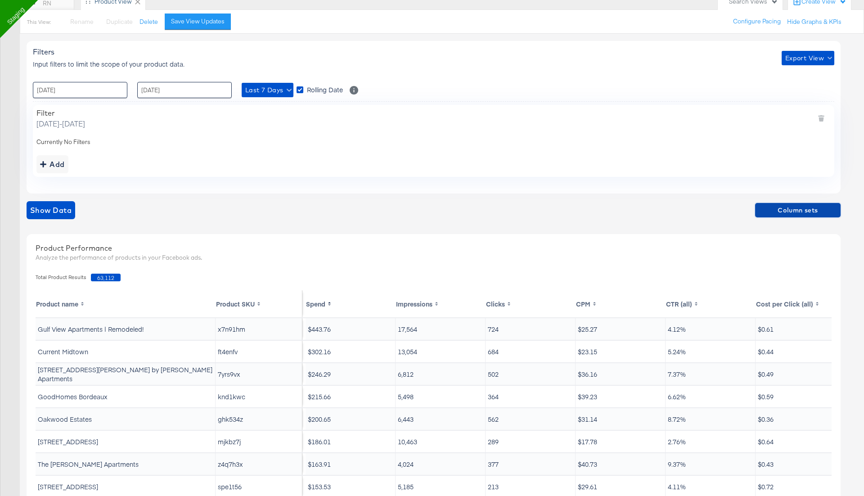
click at [789, 207] on span "Column sets" at bounding box center [798, 210] width 78 height 11
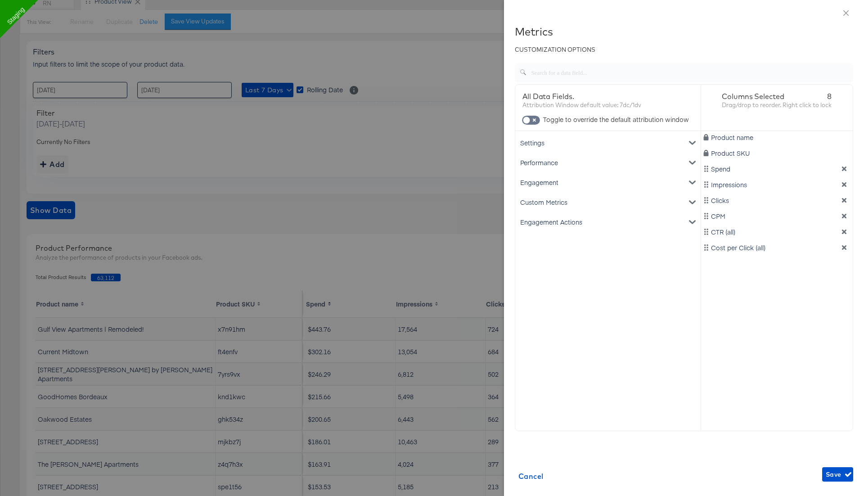
click at [575, 159] on div "Performance" at bounding box center [608, 163] width 182 height 20
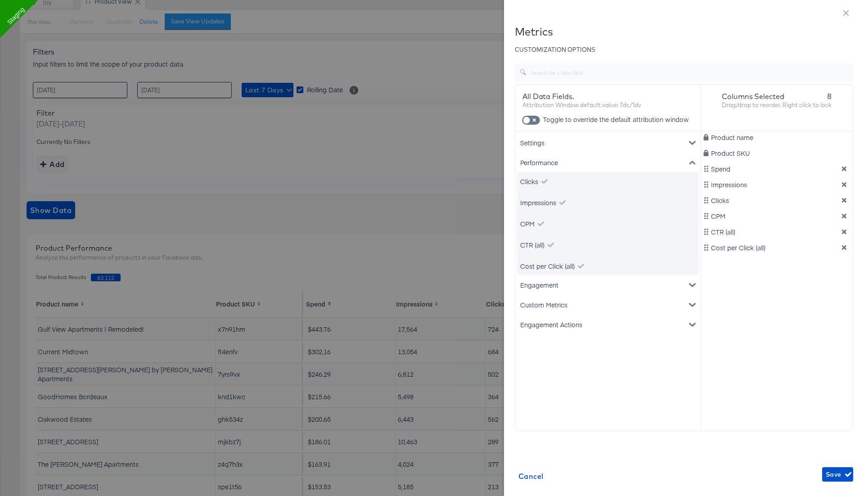
click at [571, 158] on div "Performance" at bounding box center [608, 163] width 182 height 20
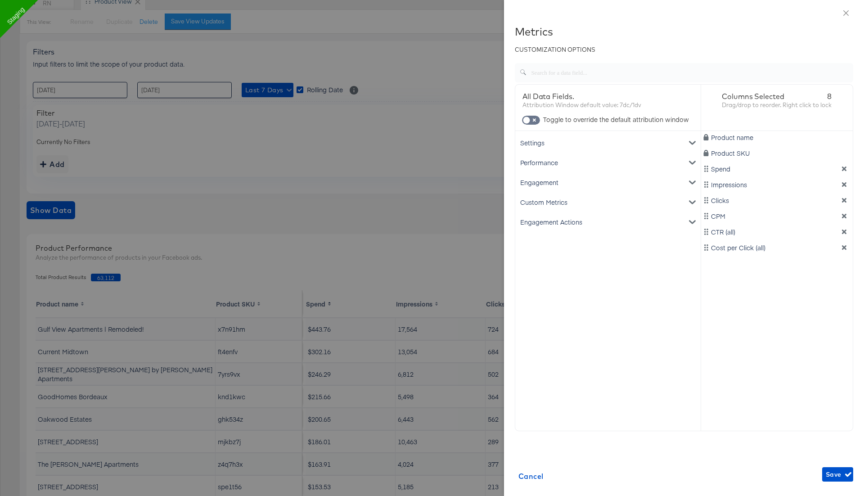
click at [558, 180] on div "Engagement" at bounding box center [608, 182] width 182 height 20
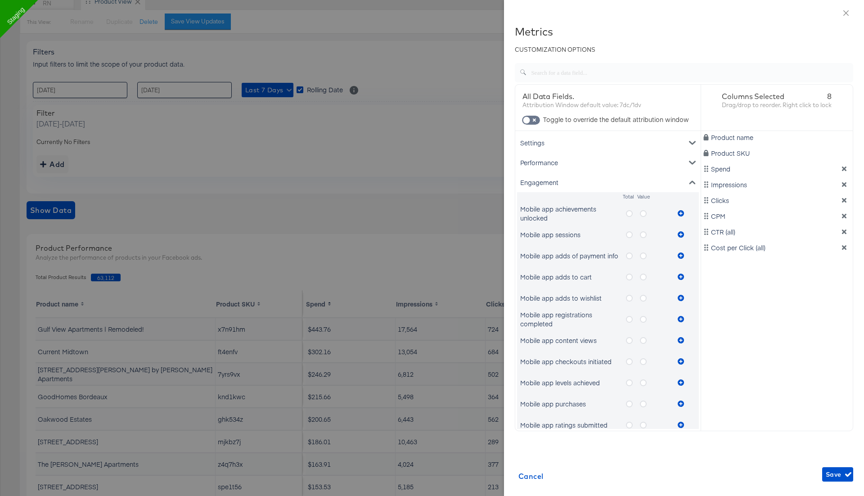
click at [629, 216] on icon "metrics-list" at bounding box center [629, 213] width 7 height 7
click at [0, 0] on input "metrics-list" at bounding box center [0, 0] width 0 height 0
click at [681, 215] on icon "metrics-list" at bounding box center [681, 213] width 6 height 6
click at [643, 211] on icon "metrics-list" at bounding box center [643, 213] width 7 height 7
click at [0, 0] on input "metrics-list" at bounding box center [0, 0] width 0 height 0
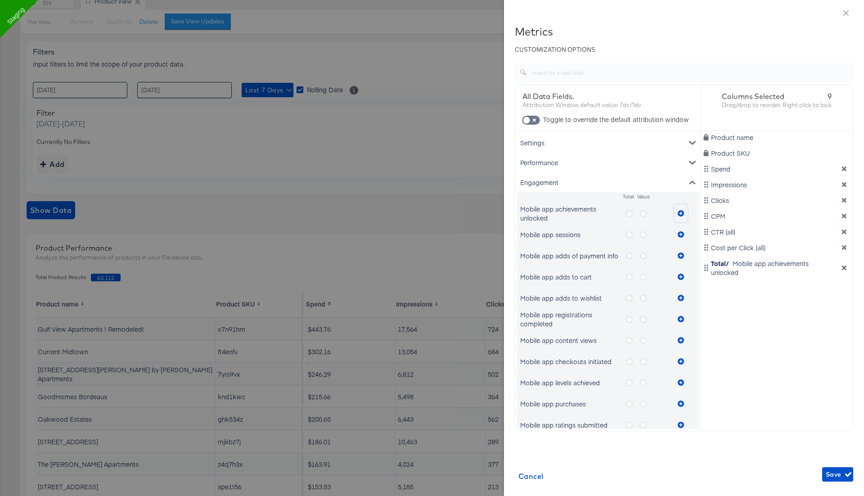
click at [680, 211] on icon "metrics-list" at bounding box center [681, 213] width 6 height 6
click at [628, 238] on label "metrics-list" at bounding box center [633, 234] width 14 height 11
click at [0, 0] on input "metrics-list" at bounding box center [0, 0] width 0 height 0
click at [682, 234] on icon "metrics-list" at bounding box center [681, 234] width 6 height 6
click at [645, 232] on icon "metrics-list" at bounding box center [643, 234] width 7 height 7
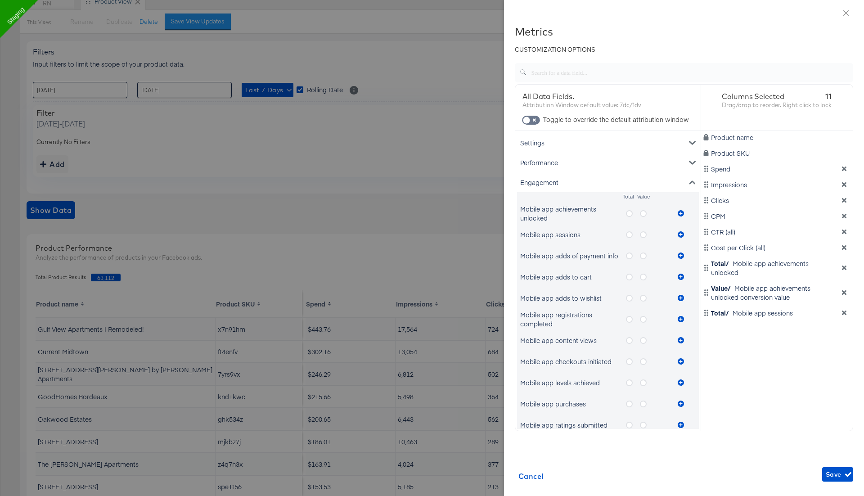
click at [0, 0] on input "metrics-list" at bounding box center [0, 0] width 0 height 0
click at [682, 233] on icon "metrics-list" at bounding box center [681, 234] width 6 height 6
click at [630, 254] on icon "metrics-list" at bounding box center [629, 255] width 7 height 7
click at [0, 0] on input "metrics-list" at bounding box center [0, 0] width 0 height 0
click at [680, 255] on icon "metrics-list" at bounding box center [681, 255] width 6 height 6
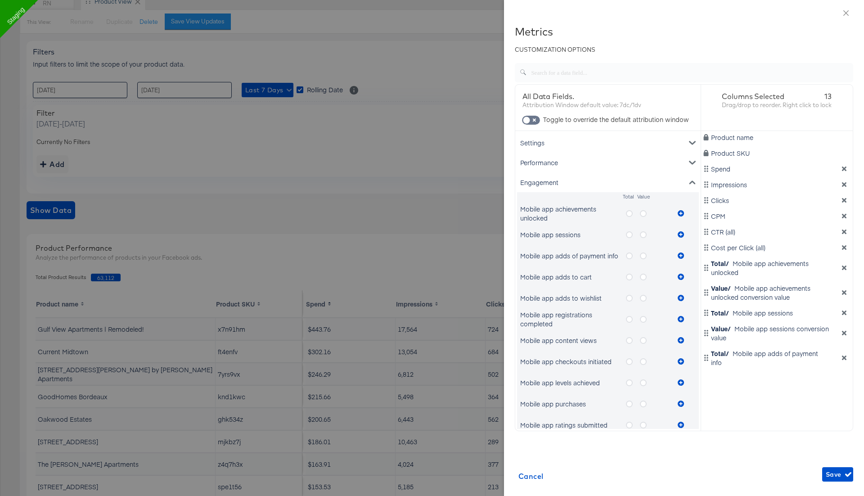
click at [645, 254] on icon "metrics-list" at bounding box center [643, 255] width 7 height 7
click at [0, 0] on input "metrics-list" at bounding box center [0, 0] width 0 height 0
click at [681, 254] on icon "metrics-list" at bounding box center [681, 255] width 6 height 6
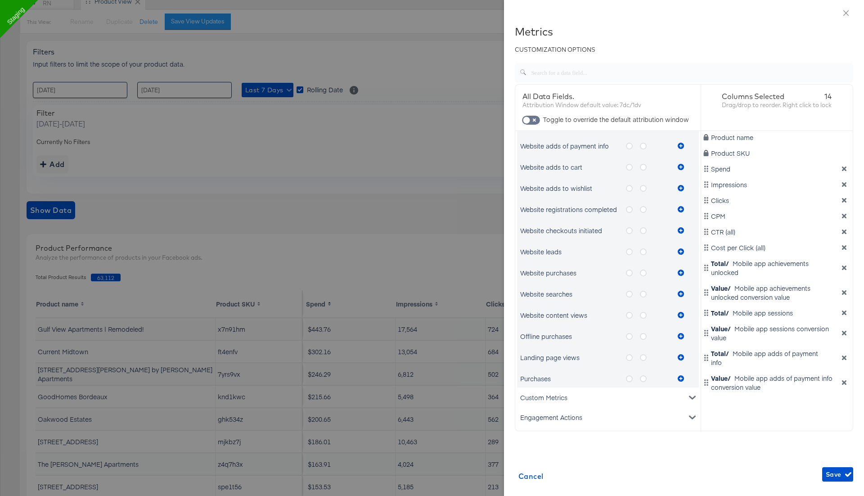
scroll to position [17, 0]
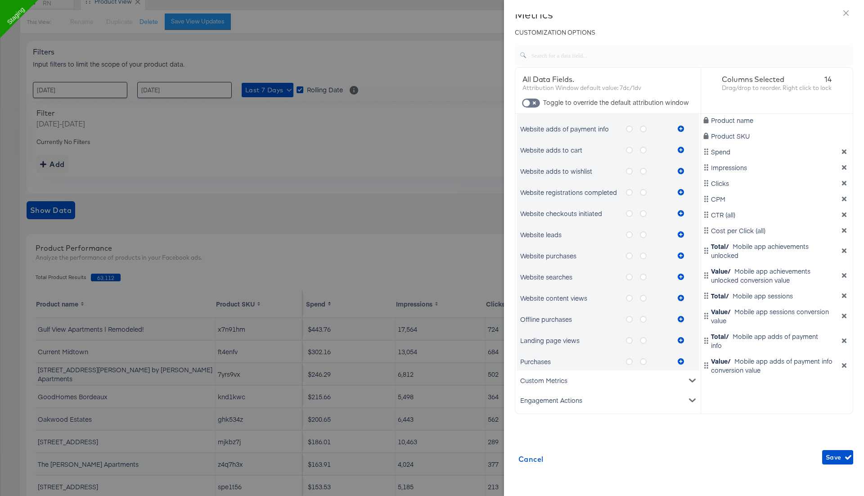
click at [630, 341] on icon "metrics-list" at bounding box center [629, 340] width 7 height 7
click at [0, 0] on input "metrics-list" at bounding box center [0, 0] width 0 height 0
click at [681, 337] on icon "metrics-list" at bounding box center [681, 340] width 6 height 6
click at [644, 338] on icon "metrics-list" at bounding box center [643, 340] width 7 height 7
click at [0, 0] on input "metrics-list" at bounding box center [0, 0] width 0 height 0
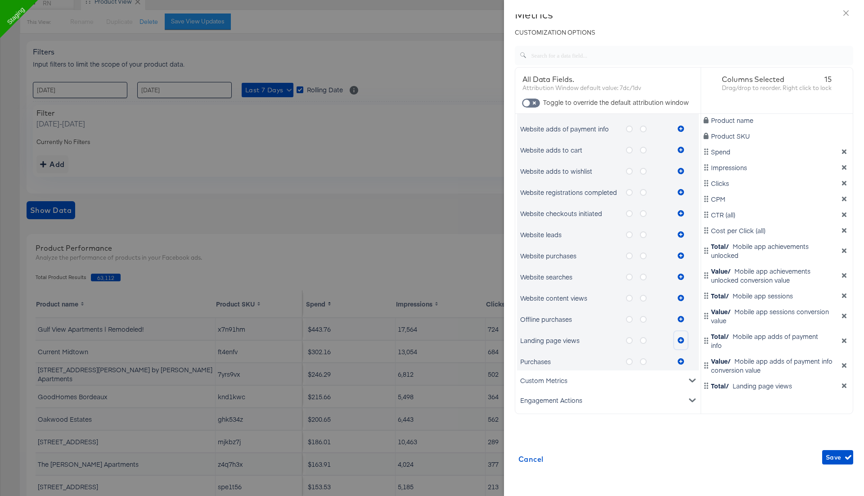
click at [679, 338] on icon "metrics-list" at bounding box center [681, 340] width 6 height 6
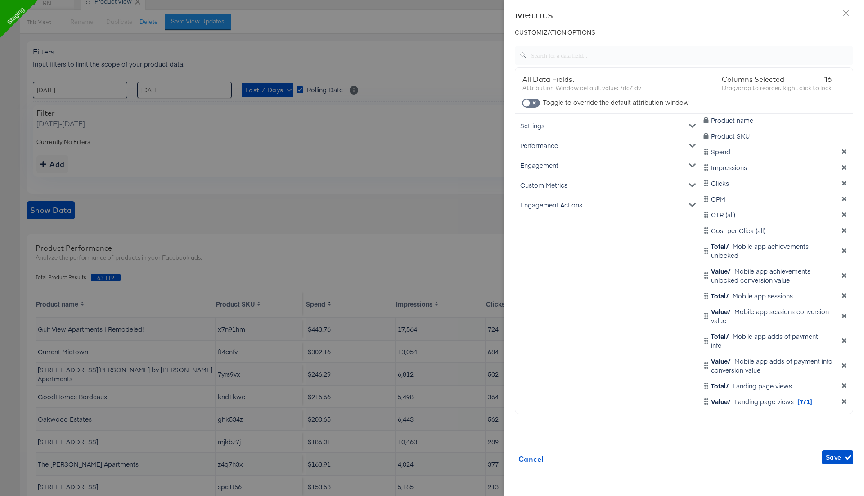
click at [610, 167] on div "Engagement" at bounding box center [608, 165] width 182 height 20
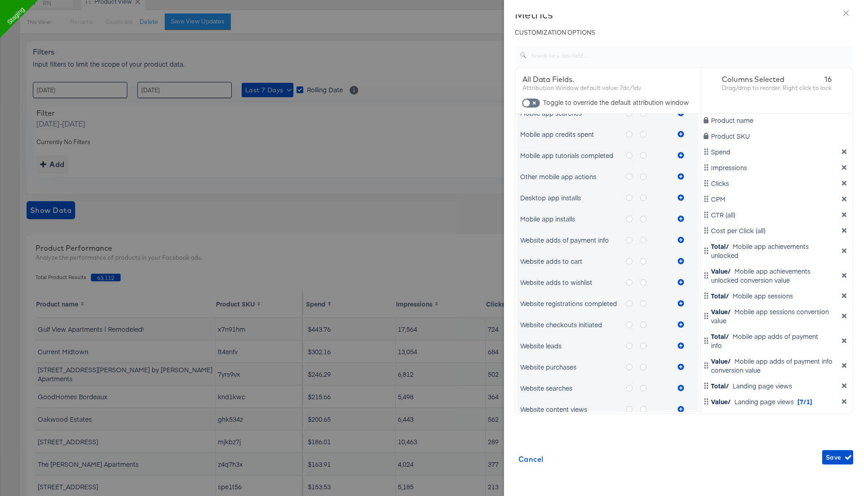
scroll to position [427, 0]
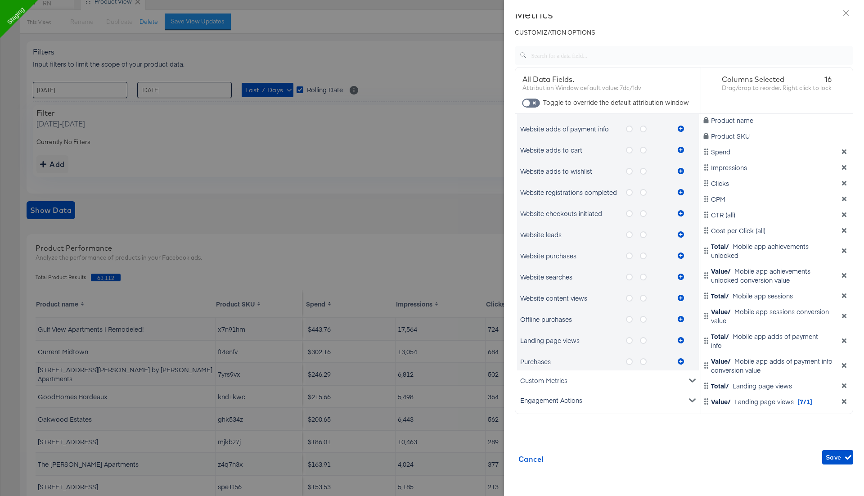
click at [628, 362] on icon "metrics-list" at bounding box center [629, 361] width 7 height 7
click at [0, 0] on input "metrics-list" at bounding box center [0, 0] width 0 height 0
click at [682, 359] on icon "metrics-list" at bounding box center [681, 361] width 6 height 6
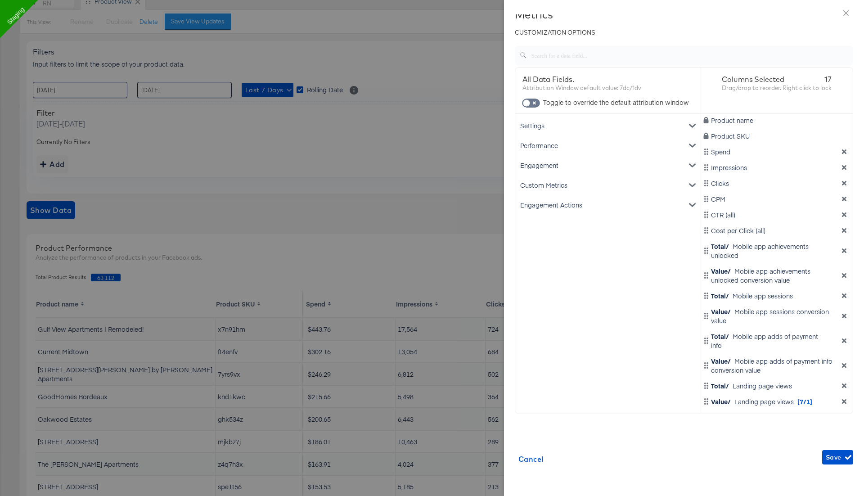
click at [587, 167] on div "Engagement" at bounding box center [608, 165] width 182 height 20
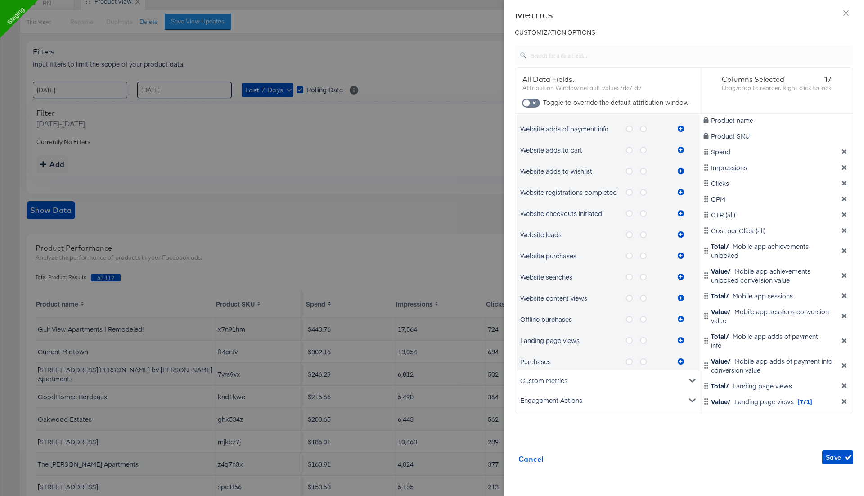
click at [644, 360] on icon "metrics-list" at bounding box center [643, 361] width 7 height 7
click at [0, 0] on input "metrics-list" at bounding box center [0, 0] width 0 height 0
click at [683, 360] on icon "metrics-list" at bounding box center [681, 361] width 6 height 6
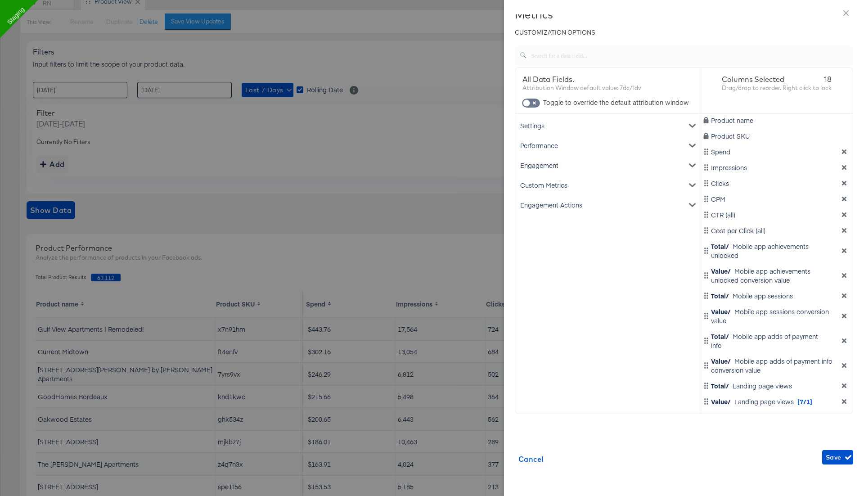
click at [616, 203] on div "Engagement Actions" at bounding box center [608, 205] width 182 height 20
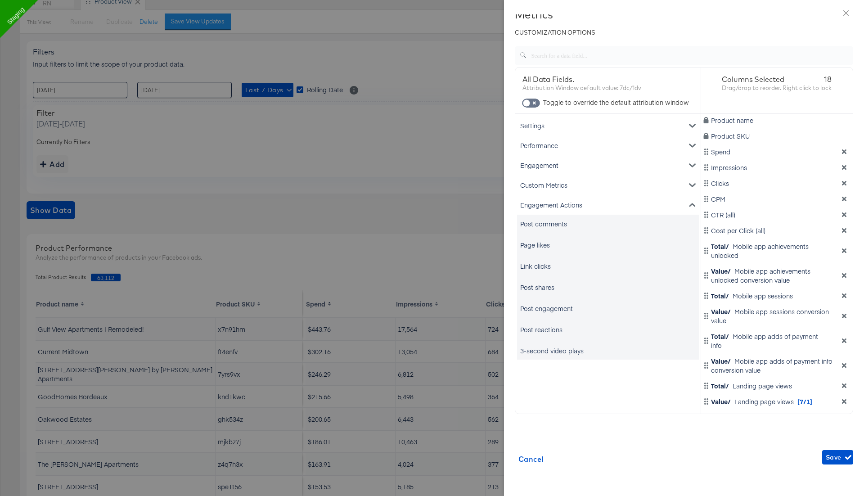
click at [557, 219] on div "Post comments" at bounding box center [543, 223] width 47 height 9
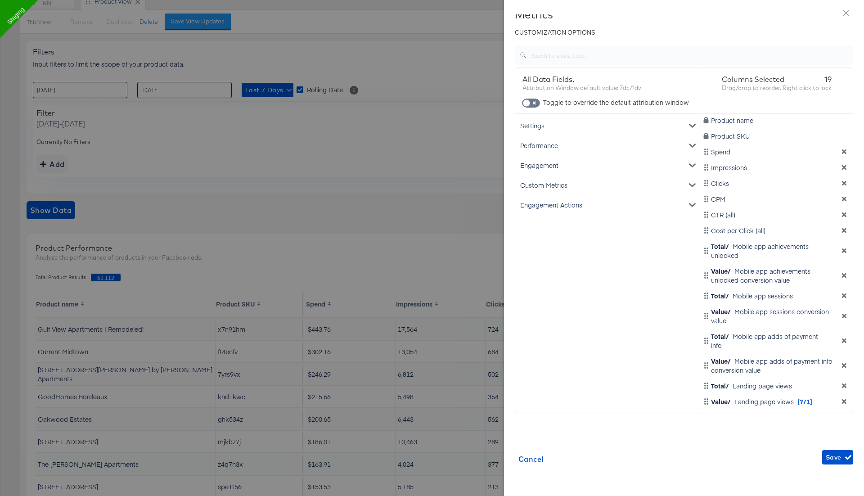
click at [559, 208] on div "Engagement Actions" at bounding box center [608, 205] width 182 height 20
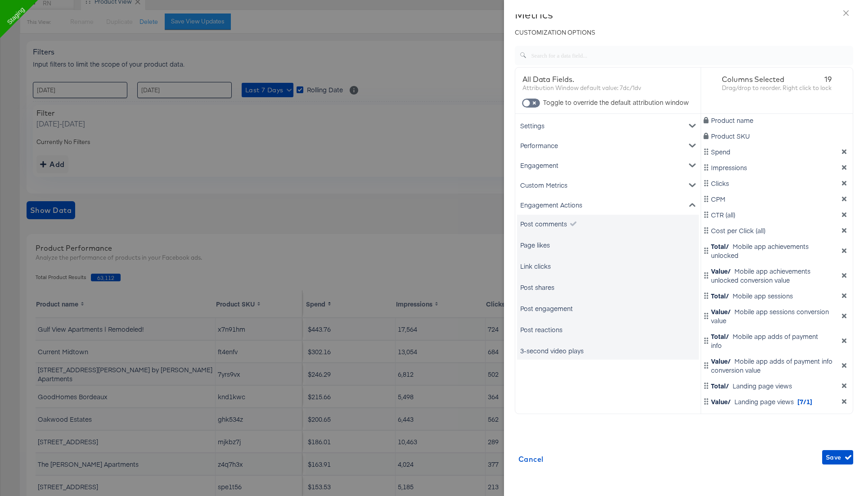
click at [543, 244] on div "Page likes" at bounding box center [535, 244] width 30 height 9
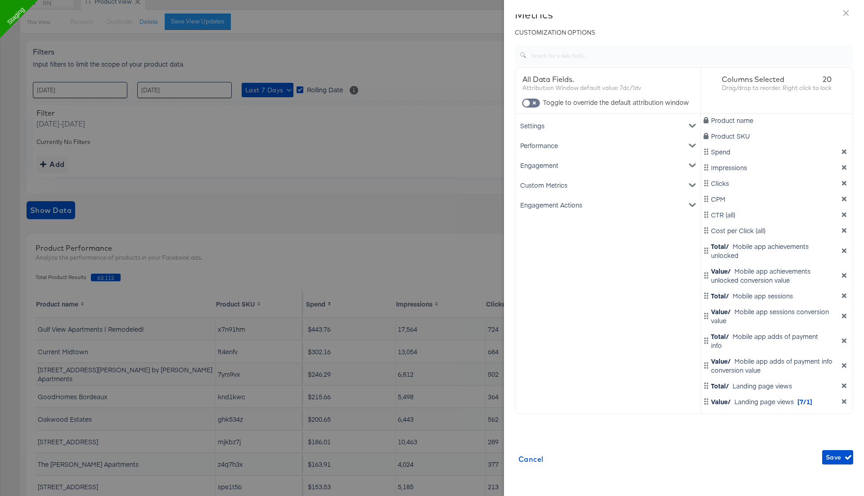
click at [559, 206] on div "Engagement Actions" at bounding box center [608, 205] width 182 height 20
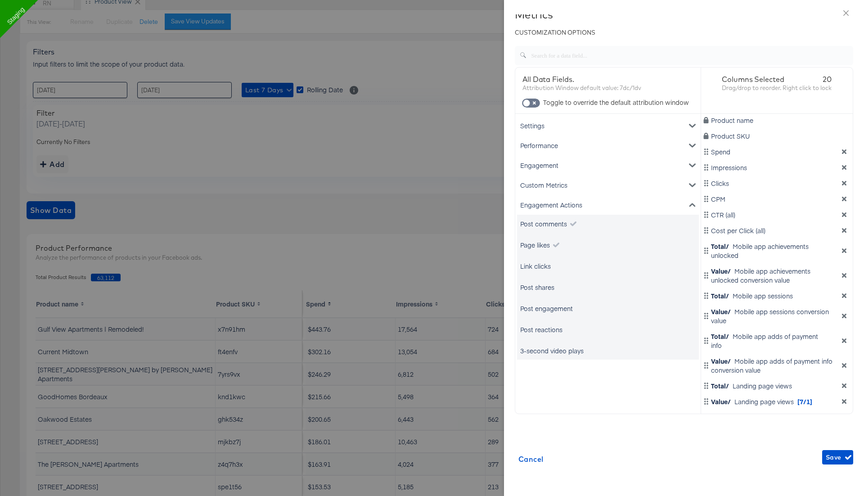
click at [543, 267] on div "Link clicks" at bounding box center [535, 265] width 31 height 9
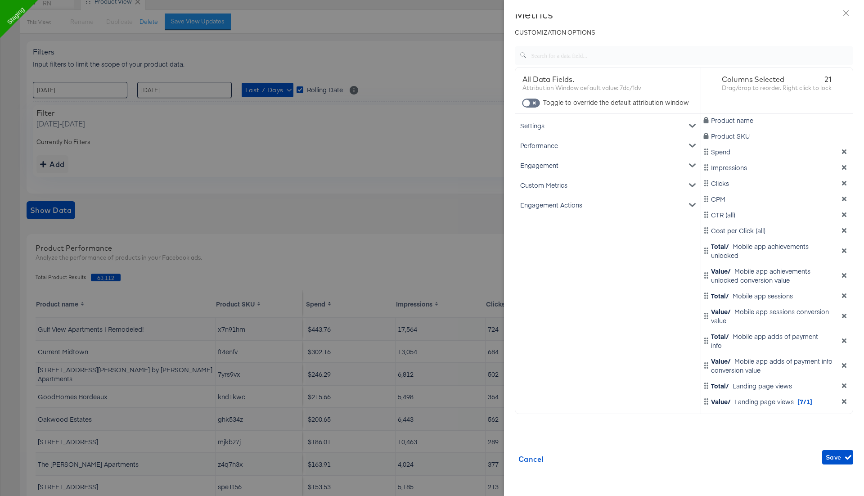
click at [556, 202] on div "Engagement Actions" at bounding box center [608, 205] width 182 height 20
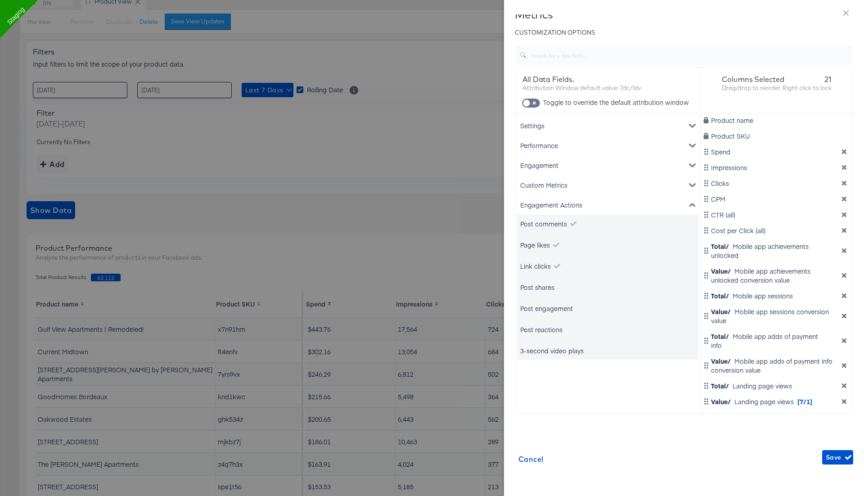
click at [538, 288] on div "Post shares" at bounding box center [537, 287] width 34 height 9
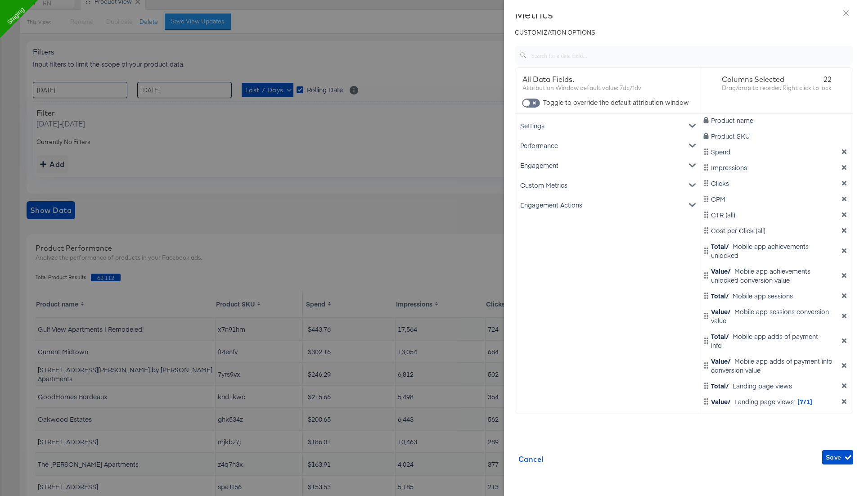
click at [556, 207] on div "Engagement Actions" at bounding box center [608, 205] width 182 height 20
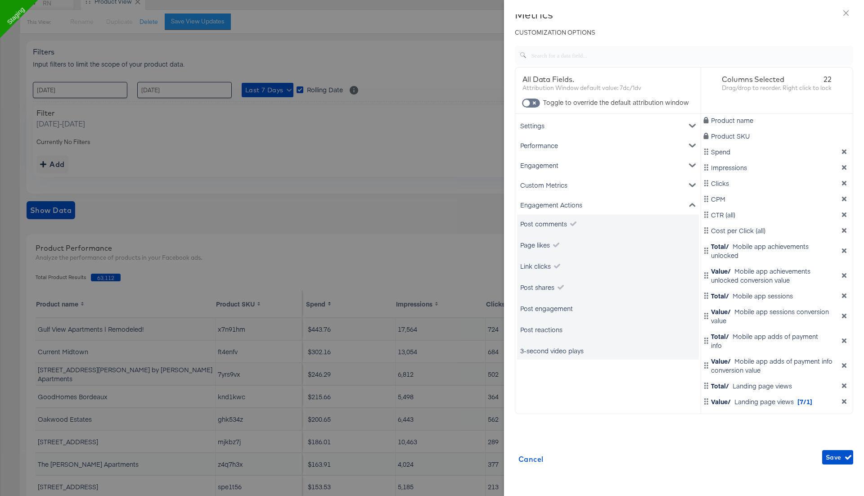
click at [541, 306] on div "Post engagement" at bounding box center [546, 308] width 53 height 9
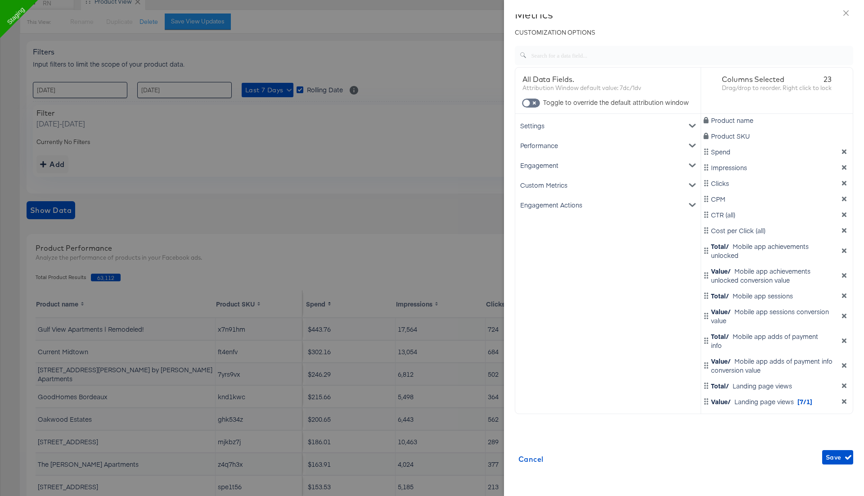
click at [550, 209] on div "Engagement Actions" at bounding box center [608, 205] width 182 height 20
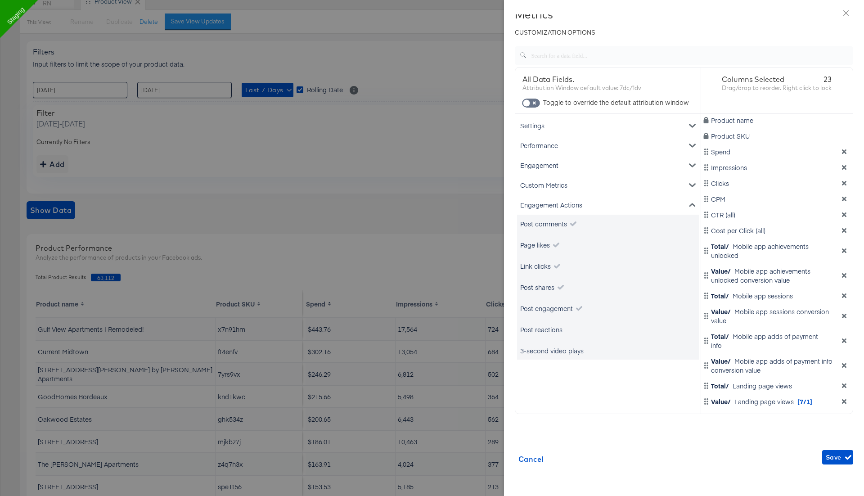
click at [549, 328] on div "Post reactions" at bounding box center [541, 329] width 42 height 9
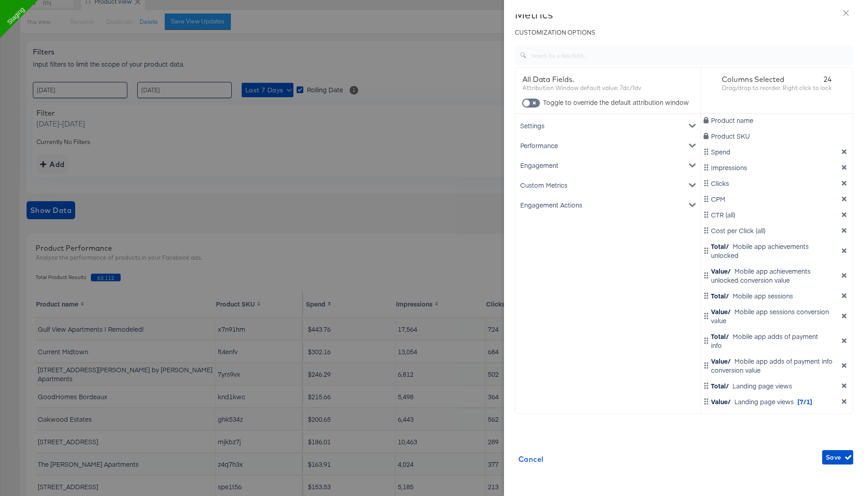
click at [562, 202] on div "Engagement Actions" at bounding box center [608, 205] width 182 height 20
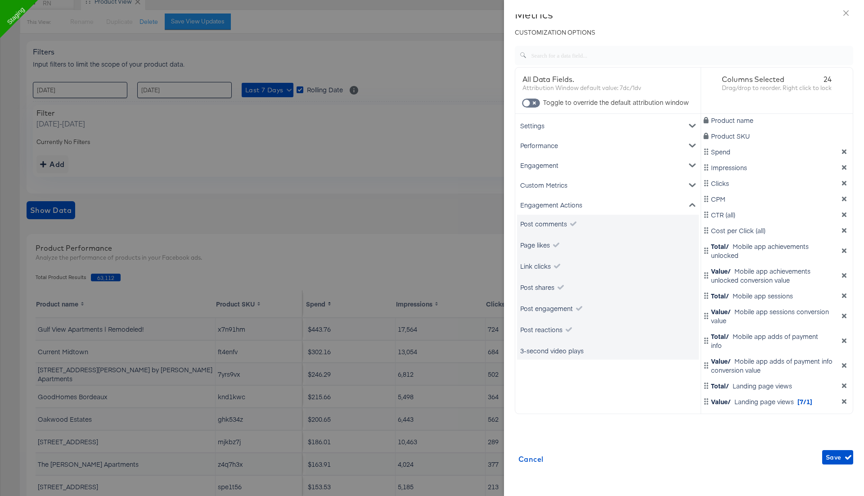
click at [558, 349] on div "3-second video plays" at bounding box center [551, 350] width 63 height 9
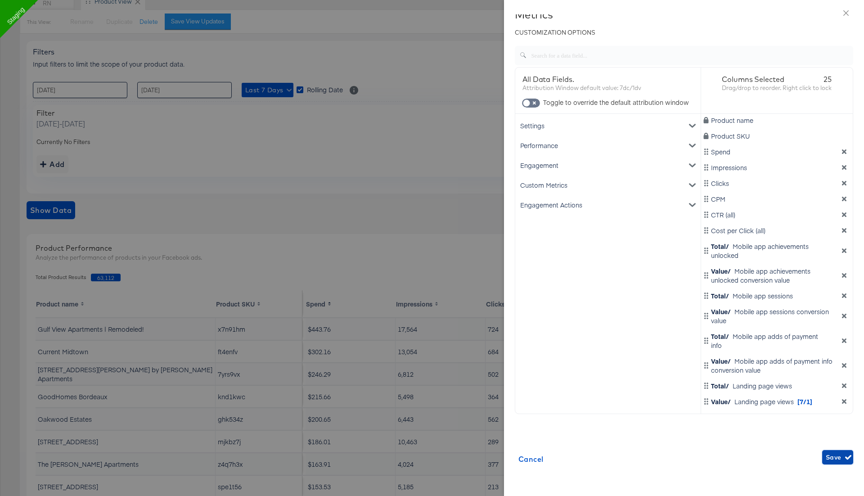
click at [837, 455] on span "Save" at bounding box center [838, 457] width 24 height 11
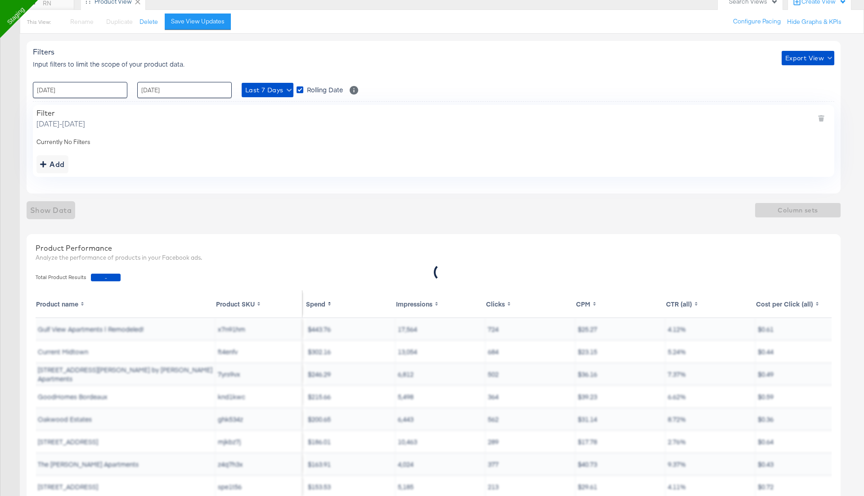
scroll to position [0, 0]
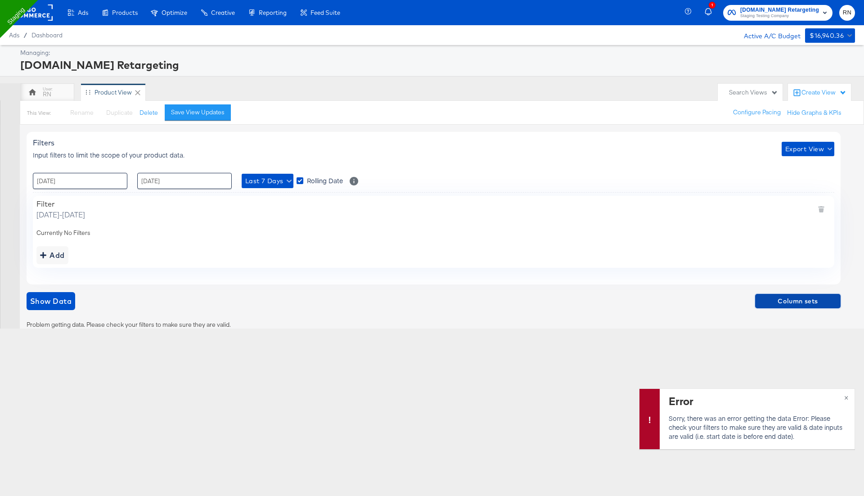
click at [799, 305] on button "Column sets" at bounding box center [797, 301] width 85 height 14
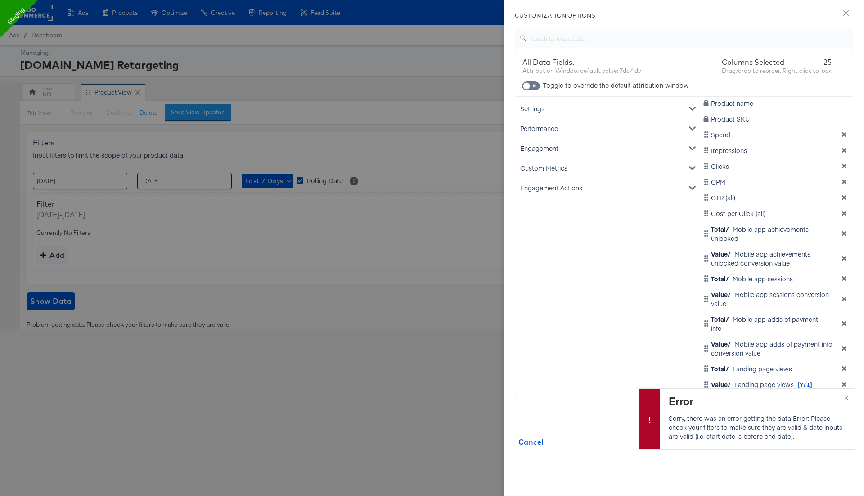
scroll to position [129, 0]
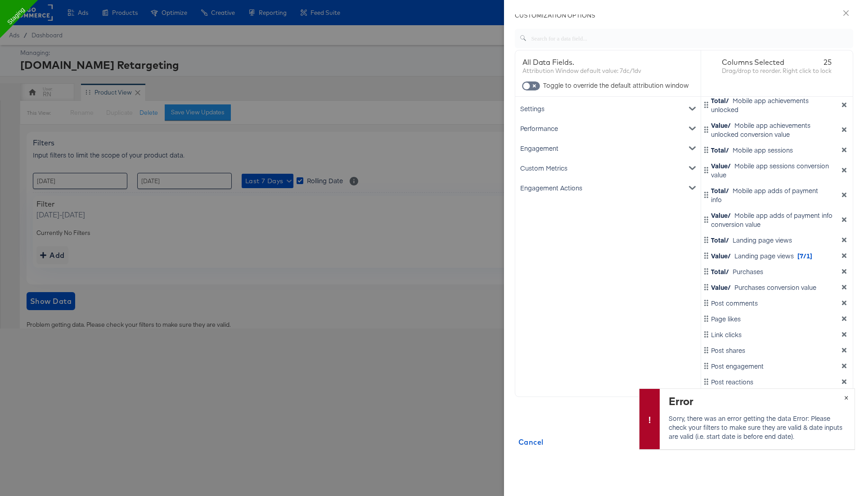
click at [845, 398] on div "Error Sorry, there was an error getting the data Error: Please check your filte…" at bounding box center [747, 418] width 216 height 61
click at [846, 396] on button "×" at bounding box center [846, 397] width 17 height 16
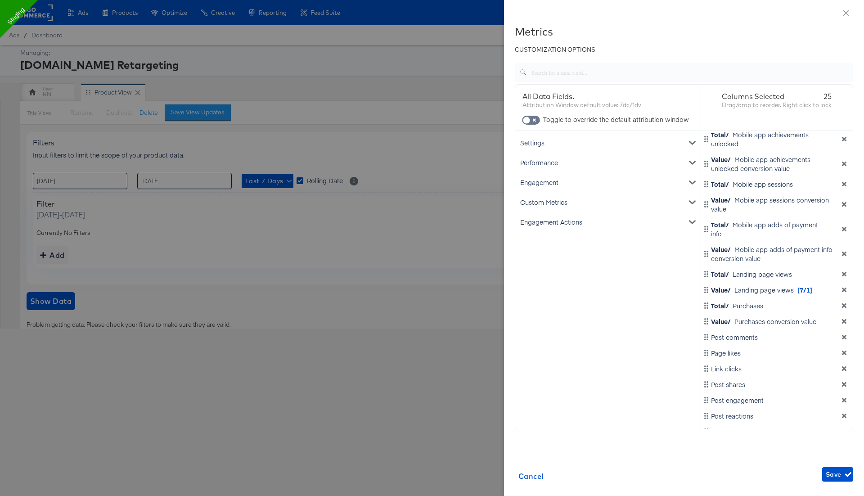
click at [845, 428] on icon "dimension-list" at bounding box center [844, 431] width 6 height 6
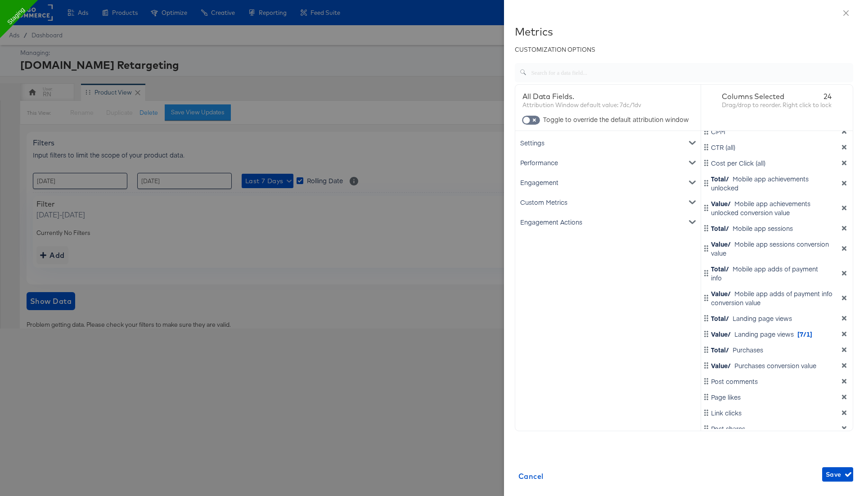
scroll to position [113, 0]
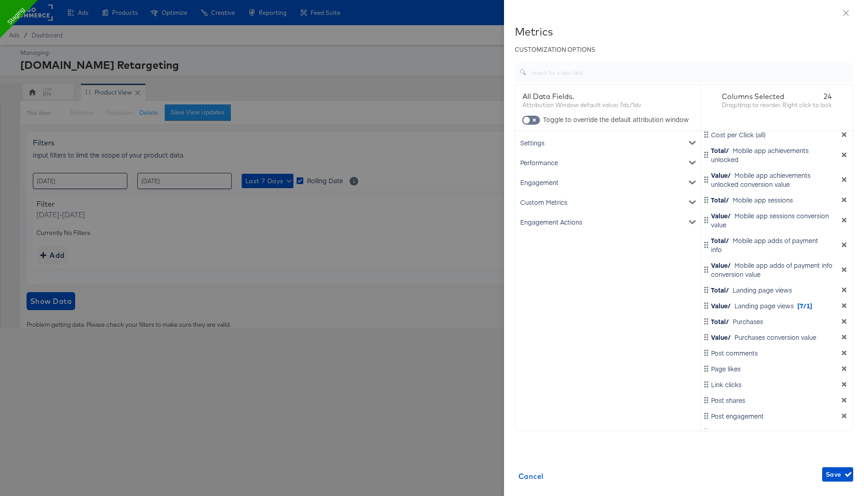
click at [843, 429] on icon "dimension-list" at bounding box center [844, 431] width 4 height 4
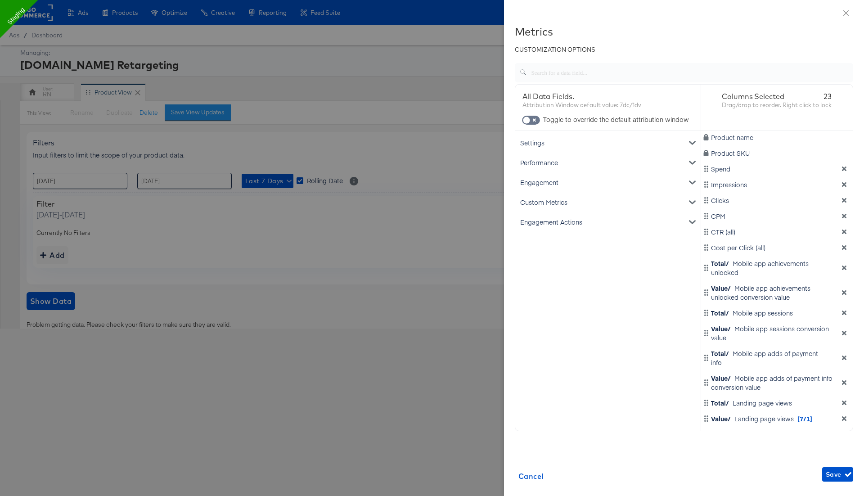
scroll to position [97, 0]
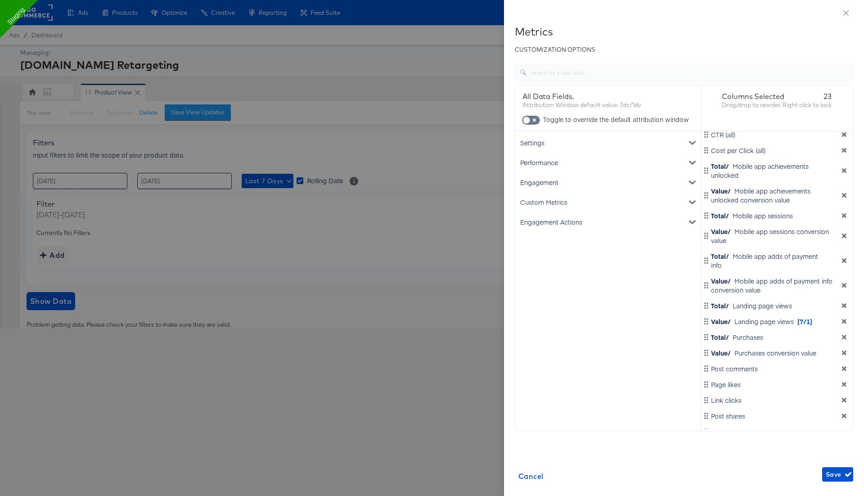
click at [845, 429] on icon "dimension-list" at bounding box center [844, 431] width 4 height 4
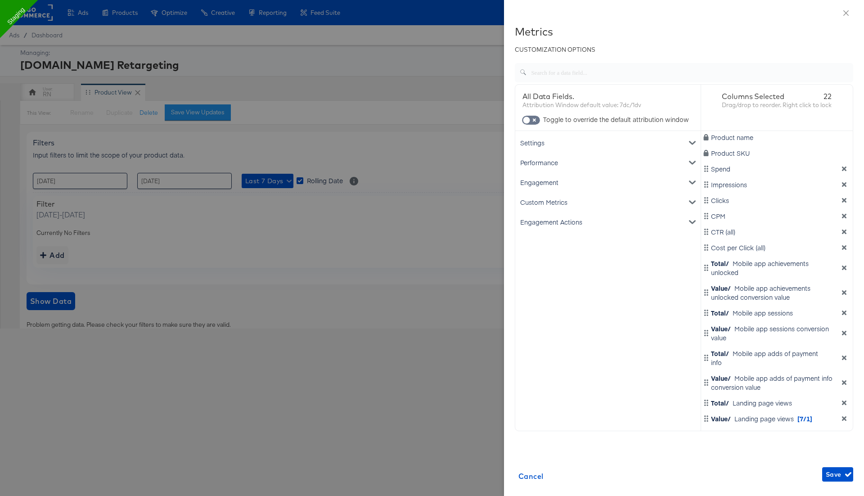
scroll to position [81, 0]
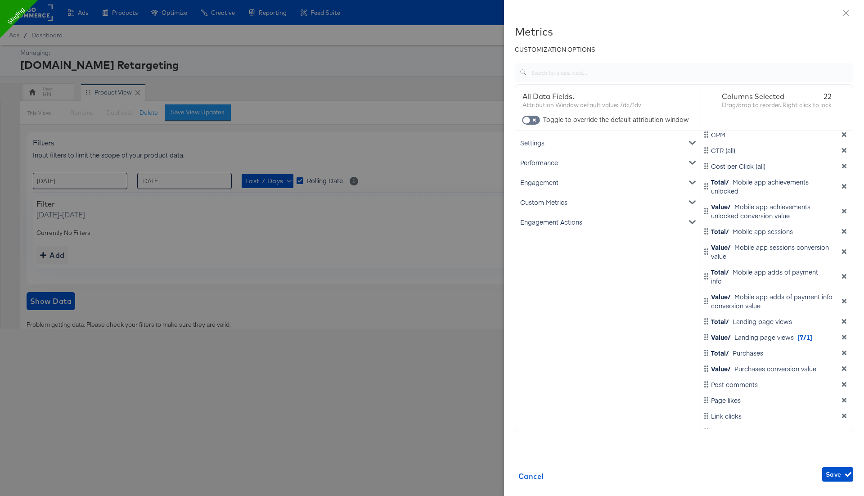
click at [842, 428] on icon "dimension-list" at bounding box center [844, 431] width 6 height 6
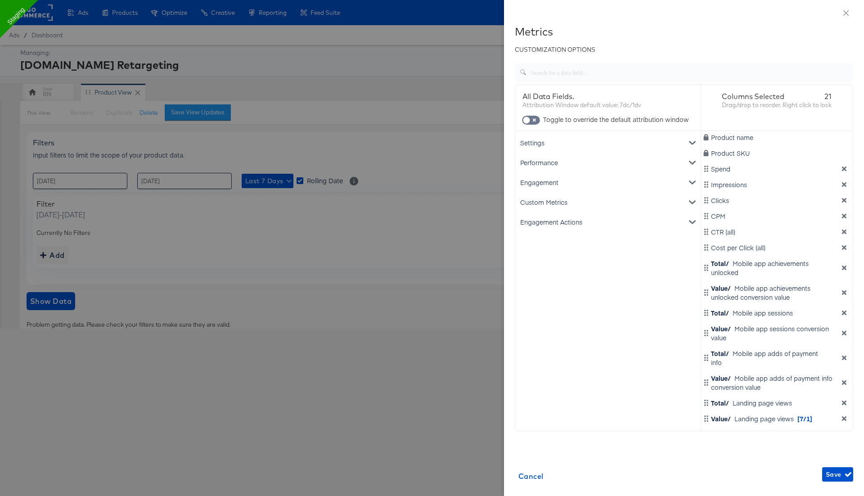
scroll to position [66, 0]
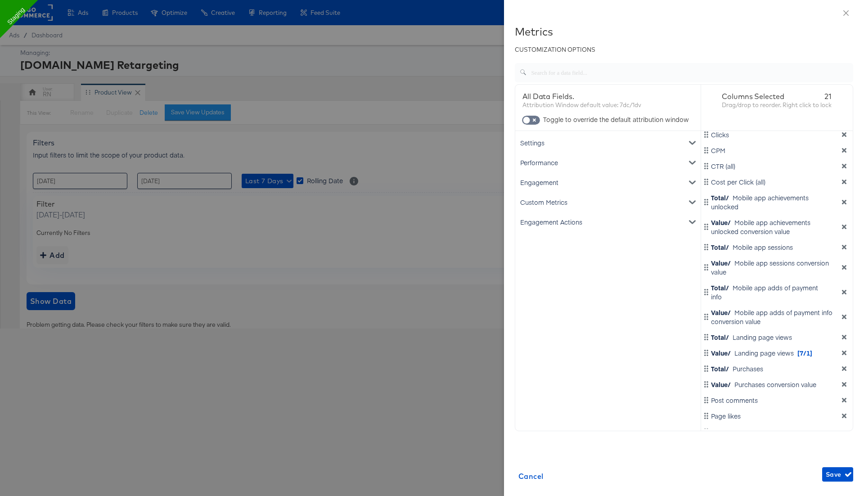
click at [844, 429] on icon "dimension-list" at bounding box center [844, 431] width 4 height 4
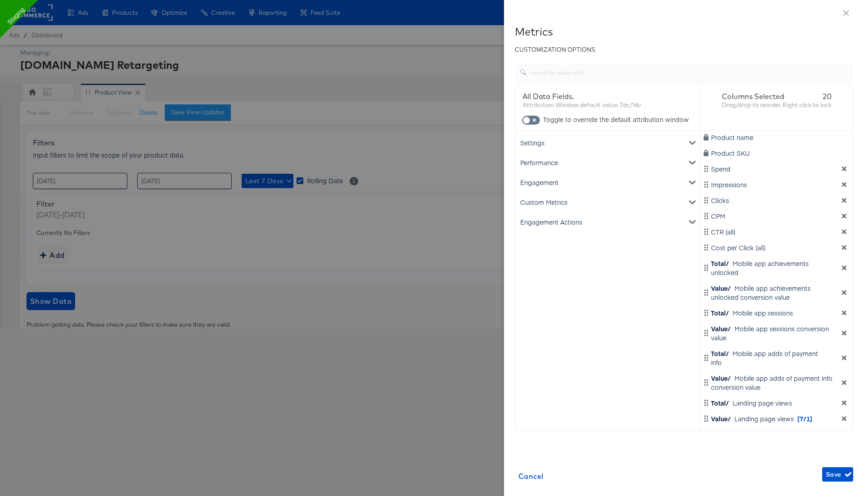
scroll to position [50, 0]
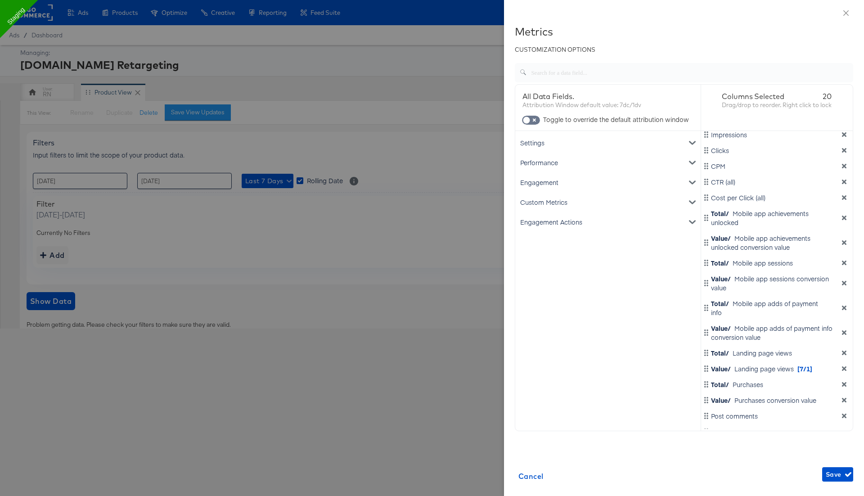
click at [845, 242] on icon "dimension-list" at bounding box center [844, 242] width 4 height 4
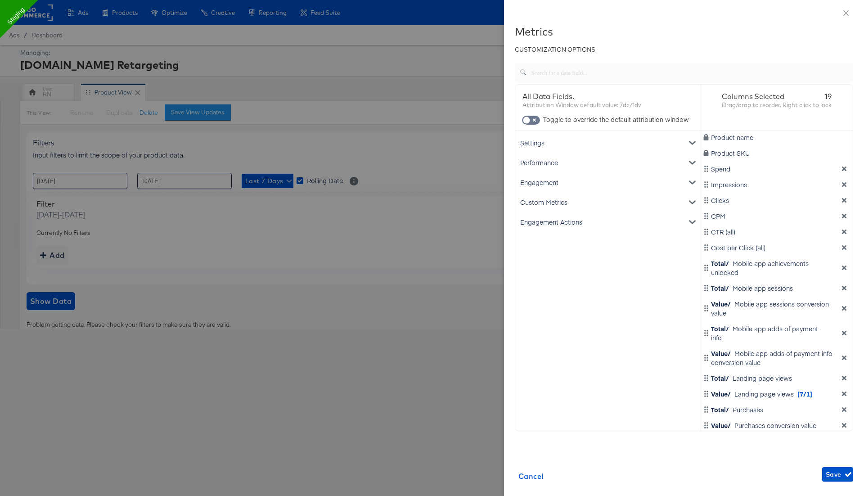
scroll to position [25, 0]
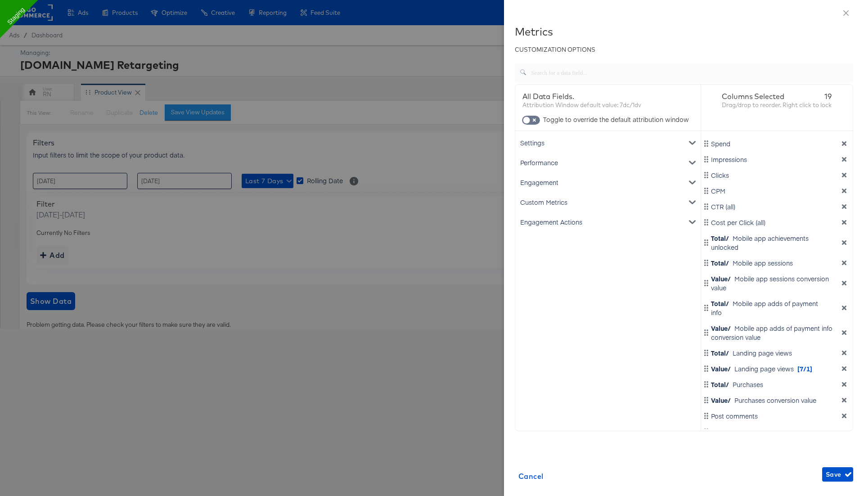
click at [844, 281] on icon "dimension-list" at bounding box center [844, 283] width 4 height 4
click at [844, 288] on icon "dimension-list" at bounding box center [844, 288] width 4 height 4
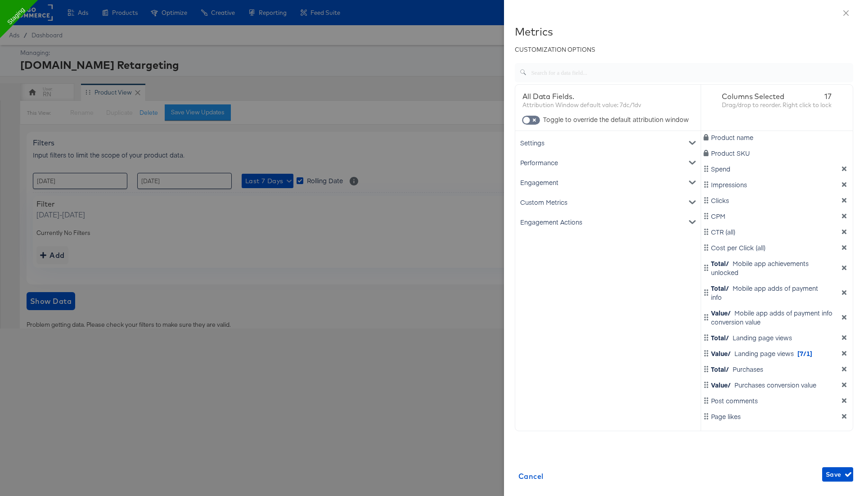
click at [845, 290] on icon "dimension-list" at bounding box center [844, 292] width 4 height 4
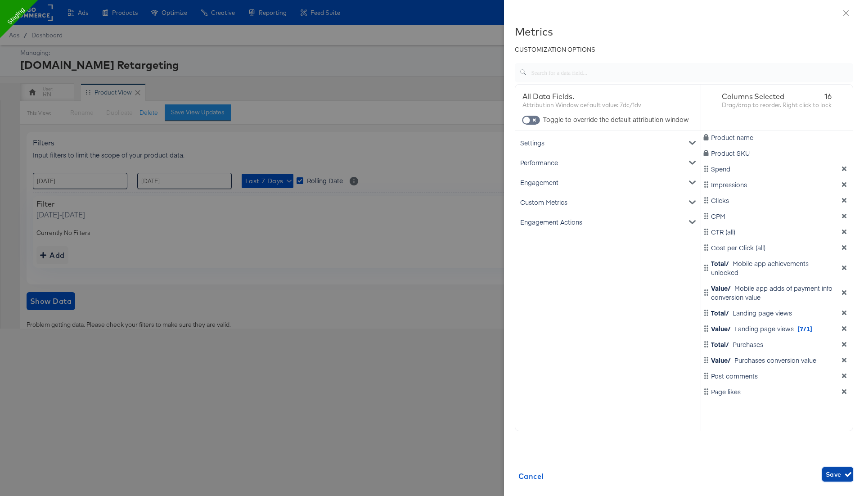
click at [834, 478] on span "Save" at bounding box center [838, 474] width 24 height 11
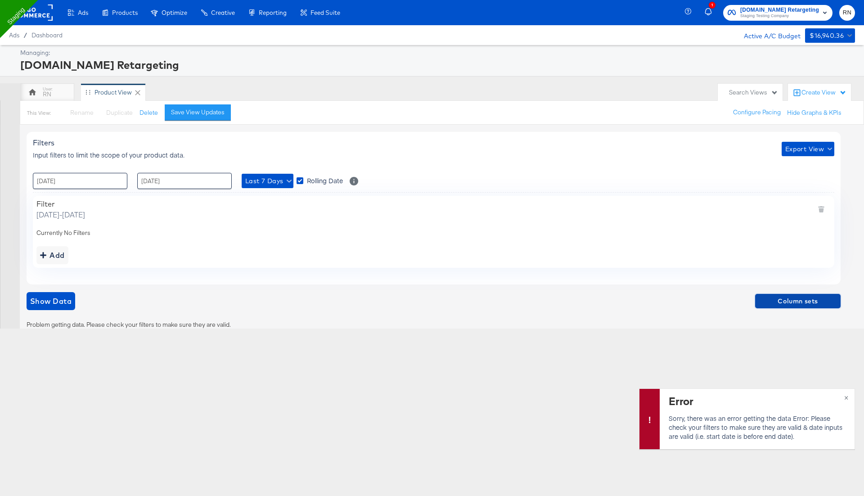
click at [778, 299] on span "Column sets" at bounding box center [798, 301] width 78 height 11
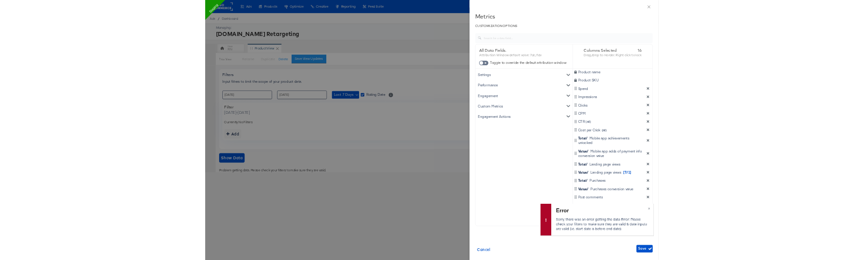
scroll to position [34, 0]
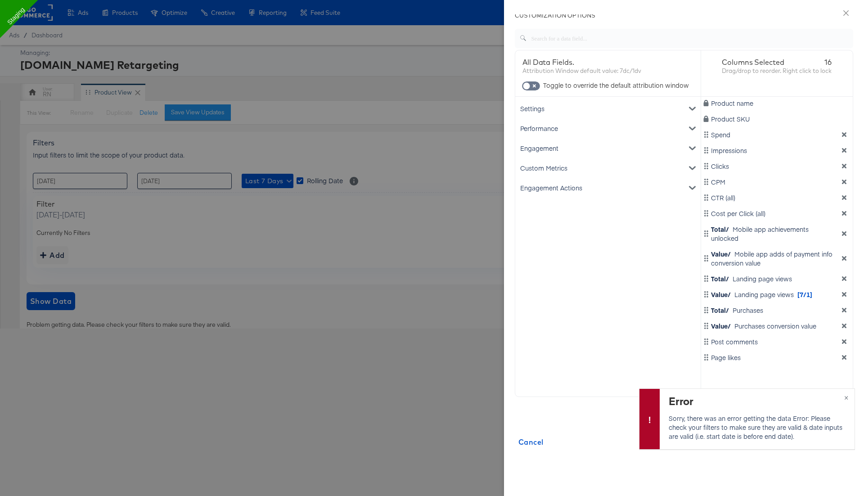
click at [844, 357] on icon "dimension-list" at bounding box center [844, 357] width 4 height 4
click at [846, 323] on icon "dimension-list" at bounding box center [844, 326] width 6 height 6
click at [844, 309] on icon "dimension-list" at bounding box center [844, 310] width 4 height 4
click at [843, 293] on icon "dimension-list" at bounding box center [844, 294] width 4 height 4
click at [844, 278] on icon "dimension-list" at bounding box center [844, 278] width 4 height 4
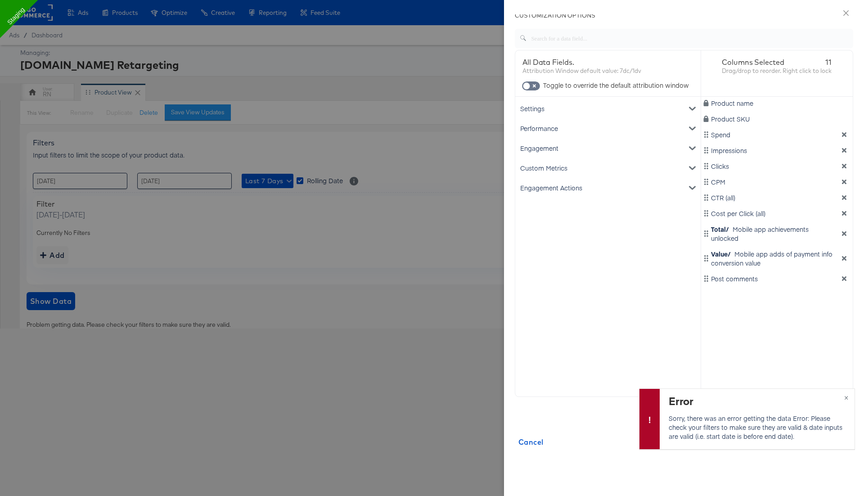
click at [568, 301] on div "Settings Account ID Spend Product name Performance Clicks Impressions CPM CTR (…" at bounding box center [607, 245] width 185 height 297
click at [845, 396] on button "×" at bounding box center [846, 397] width 17 height 16
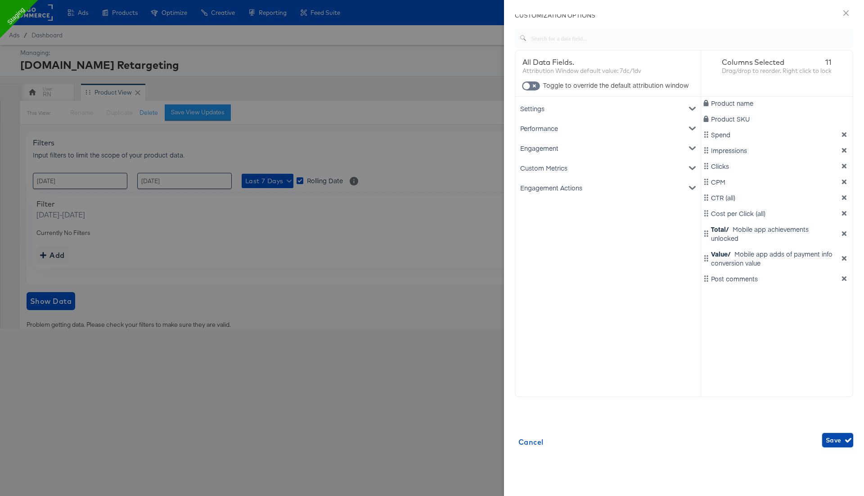
click at [836, 439] on span "Save" at bounding box center [838, 440] width 24 height 11
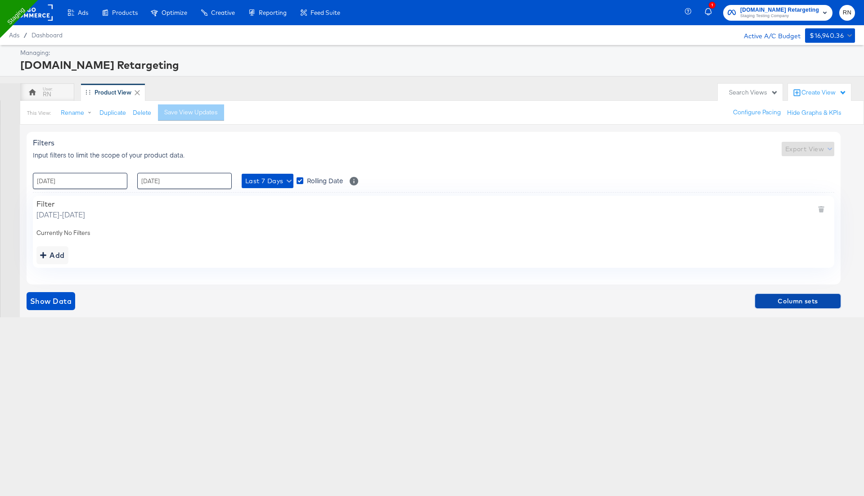
click at [801, 260] on span "Column sets" at bounding box center [798, 301] width 78 height 11
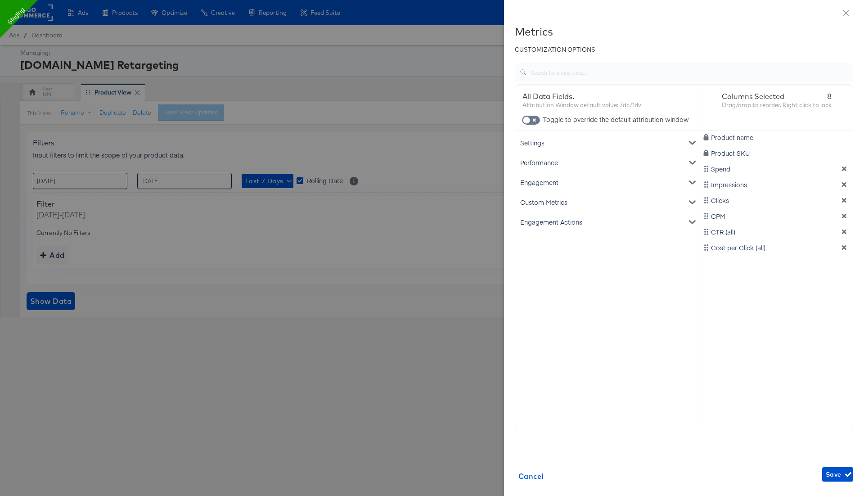
click at [567, 180] on div "Engagement" at bounding box center [608, 182] width 182 height 20
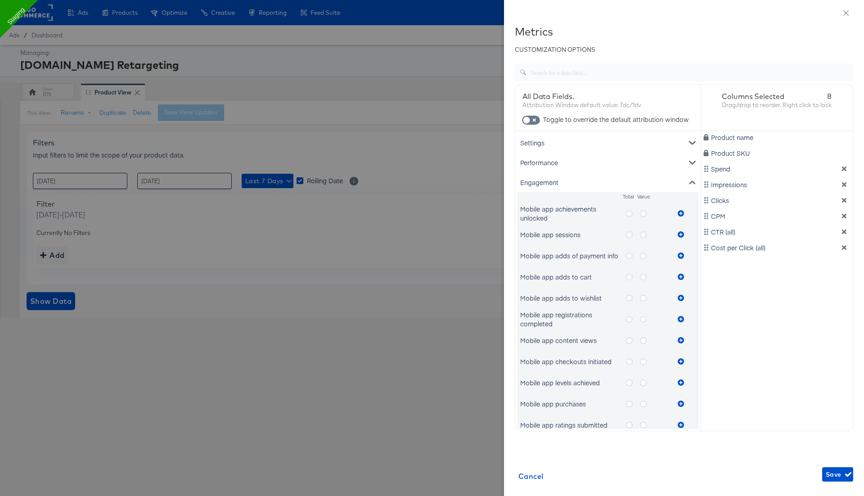
click at [629, 214] on icon "metrics-list" at bounding box center [629, 213] width 7 height 7
click at [0, 0] on input "metrics-list" at bounding box center [0, 0] width 0 height 0
click at [680, 213] on icon "metrics-list" at bounding box center [681, 213] width 6 height 6
click at [642, 213] on icon "metrics-list" at bounding box center [643, 213] width 7 height 7
click at [0, 0] on input "metrics-list" at bounding box center [0, 0] width 0 height 0
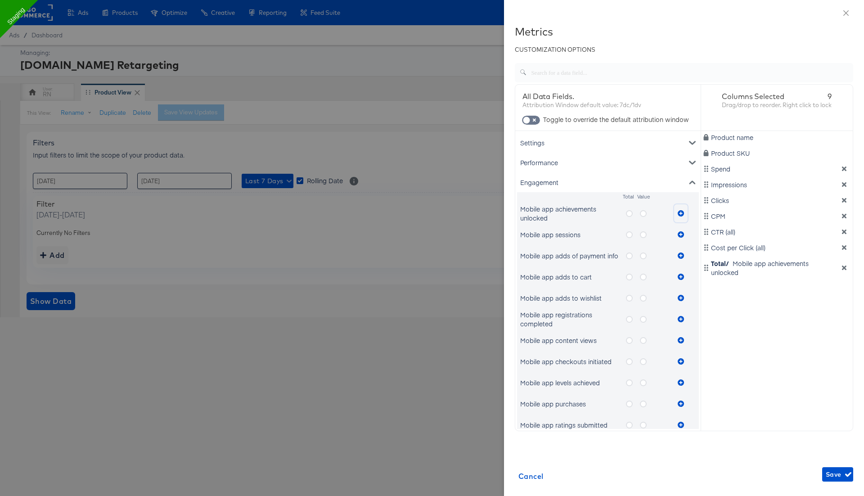
click at [680, 211] on icon "metrics-list" at bounding box center [681, 213] width 6 height 6
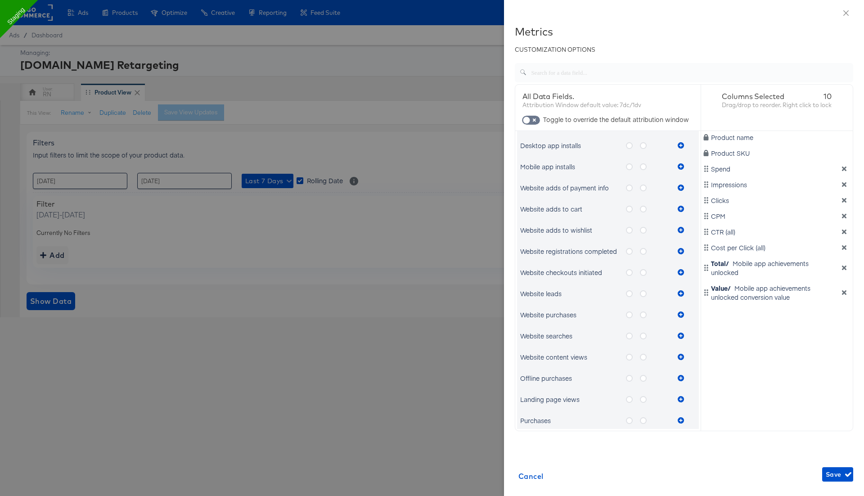
scroll to position [427, 0]
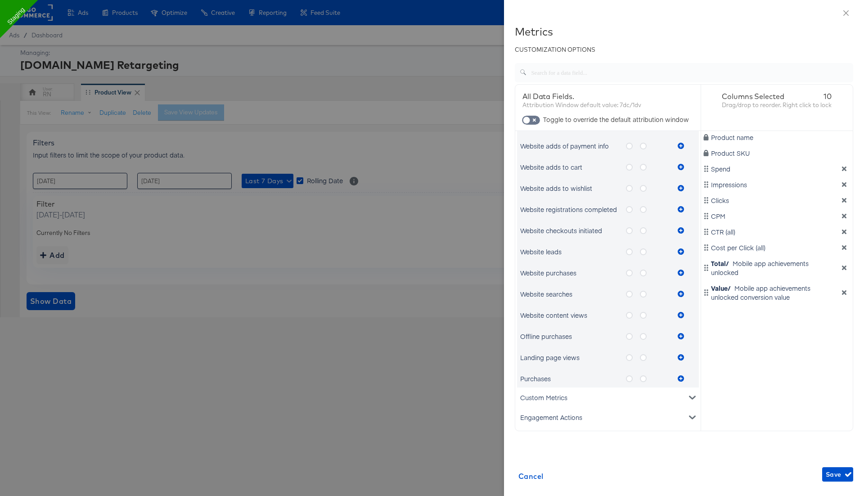
click at [587, 260] on div "Engagement Actions" at bounding box center [608, 417] width 182 height 20
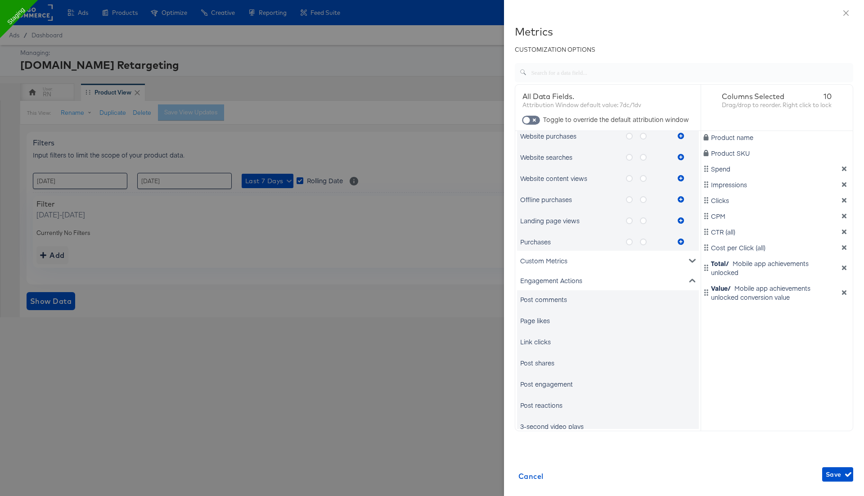
scroll to position [572, 0]
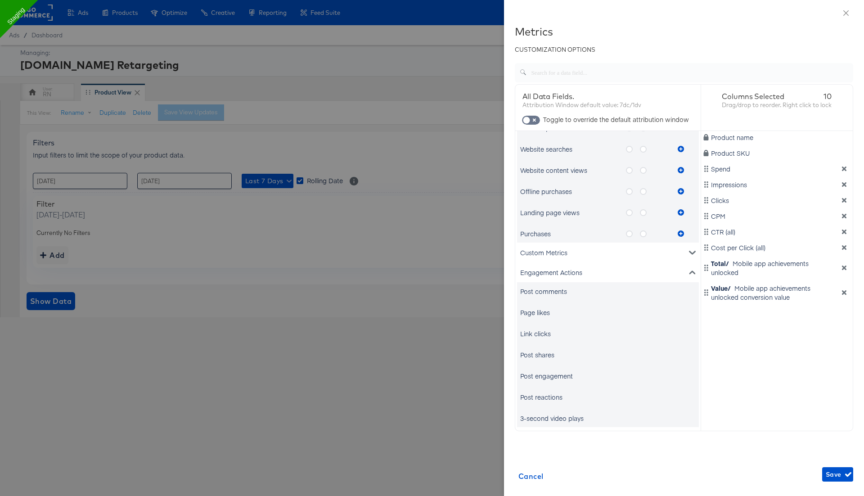
click at [545, 260] on div "Page likes" at bounding box center [535, 312] width 30 height 9
click at [554, 260] on div "Post comments" at bounding box center [543, 291] width 47 height 9
click at [791, 260] on div "Product name Product SKU Spend Impressions Clicks CPM CTR (all) Cost per Click …" at bounding box center [777, 279] width 152 height 297
click at [835, 260] on span "Save" at bounding box center [838, 474] width 24 height 11
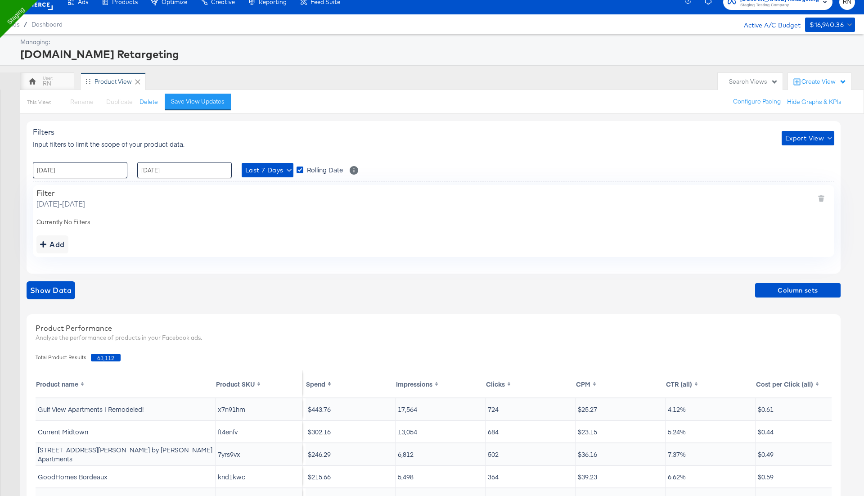
scroll to position [0, 0]
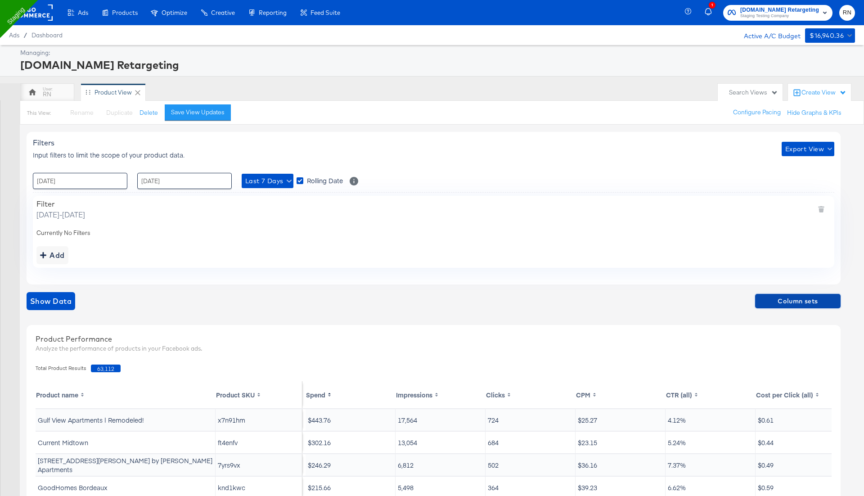
click at [782, 260] on span "Column sets" at bounding box center [798, 301] width 78 height 11
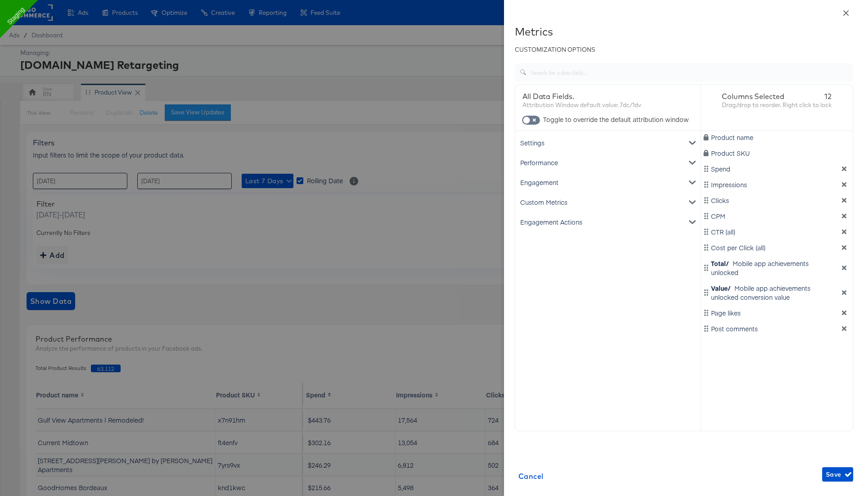
click at [844, 12] on icon "close" at bounding box center [845, 12] width 7 height 7
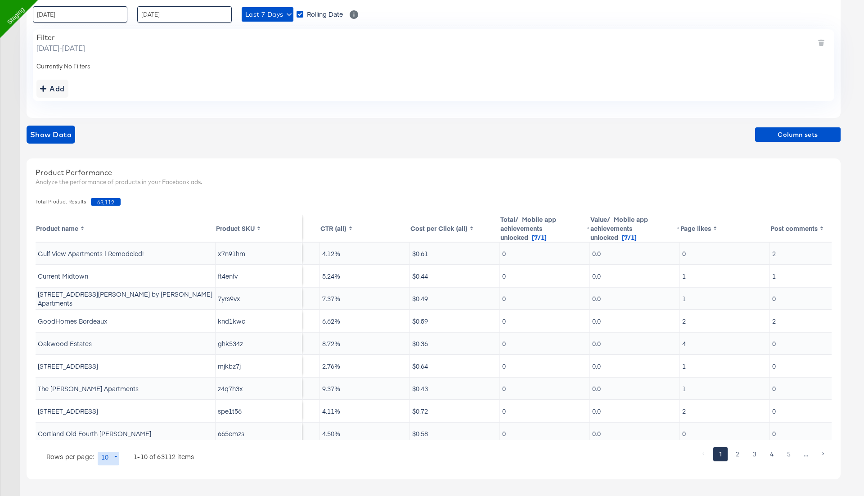
scroll to position [0, 374]
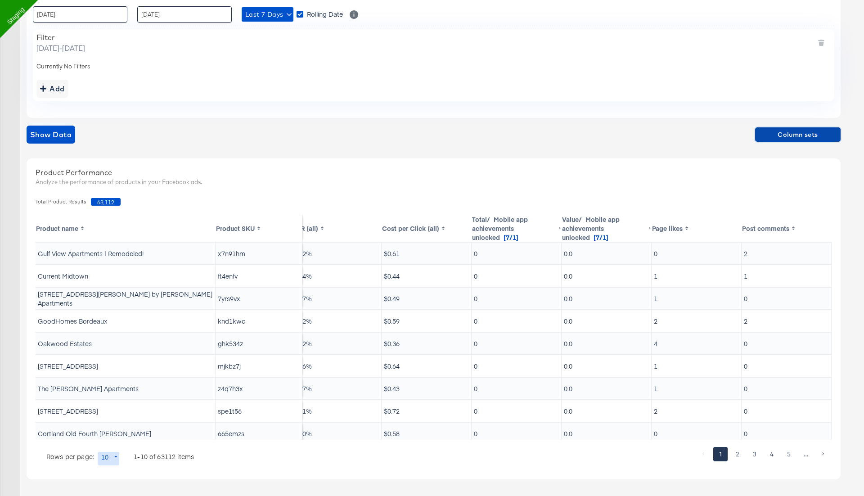
click at [782, 134] on span "Column sets" at bounding box center [798, 134] width 78 height 11
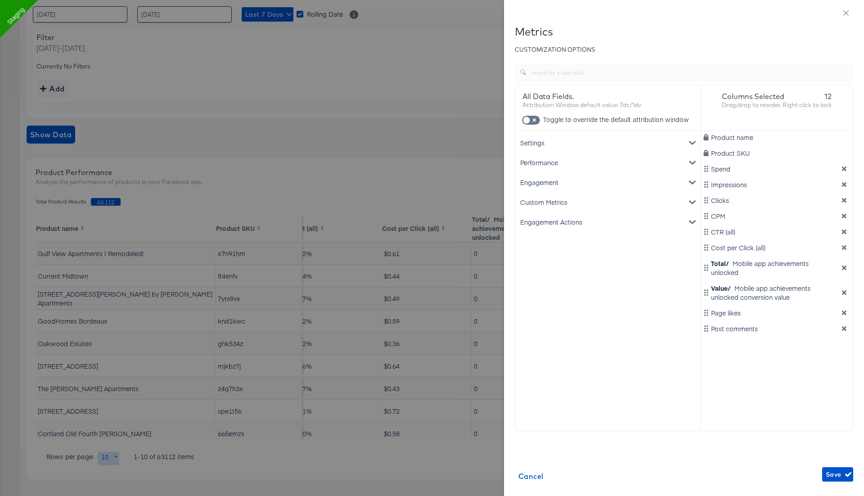
click at [666, 217] on div "Engagement Actions" at bounding box center [608, 222] width 182 height 20
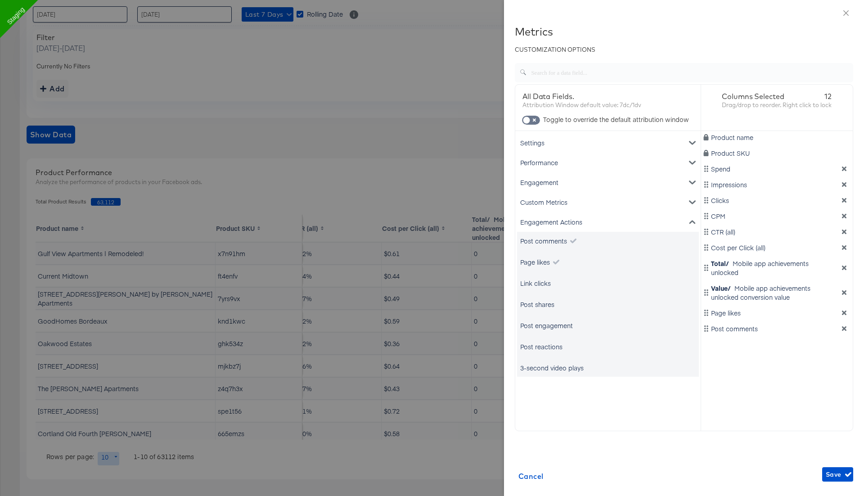
click at [540, 260] on div "Link clicks" at bounding box center [535, 283] width 31 height 9
click at [536, 260] on div "Post comments Page likes Link clicks Post shares Post engagement Post reactions…" at bounding box center [608, 304] width 182 height 145
click at [541, 260] on div "Post engagement" at bounding box center [546, 325] width 53 height 9
click at [541, 260] on div "Post reactions" at bounding box center [541, 346] width 42 height 9
click at [543, 260] on div "3-second video plays" at bounding box center [551, 367] width 63 height 9
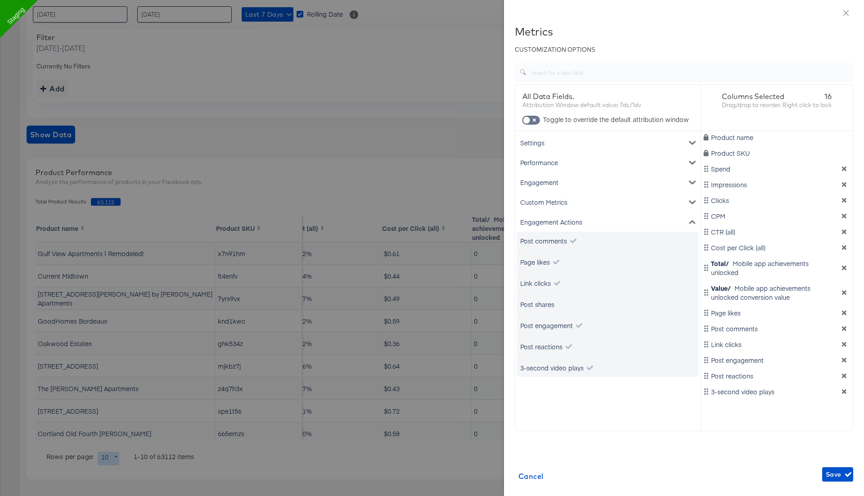
click at [537, 260] on div "Post shares" at bounding box center [537, 304] width 34 height 9
click at [835, 260] on span "Save" at bounding box center [838, 474] width 24 height 11
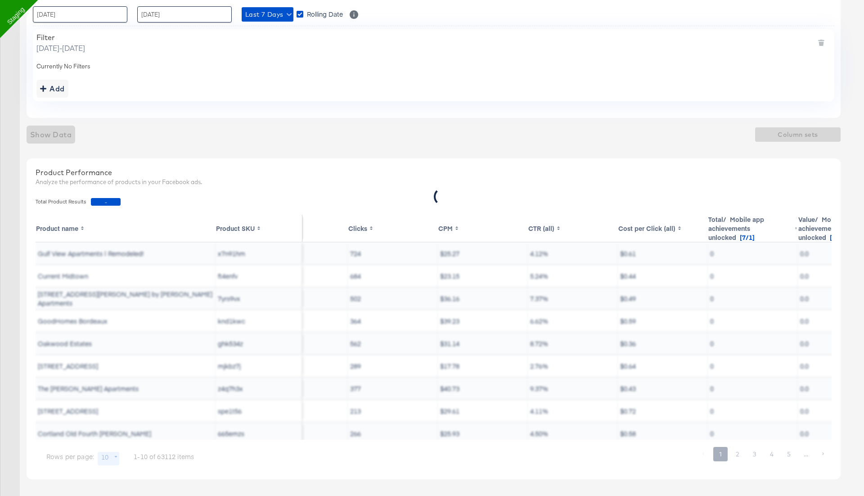
scroll to position [0, 0]
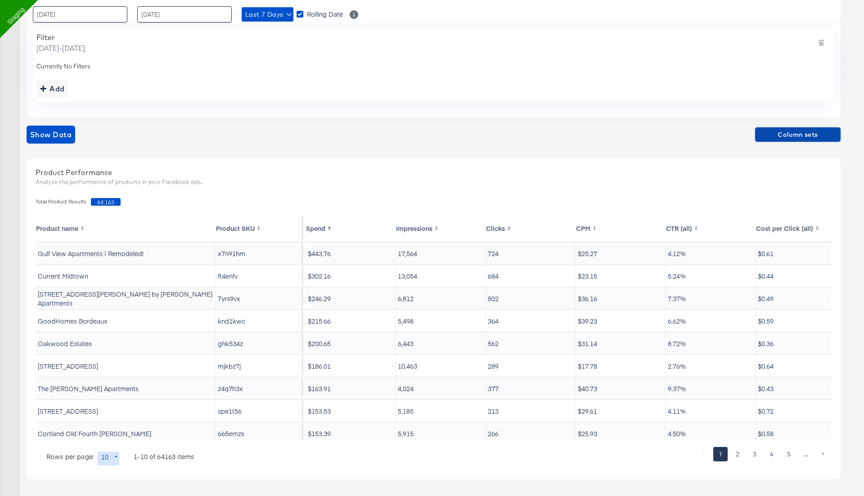
click at [785, 134] on span "Column sets" at bounding box center [798, 134] width 78 height 11
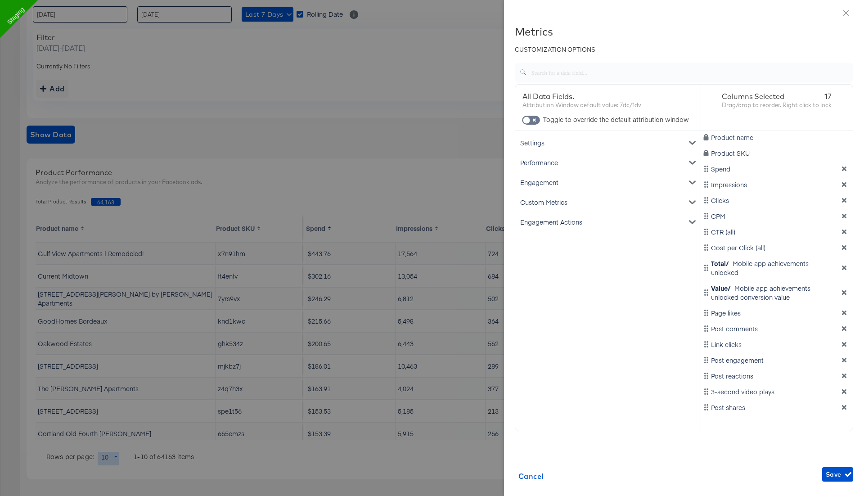
click at [581, 188] on div "Engagement" at bounding box center [608, 182] width 182 height 20
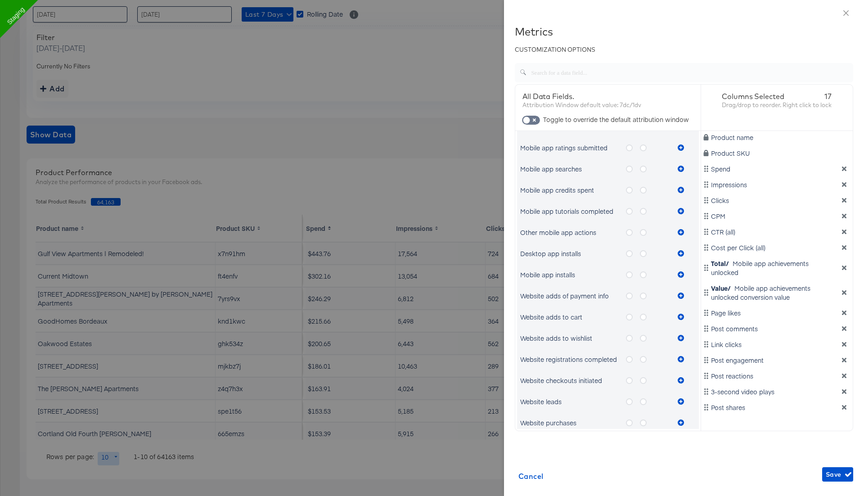
scroll to position [274, 0]
click at [630, 255] on icon "metrics-list" at bounding box center [629, 256] width 7 height 7
click at [0, 0] on input "metrics-list" at bounding box center [0, 0] width 0 height 0
click at [680, 254] on icon "metrics-list" at bounding box center [681, 256] width 6 height 6
click at [643, 255] on icon "metrics-list" at bounding box center [643, 256] width 7 height 7
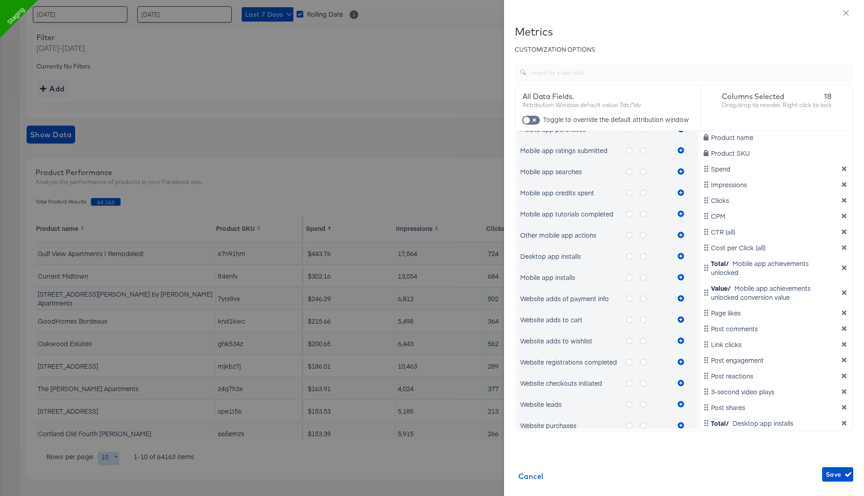
click at [0, 0] on input "metrics-list" at bounding box center [0, 0] width 0 height 0
click at [681, 253] on icon "metrics-list" at bounding box center [681, 256] width 6 height 6
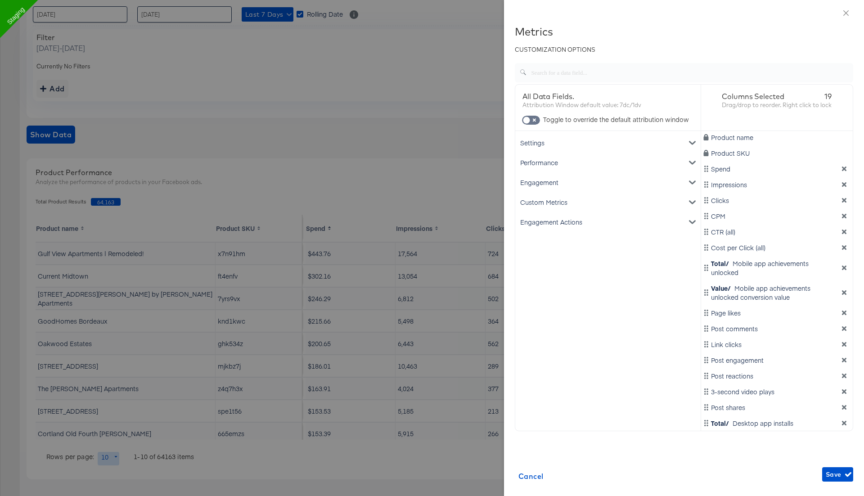
scroll to position [16, 0]
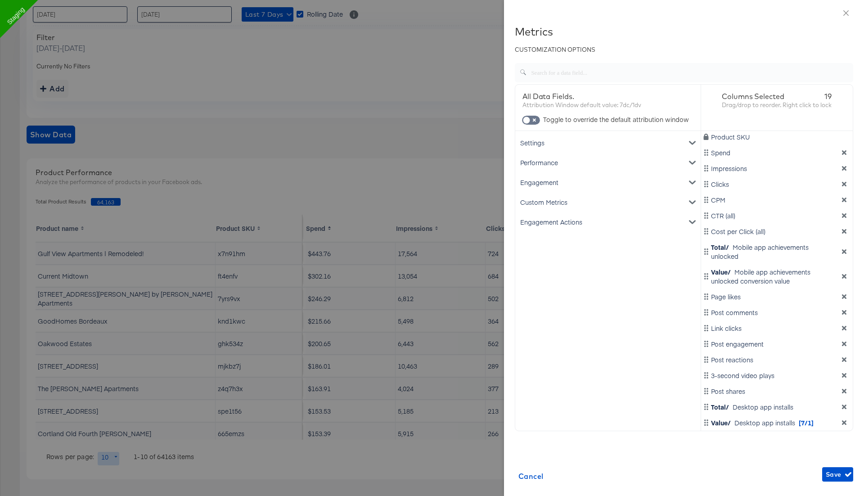
click at [845, 260] on icon "dimension-list" at bounding box center [844, 422] width 4 height 4
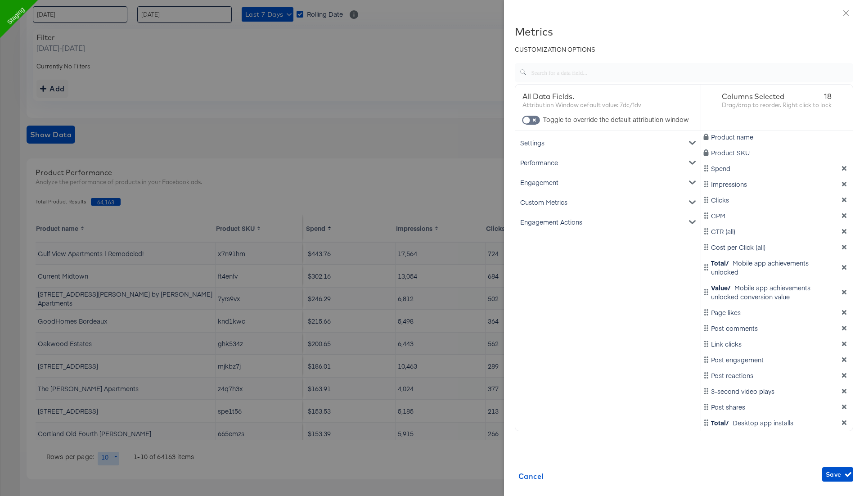
click at [844, 260] on icon "dimension-list" at bounding box center [844, 422] width 6 height 6
click at [601, 183] on div "Engagement" at bounding box center [608, 182] width 182 height 20
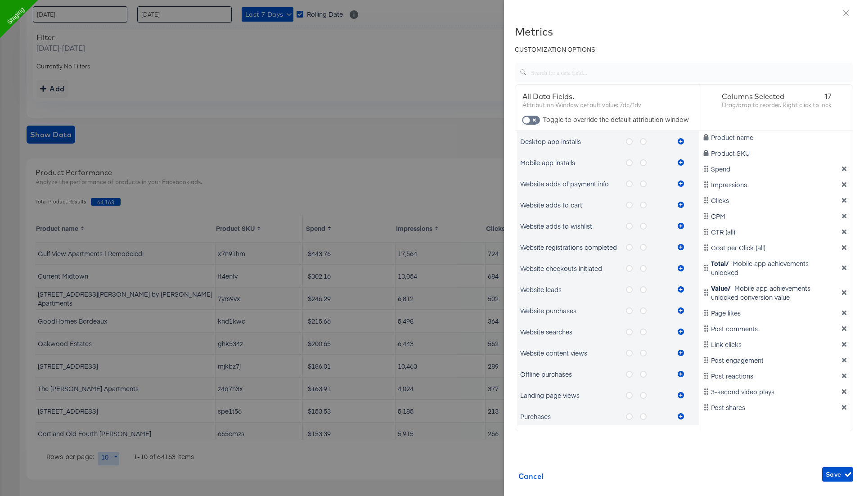
scroll to position [427, 0]
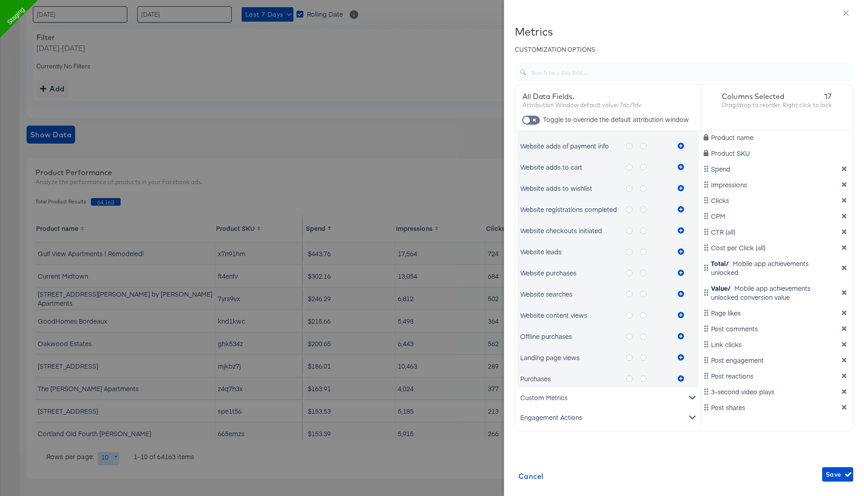
click at [643, 260] on icon "metrics-list" at bounding box center [643, 357] width 7 height 7
click at [0, 0] on input "metrics-list" at bounding box center [0, 0] width 0 height 0
click at [681, 260] on icon "metrics-list" at bounding box center [681, 357] width 6 height 6
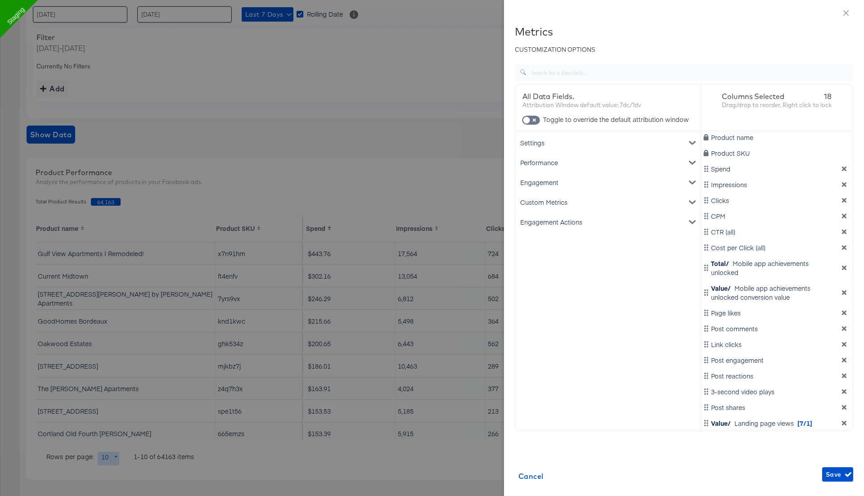
click at [844, 260] on icon "dimension-list" at bounding box center [844, 423] width 4 height 4
click at [535, 260] on span "Cancel" at bounding box center [530, 476] width 25 height 13
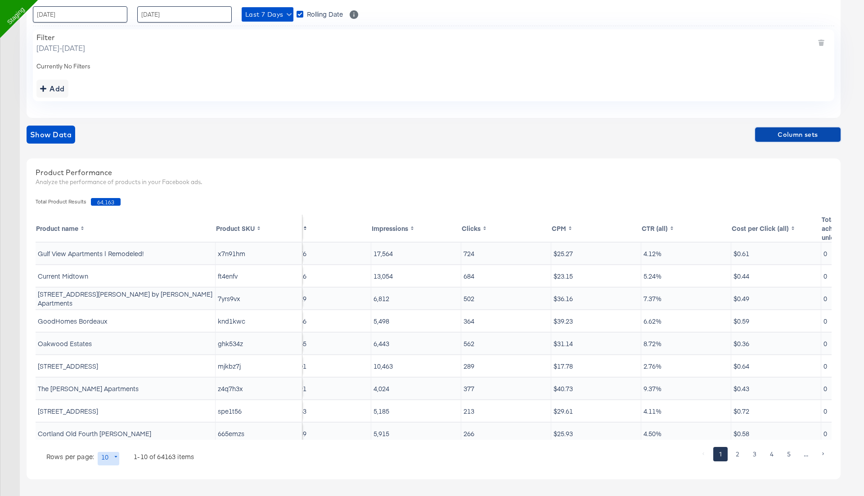
scroll to position [0, 0]
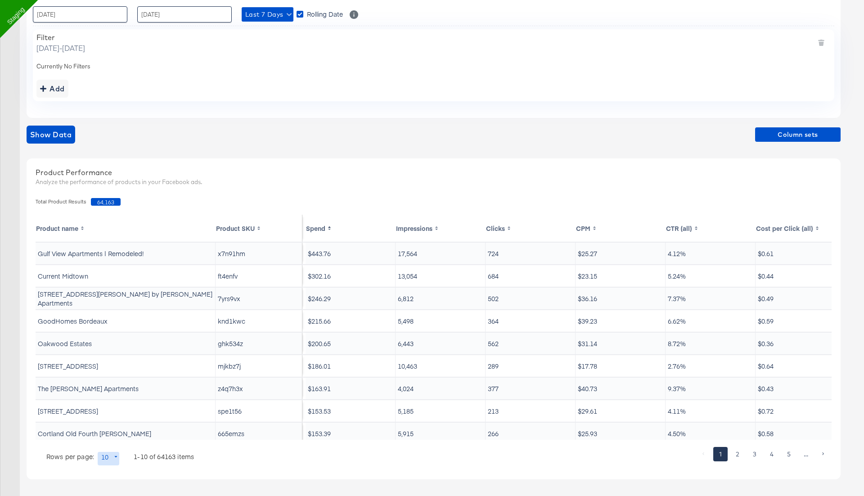
click at [245, 244] on td "x7n91hm" at bounding box center [259, 254] width 87 height 22
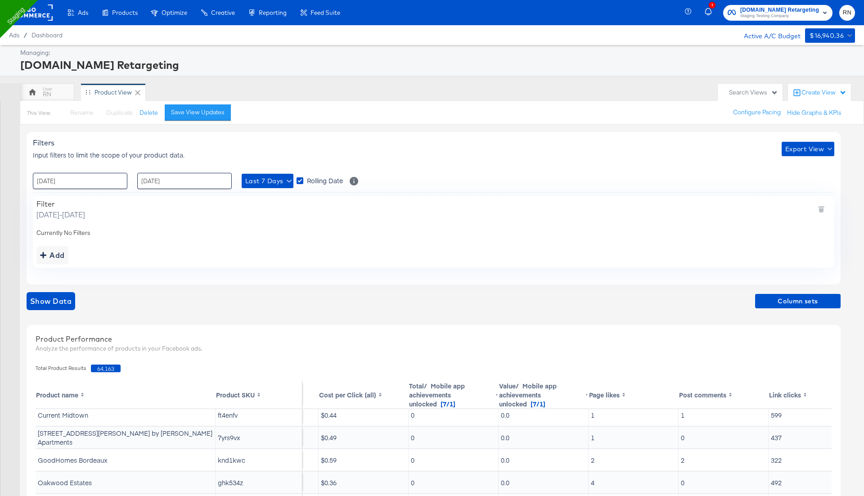
click at [39, 13] on rect at bounding box center [31, 12] width 41 height 16
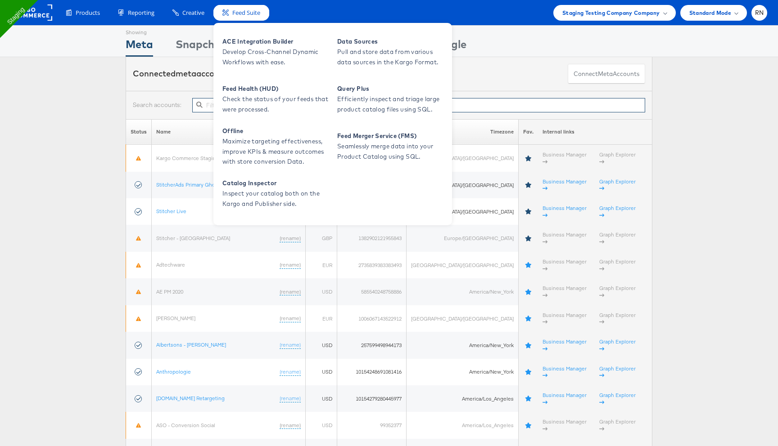
paste input "10154782784169717"
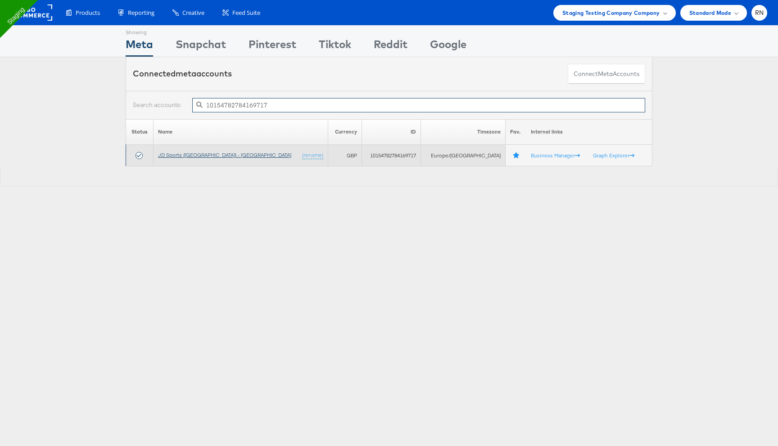
type input "10154782784169717"
click at [199, 157] on link "JD Sports ([GEOGRAPHIC_DATA]) - [GEOGRAPHIC_DATA]" at bounding box center [224, 155] width 133 height 7
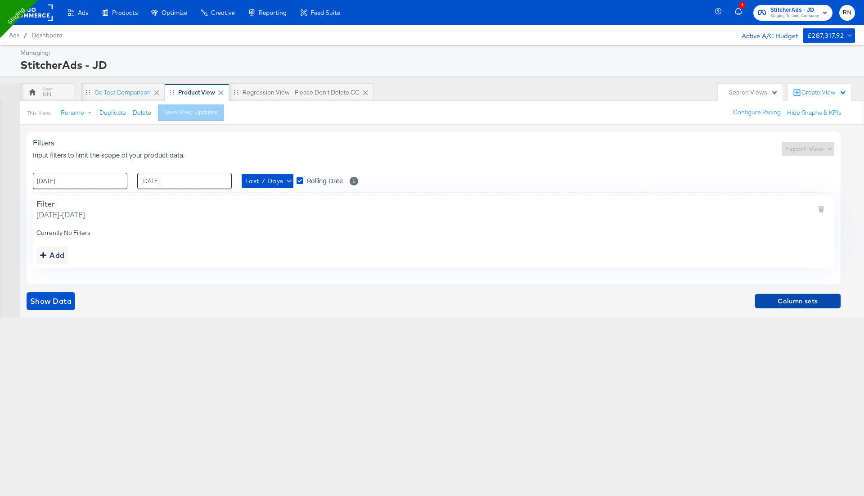
click at [799, 302] on span "Column sets" at bounding box center [798, 301] width 78 height 11
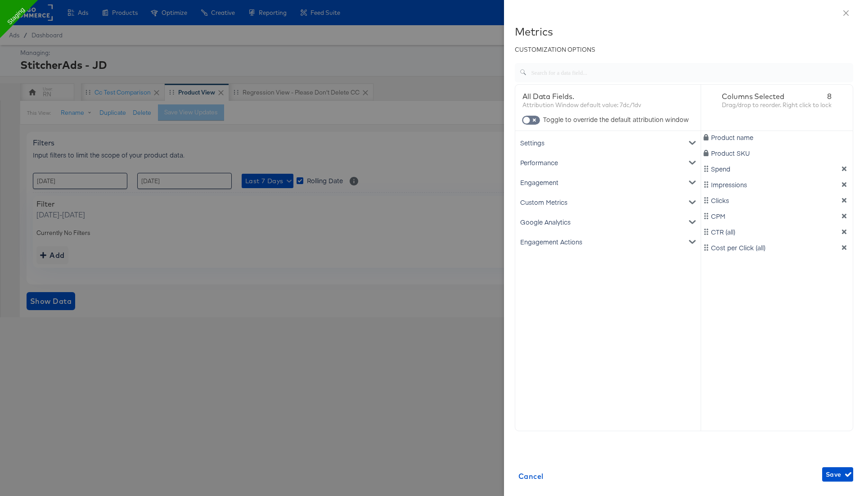
click at [478, 48] on div at bounding box center [432, 248] width 864 height 496
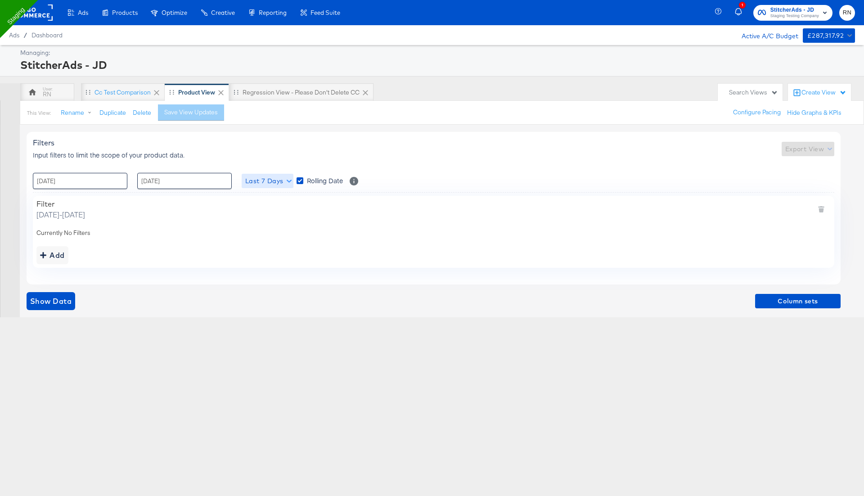
click at [266, 183] on span "Last 7 Days" at bounding box center [267, 180] width 45 height 11
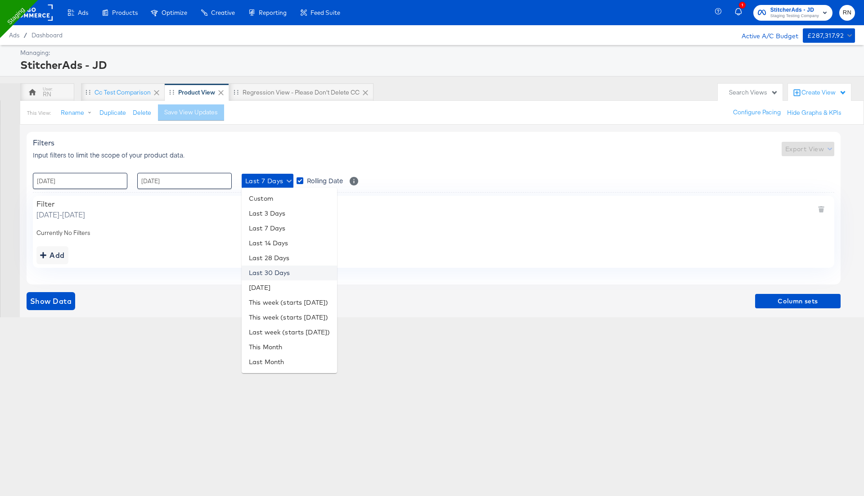
click at [275, 272] on li "Last 30 Days" at bounding box center [289, 272] width 95 height 15
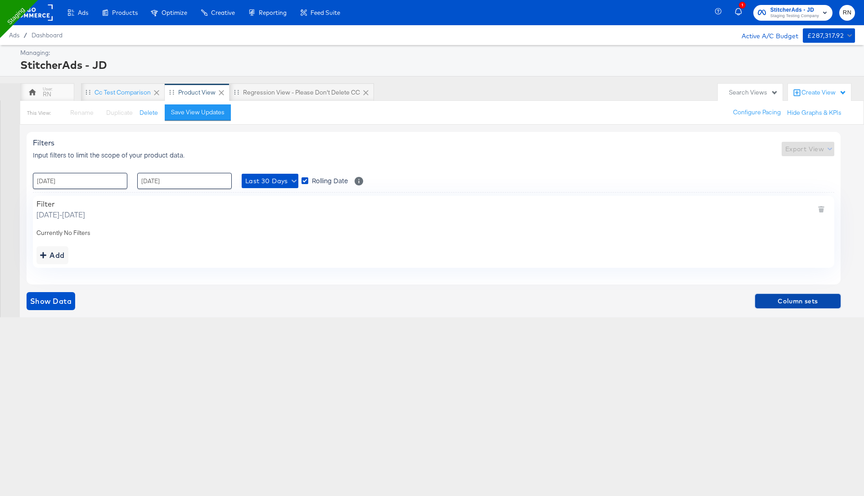
click at [806, 301] on span "Column sets" at bounding box center [798, 301] width 78 height 11
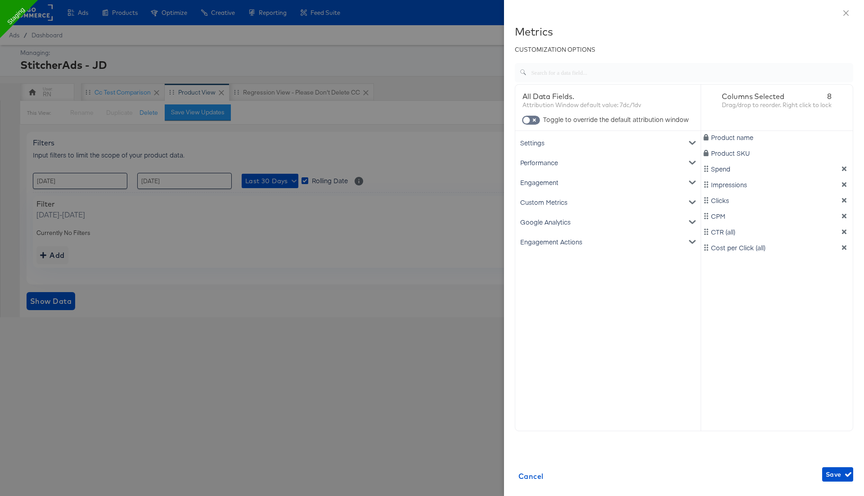
click at [590, 226] on div "Google Analytics" at bounding box center [608, 222] width 182 height 20
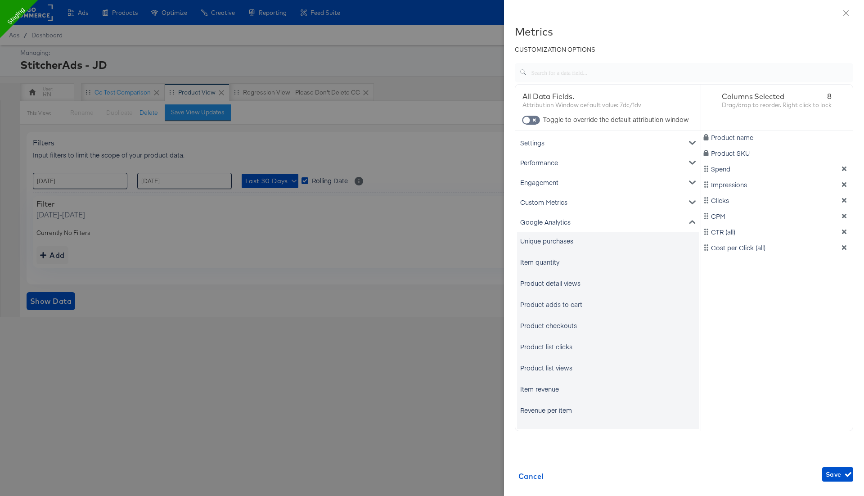
click at [565, 245] on div "Unique purchases" at bounding box center [608, 241] width 182 height 18
click at [546, 261] on div "Item quantity" at bounding box center [539, 261] width 39 height 9
click at [549, 243] on div "Unique purchases" at bounding box center [546, 240] width 53 height 9
click at [548, 263] on div "Item quantity" at bounding box center [539, 261] width 39 height 9
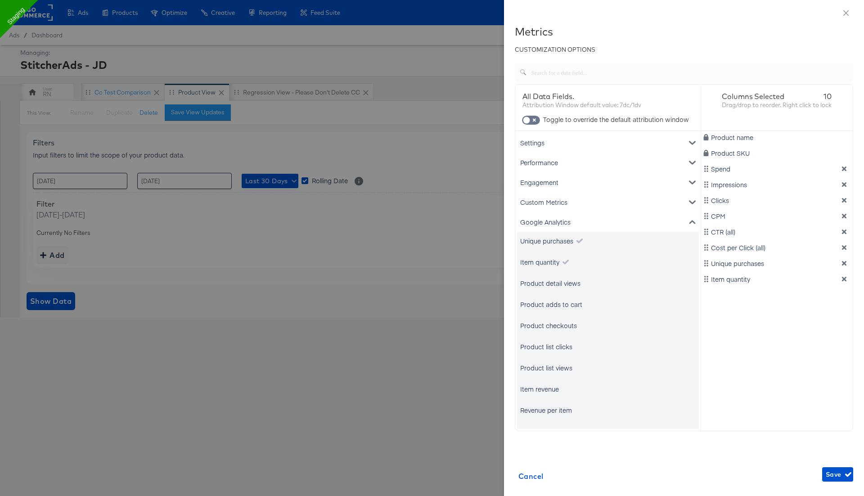
click at [548, 283] on div "Product detail views" at bounding box center [550, 283] width 60 height 9
click at [549, 309] on div "Product adds to cart" at bounding box center [608, 304] width 182 height 18
click at [556, 326] on div "Product checkouts" at bounding box center [548, 325] width 57 height 9
click at [558, 347] on div "Product list clicks" at bounding box center [546, 346] width 52 height 9
click at [559, 369] on div "Product list views" at bounding box center [546, 367] width 52 height 9
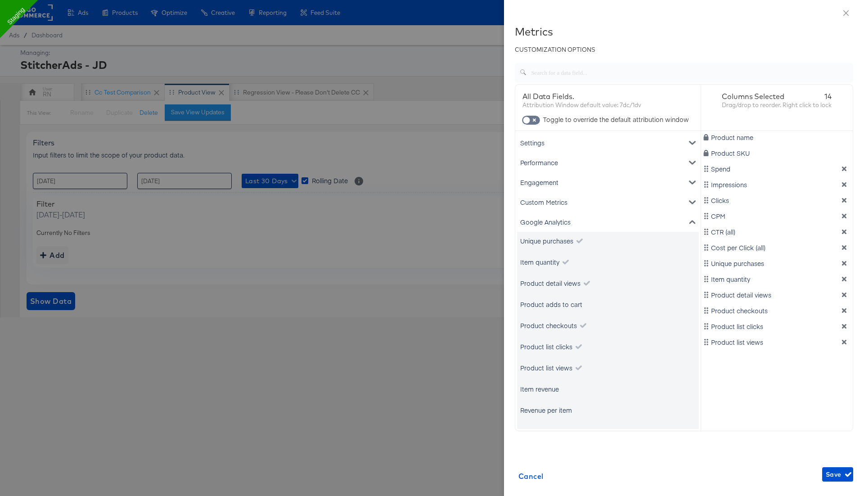
click at [544, 388] on div "Item revenue" at bounding box center [539, 388] width 39 height 9
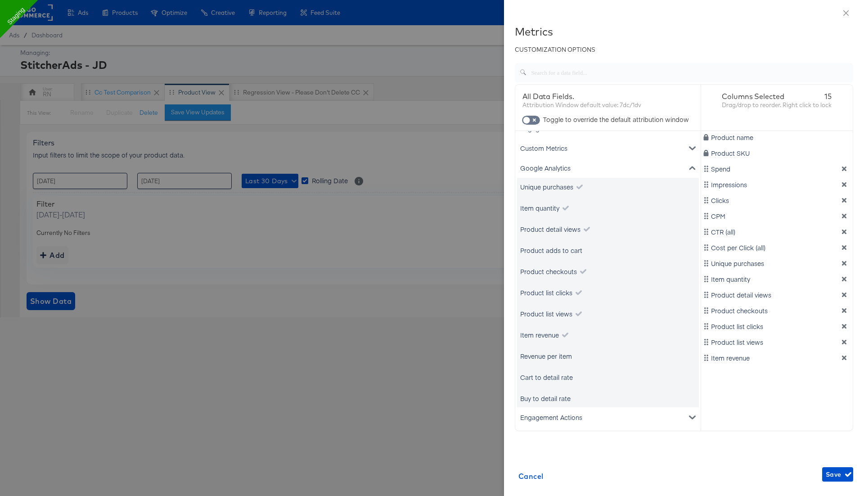
click at [558, 351] on div "Revenue per item" at bounding box center [546, 355] width 52 height 9
click at [558, 371] on div "Cart to detail rate" at bounding box center [608, 377] width 182 height 18
click at [560, 374] on div "Cart to detail rate" at bounding box center [546, 377] width 53 height 9
click at [560, 400] on div "Buy to detail rate" at bounding box center [545, 398] width 50 height 9
click at [837, 475] on span "Save" at bounding box center [838, 474] width 24 height 11
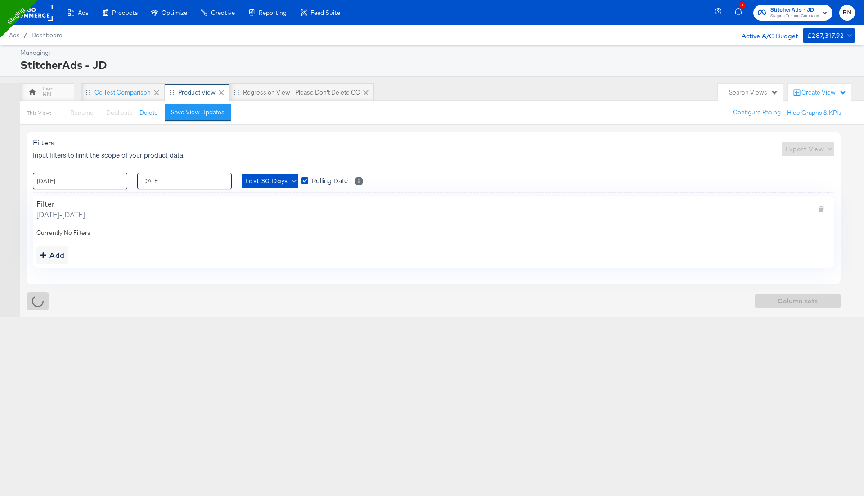
click at [364, 93] on icon at bounding box center [365, 92] width 5 height 5
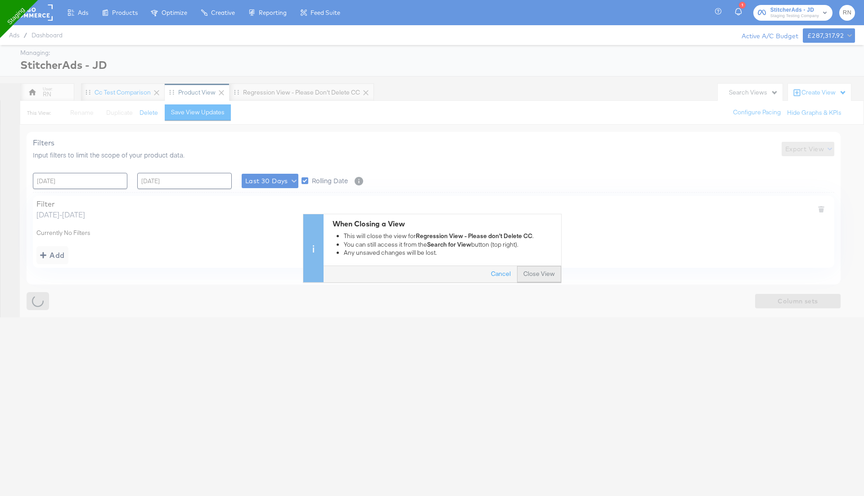
click at [533, 274] on button "Close View" at bounding box center [539, 274] width 44 height 16
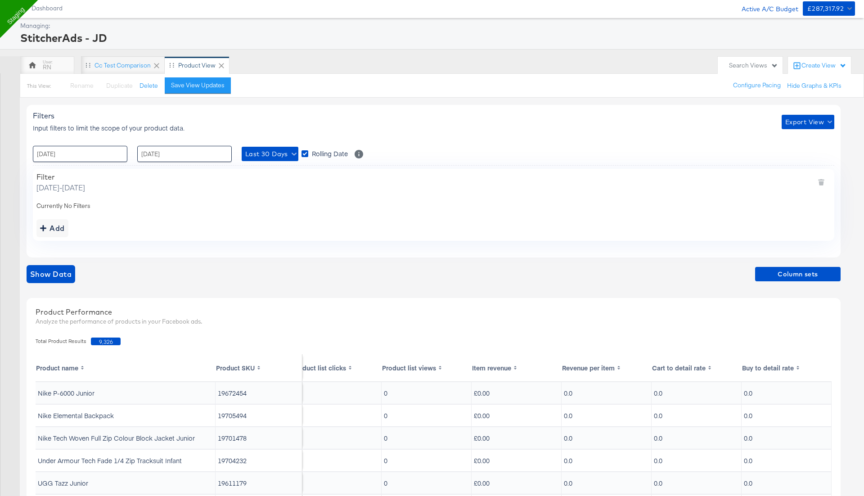
scroll to position [0, 0]
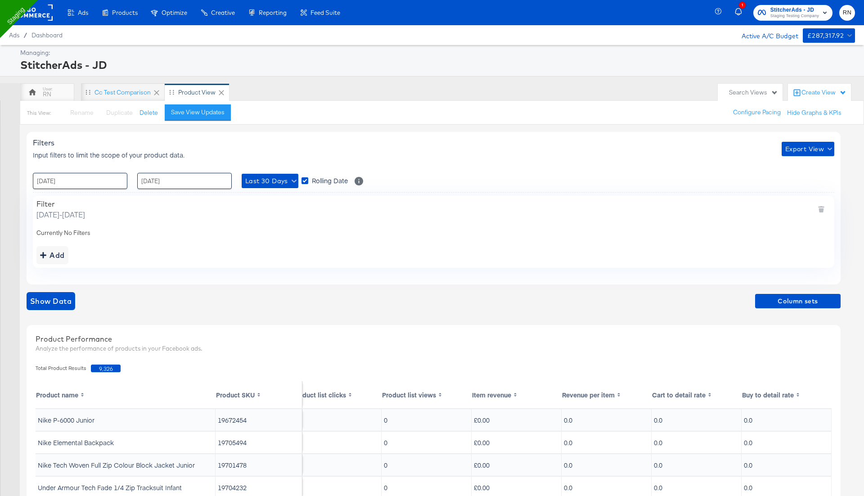
click at [192, 121] on div "This View: Rename Please save your changes before renaming this view Duplicate …" at bounding box center [442, 112] width 844 height 24
click at [198, 112] on div "Save View Updates" at bounding box center [198, 112] width 54 height 9
click at [37, 17] on rect at bounding box center [31, 12] width 41 height 16
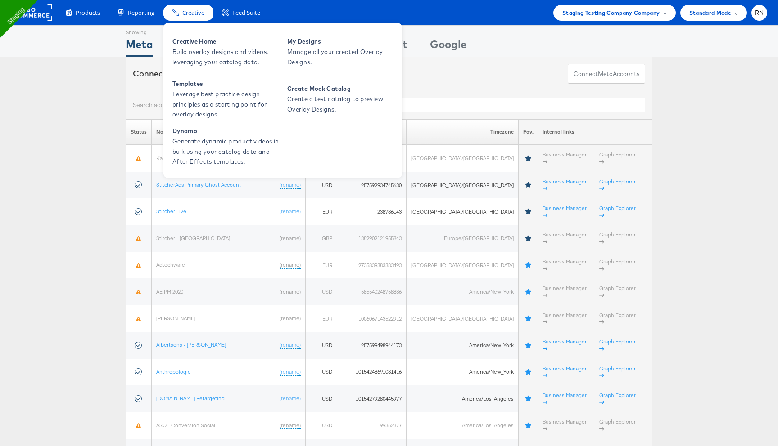
paste input "101245863545024"
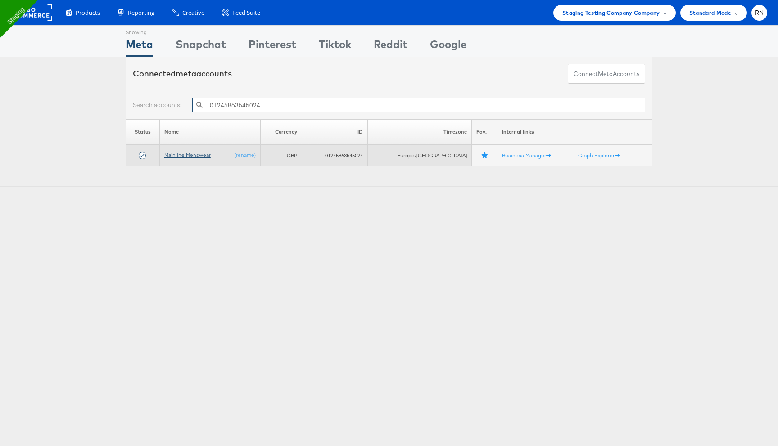
type input "101245863545024"
click at [200, 157] on link "Mainline Menswear" at bounding box center [187, 155] width 46 height 7
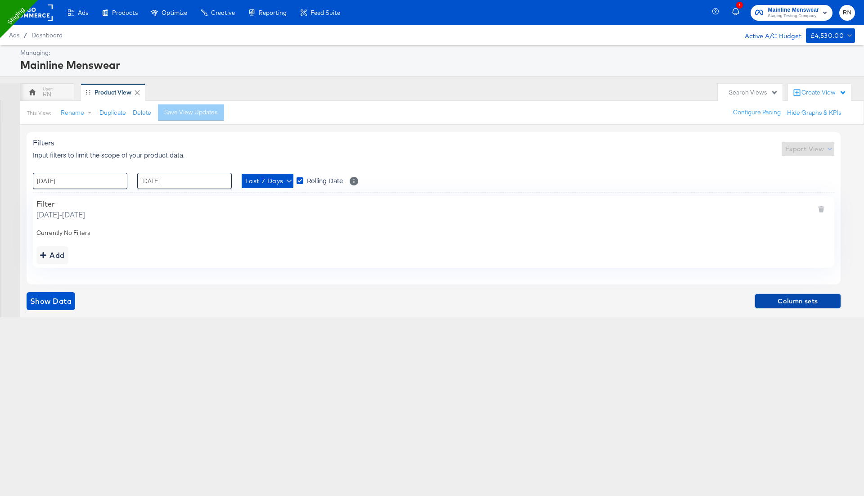
click at [771, 304] on span "Column sets" at bounding box center [798, 301] width 78 height 11
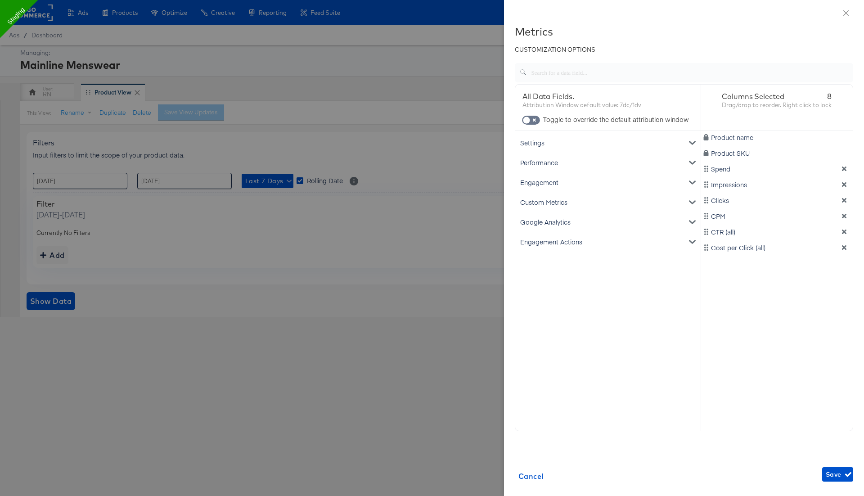
click at [555, 216] on div "Google Analytics" at bounding box center [608, 222] width 182 height 20
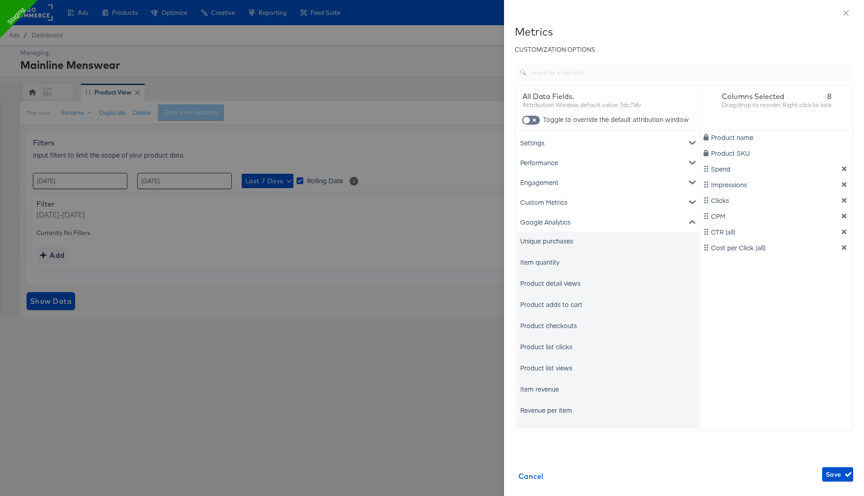
click at [553, 238] on div "Unique purchases" at bounding box center [546, 240] width 53 height 9
click at [553, 259] on div "Item quantity" at bounding box center [539, 261] width 39 height 9
click at [553, 282] on div "Product detail views" at bounding box center [550, 283] width 60 height 9
click at [553, 297] on div "Product adds to cart" at bounding box center [608, 304] width 182 height 18
click at [552, 304] on div "Product adds to cart" at bounding box center [551, 304] width 62 height 9
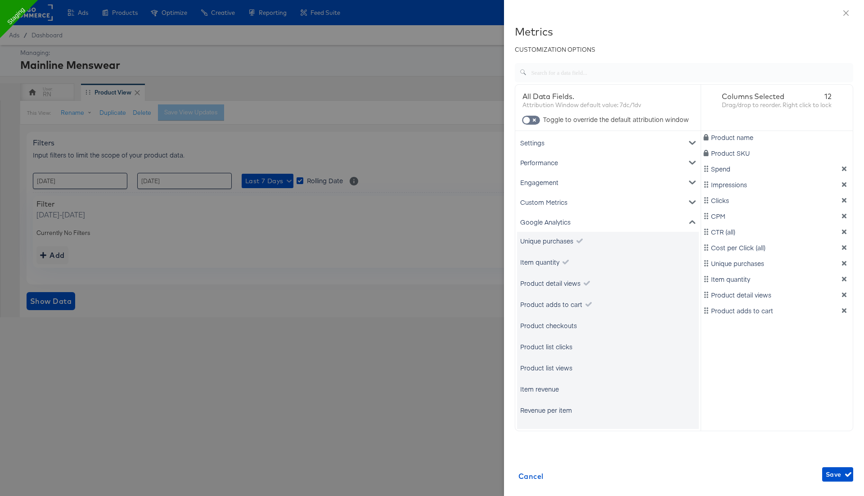
click at [554, 328] on div "Product checkouts" at bounding box center [548, 325] width 57 height 9
click at [553, 352] on div "Product list clicks" at bounding box center [608, 346] width 182 height 18
click at [553, 346] on div "Product list clicks" at bounding box center [546, 346] width 52 height 9
click at [554, 360] on div "Product list views" at bounding box center [608, 368] width 182 height 18
click at [554, 373] on div "Product list views" at bounding box center [608, 368] width 182 height 18
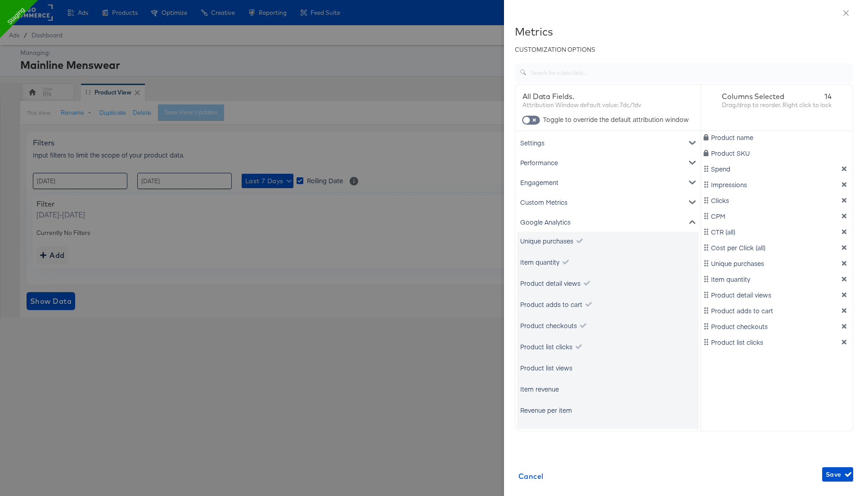
click at [554, 369] on div "Product list views" at bounding box center [546, 367] width 52 height 9
click at [552, 393] on div "Item revenue" at bounding box center [608, 389] width 182 height 18
click at [552, 389] on div "Item revenue" at bounding box center [539, 388] width 39 height 9
click at [554, 407] on div "Revenue per item" at bounding box center [546, 409] width 52 height 9
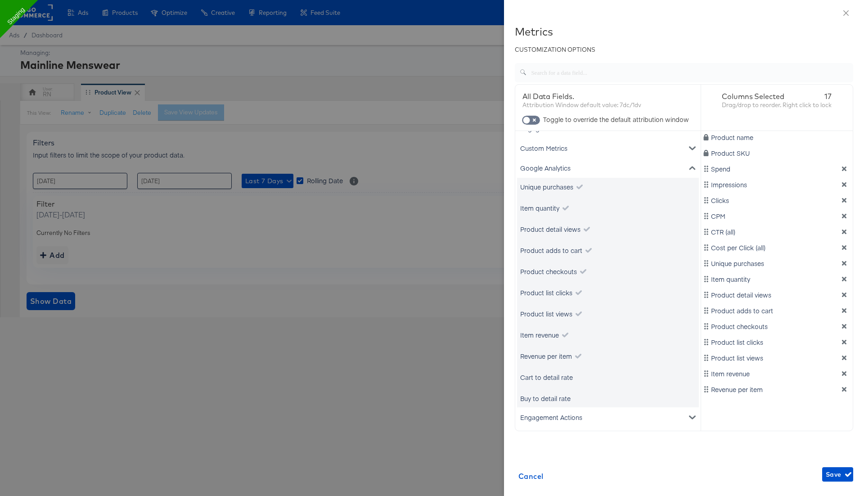
click at [559, 373] on div "Cart to detail rate" at bounding box center [546, 377] width 53 height 9
click at [560, 395] on div "Buy to detail rate" at bounding box center [545, 398] width 50 height 9
click at [834, 473] on span "Save" at bounding box center [838, 474] width 24 height 11
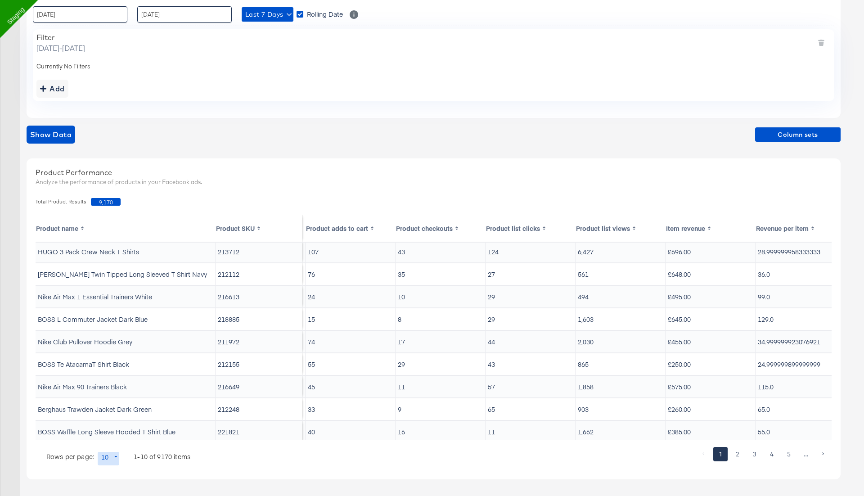
scroll to position [2, 811]
drag, startPoint x: 670, startPoint y: 250, endPoint x: 698, endPoint y: 252, distance: 28.4
click at [698, 252] on td "£696.00" at bounding box center [710, 252] width 90 height 22
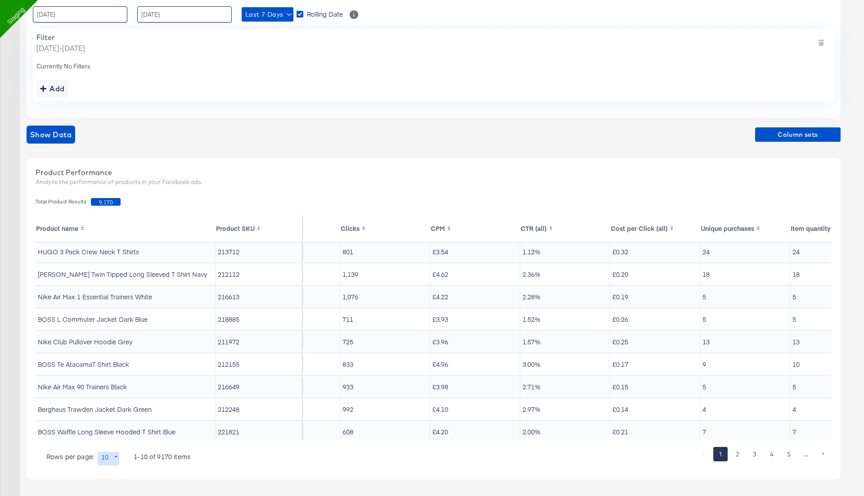
scroll to position [2, 138]
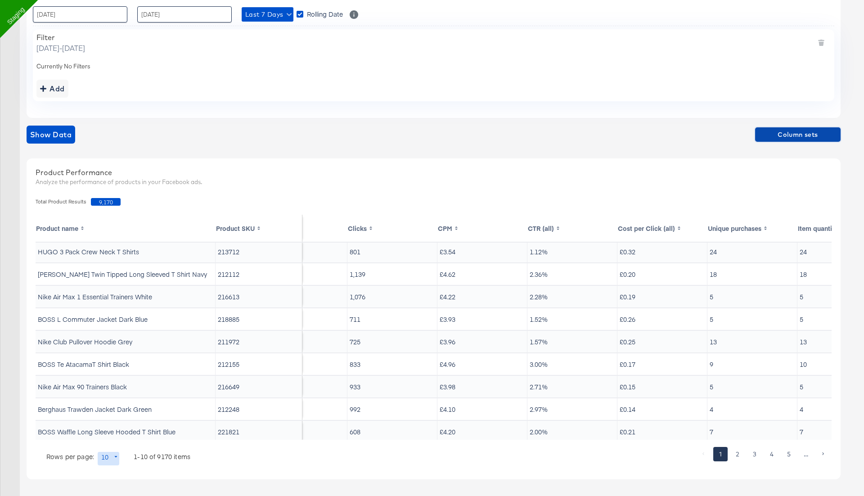
click at [774, 132] on span "Column sets" at bounding box center [798, 134] width 78 height 11
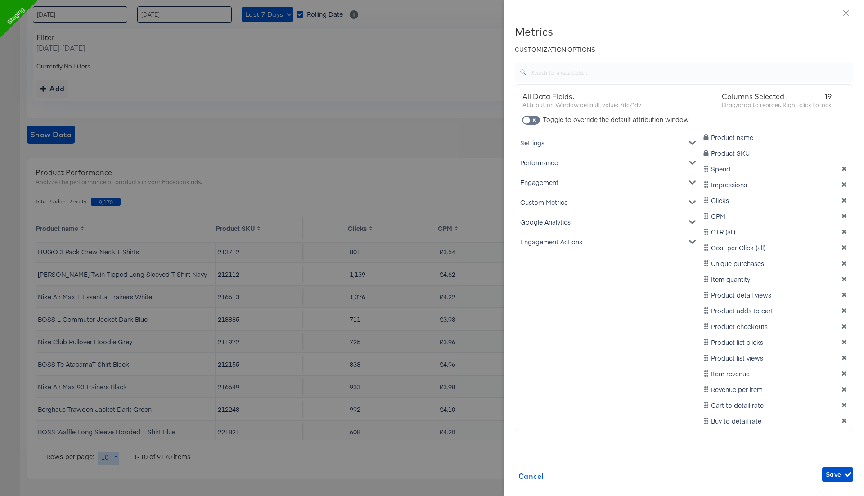
click at [554, 220] on div "Google Analytics" at bounding box center [608, 222] width 182 height 20
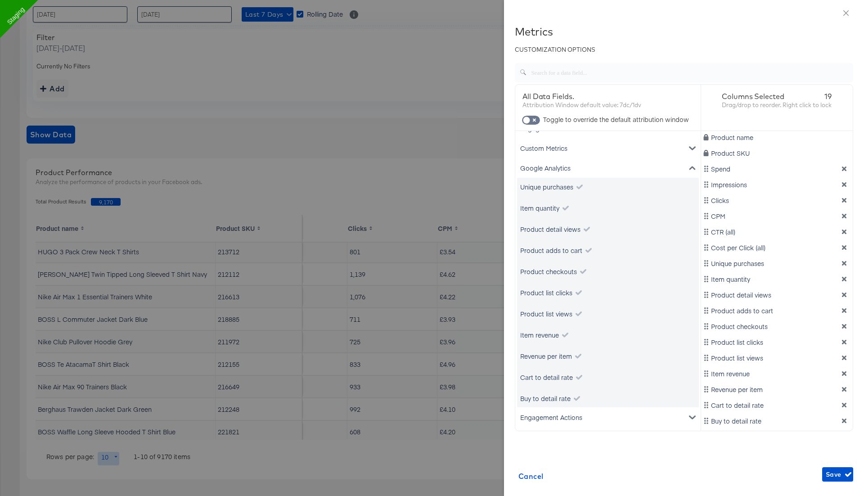
scroll to position [34, 0]
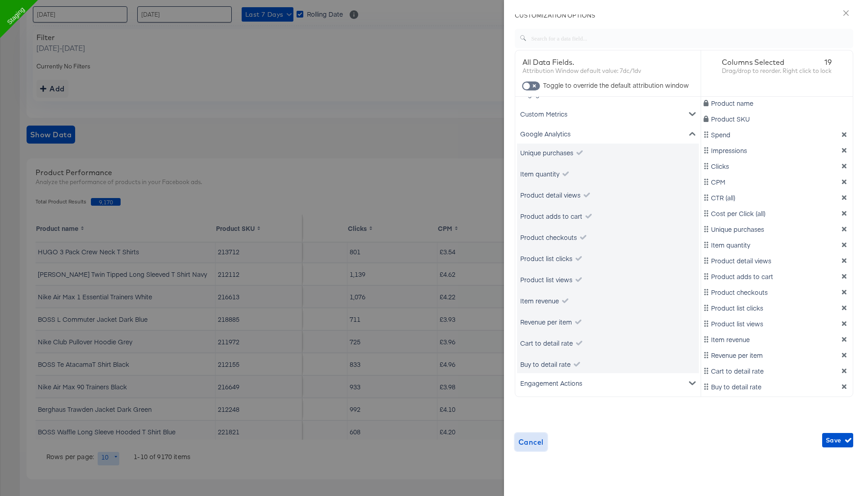
click at [535, 443] on span "Cancel" at bounding box center [530, 442] width 25 height 13
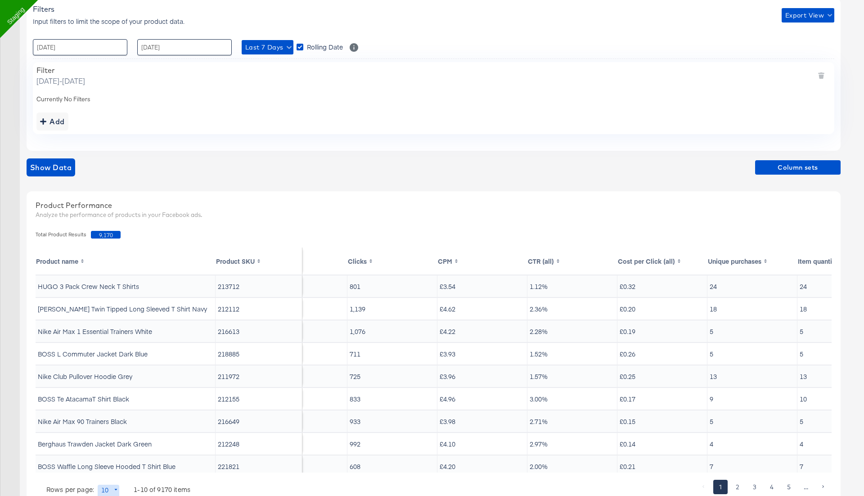
scroll to position [130, 0]
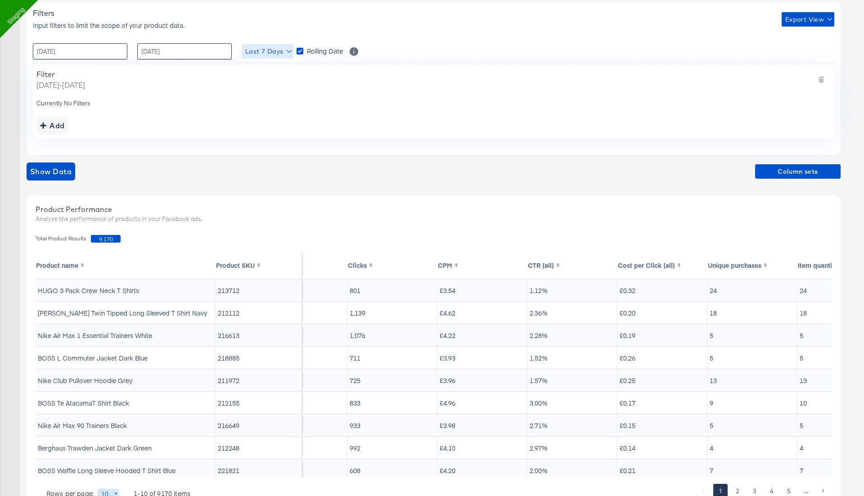
click at [268, 48] on span "Last 7 Days" at bounding box center [267, 51] width 45 height 11
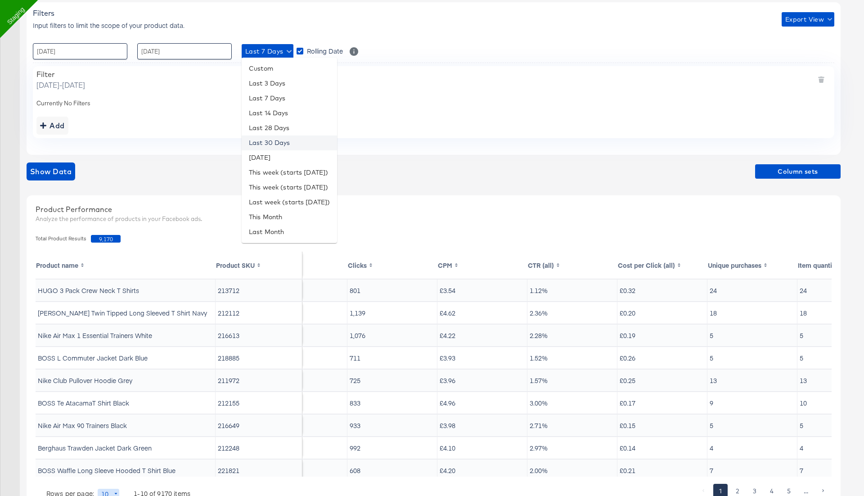
click at [281, 143] on li "Last 30 Days" at bounding box center [289, 142] width 95 height 15
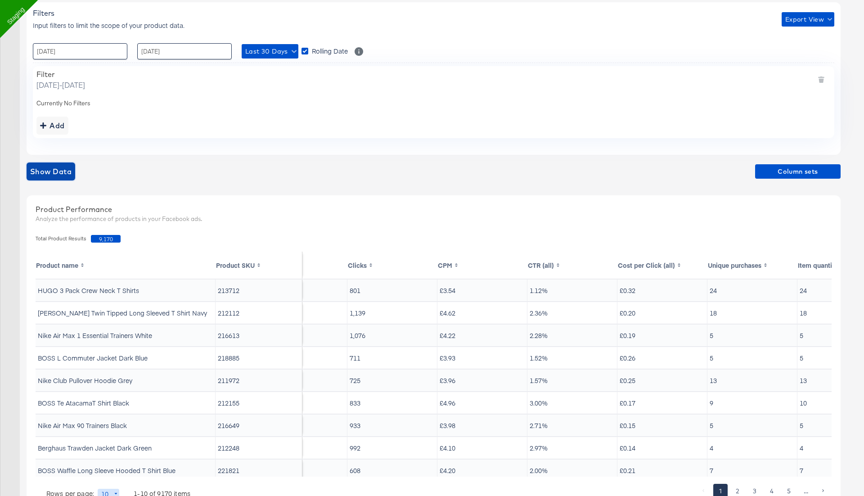
click at [67, 167] on span "Show Data" at bounding box center [50, 171] width 41 height 13
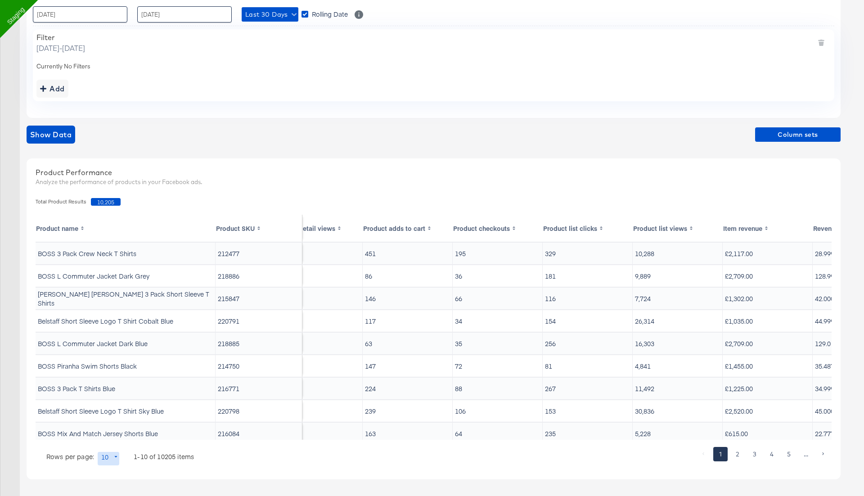
scroll to position [0, 0]
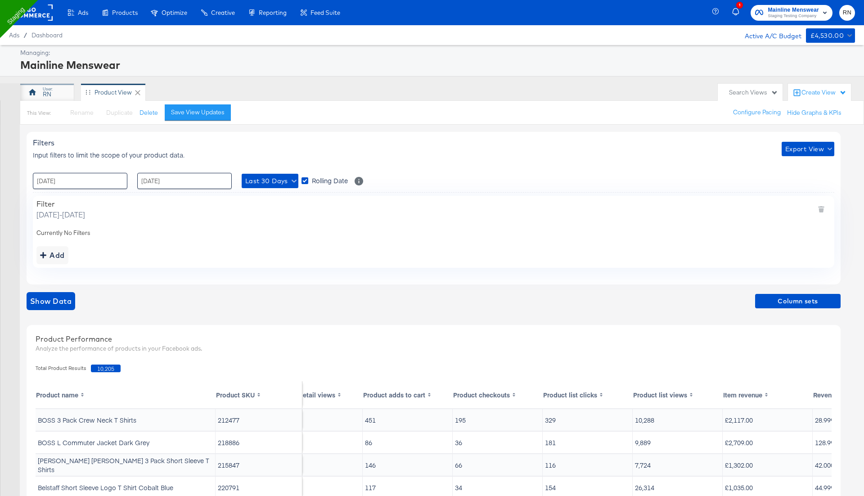
click at [49, 94] on div "RN" at bounding box center [47, 94] width 9 height 9
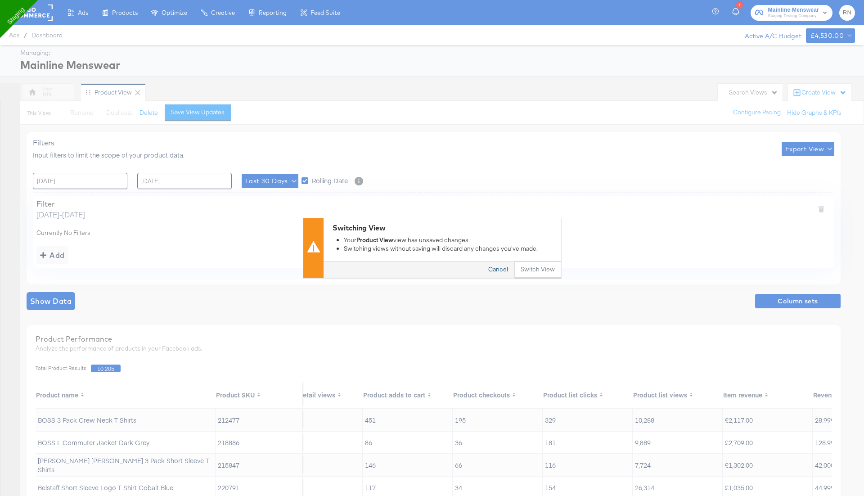
click at [503, 268] on button "Cancel" at bounding box center [498, 270] width 32 height 16
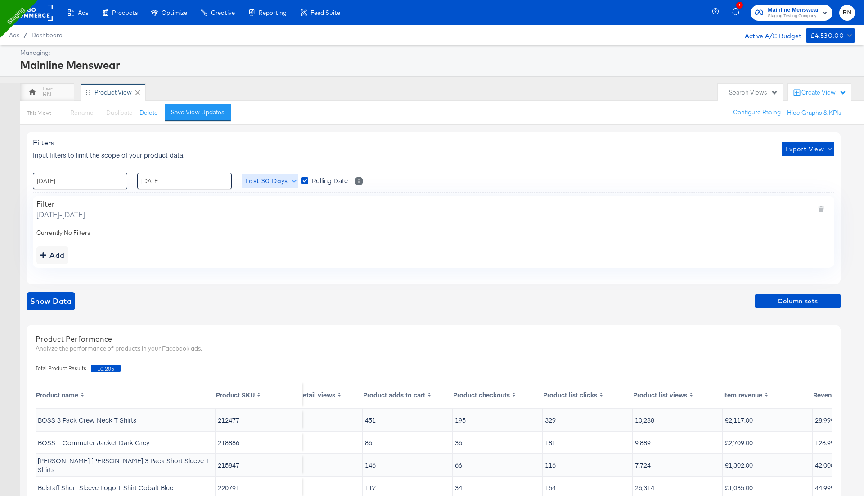
click at [278, 176] on span "Last 30 Days" at bounding box center [269, 180] width 49 height 11
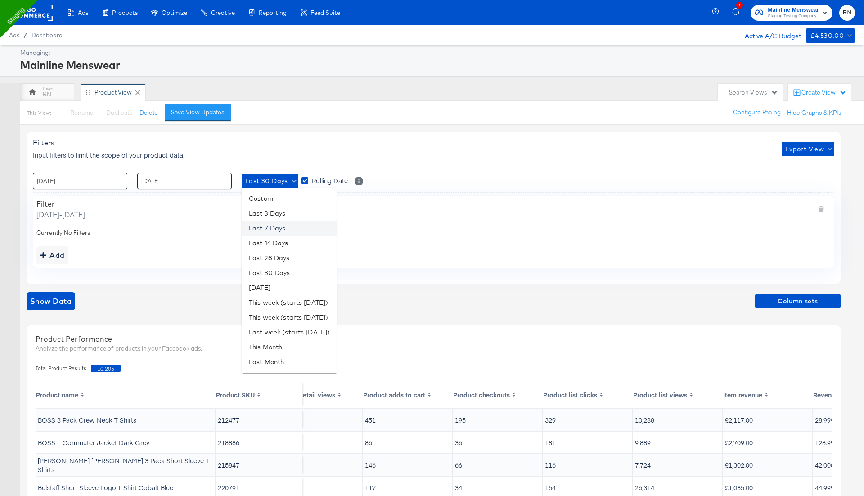
click at [286, 229] on li "Last 7 Days" at bounding box center [289, 228] width 95 height 15
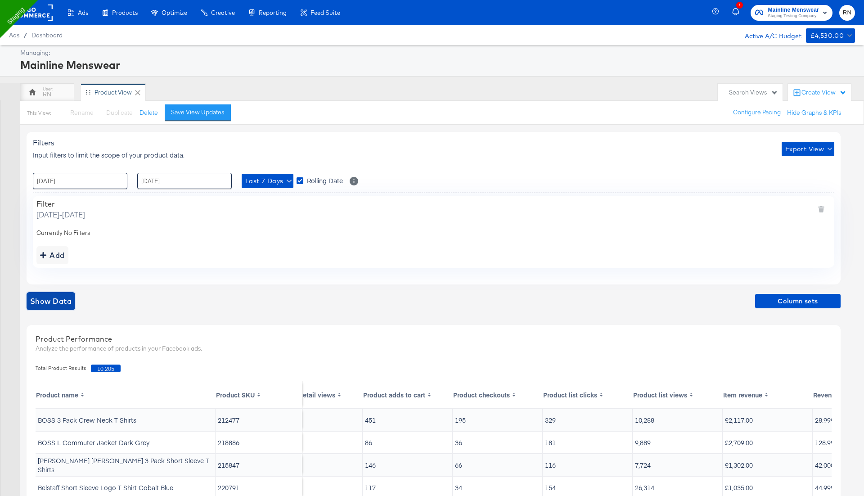
click at [56, 298] on span "Show Data" at bounding box center [50, 301] width 41 height 13
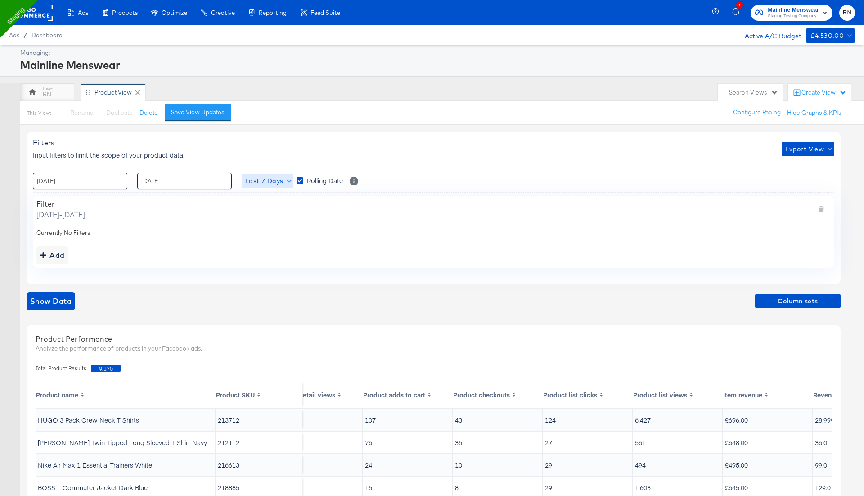
click at [271, 181] on span "Last 7 Days" at bounding box center [267, 180] width 45 height 11
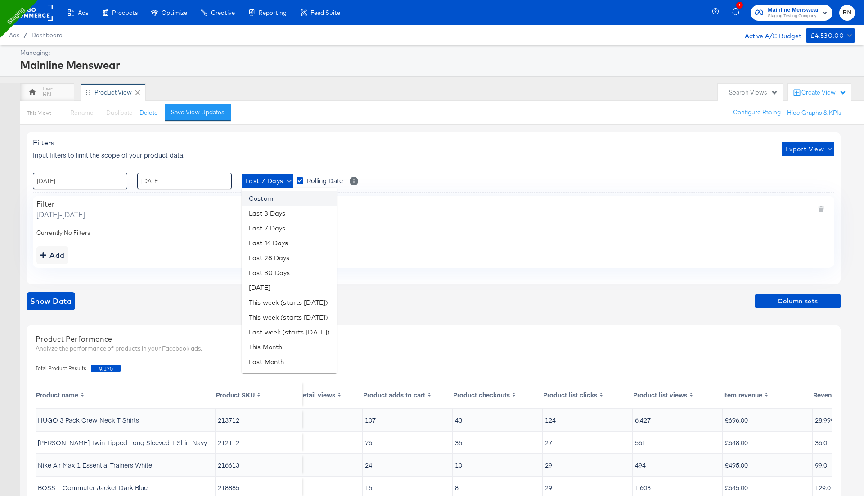
click at [273, 201] on li "Custom" at bounding box center [289, 198] width 95 height 15
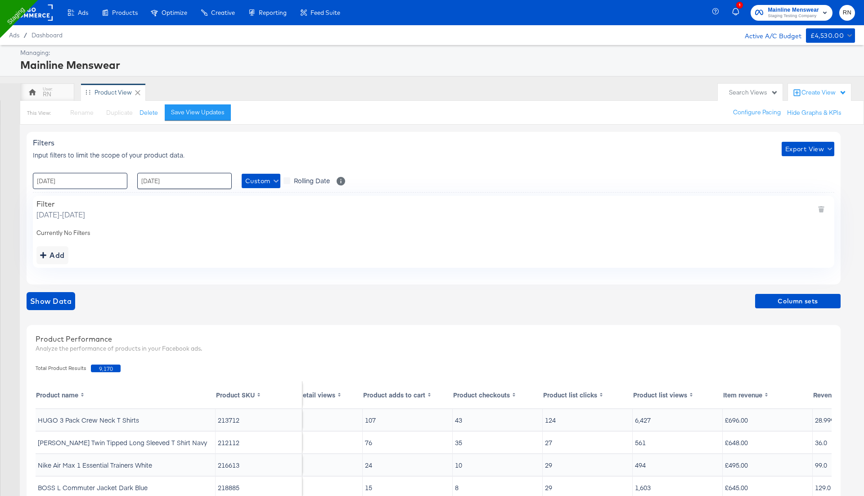
click at [114, 183] on input "[DATE]" at bounding box center [80, 181] width 94 height 16
click at [57, 238] on td "8" at bounding box center [58, 239] width 15 height 13
type input "08 / September / 2025 00:00"
click at [168, 182] on input "[DATE]" at bounding box center [184, 181] width 94 height 16
click at [213, 239] on td "11" at bounding box center [208, 239] width 15 height 13
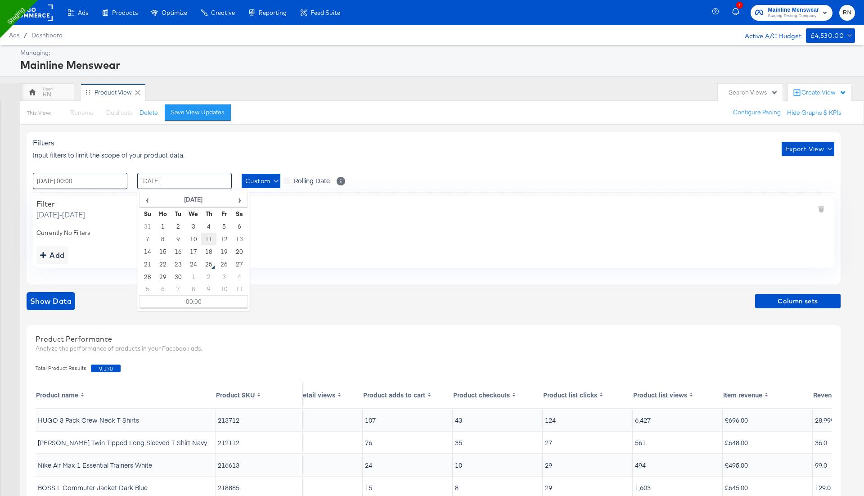
type input "11 / September / 2025 00:00"
click at [341, 225] on div "Filter Monday, September 8 2025 - Thursday, September 11 2025 Currently No Filt…" at bounding box center [433, 232] width 801 height 72
click at [61, 298] on span "Show Data" at bounding box center [50, 301] width 41 height 13
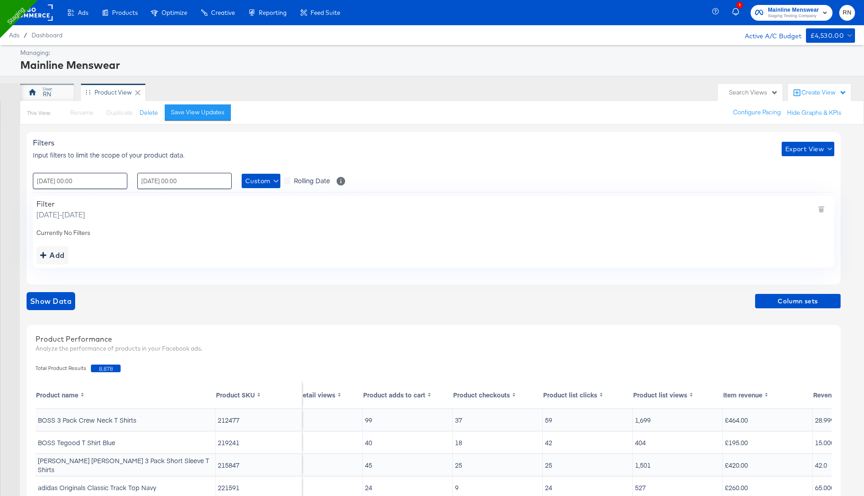
click at [50, 97] on div "RN" at bounding box center [47, 94] width 9 height 9
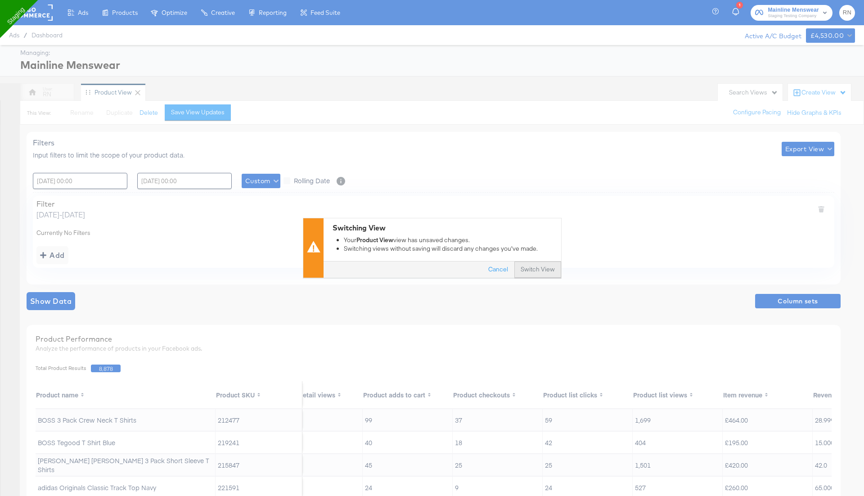
click at [535, 271] on button "Switch View" at bounding box center [537, 270] width 47 height 16
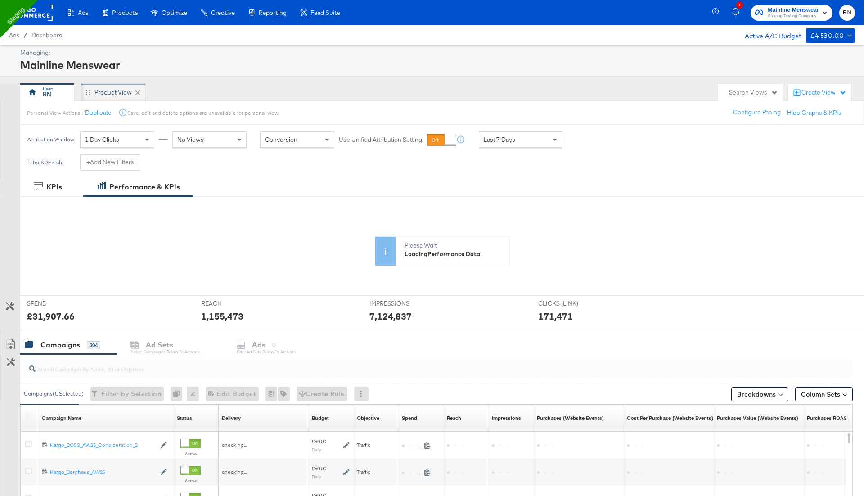
click at [120, 91] on div "Product View" at bounding box center [112, 92] width 37 height 9
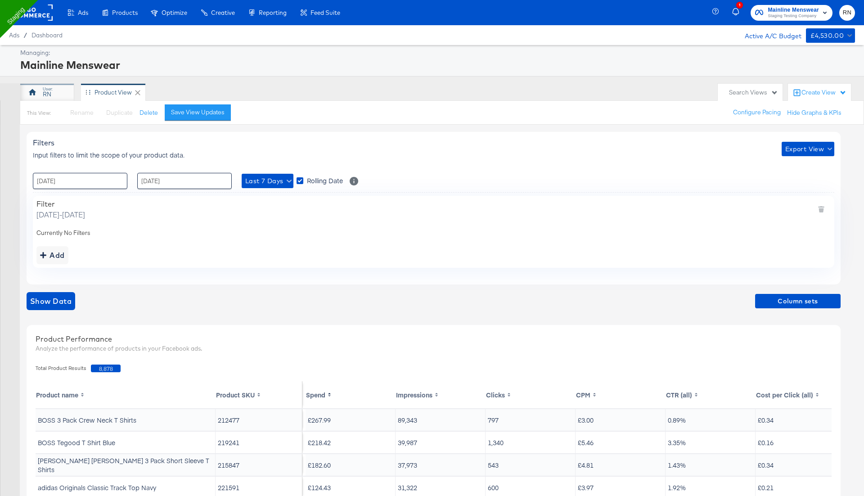
click at [44, 97] on div "RN" at bounding box center [47, 94] width 9 height 9
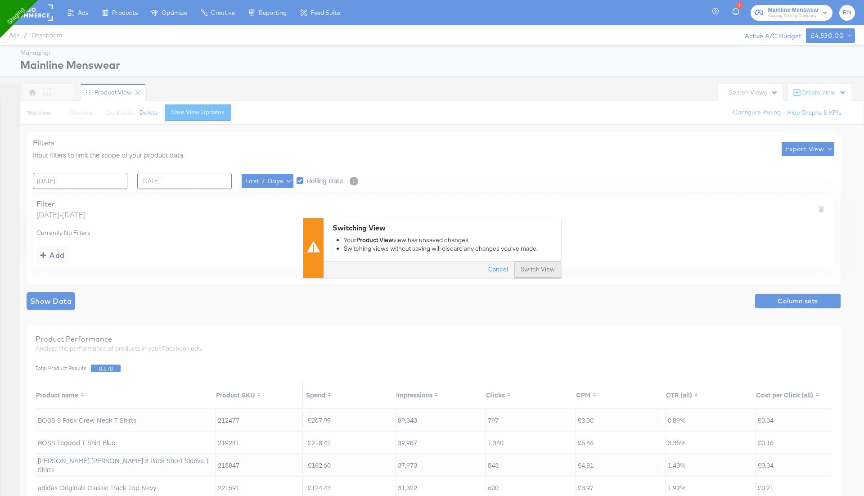
click at [537, 270] on button "Switch View" at bounding box center [537, 270] width 47 height 16
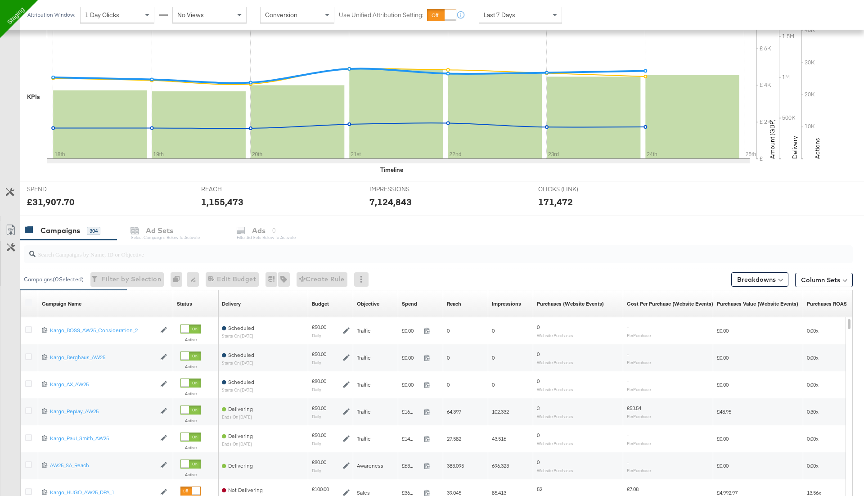
scroll to position [173, 0]
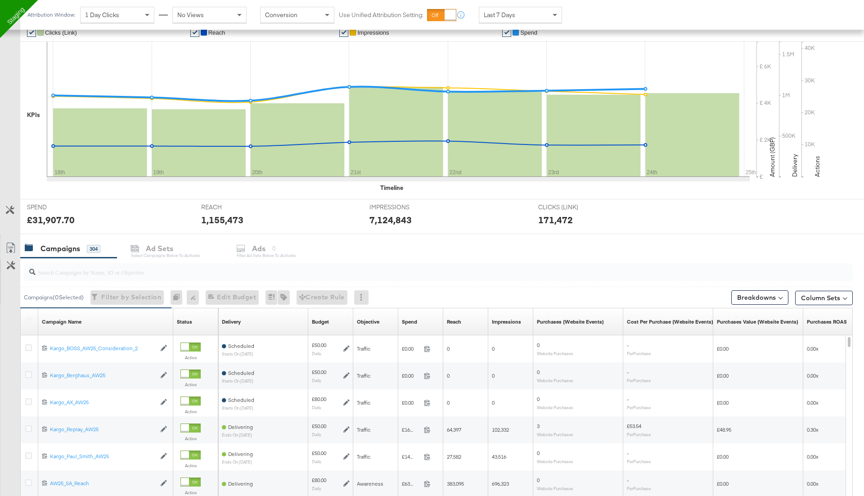
click at [10, 211] on icon at bounding box center [10, 210] width 9 height 9
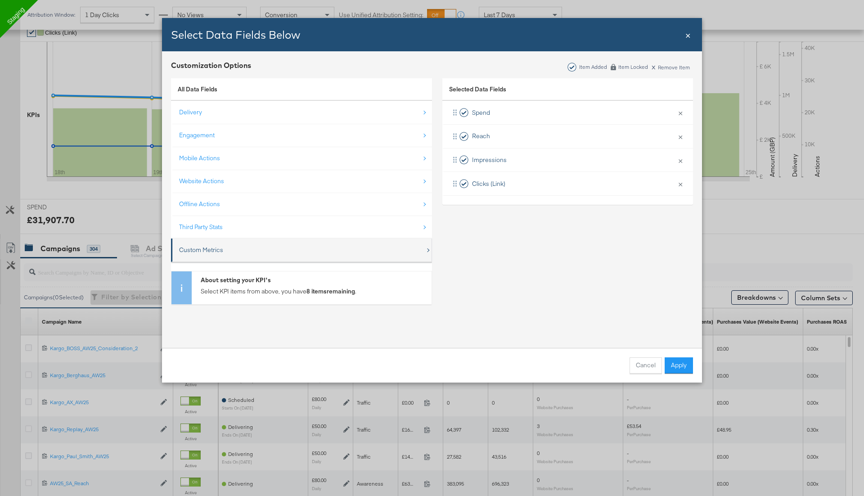
click at [245, 244] on div "Custom Metrics" at bounding box center [302, 250] width 246 height 18
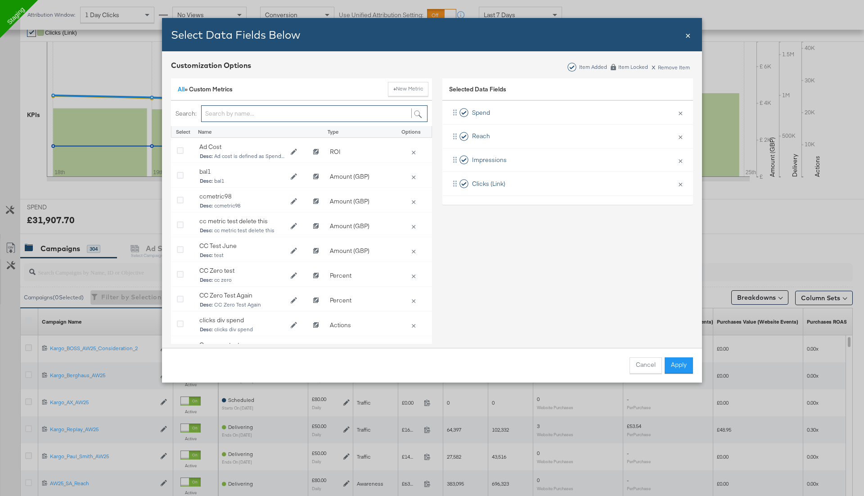
click at [266, 114] on input "Bulk Add Locations Modal" at bounding box center [314, 113] width 226 height 17
type input "rn"
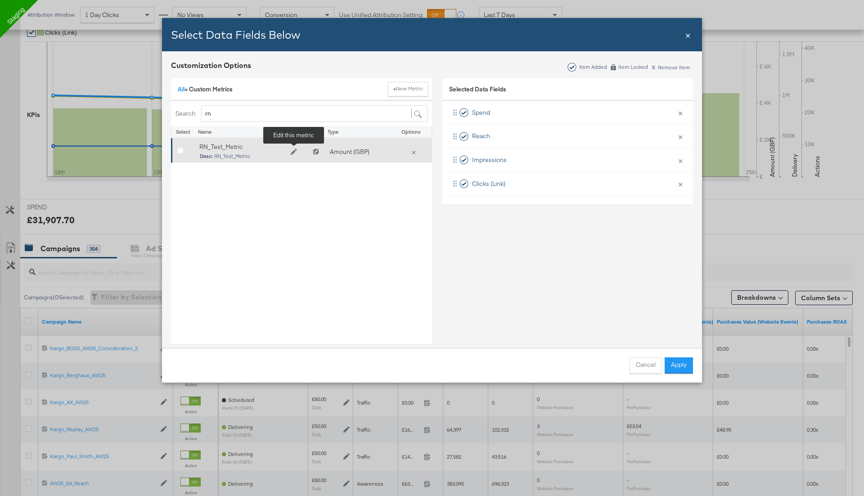
click at [294, 152] on icon "Edit RN_Test_Metric" at bounding box center [294, 151] width 6 height 6
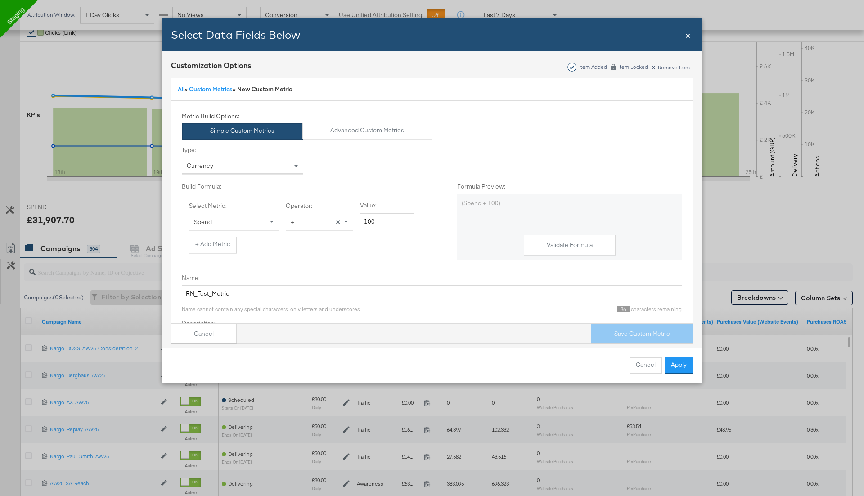
click at [247, 221] on div "Spend" at bounding box center [233, 221] width 89 height 15
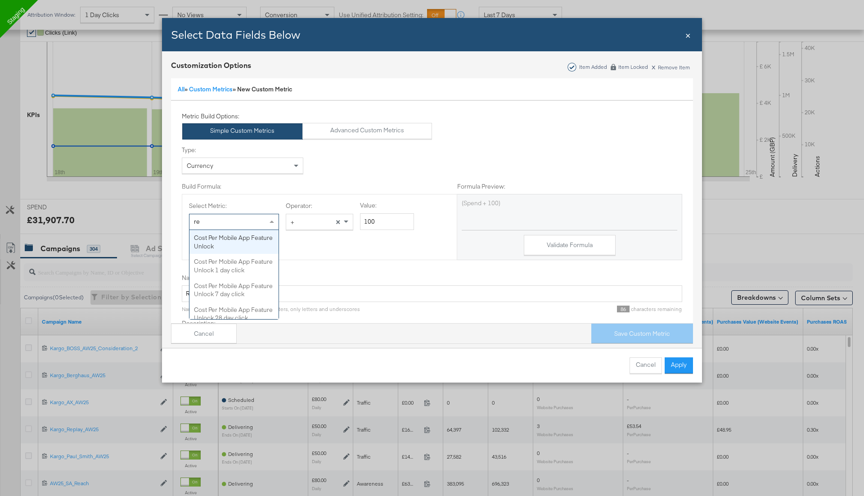
type input "r"
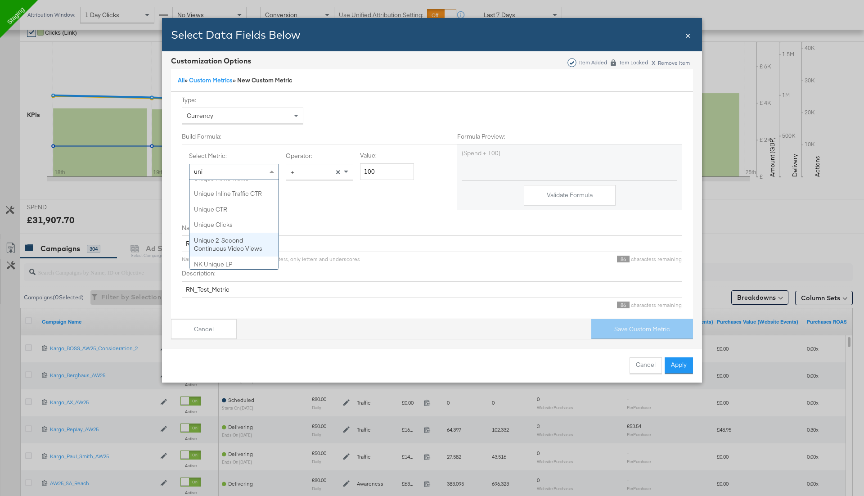
scroll to position [0, 0]
type input "u"
click at [265, 116] on div "Currency" at bounding box center [242, 115] width 121 height 15
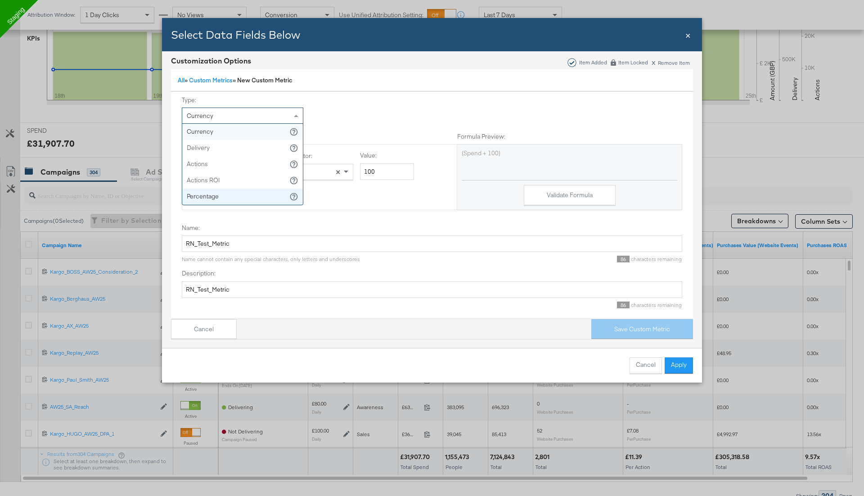
scroll to position [254, 0]
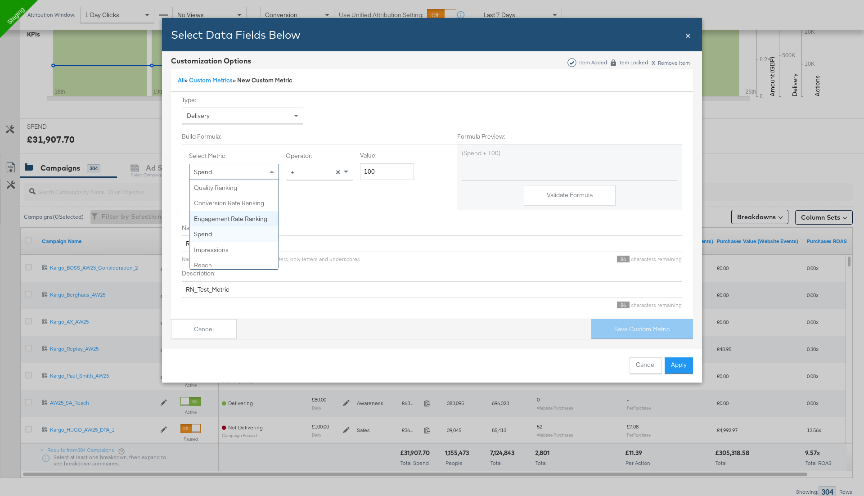
click at [248, 166] on div "Spend" at bounding box center [233, 171] width 89 height 15
type input "q"
click at [283, 113] on div "Delivery" at bounding box center [242, 115] width 121 height 15
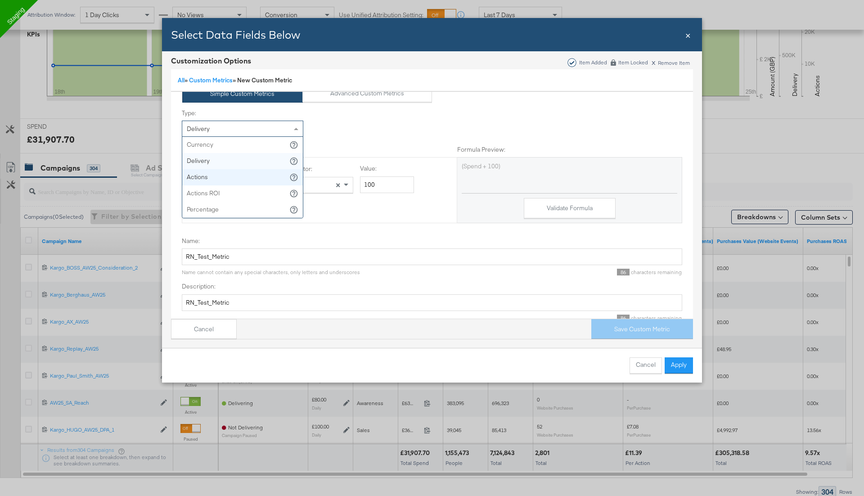
scroll to position [15, 0]
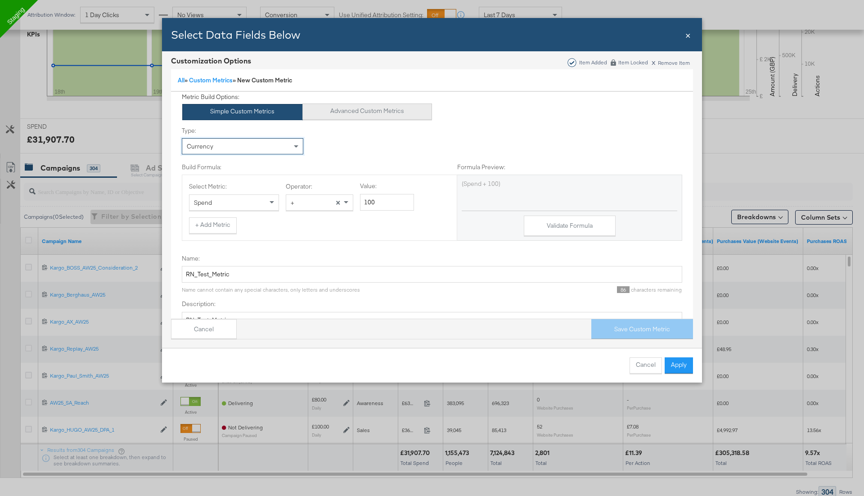
click at [361, 108] on button "Advanced Custom Metrics" at bounding box center [367, 111] width 130 height 16
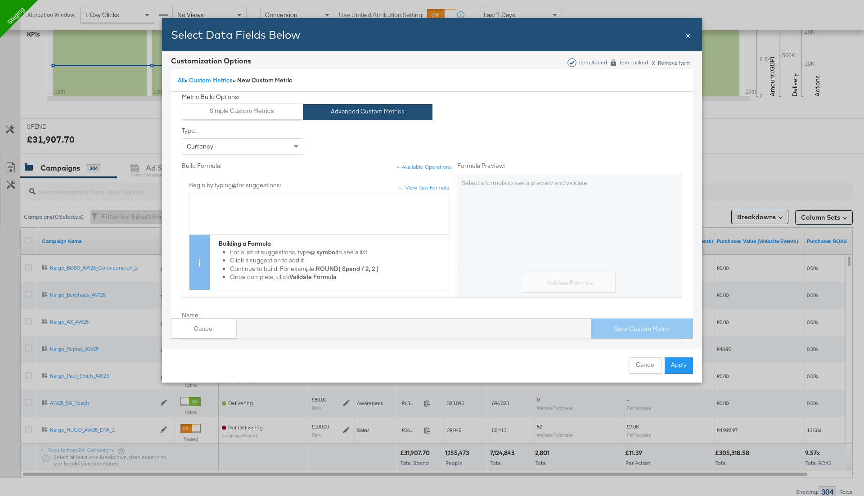
click at [237, 198] on div "Bulk Add Locations Modal" at bounding box center [319, 201] width 251 height 9
click at [684, 36] on div "Select Data Fields Below Close ×" at bounding box center [432, 34] width 540 height 33
click at [685, 33] on span "×" at bounding box center [687, 34] width 5 height 12
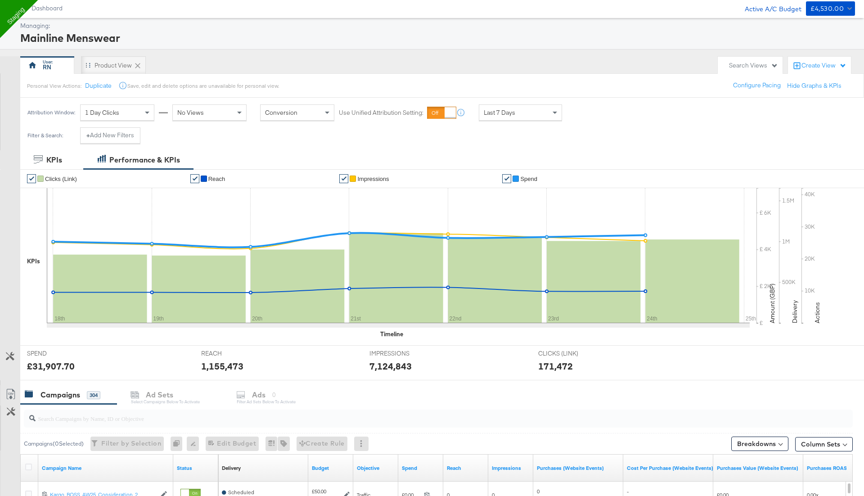
scroll to position [0, 0]
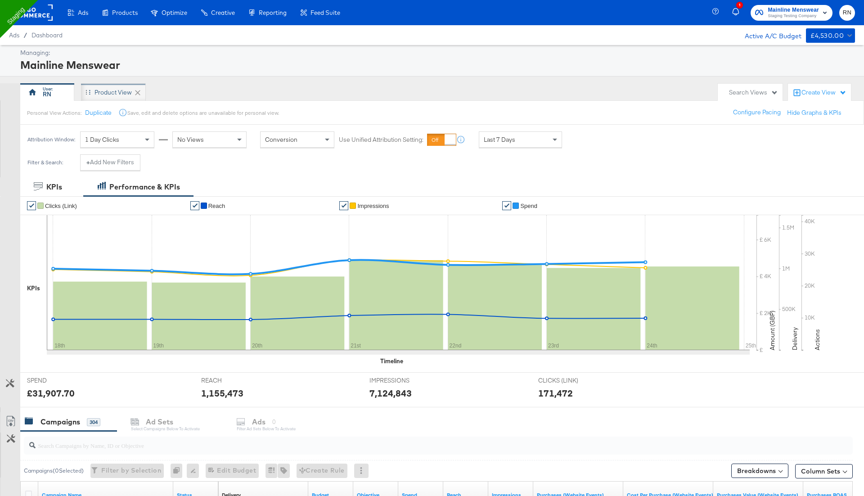
click at [107, 91] on div "Product View" at bounding box center [112, 92] width 37 height 9
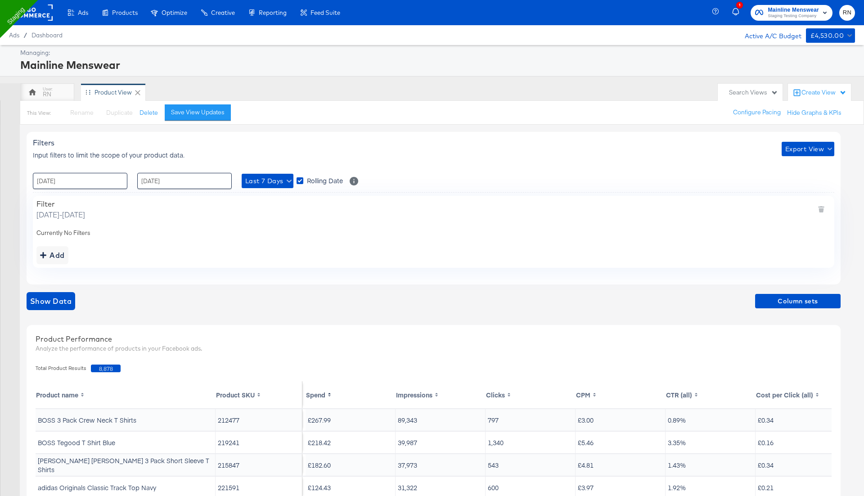
click at [268, 188] on div "Last 7 Days Rolling Date Select to update the date range every day" at bounding box center [300, 181] width 117 height 16
click at [268, 187] on button "Last 7 Days" at bounding box center [268, 181] width 52 height 14
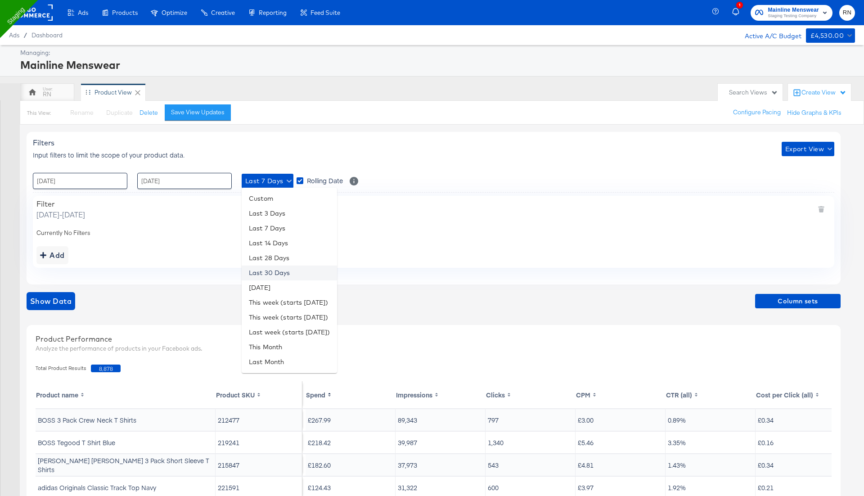
click at [276, 274] on li "Last 30 Days" at bounding box center [289, 272] width 95 height 15
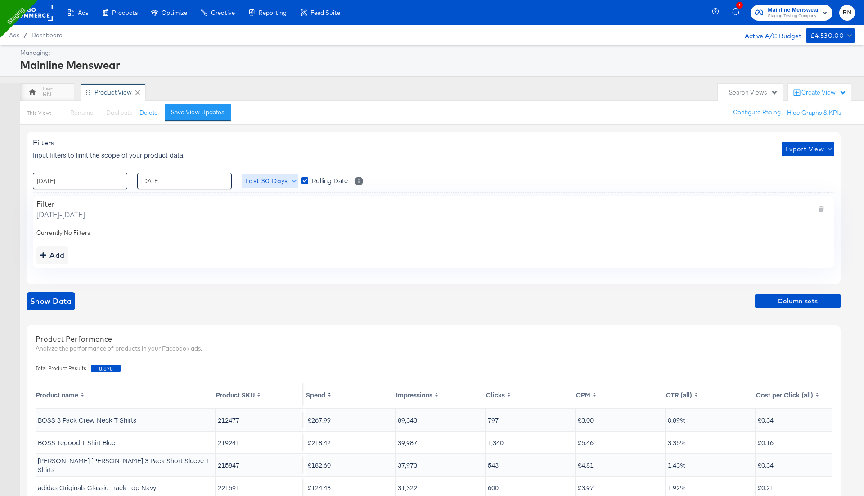
click at [264, 181] on span "Last 30 Days" at bounding box center [269, 180] width 49 height 11
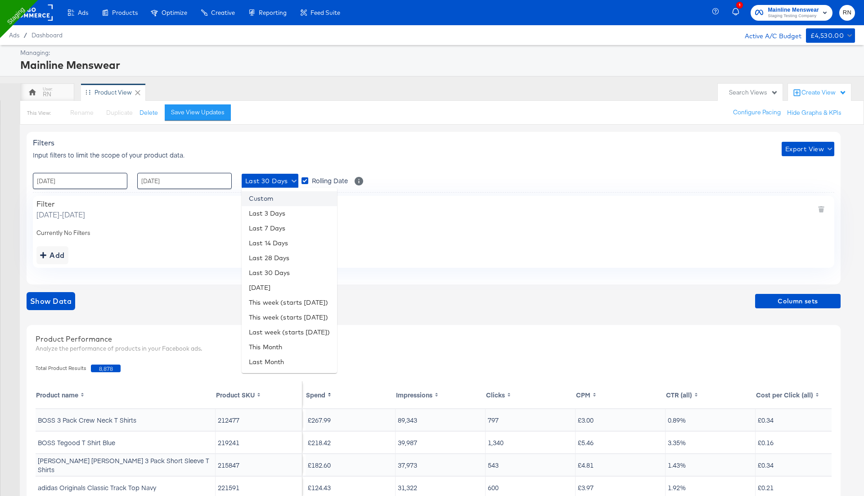
click at [270, 197] on li "Custom" at bounding box center [289, 198] width 95 height 15
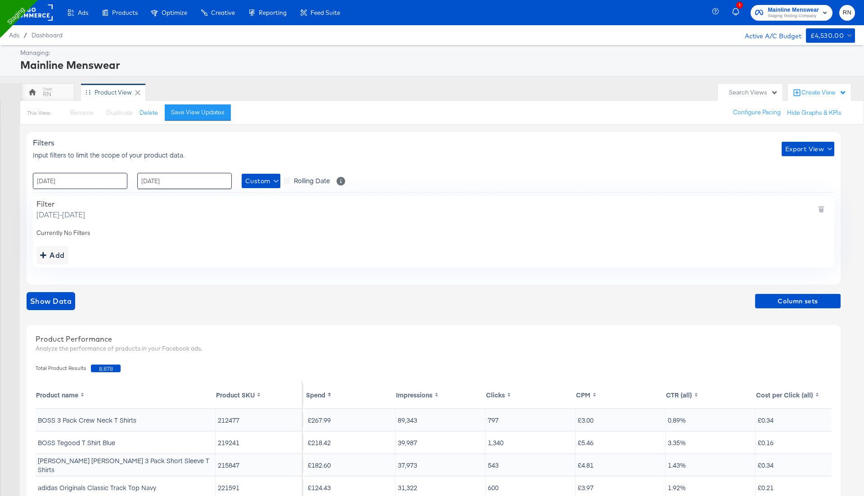
click at [117, 183] on input "[DATE]" at bounding box center [80, 181] width 94 height 16
click at [41, 200] on span "‹" at bounding box center [43, 199] width 14 height 13
click at [117, 226] on td "1" at bounding box center [119, 226] width 15 height 13
type input "01 / August / 2025 00:00"
click at [164, 180] on input "[DATE]" at bounding box center [184, 181] width 94 height 16
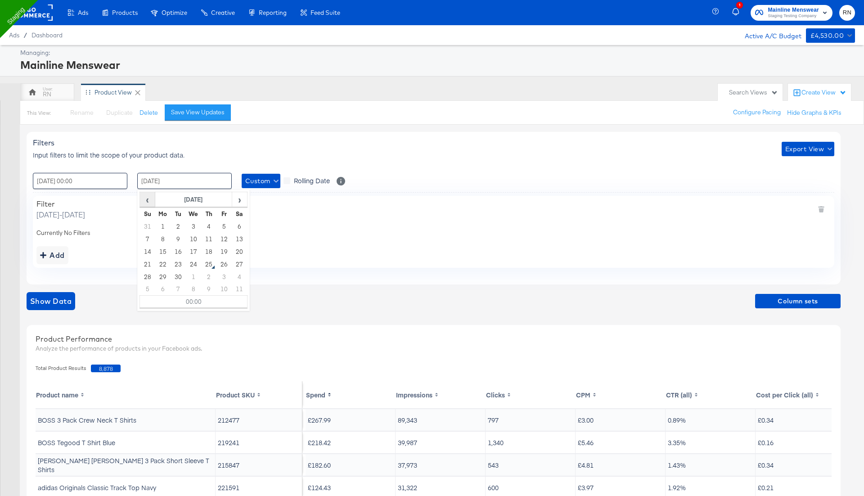
click at [151, 200] on span "‹" at bounding box center [147, 199] width 14 height 13
click at [193, 264] on td "20" at bounding box center [193, 264] width 15 height 13
type input "20 / August / 2025 00:00"
click at [79, 287] on div "Filters Input filters to limit the scope of your product data. Export View : 01…" at bounding box center [437, 394] width 821 height 539
click at [56, 314] on div "Show Data Column sets" at bounding box center [434, 304] width 814 height 25
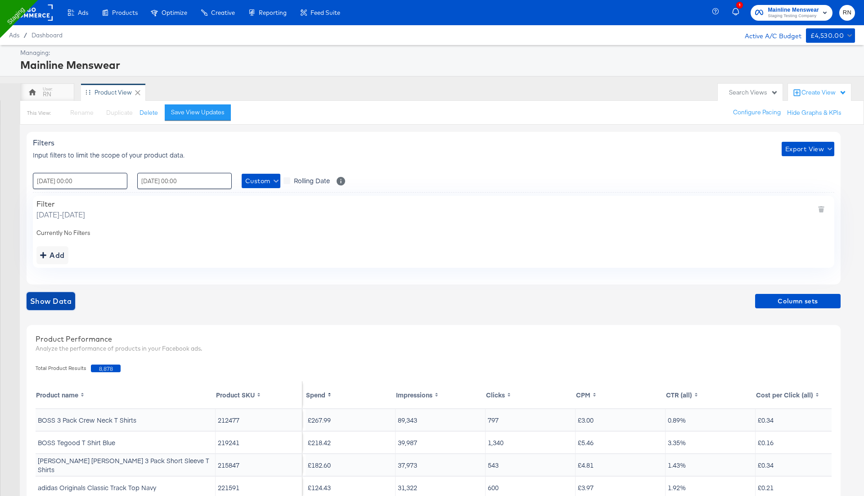
click at [57, 306] on span "Show Data" at bounding box center [50, 301] width 41 height 13
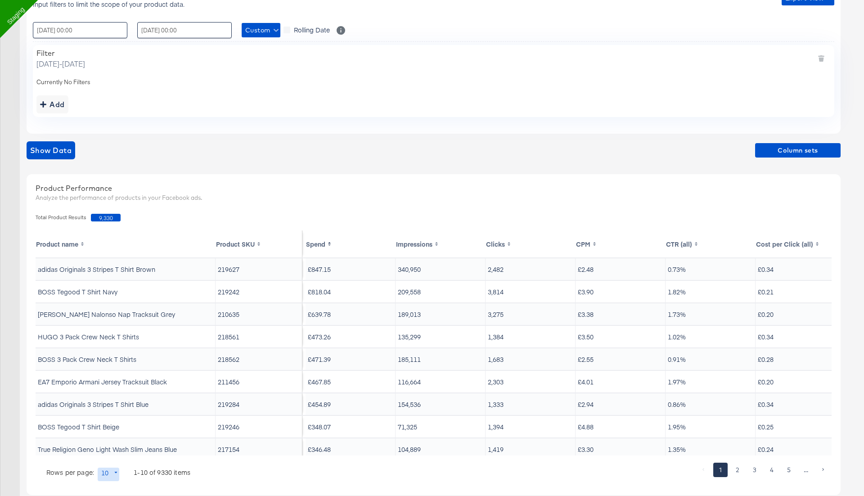
scroll to position [152, 0]
click at [291, 137] on div "Filters Input filters to limit the scope of your product data. Export View : 01…" at bounding box center [437, 242] width 821 height 539
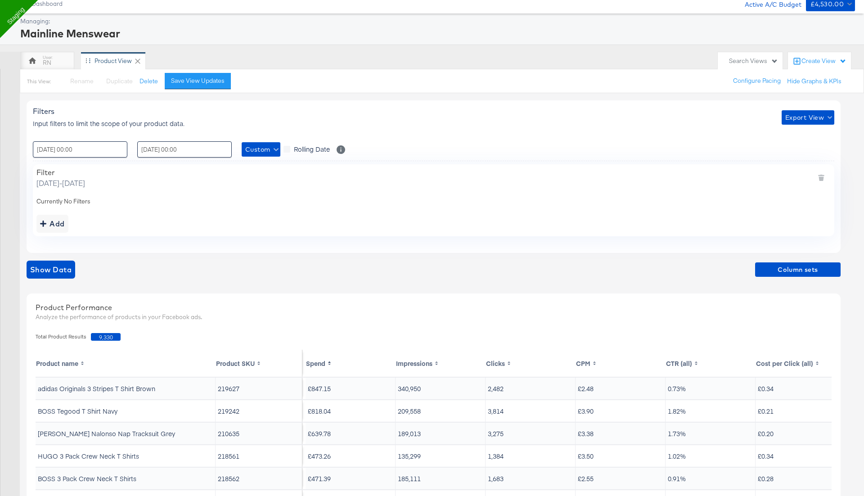
scroll to position [0, 0]
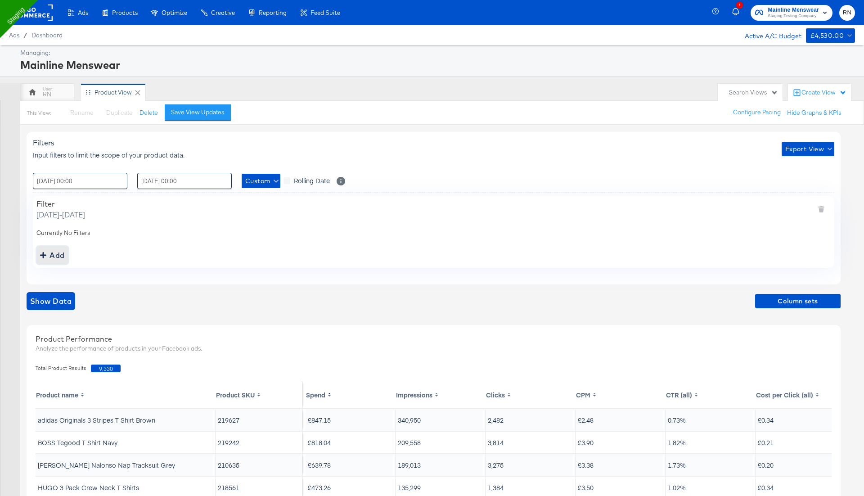
click at [56, 260] on div "Add" at bounding box center [52, 255] width 25 height 13
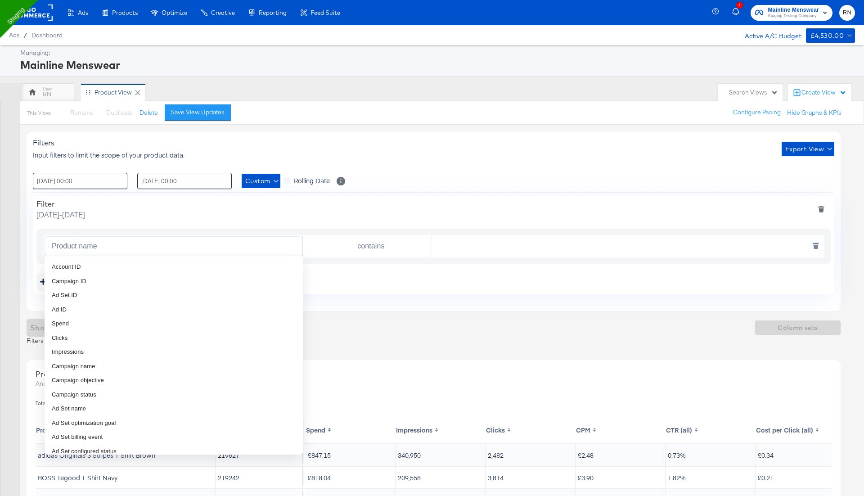
click at [144, 247] on input "Product name" at bounding box center [175, 246] width 254 height 18
click at [105, 344] on li "Item revenue" at bounding box center [174, 342] width 258 height 14
type input "Item revenue"
type input "is greater than"
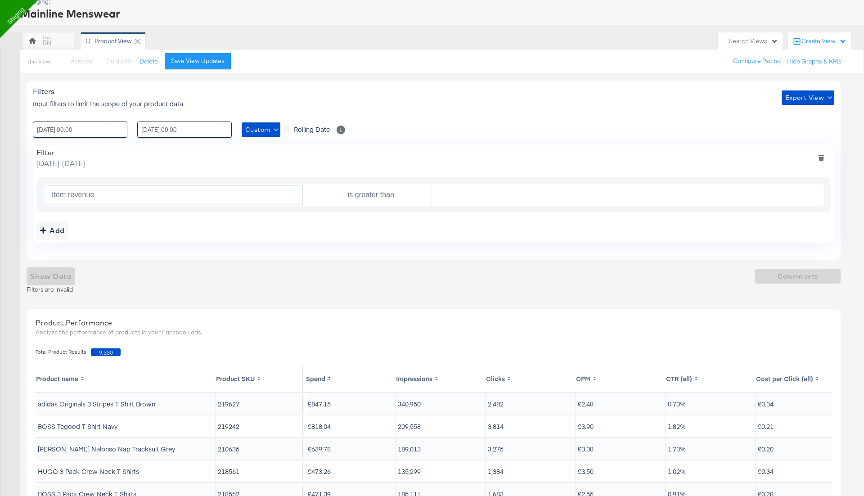
scroll to position [0, 0]
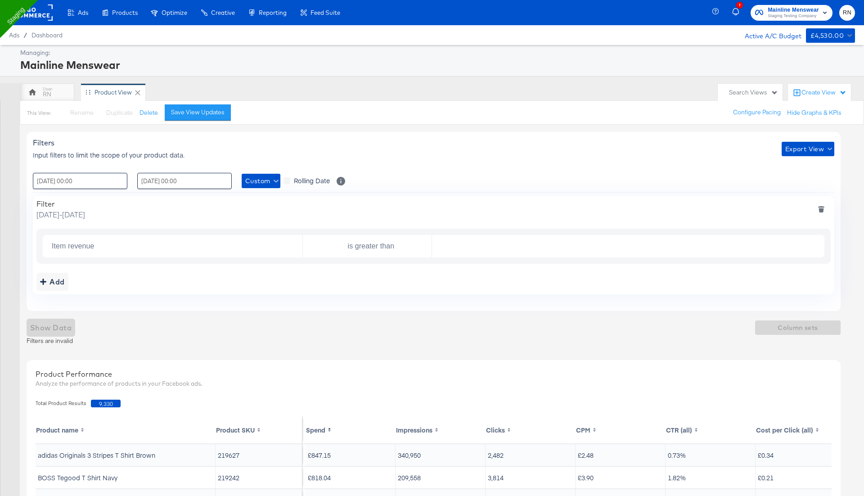
click at [819, 208] on icon "deletefilters" at bounding box center [821, 209] width 6 height 6
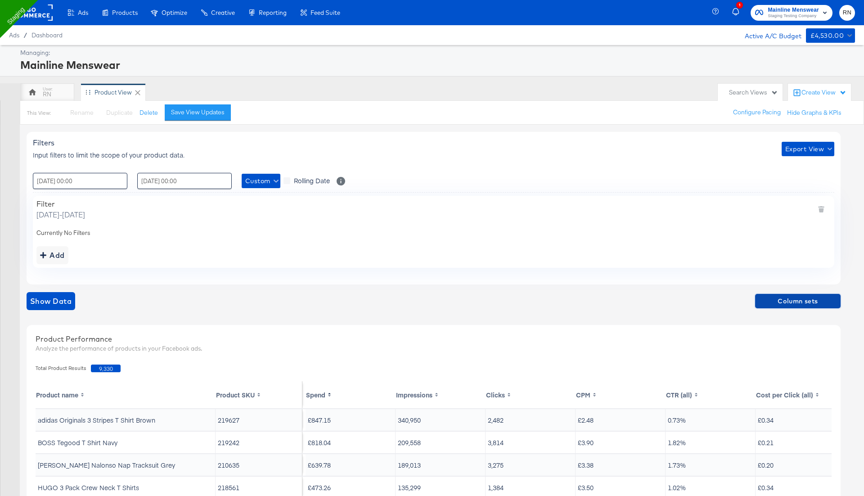
click at [774, 301] on span "Column sets" at bounding box center [798, 301] width 78 height 11
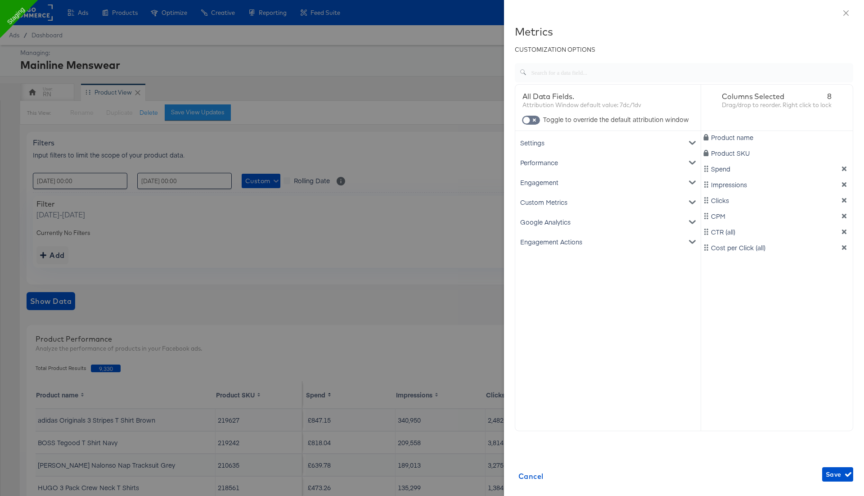
click at [573, 220] on div "Google Analytics" at bounding box center [608, 222] width 182 height 20
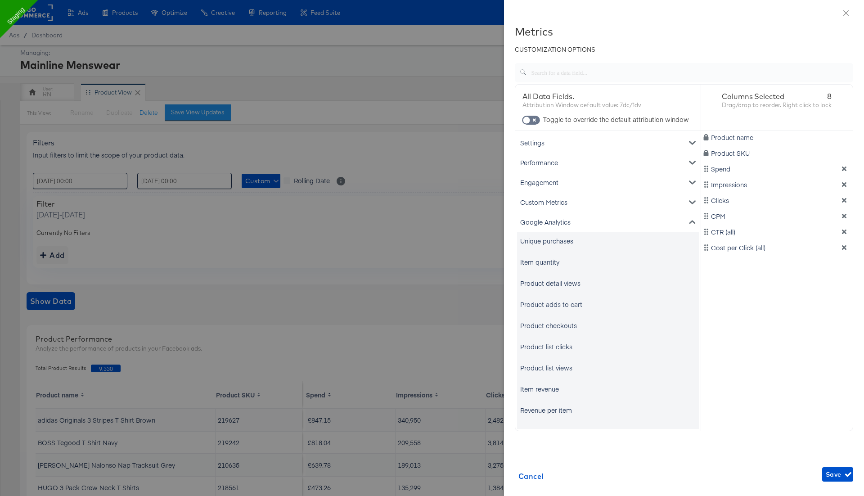
click at [550, 245] on div "Unique purchases" at bounding box center [608, 241] width 182 height 18
click at [547, 256] on div "Item quantity" at bounding box center [608, 262] width 182 height 18
click at [549, 240] on div "Unique purchases" at bounding box center [546, 240] width 53 height 9
click at [547, 265] on div "Item quantity" at bounding box center [539, 261] width 39 height 9
click at [549, 287] on div "Product detail views" at bounding box center [550, 283] width 60 height 9
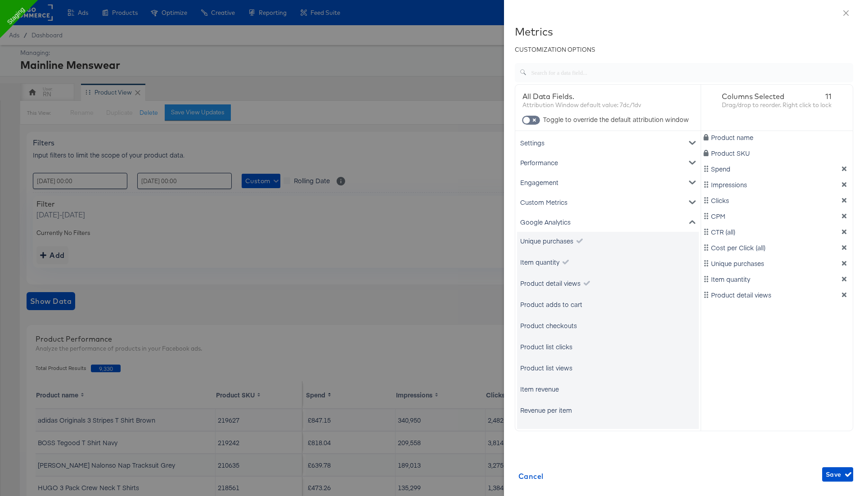
click at [549, 309] on div "Product adds to cart" at bounding box center [608, 304] width 182 height 18
click at [550, 326] on div "Product checkouts" at bounding box center [548, 325] width 57 height 9
click at [552, 303] on div "Product adds to cart" at bounding box center [551, 304] width 62 height 9
click at [551, 322] on div "Product checkouts" at bounding box center [548, 325] width 57 height 9
click at [554, 304] on div "Product adds to cart" at bounding box center [551, 304] width 62 height 9
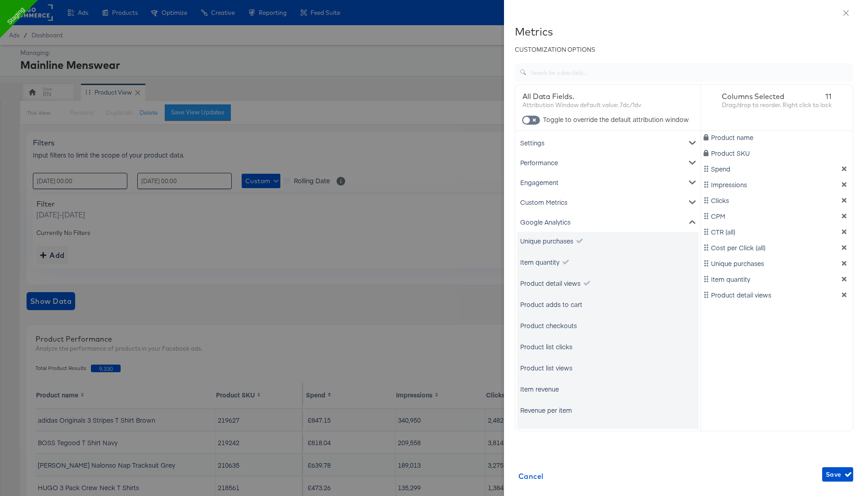
click at [554, 304] on div "Product adds to cart" at bounding box center [551, 304] width 62 height 9
click at [557, 327] on div "Product checkouts" at bounding box center [548, 325] width 57 height 9
click at [557, 340] on div "Product list clicks" at bounding box center [608, 346] width 182 height 18
click at [557, 343] on div "Product list clicks" at bounding box center [546, 346] width 52 height 9
click at [558, 367] on div "Product list views" at bounding box center [546, 367] width 52 height 9
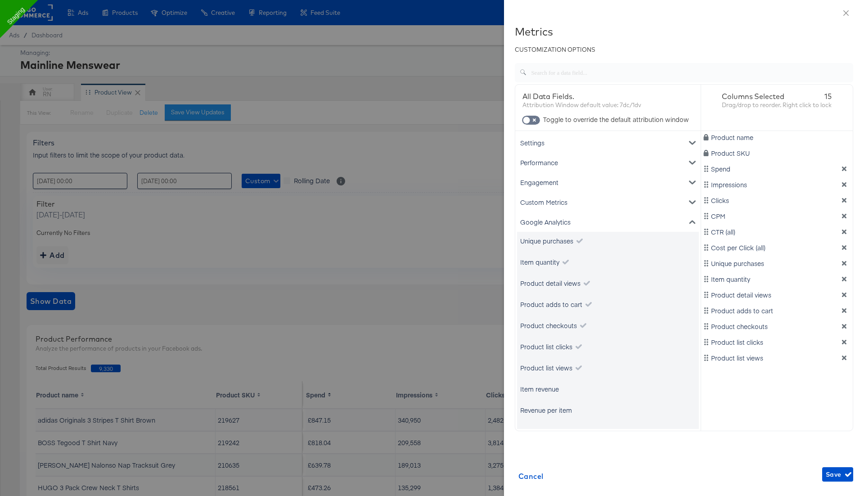
click at [550, 390] on div "Item revenue" at bounding box center [539, 388] width 39 height 9
click at [553, 410] on div "Revenue per item" at bounding box center [546, 409] width 52 height 9
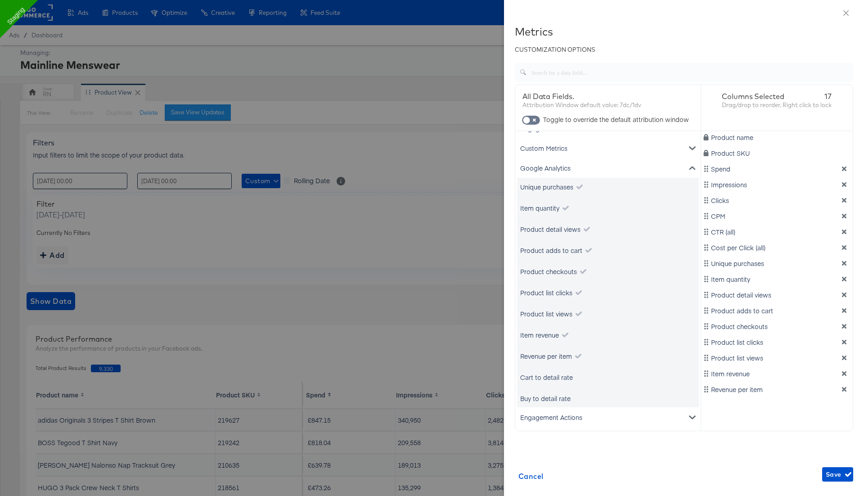
click at [556, 378] on div "Cart to detail rate" at bounding box center [546, 377] width 53 height 9
click at [556, 396] on div "Buy to detail rate" at bounding box center [545, 398] width 50 height 9
click at [842, 472] on span "Save" at bounding box center [838, 474] width 24 height 11
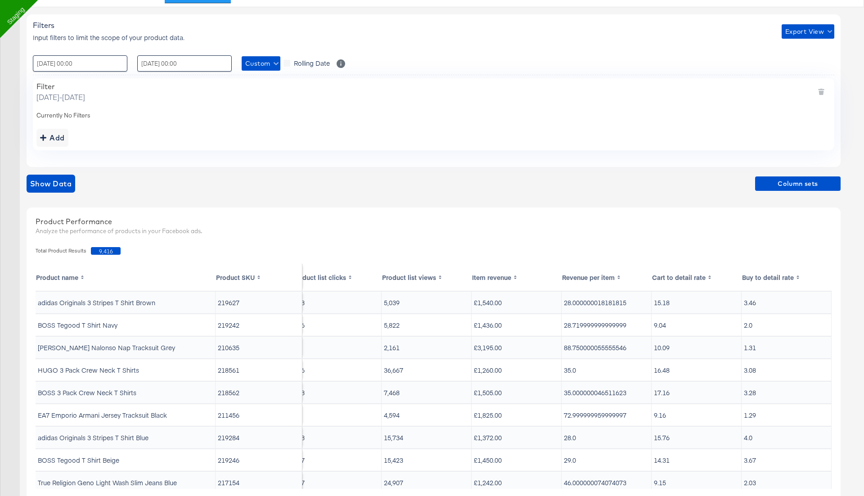
scroll to position [106, 0]
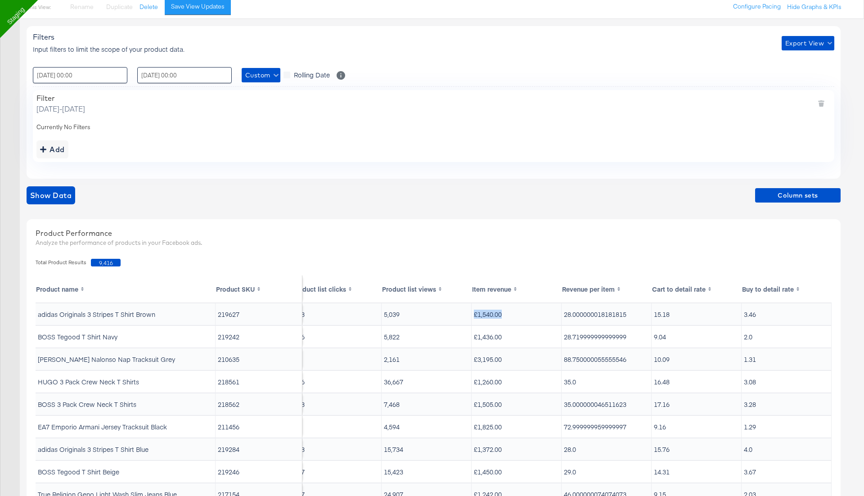
drag, startPoint x: 505, startPoint y: 312, endPoint x: 472, endPoint y: 311, distance: 32.9
click at [472, 311] on td "£1,540.00" at bounding box center [517, 314] width 90 height 22
copy td "£1,540.00"
click at [55, 148] on div "Add" at bounding box center [52, 149] width 25 height 13
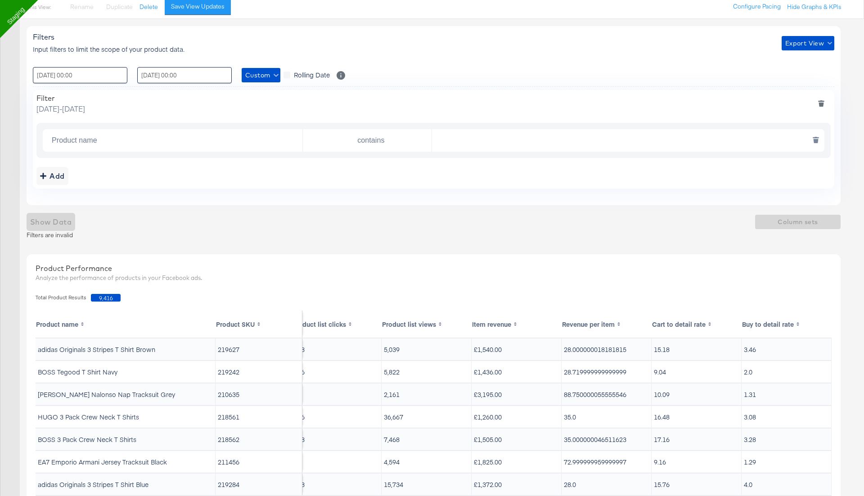
click at [128, 138] on input "Product name" at bounding box center [175, 140] width 254 height 18
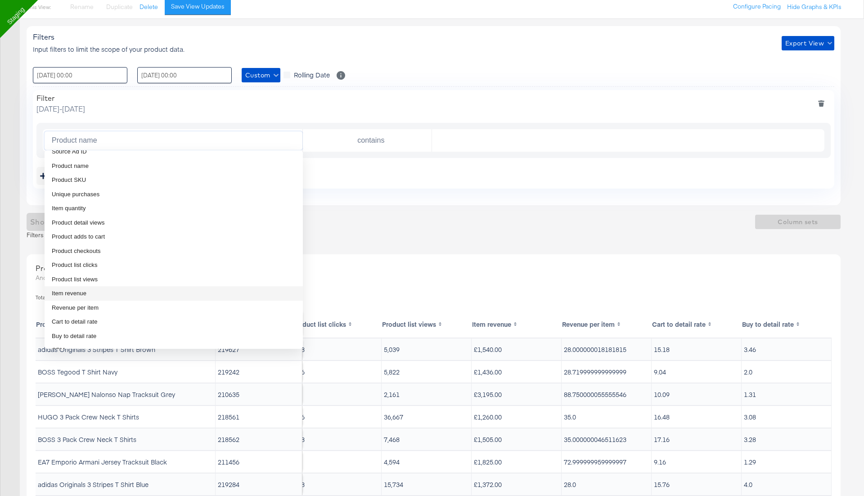
scroll to position [320, 0]
click at [98, 206] on li "Item quantity" at bounding box center [174, 209] width 258 height 14
type input "Item quantity"
type input "is greater than"
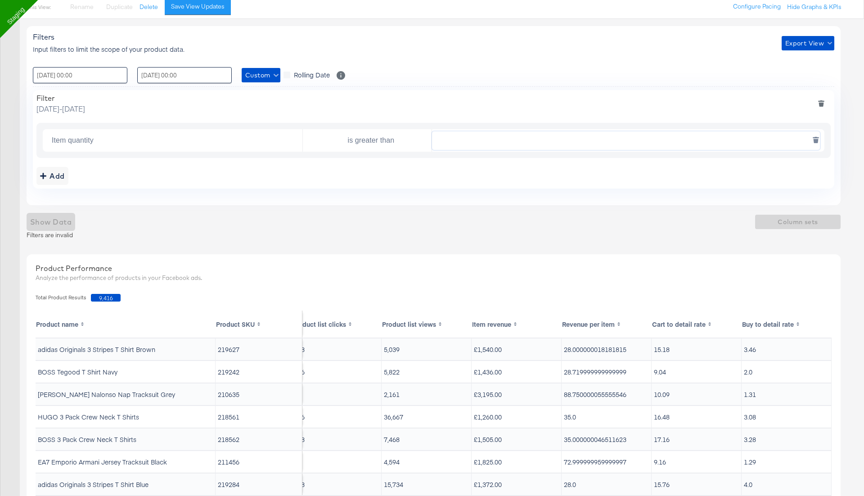
click at [464, 138] on input "text" at bounding box center [626, 140] width 388 height 18
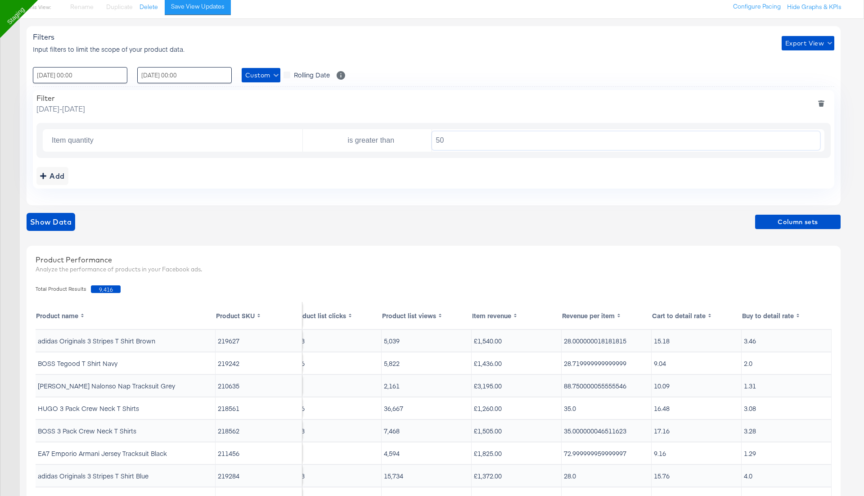
type input "50"
click at [579, 251] on div "Product Performance Analyze the performance of products in your Facebook ads." at bounding box center [433, 265] width 805 height 31
click at [54, 222] on span "Show Data" at bounding box center [50, 222] width 41 height 13
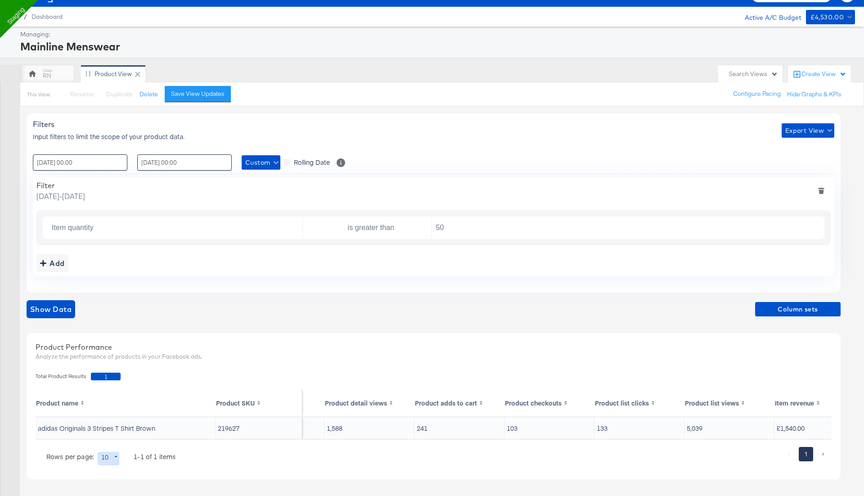
scroll to position [0, 700]
drag, startPoint x: 158, startPoint y: 426, endPoint x: 36, endPoint y: 427, distance: 122.4
click at [36, 427] on td "adidas Originals 3 Stripes T Shirt Brown" at bounding box center [126, 428] width 180 height 22
copy td "adidas Originals 3 Stripes T Shirt Brown"
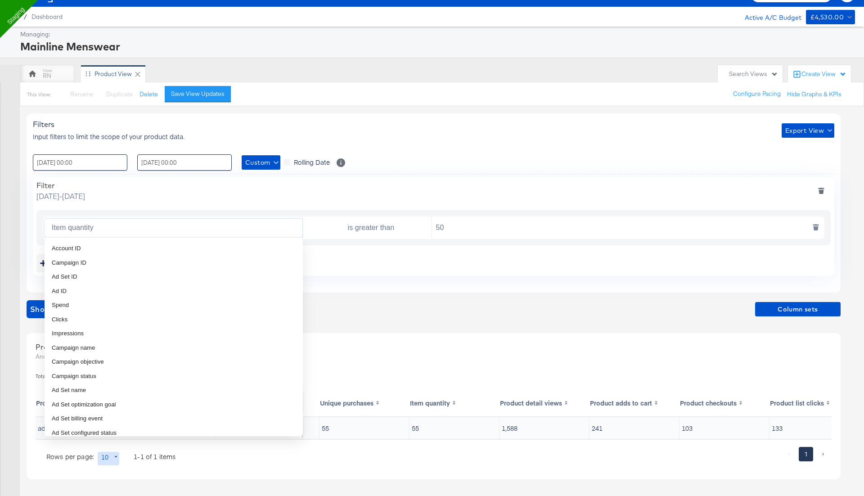
click at [127, 230] on input "Item quantity" at bounding box center [175, 228] width 254 height 18
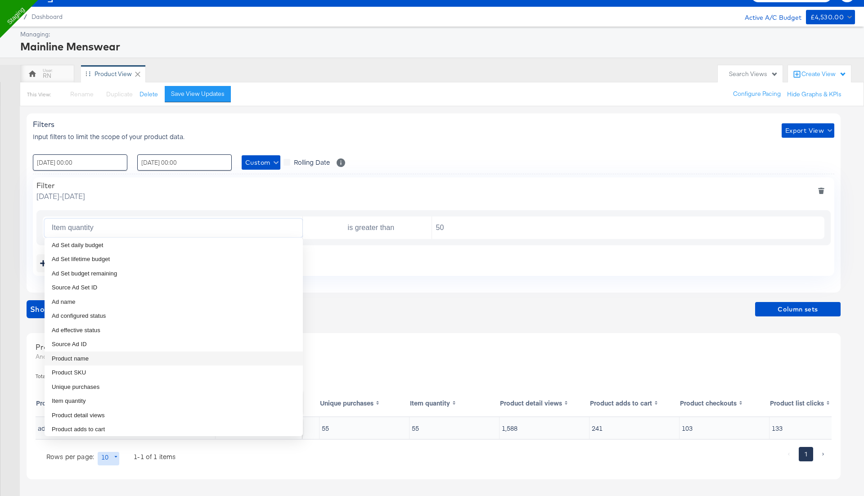
click at [113, 355] on li "Product name" at bounding box center [174, 358] width 258 height 14
type input "Product name"
type input "is"
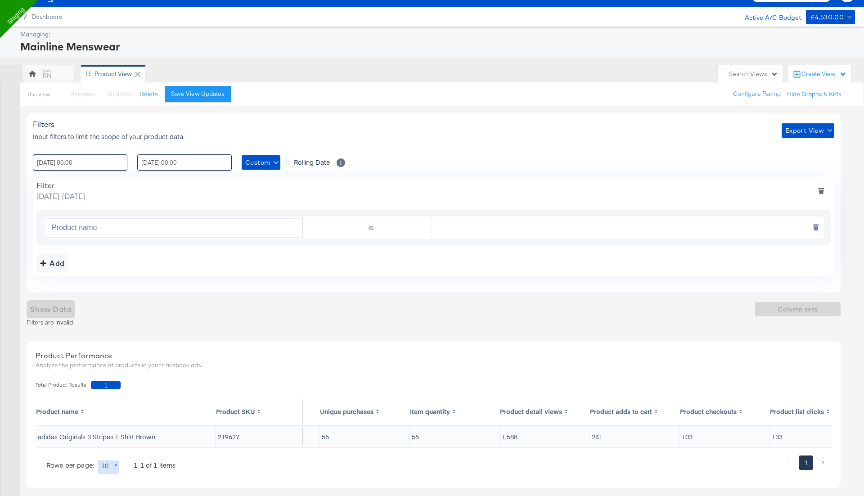
click at [462, 225] on input "text" at bounding box center [626, 228] width 388 height 18
click at [398, 225] on input "is" at bounding box center [368, 228] width 125 height 18
click at [370, 262] on li "contains" at bounding box center [366, 263] width 129 height 14
type input "contains"
click at [494, 227] on input "text" at bounding box center [626, 228] width 388 height 18
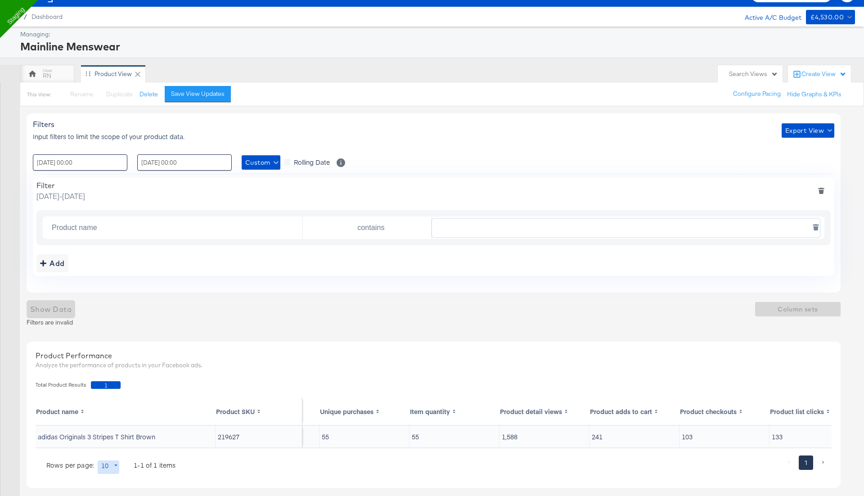
paste input "adidas Originals 3 Stripes T Shirt Brown"
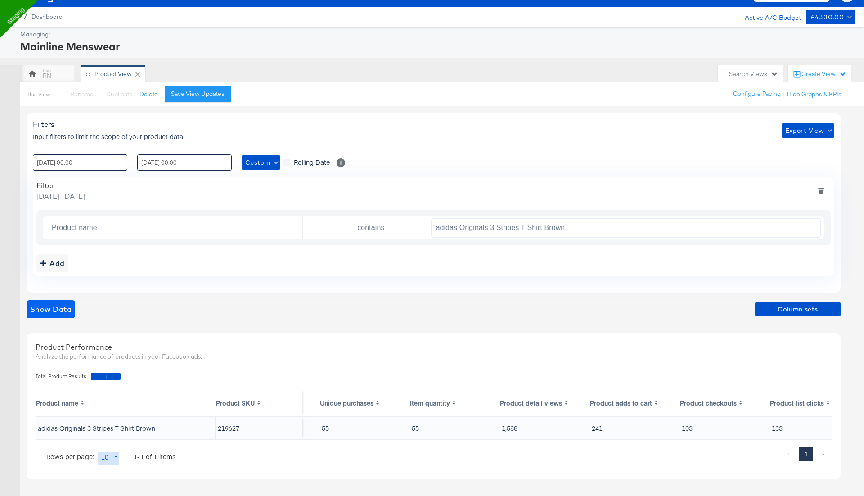
type input "adidas Originals 3 Stripes T Shirt Brown"
click at [64, 315] on button "Show Data" at bounding box center [51, 309] width 49 height 18
click at [819, 189] on icon "deletefilters" at bounding box center [821, 191] width 6 height 6
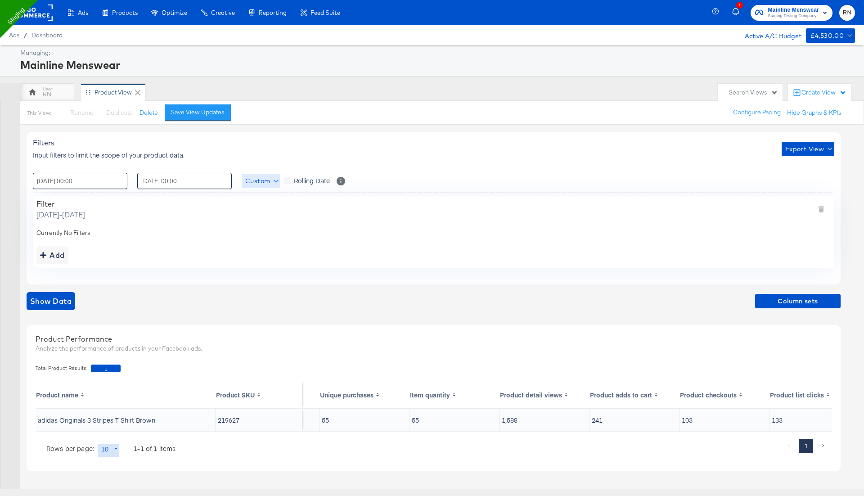
click at [269, 175] on span "Custom" at bounding box center [260, 180] width 31 height 11
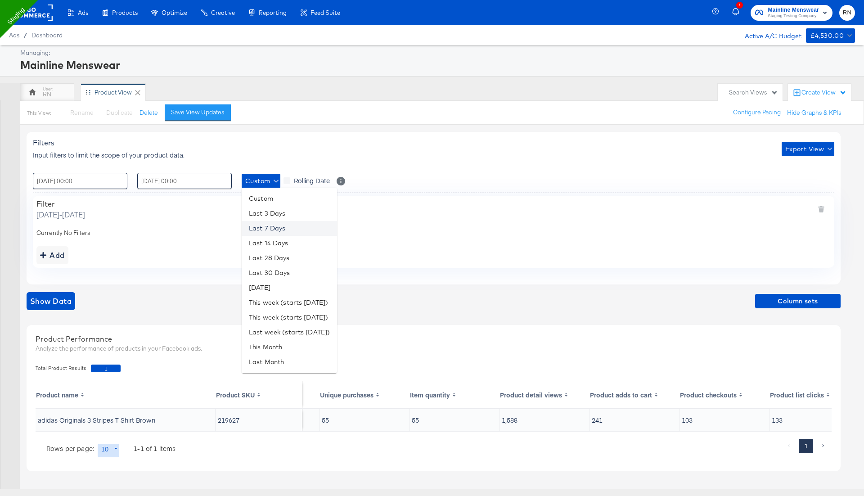
click at [274, 231] on li "Last 7 Days" at bounding box center [289, 228] width 95 height 15
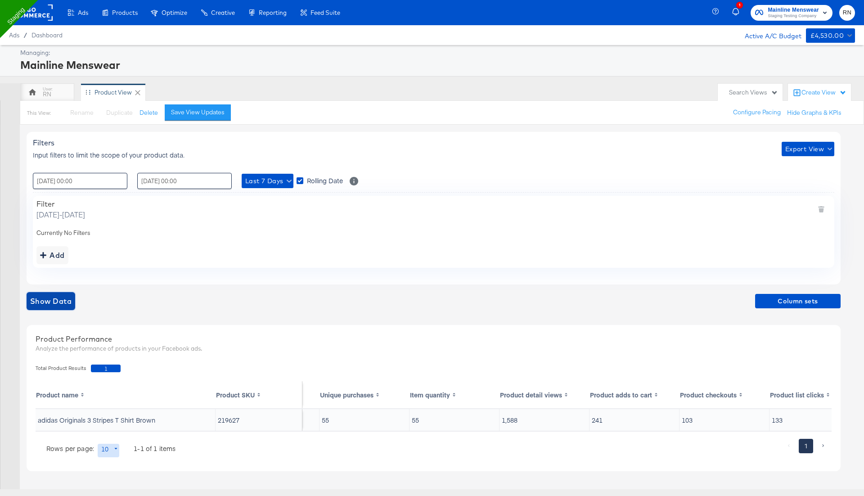
click at [67, 301] on span "Show Data" at bounding box center [50, 301] width 41 height 13
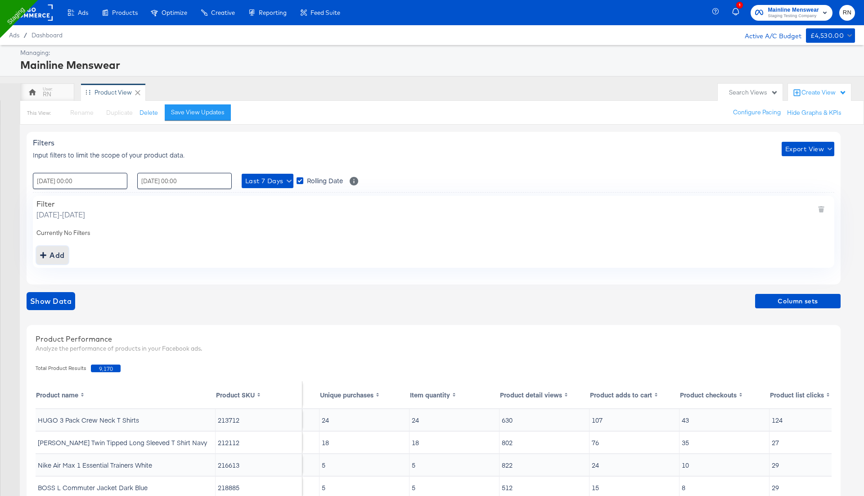
click at [60, 253] on div "Add" at bounding box center [52, 255] width 25 height 13
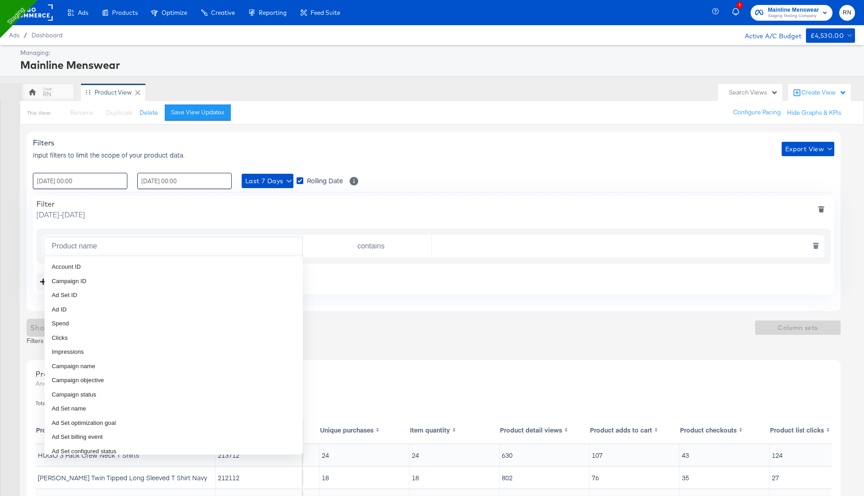
click at [450, 249] on input "text" at bounding box center [626, 246] width 388 height 18
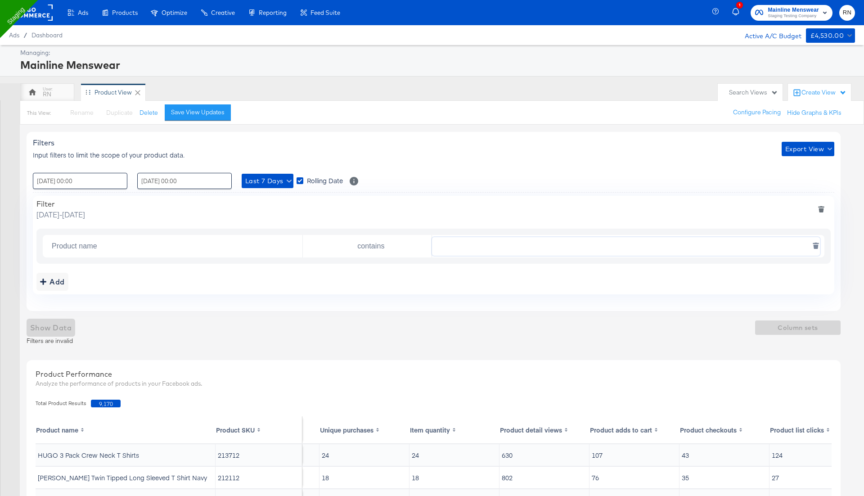
paste input "Dark"
type input "Dark"
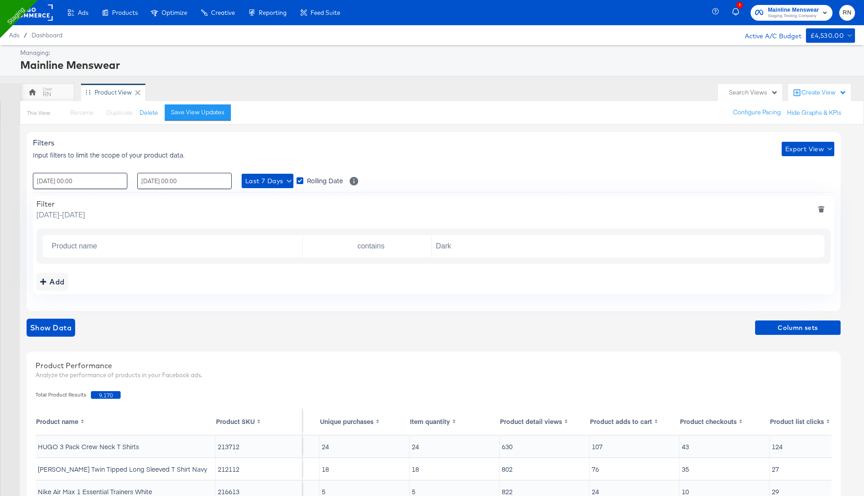
click at [715, 296] on div "Filters Input filters to limit the scope of your product data. Export View : 01…" at bounding box center [434, 221] width 814 height 179
click at [58, 328] on span "Show Data" at bounding box center [50, 327] width 41 height 13
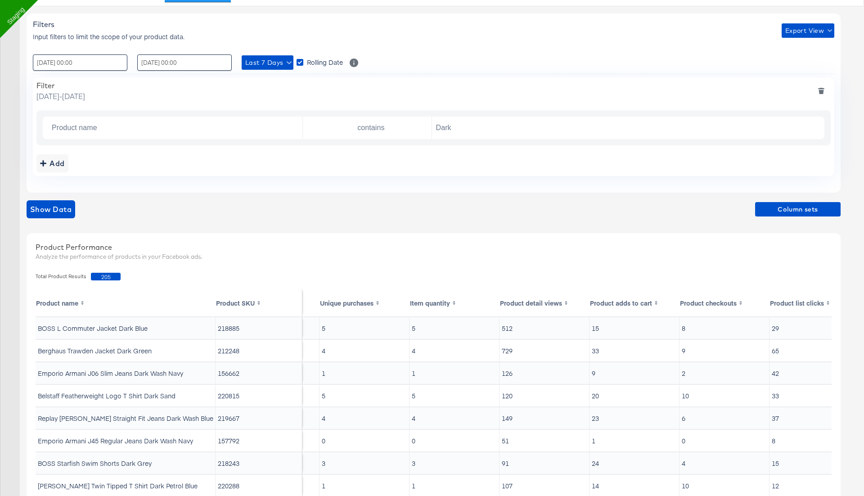
scroll to position [105, 0]
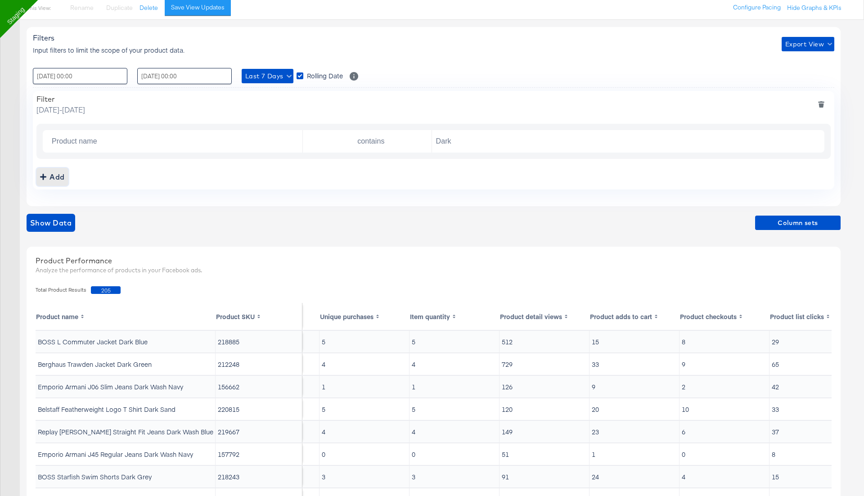
click at [59, 171] on div "Add" at bounding box center [52, 177] width 25 height 13
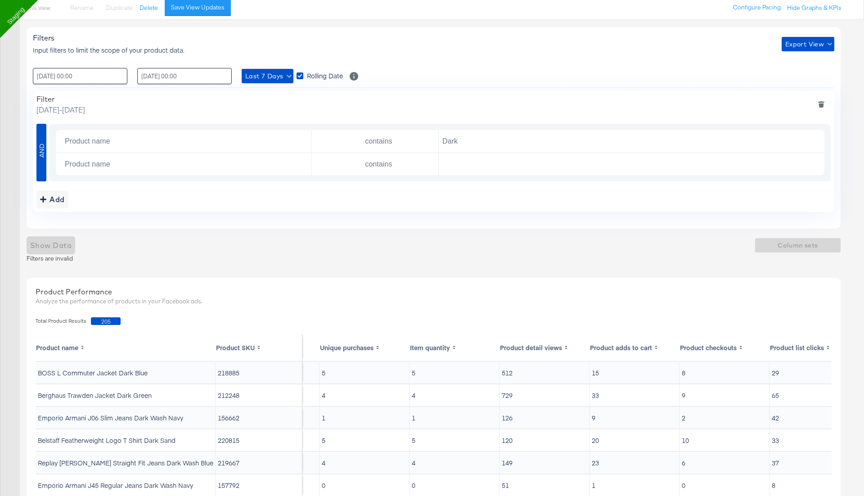
click at [41, 150] on span "AND" at bounding box center [41, 153] width 9 height 10
click at [193, 166] on input "Product name" at bounding box center [186, 164] width 250 height 18
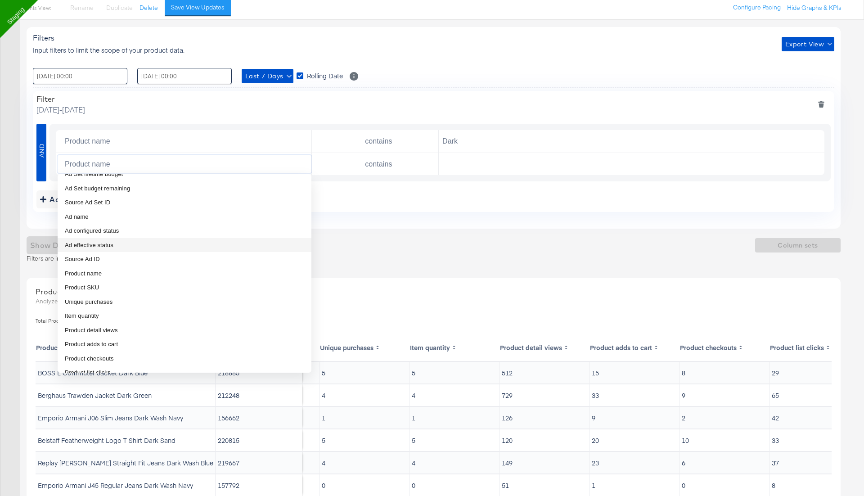
scroll to position [251, 0]
click at [161, 288] on li "Unique purchases" at bounding box center [185, 289] width 254 height 14
type input "Unique purchases"
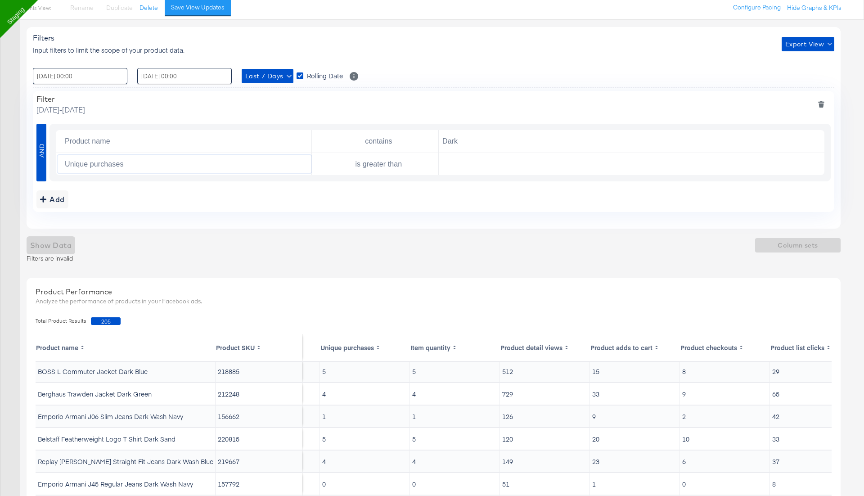
scroll to position [0, 526]
click at [464, 163] on input "text" at bounding box center [629, 164] width 381 height 18
click at [395, 153] on div "is greater than" at bounding box center [375, 164] width 127 height 22
click at [395, 159] on input "is greater than" at bounding box center [376, 164] width 123 height 18
click at [378, 198] on li "is less than" at bounding box center [375, 199] width 127 height 14
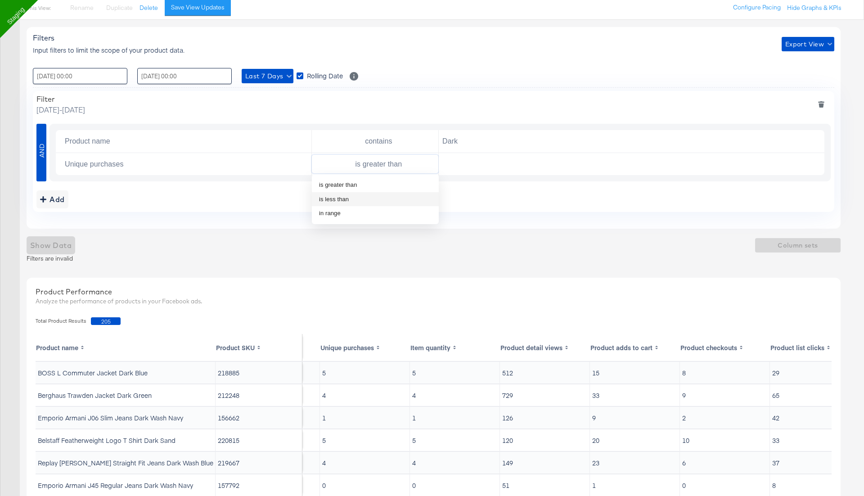
type input "is less than"
click at [455, 161] on input "text" at bounding box center [629, 164] width 381 height 18
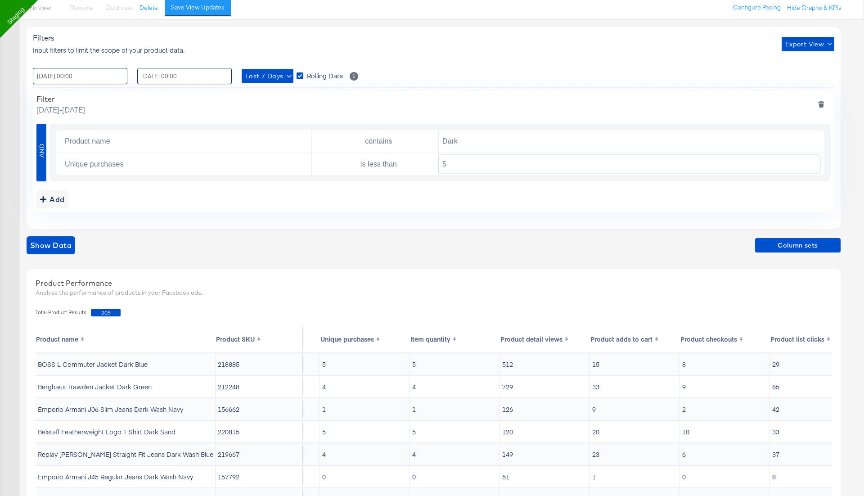
type input "5"
click at [395, 218] on div "Filters Input filters to limit the scope of your product data. Export View : 01…" at bounding box center [434, 128] width 814 height 202
click at [64, 240] on span "Show Data" at bounding box center [50, 245] width 41 height 13
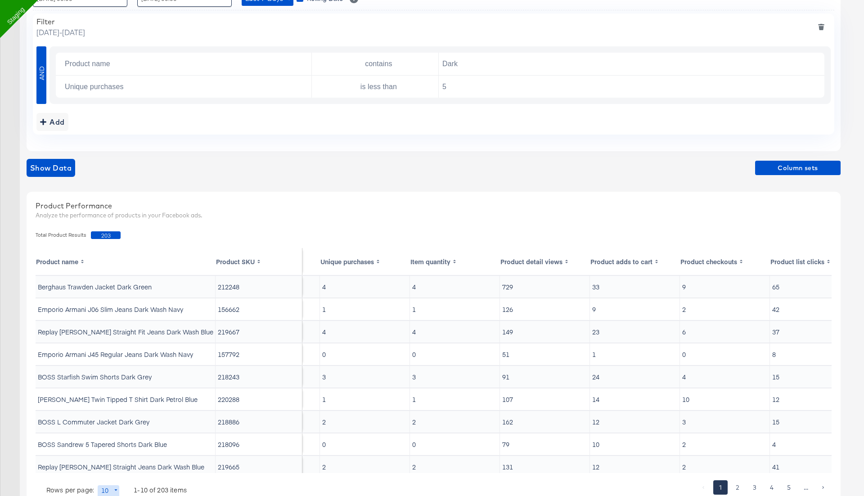
scroll to position [216, 0]
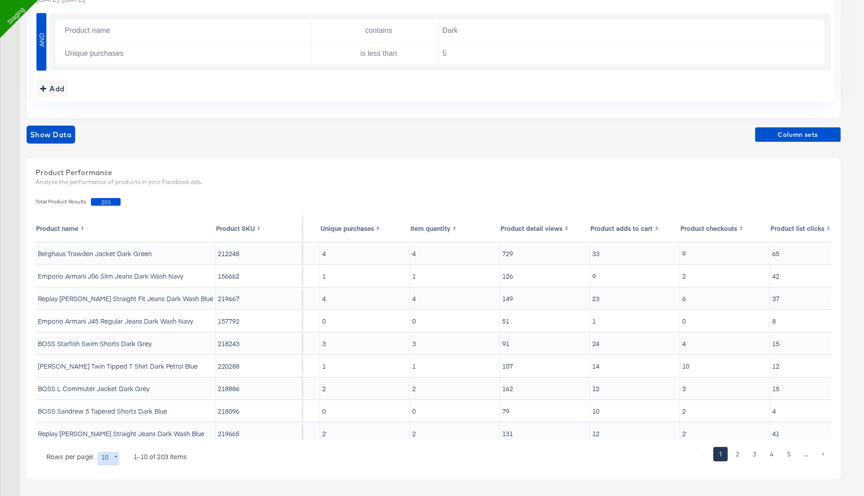
click at [111, 454] on body "Ads Ads Dashboard Main dashboard for Media Buying. New Campaign Create a new ca…" at bounding box center [432, 140] width 864 height 713
click at [112, 465] on li "500" at bounding box center [111, 462] width 29 height 15
type input "500"
click at [377, 225] on rect at bounding box center [378, 228] width 4 height 7
click at [363, 229] on th "Unique purchases" at bounding box center [365, 228] width 90 height 27
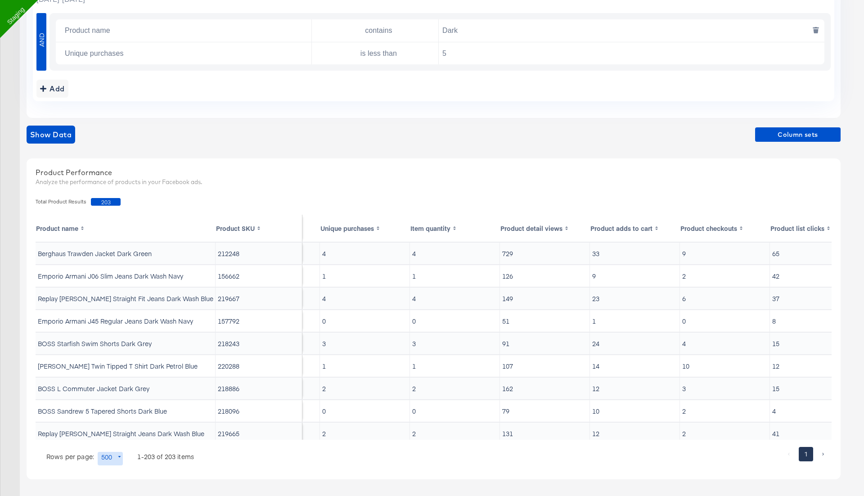
click at [452, 227] on icon at bounding box center [454, 228] width 4 height 7
click at [365, 227] on th "Unique purchases" at bounding box center [365, 228] width 90 height 27
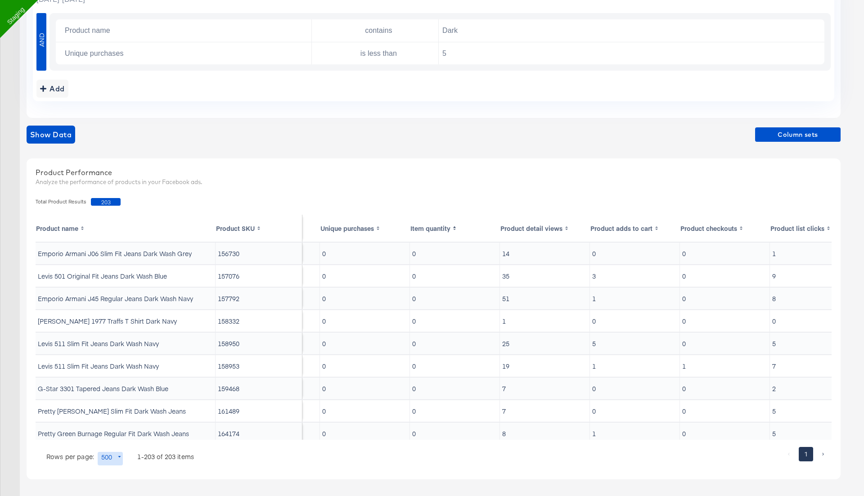
click at [365, 227] on th "Unique purchases" at bounding box center [365, 228] width 90 height 27
click at [450, 227] on th "Item quantity" at bounding box center [455, 228] width 90 height 27
click at [530, 224] on th "Product detail views" at bounding box center [545, 228] width 90 height 27
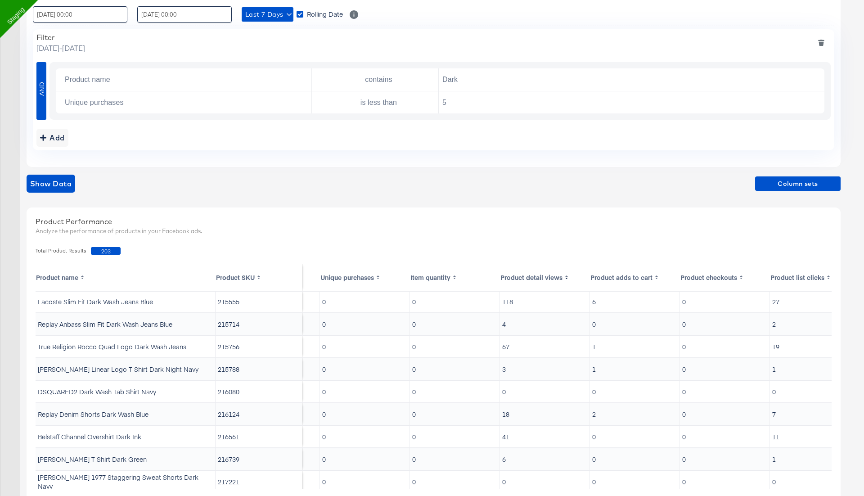
scroll to position [857, 526]
click at [445, 275] on th "Item quantity" at bounding box center [455, 277] width 90 height 27
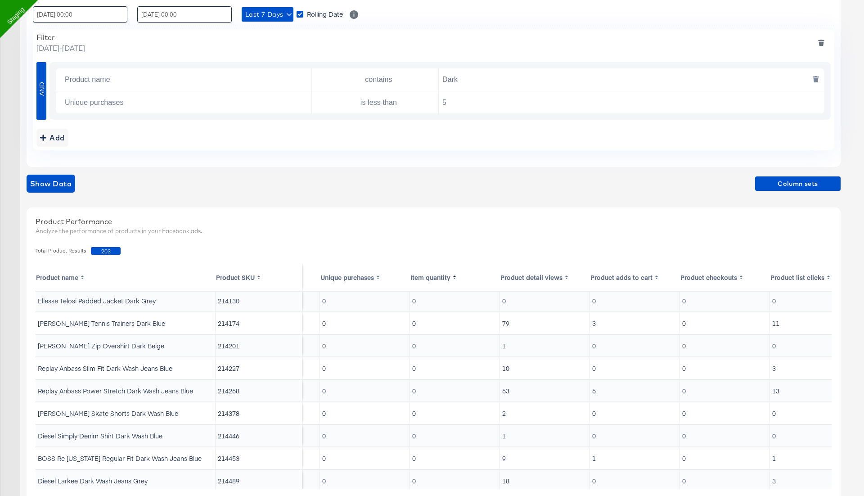
scroll to position [0, 0]
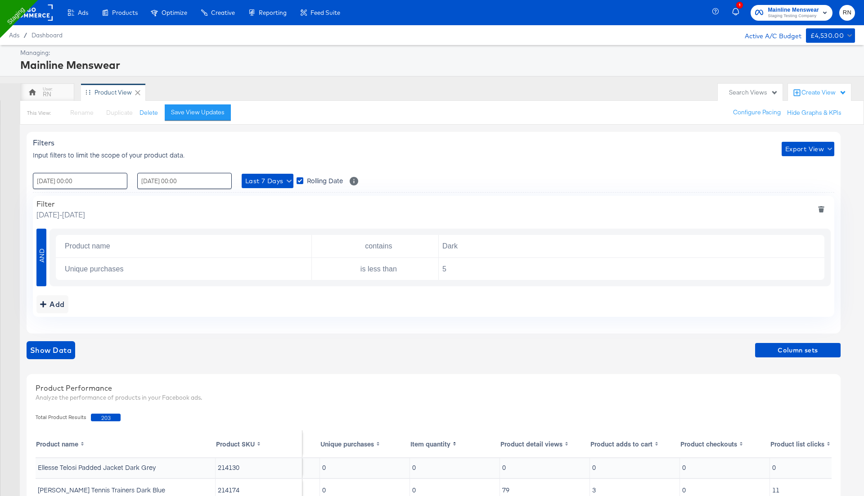
click at [332, 180] on span "Rolling Date" at bounding box center [325, 180] width 36 height 9
click at [0, 0] on input "Rolling Date" at bounding box center [0, 0] width 0 height 0
click at [378, 181] on div ": 01 / August / 2025 00:00 ‹ August 2025 › Su Mo Tu We Th Fr Sa 27 28 29 30 31 …" at bounding box center [433, 181] width 801 height 16
click at [266, 184] on span "Last 7 Days" at bounding box center [267, 180] width 45 height 11
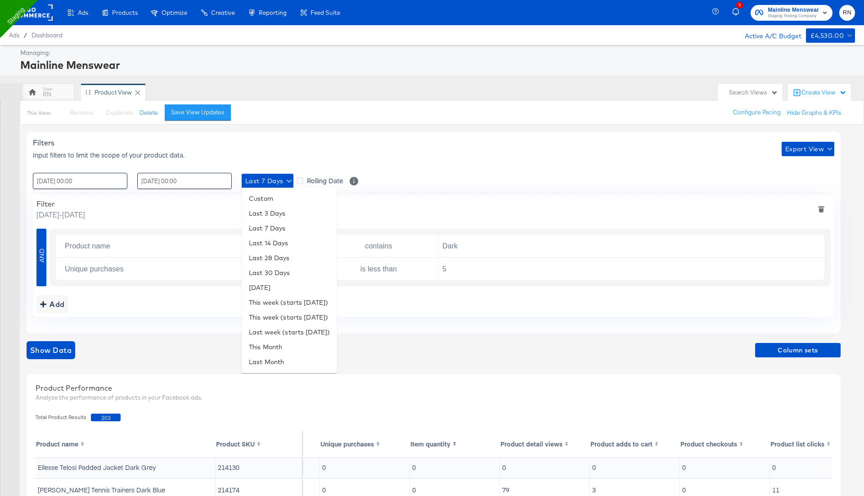
click at [317, 178] on div at bounding box center [432, 248] width 864 height 496
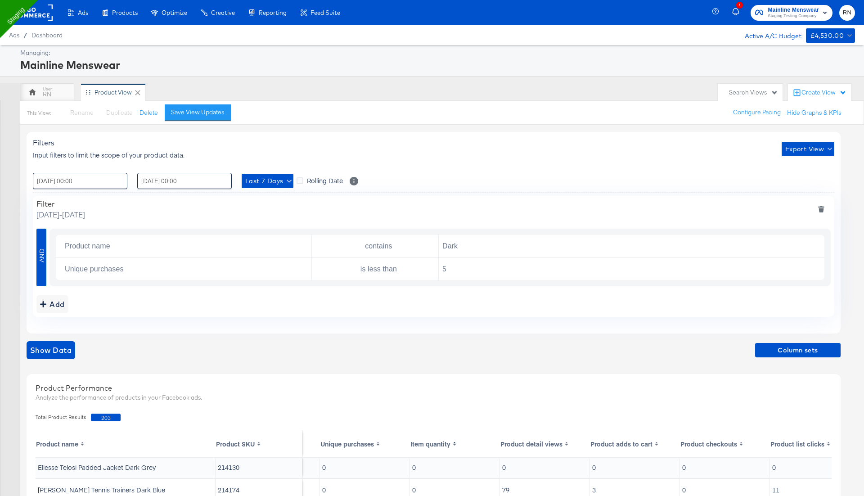
click at [313, 179] on span "Rolling Date" at bounding box center [325, 180] width 36 height 9
click at [0, 0] on input "Rolling Date" at bounding box center [0, 0] width 0 height 0
click at [301, 180] on icon at bounding box center [300, 180] width 7 height 7
click at [0, 0] on input "Rolling Date" at bounding box center [0, 0] width 0 height 0
click at [822, 206] on icon "deletefilters" at bounding box center [821, 206] width 6 height 1
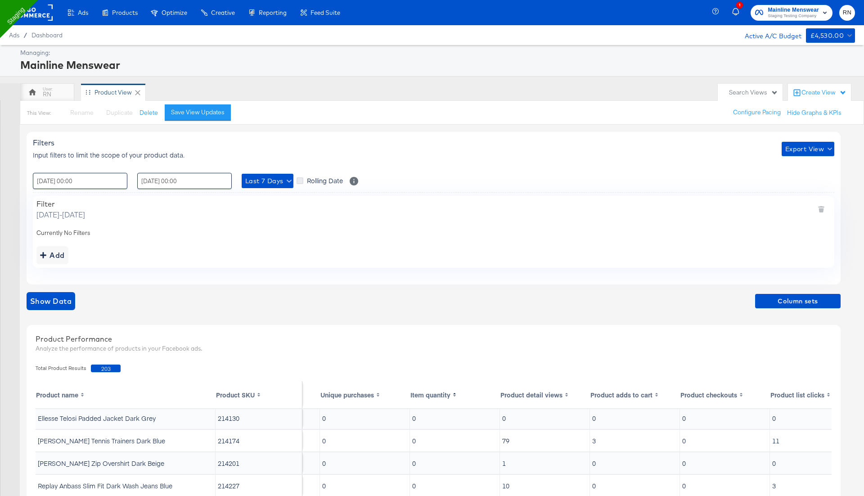
click at [301, 180] on icon at bounding box center [300, 180] width 7 height 7
click at [0, 0] on input "Rolling Date" at bounding box center [0, 0] width 0 height 0
click at [63, 301] on span "Show Data" at bounding box center [50, 301] width 41 height 13
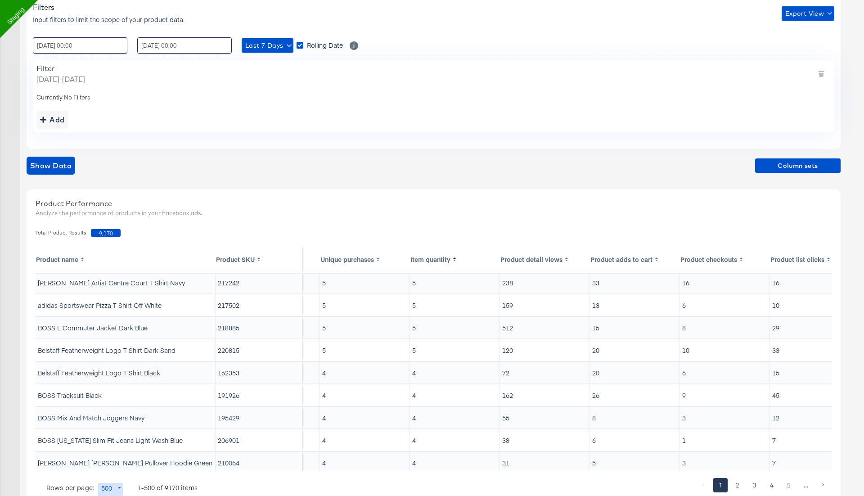
scroll to position [137, 0]
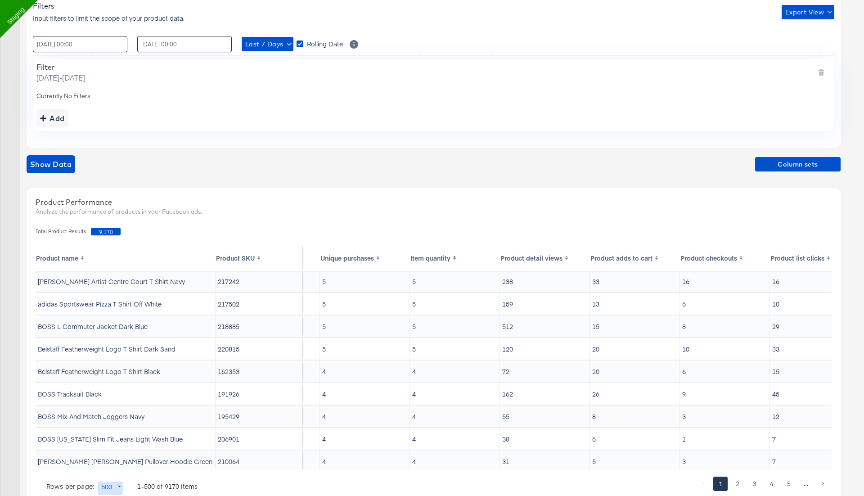
click at [420, 257] on th "Item quantity" at bounding box center [455, 257] width 90 height 27
click at [45, 87] on div "Filter Thursday, September 18 2025 - Wednesday, September 24 2025 Currently No …" at bounding box center [433, 95] width 801 height 72
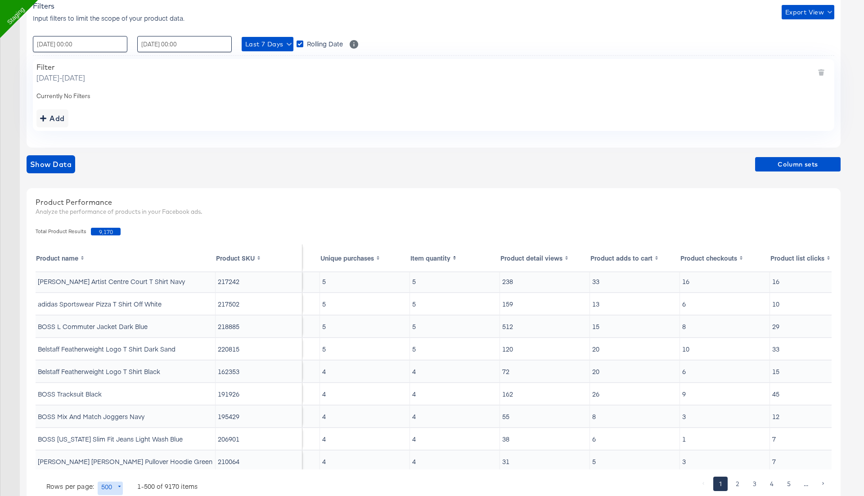
click at [46, 92] on div "Currently No Filters" at bounding box center [433, 96] width 794 height 9
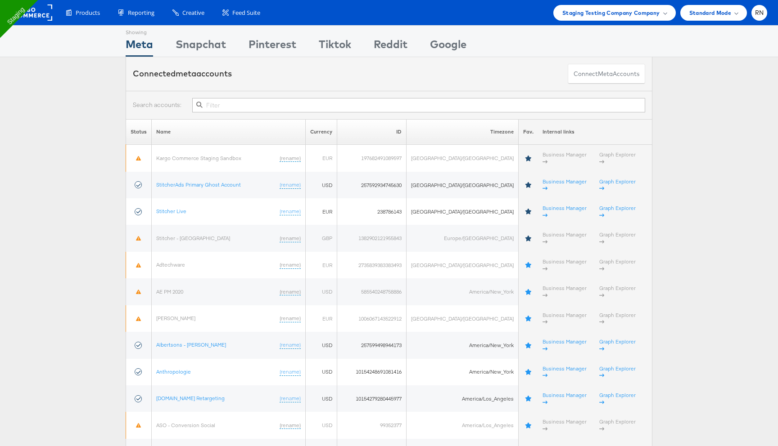
click at [256, 103] on input "text" at bounding box center [418, 105] width 453 height 14
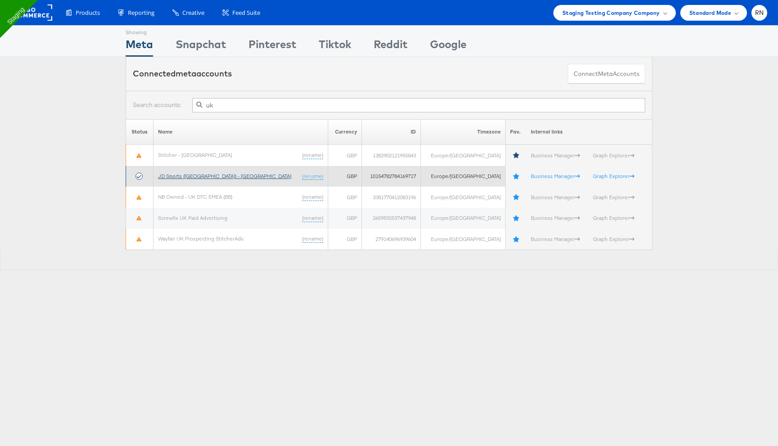
type input "uk"
click at [200, 174] on link "JD Sports ([GEOGRAPHIC_DATA]) - [GEOGRAPHIC_DATA]" at bounding box center [224, 176] width 133 height 7
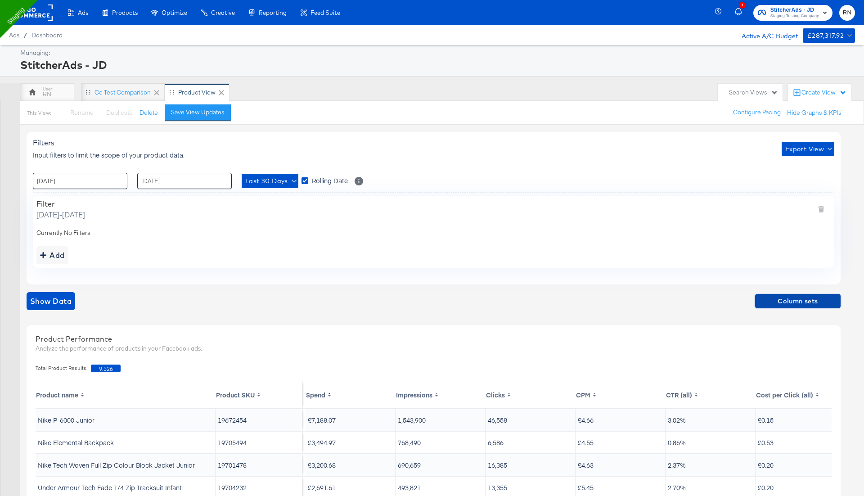
click at [784, 296] on span "Column sets" at bounding box center [798, 301] width 78 height 11
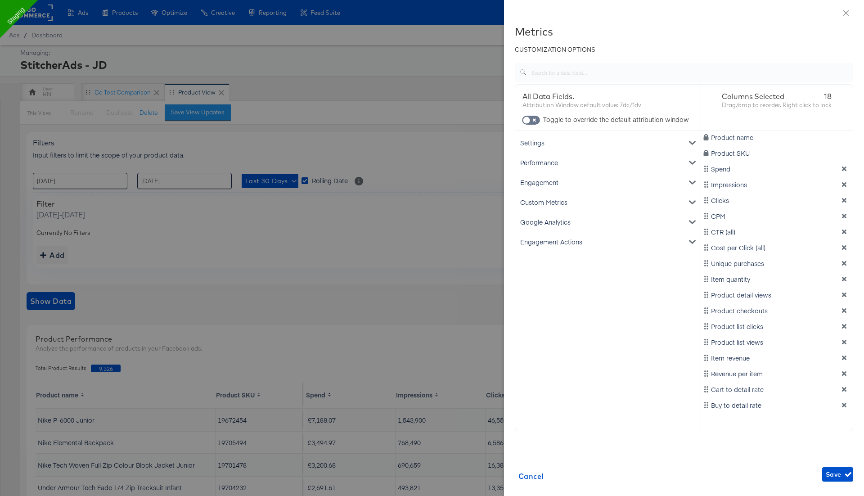
click at [579, 223] on div "Google Analytics" at bounding box center [608, 222] width 182 height 20
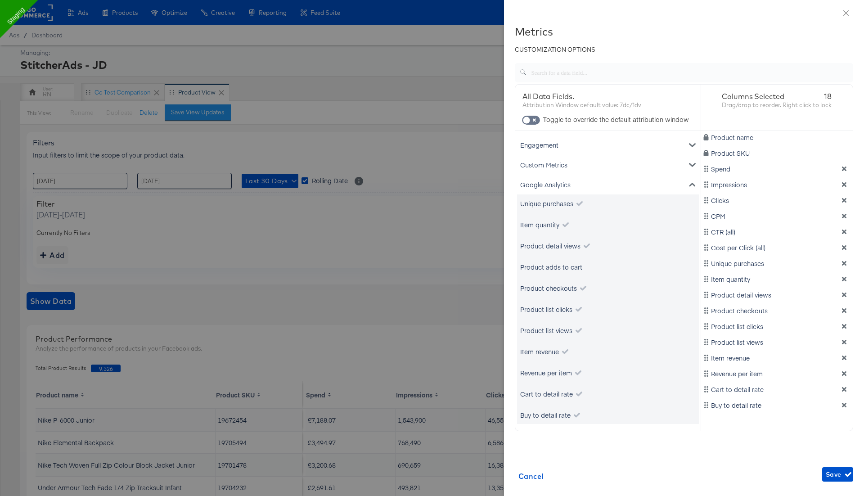
scroll to position [22, 0]
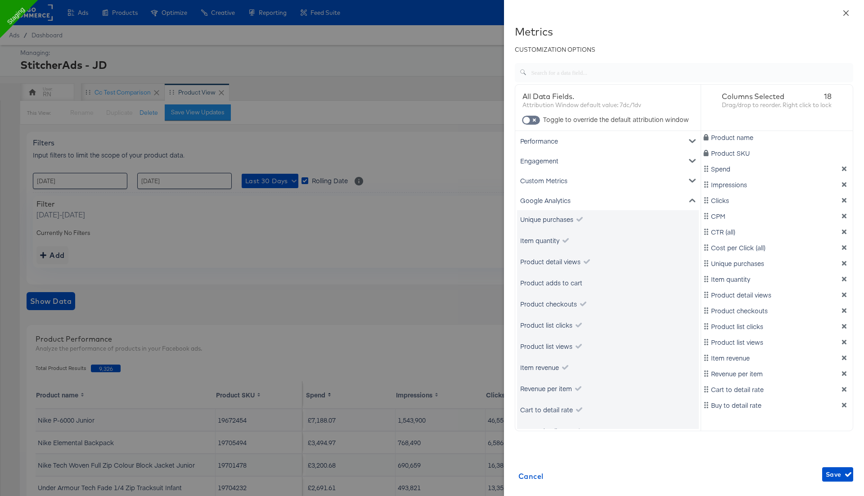
click at [844, 10] on icon "close" at bounding box center [845, 12] width 7 height 7
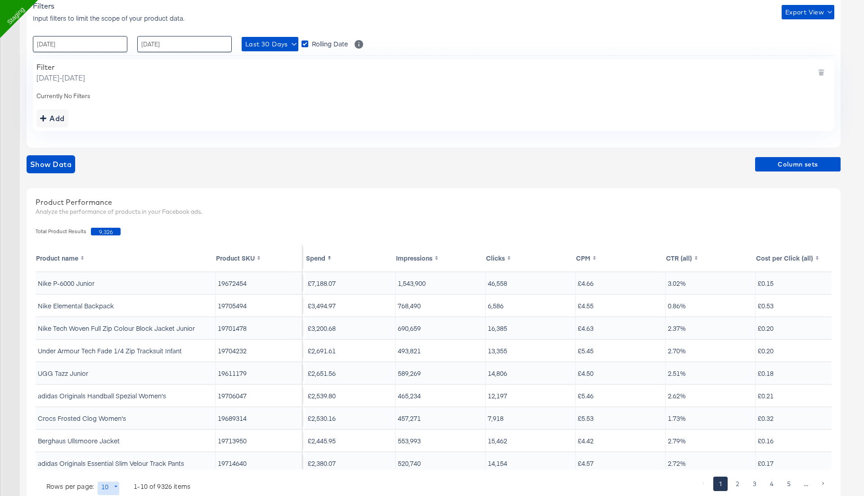
scroll to position [152, 0]
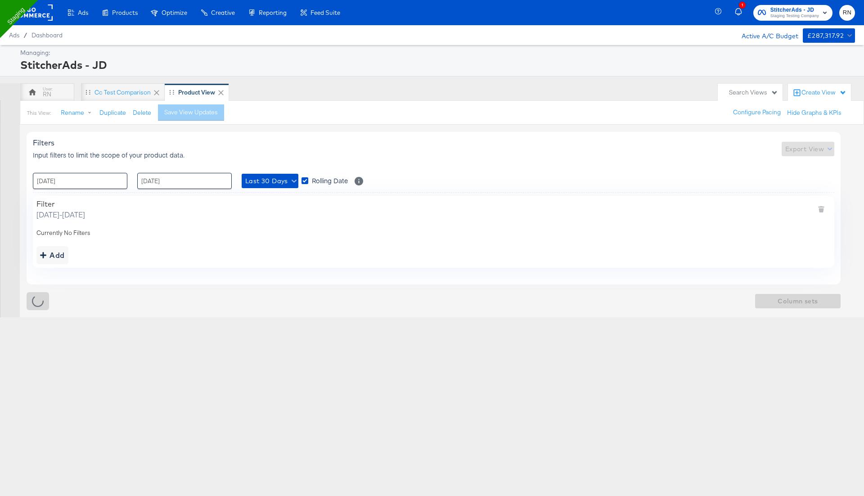
click at [37, 16] on rect at bounding box center [31, 12] width 41 height 16
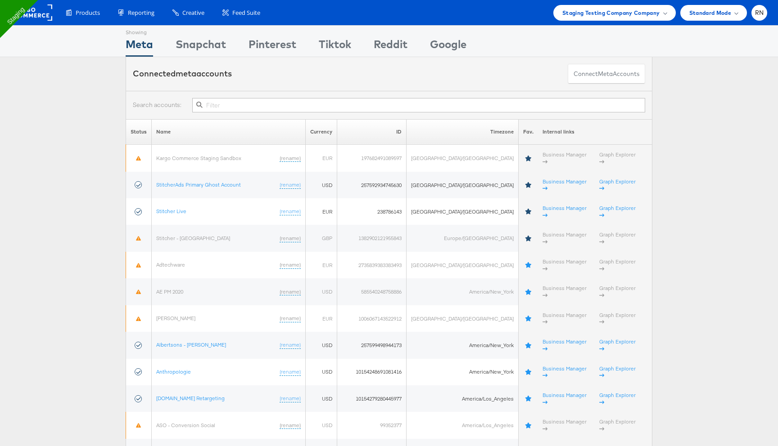
click at [213, 103] on input "text" at bounding box center [418, 105] width 453 height 14
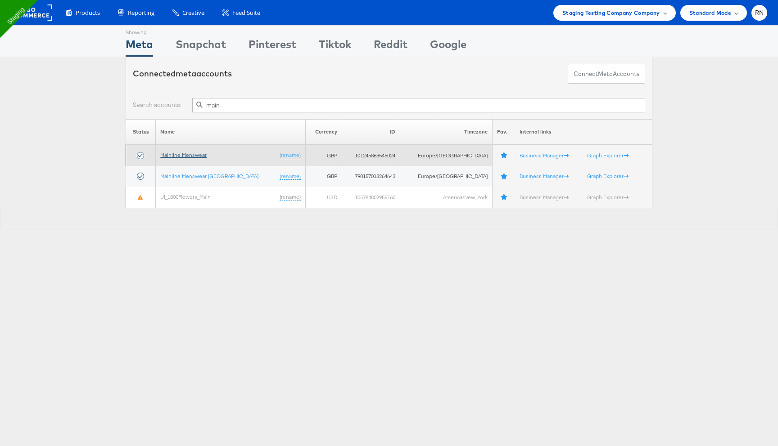
type input "main"
click at [198, 155] on link "Mainline Menswear" at bounding box center [183, 155] width 46 height 7
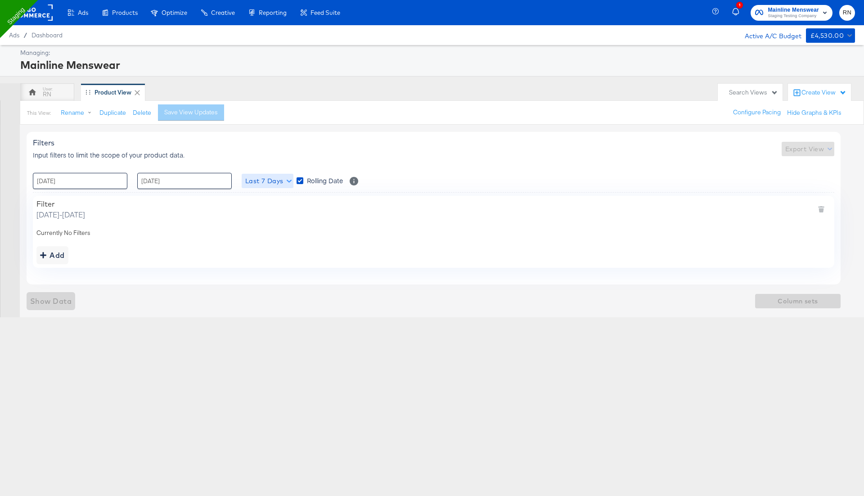
click at [275, 180] on span "Last 7 Days" at bounding box center [267, 180] width 45 height 11
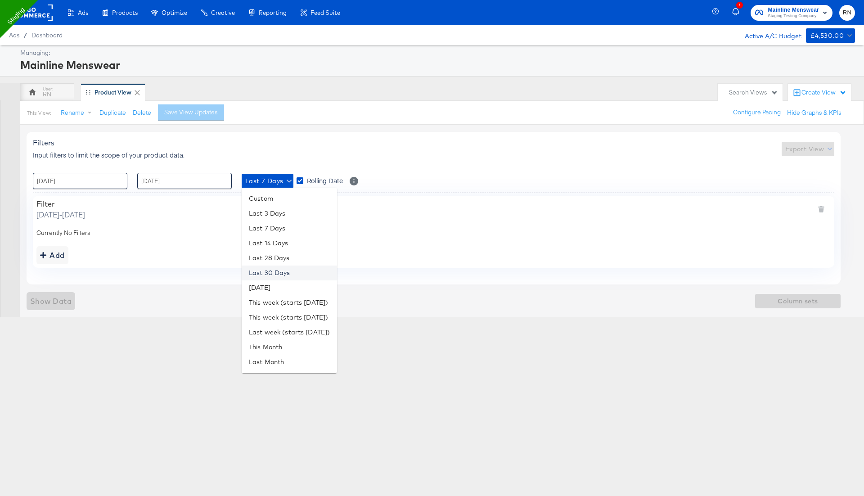
click at [278, 269] on li "Last 30 Days" at bounding box center [289, 272] width 95 height 15
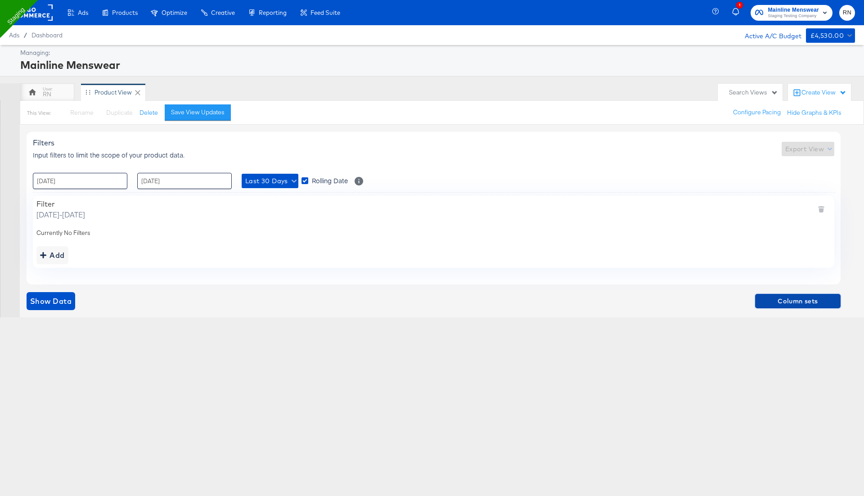
click at [788, 297] on span "Column sets" at bounding box center [798, 301] width 78 height 11
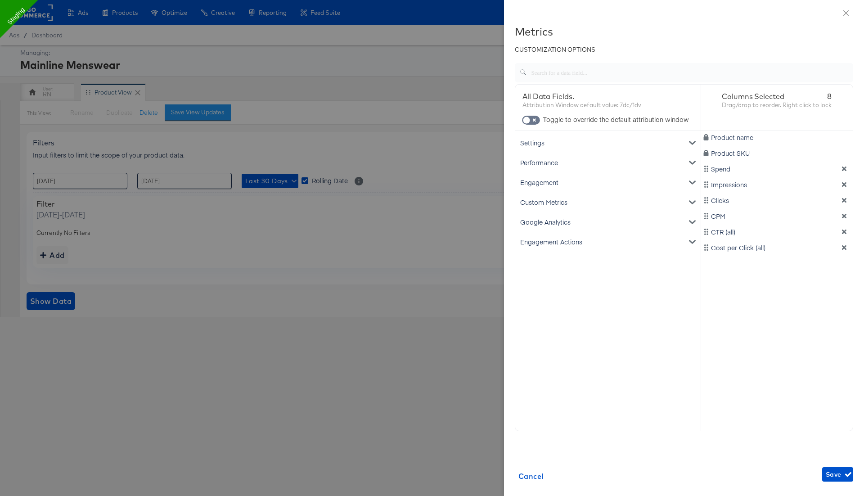
click at [566, 221] on div "Google Analytics" at bounding box center [608, 222] width 182 height 20
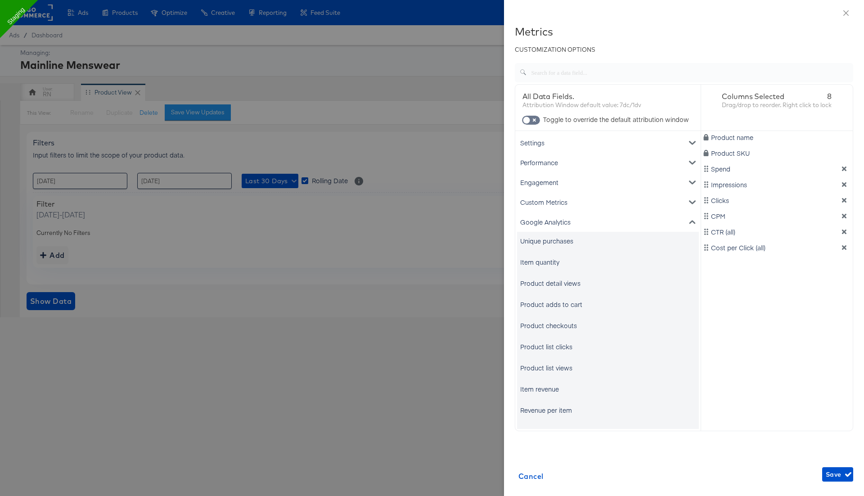
click at [550, 240] on div "Unique purchases" at bounding box center [546, 240] width 53 height 9
click at [550, 270] on div "Item quantity" at bounding box center [608, 262] width 182 height 18
click at [553, 262] on div "Item quantity" at bounding box center [539, 261] width 39 height 9
click at [553, 286] on div "Product detail views" at bounding box center [550, 283] width 60 height 9
click at [553, 306] on div "Product adds to cart" at bounding box center [551, 304] width 62 height 9
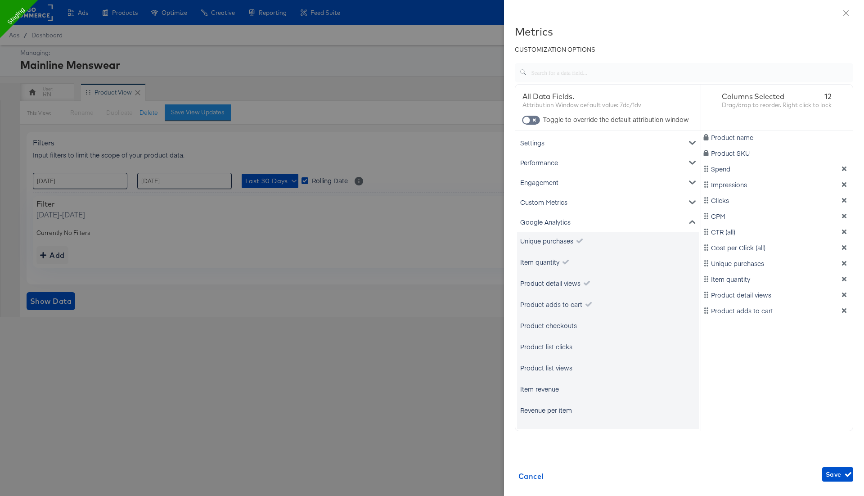
click at [551, 326] on div "Product checkouts" at bounding box center [548, 325] width 57 height 9
click at [549, 344] on div "Product list clicks" at bounding box center [546, 346] width 52 height 9
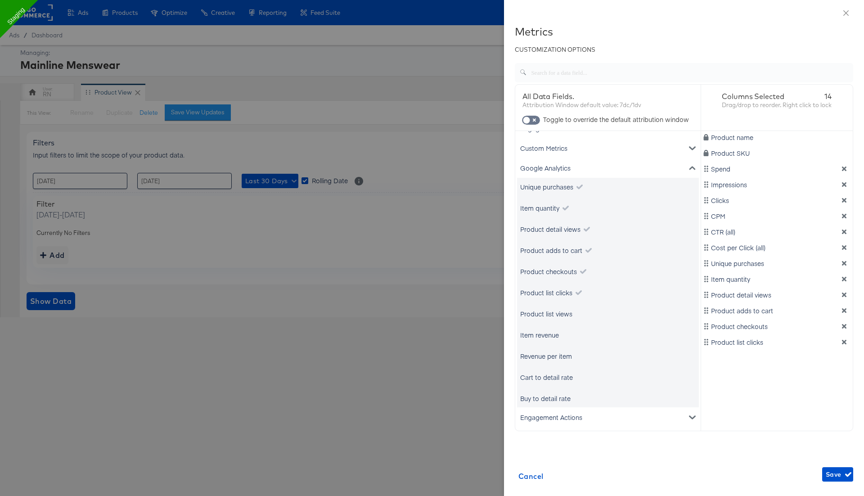
click at [562, 309] on div "Product list views" at bounding box center [546, 313] width 52 height 9
click at [546, 335] on div "Item revenue" at bounding box center [539, 334] width 39 height 9
click at [548, 359] on div "Revenue per item" at bounding box center [546, 355] width 52 height 9
click at [547, 374] on div "Cart to detail rate" at bounding box center [546, 377] width 53 height 9
click at [544, 404] on div "Buy to detail rate" at bounding box center [608, 398] width 182 height 18
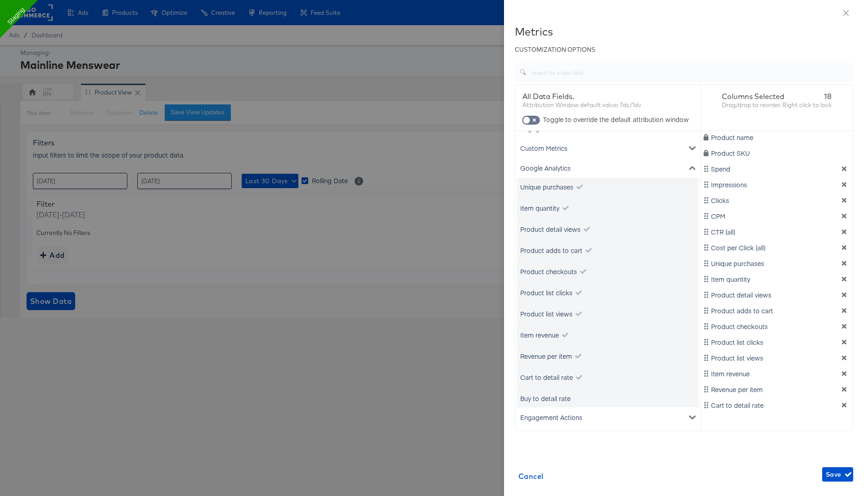
click at [563, 395] on div "Buy to detail rate" at bounding box center [545, 398] width 50 height 9
click at [837, 470] on span "Save" at bounding box center [838, 474] width 24 height 11
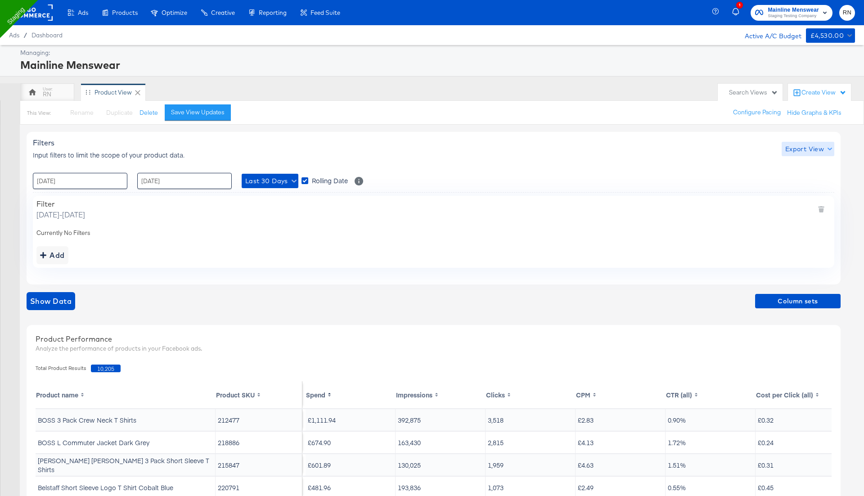
click at [800, 149] on span "Export View" at bounding box center [807, 149] width 45 height 11
click at [801, 188] on div at bounding box center [805, 190] width 35 height 9
click at [44, 90] on div "RN" at bounding box center [47, 94] width 9 height 9
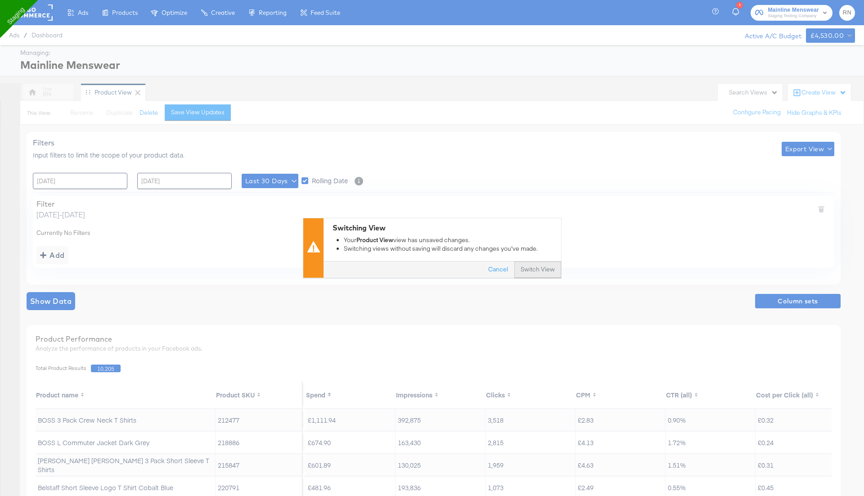
click at [534, 269] on button "Switch View" at bounding box center [537, 270] width 47 height 16
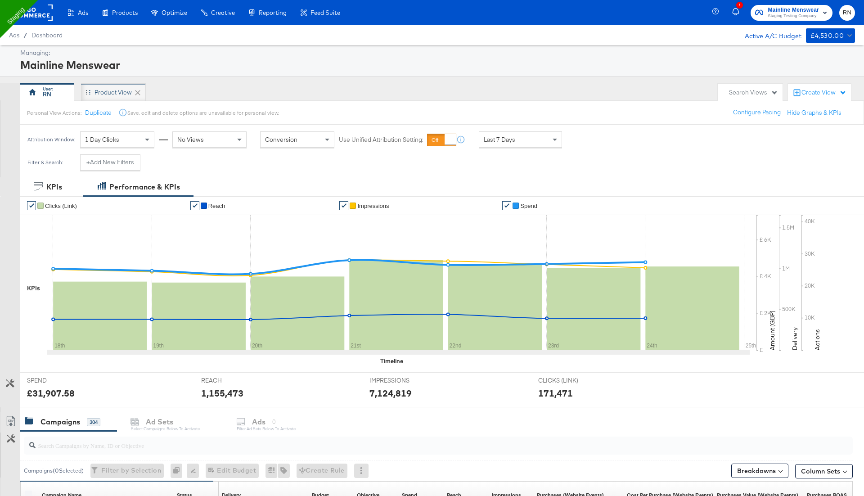
click at [128, 91] on div "Product View" at bounding box center [112, 92] width 37 height 9
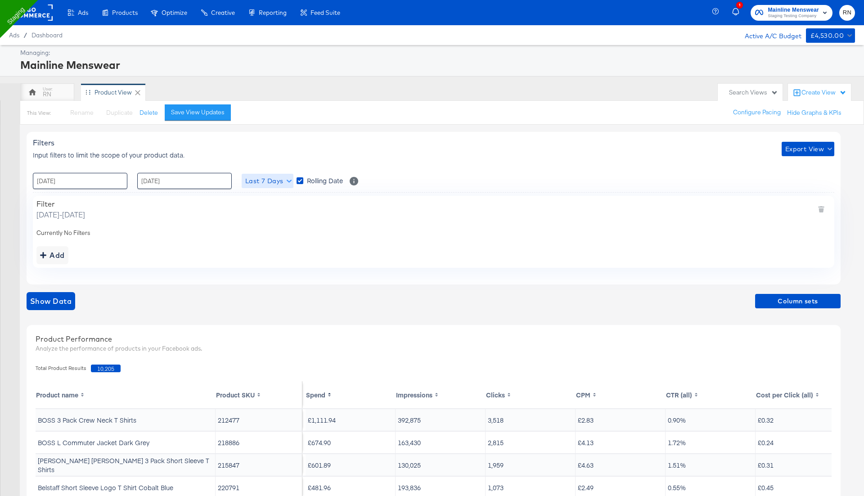
click at [265, 181] on span "Last 7 Days" at bounding box center [267, 180] width 45 height 11
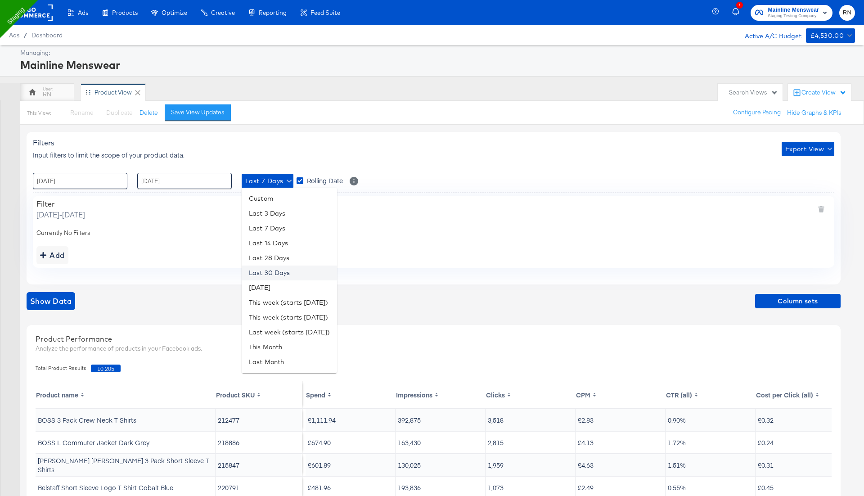
click at [278, 272] on li "Last 30 Days" at bounding box center [289, 272] width 95 height 15
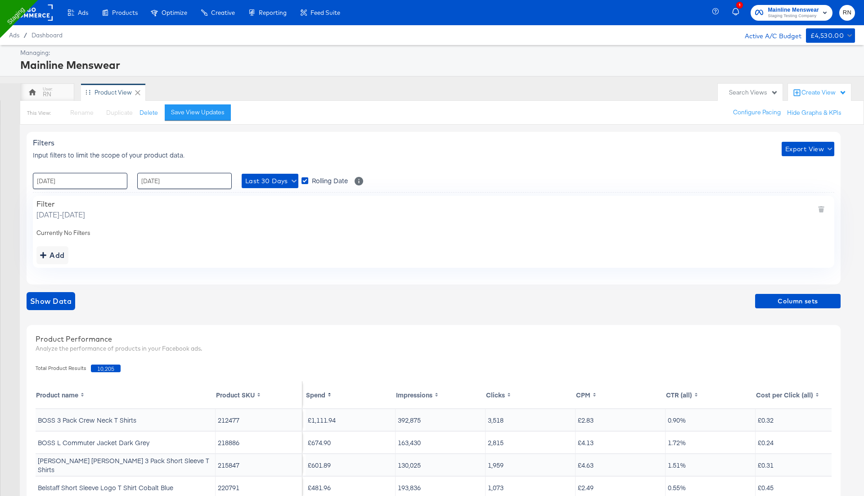
click at [70, 288] on div "Filters Input filters to limit the scope of your product data. Export View : 18…" at bounding box center [437, 394] width 821 height 539
click at [60, 302] on span "Show Data" at bounding box center [50, 301] width 41 height 13
click at [53, 92] on div "RN" at bounding box center [47, 92] width 54 height 18
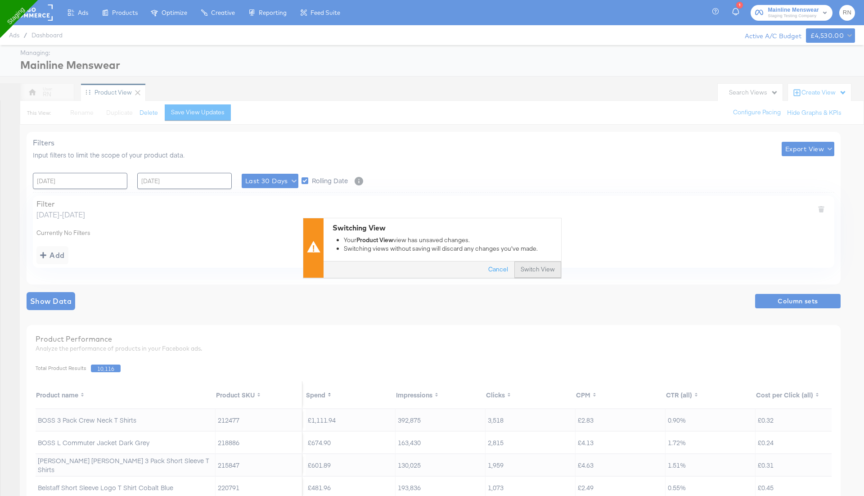
click at [531, 270] on button "Switch View" at bounding box center [537, 270] width 47 height 16
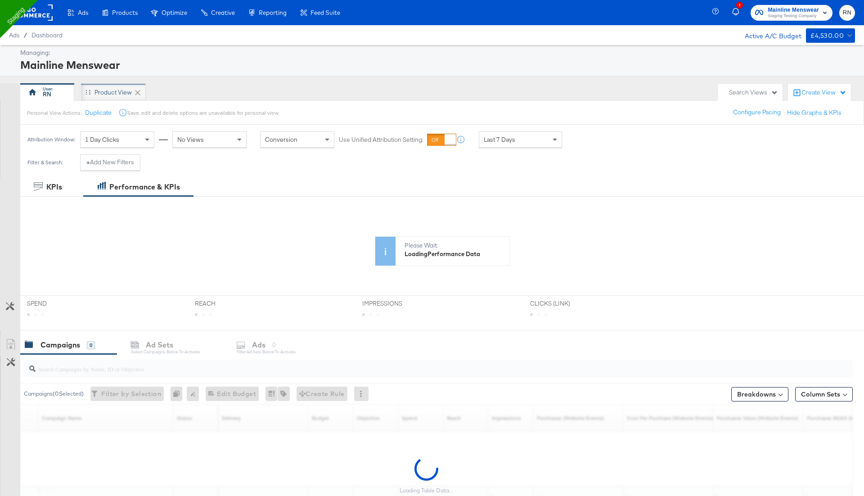
click at [116, 92] on div "Product View" at bounding box center [112, 92] width 37 height 9
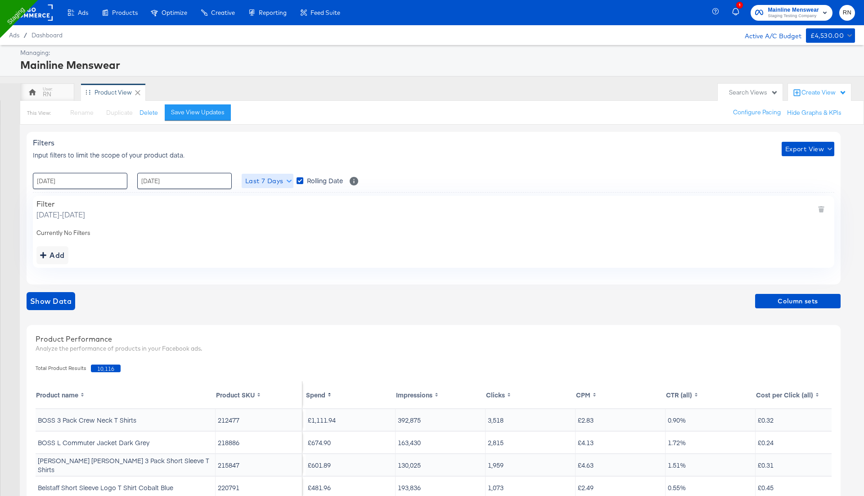
click at [274, 182] on span "Last 7 Days" at bounding box center [267, 180] width 45 height 11
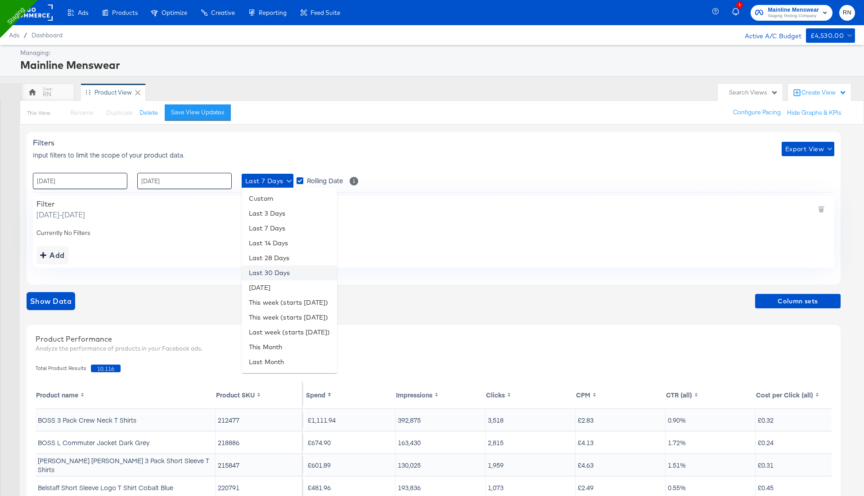
click at [273, 273] on li "Last 30 Days" at bounding box center [289, 272] width 95 height 15
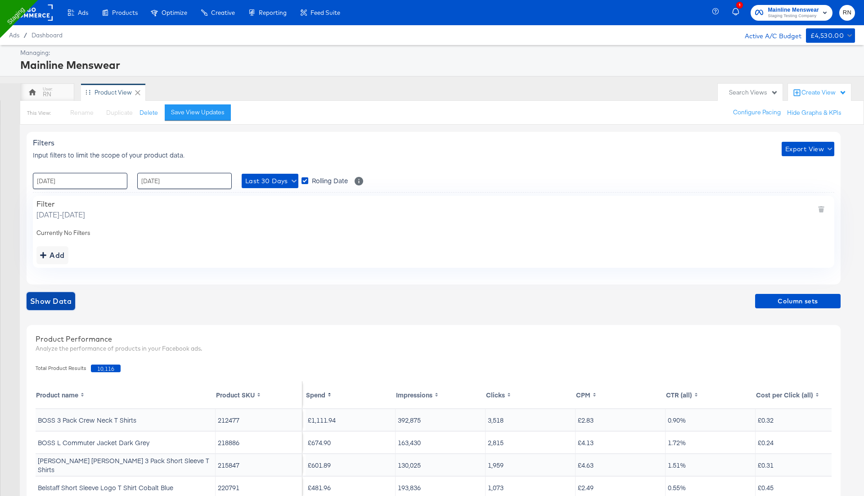
click at [40, 308] on button "Show Data" at bounding box center [51, 301] width 49 height 18
click at [432, 393] on th "Impressions" at bounding box center [441, 394] width 90 height 27
click at [39, 13] on rect at bounding box center [31, 12] width 41 height 16
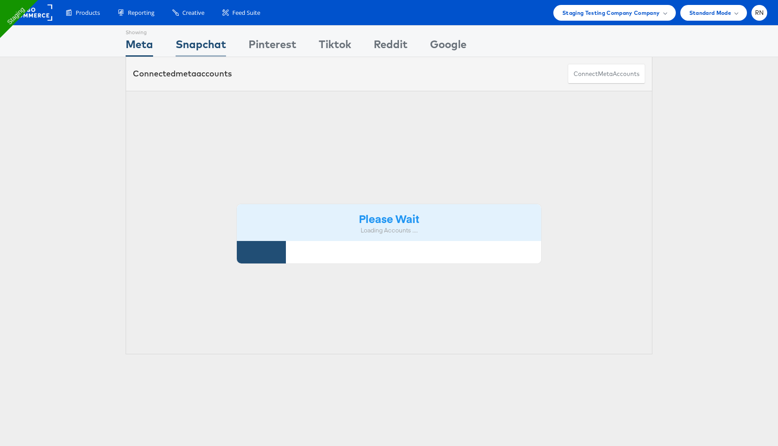
click at [206, 49] on div "Snapchat" at bounding box center [200, 46] width 50 height 20
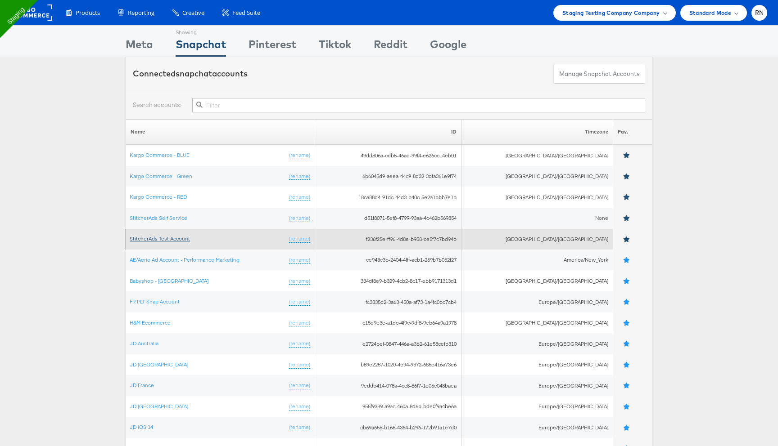
click at [175, 238] on link "StitcherAds Test Account" at bounding box center [160, 238] width 60 height 7
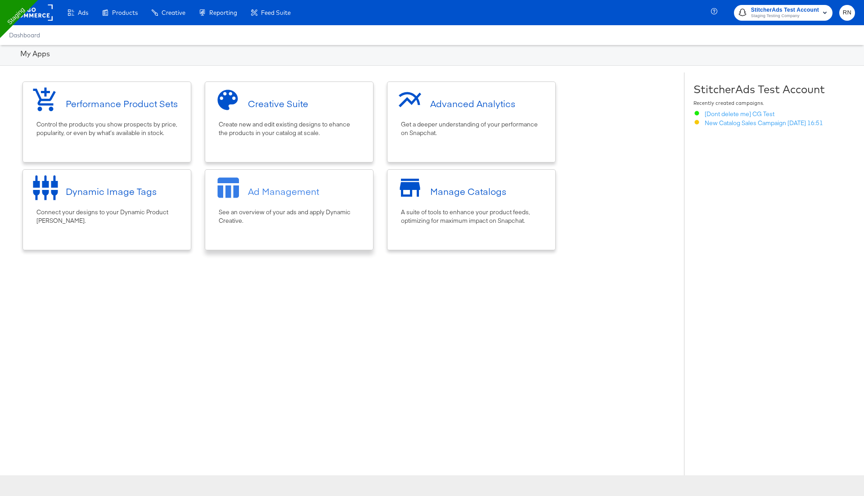
click at [286, 199] on div "Ad Management" at bounding box center [289, 191] width 159 height 34
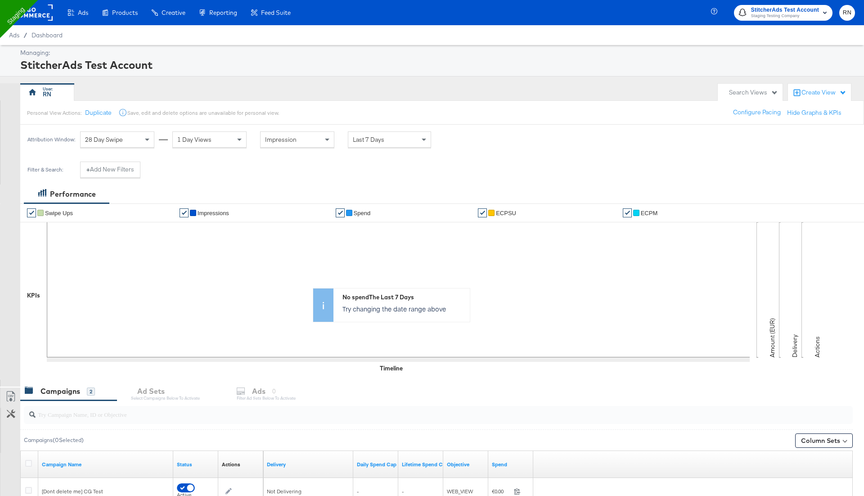
click at [828, 90] on div "Create View" at bounding box center [823, 92] width 45 height 9
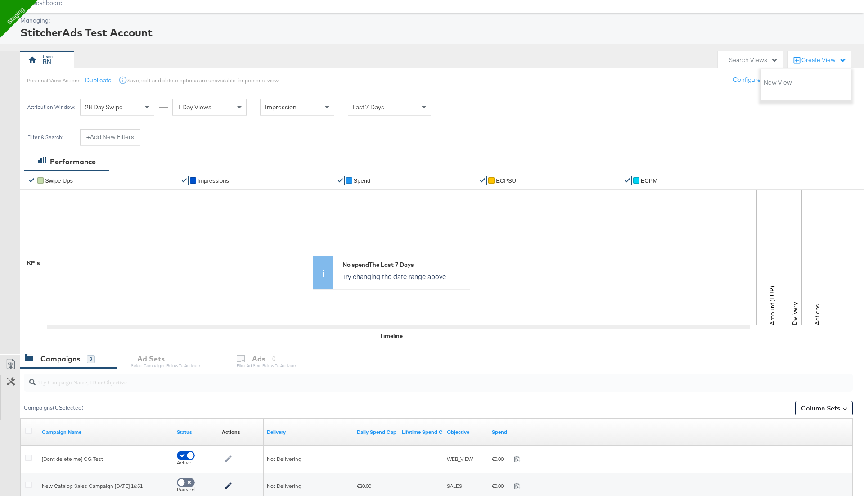
scroll to position [35, 0]
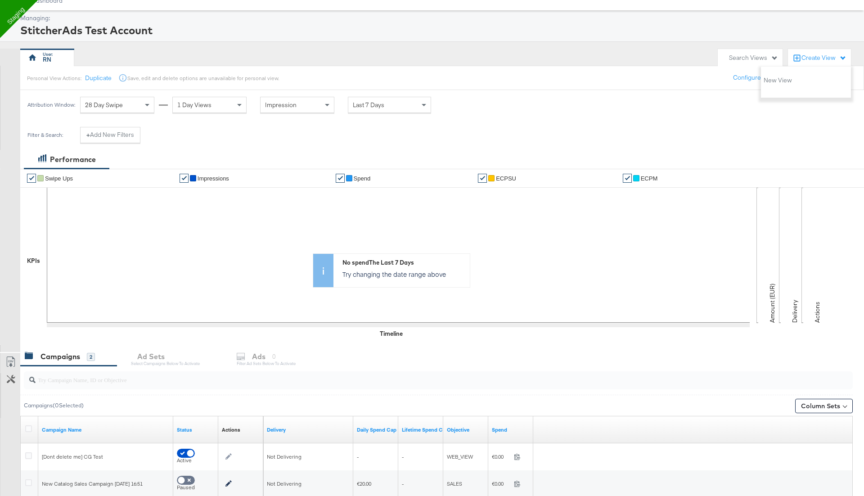
click at [632, 195] on icon at bounding box center [398, 255] width 703 height 135
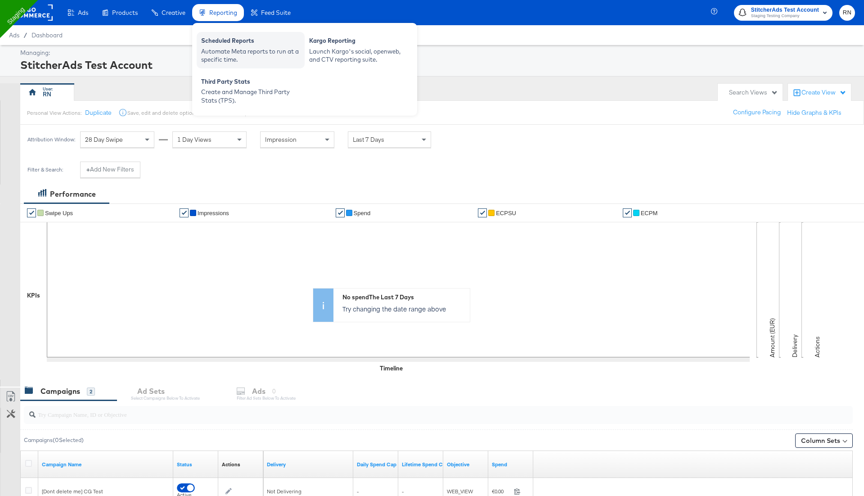
click at [228, 50] on div "Automate Meta reports to run at a specific time." at bounding box center [250, 55] width 99 height 17
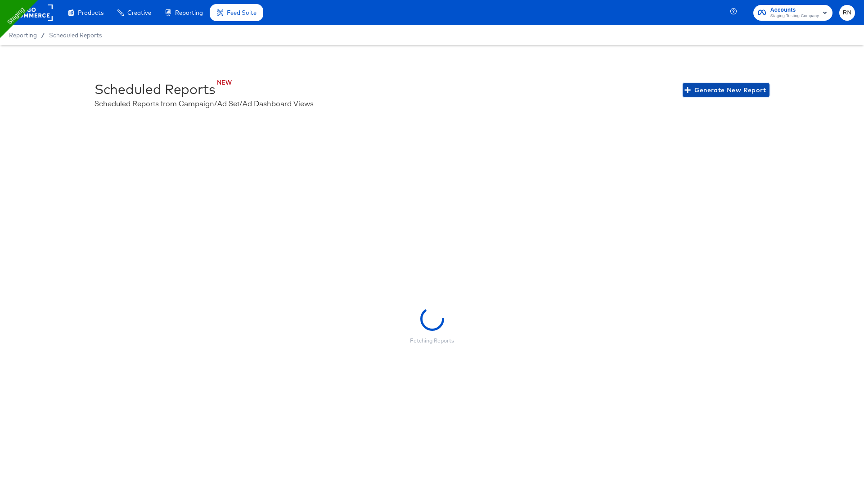
click at [707, 90] on span "Generate New Report" at bounding box center [726, 90] width 80 height 11
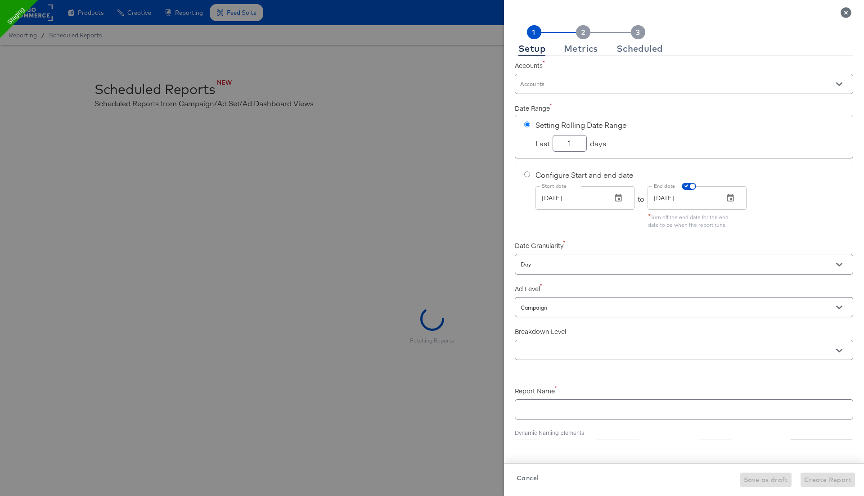
click at [596, 83] on input "Accounts" at bounding box center [671, 88] width 305 height 10
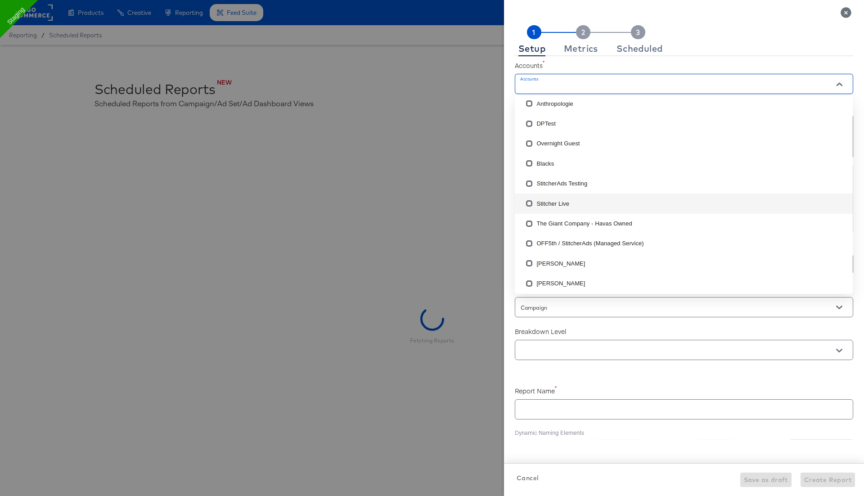
checkbox input "true"
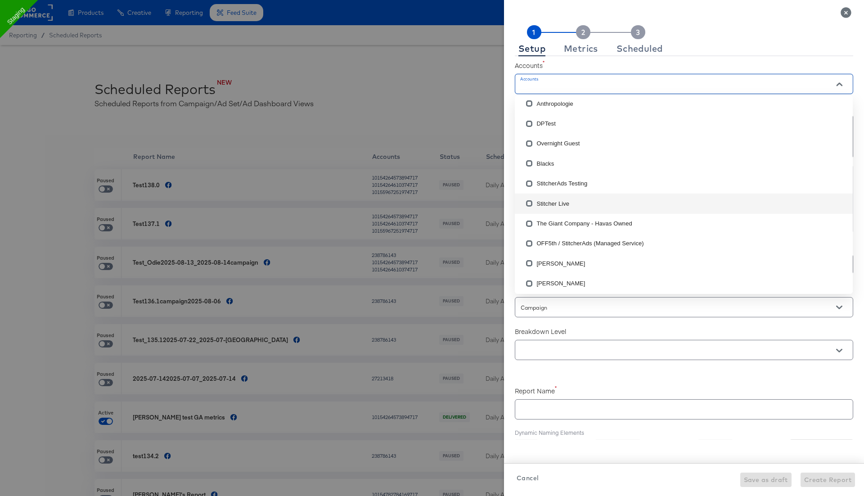
scroll to position [2045, 0]
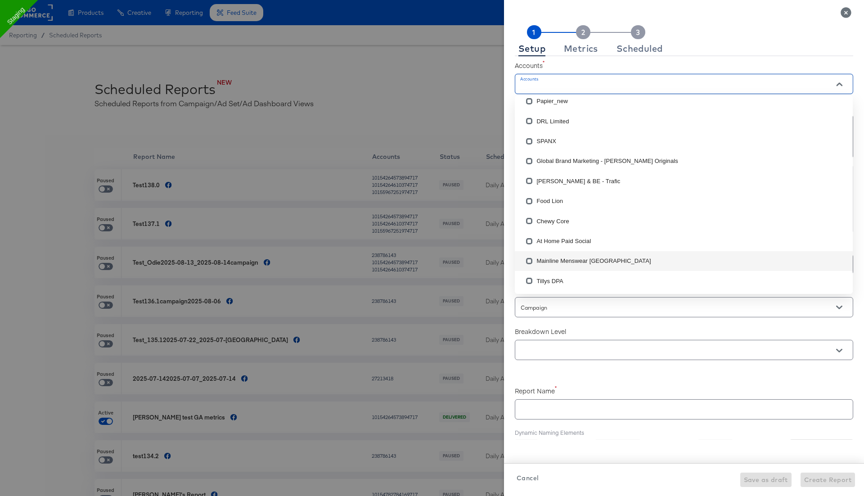
click at [375, 77] on div at bounding box center [432, 248] width 864 height 496
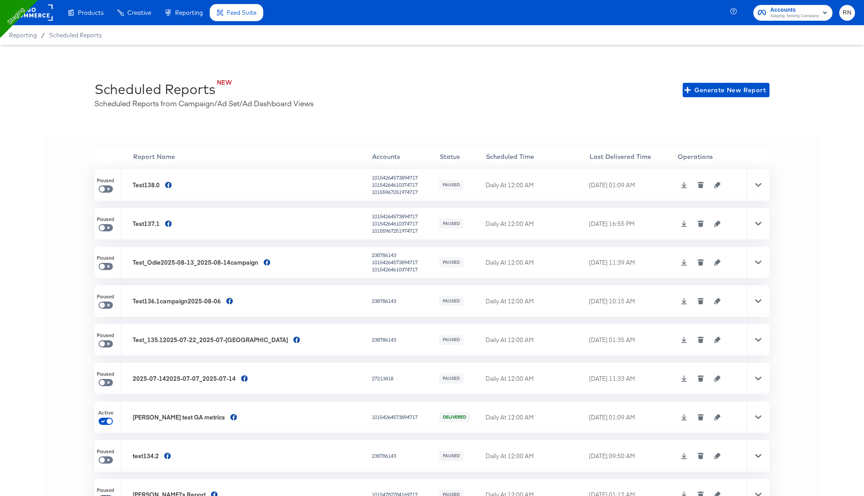
click at [43, 14] on rect at bounding box center [31, 12] width 41 height 16
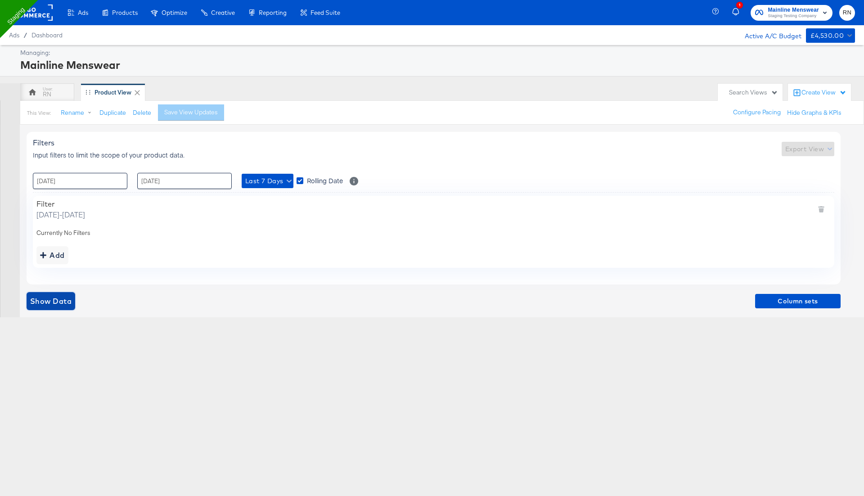
click at [59, 301] on span "Show Data" at bounding box center [50, 301] width 41 height 13
